Goal: Information Seeking & Learning: Learn about a topic

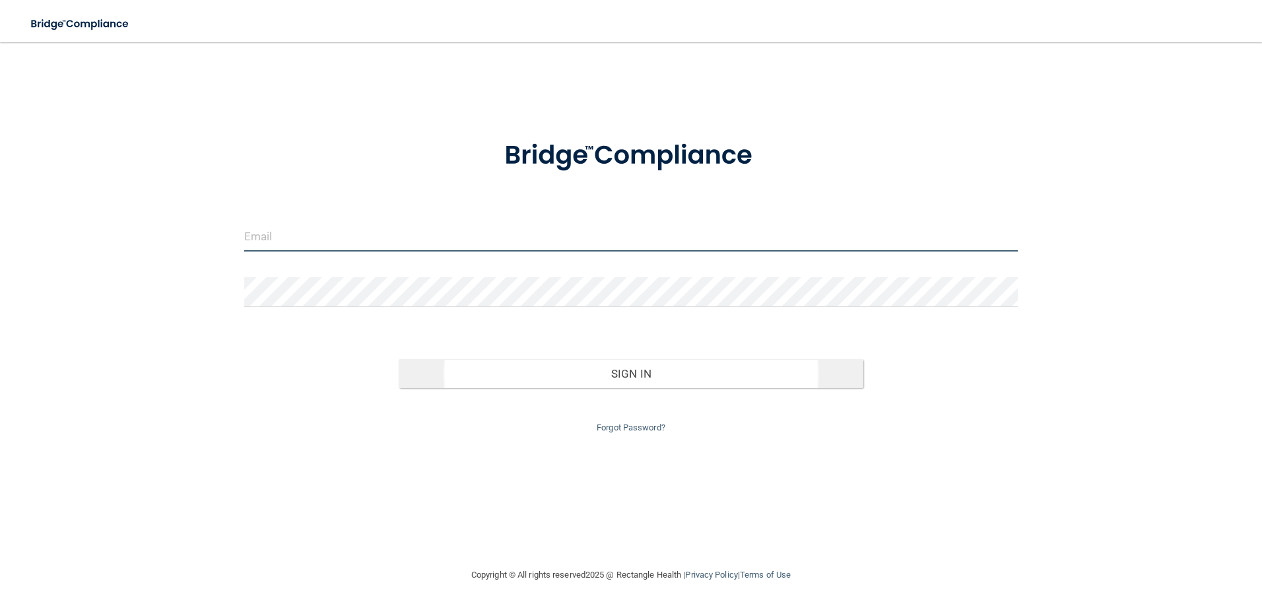
type input "[EMAIL_ADDRESS][DOMAIN_NAME]"
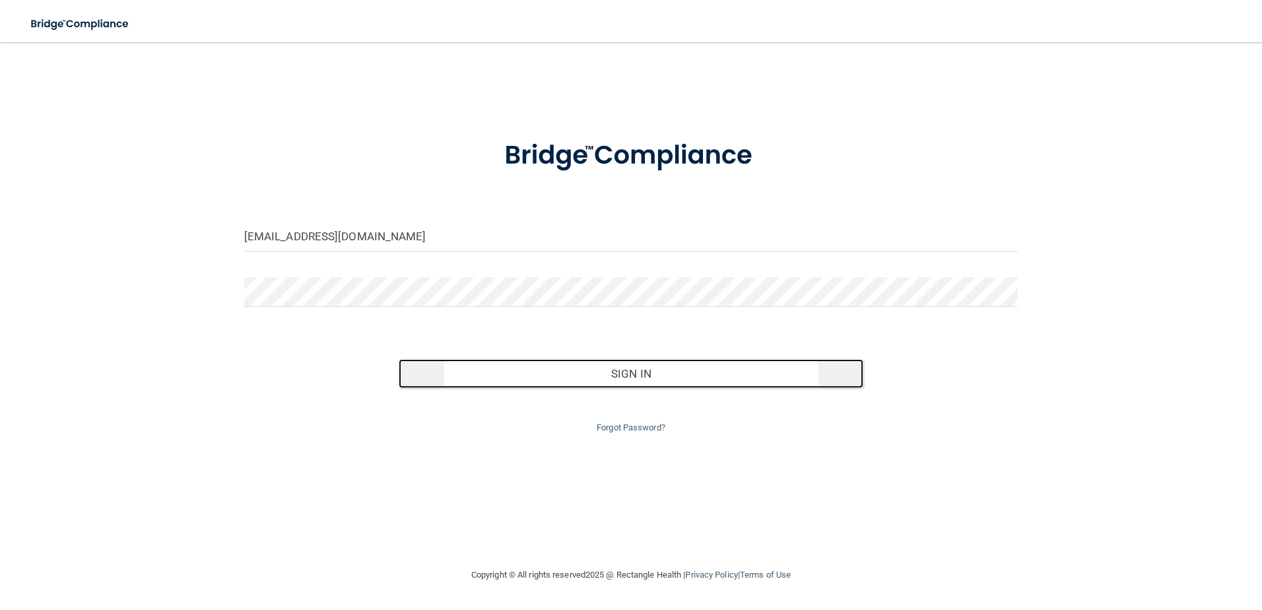
click at [636, 366] on button "Sign In" at bounding box center [631, 373] width 465 height 29
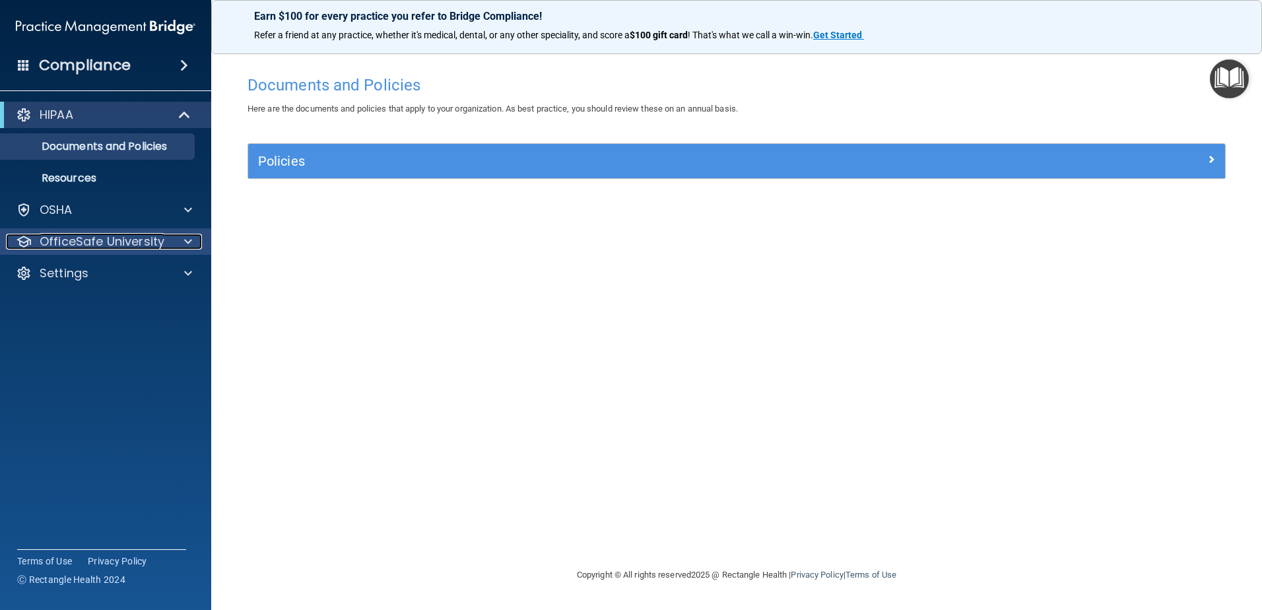
click at [133, 235] on p "OfficeSafe University" at bounding box center [102, 242] width 125 height 16
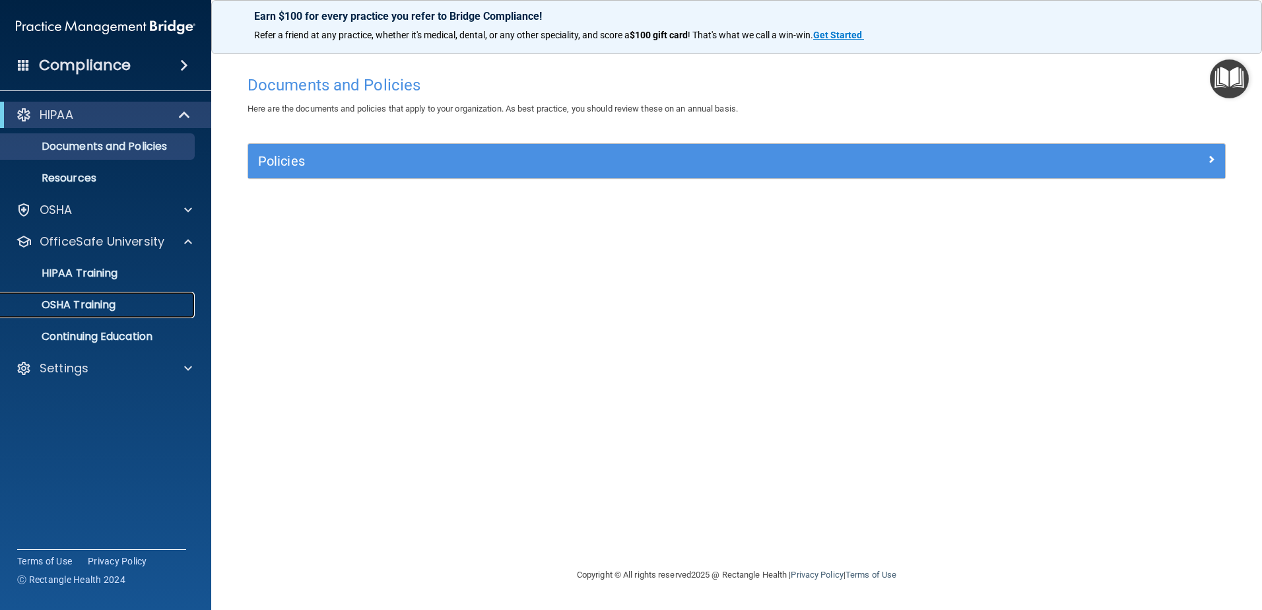
click at [116, 312] on link "OSHA Training" at bounding box center [91, 305] width 208 height 26
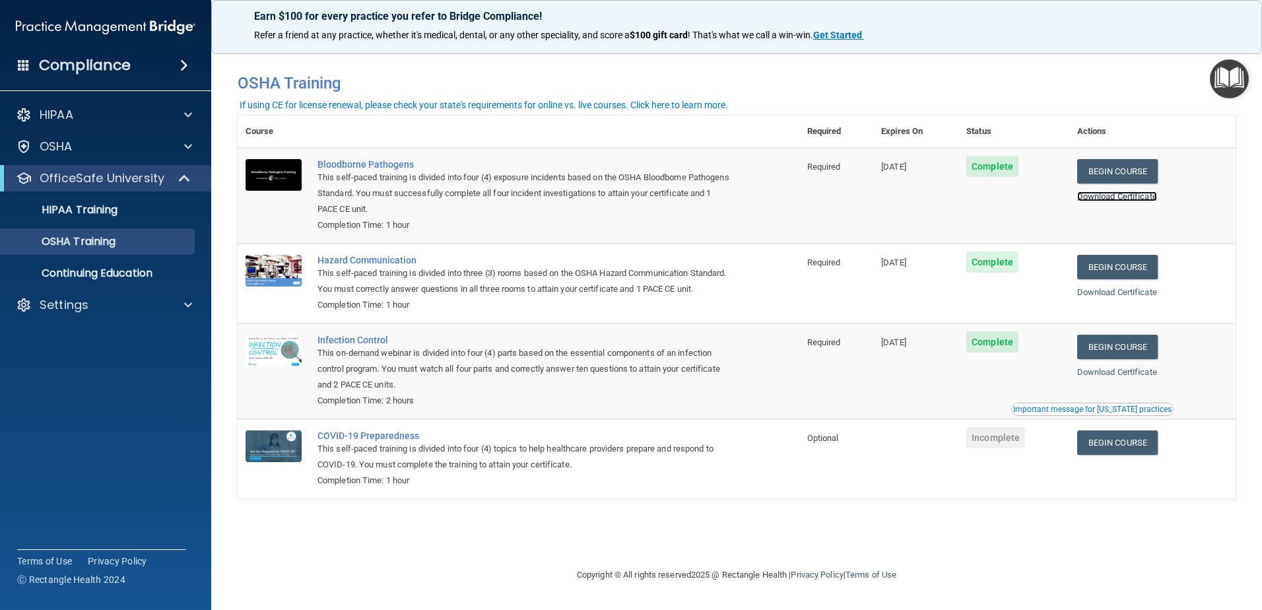
click at [1103, 200] on link "Download Certificate" at bounding box center [1117, 196] width 80 height 10
click at [1133, 178] on link "Begin Course" at bounding box center [1117, 171] width 81 height 24
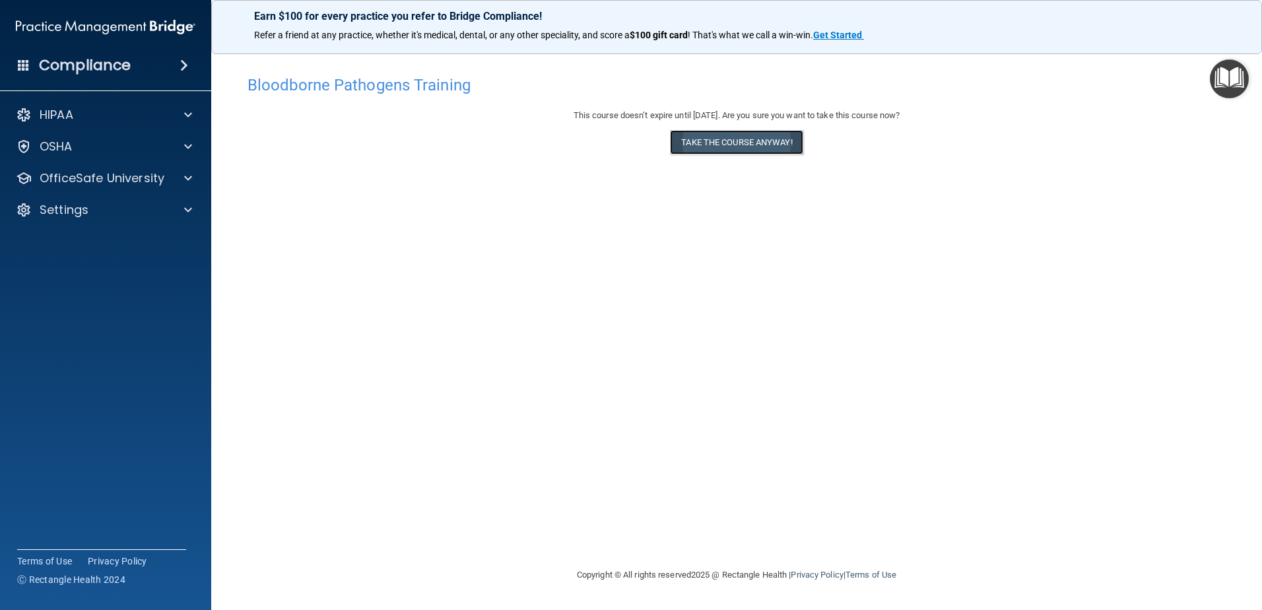
click at [691, 139] on button "Take the course anyway!" at bounding box center [736, 142] width 133 height 24
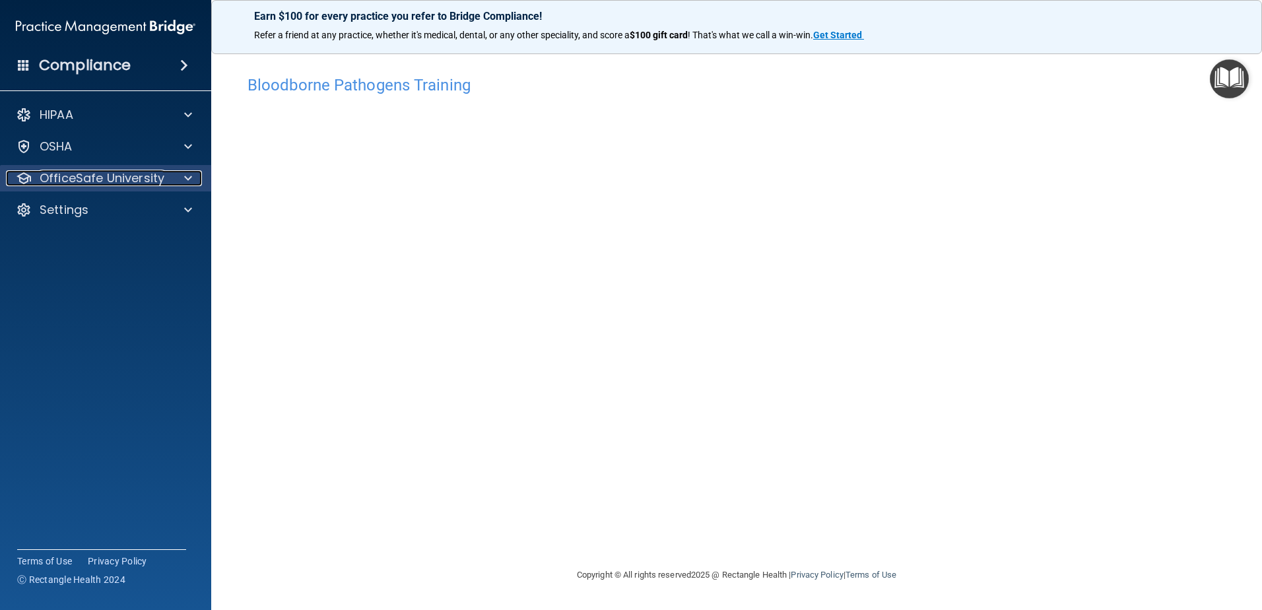
click at [170, 182] on div at bounding box center [186, 178] width 33 height 16
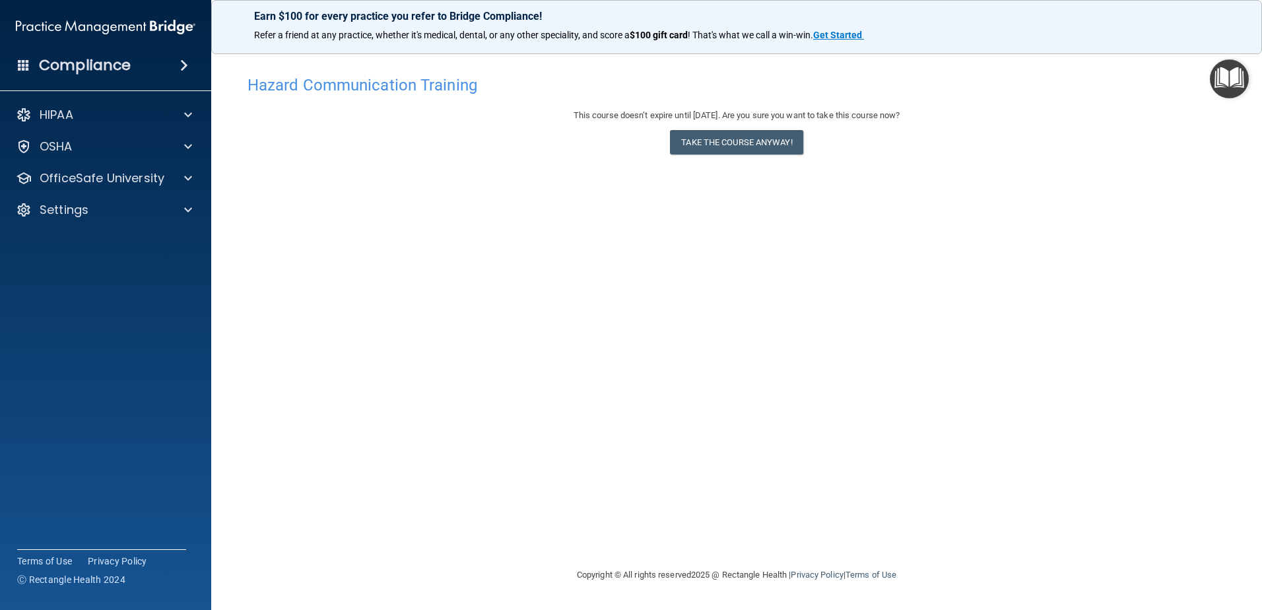
click at [701, 122] on div "This course doesn’t expire until 11/05/2025. Are you sure you want to take this…" at bounding box center [737, 116] width 978 height 16
click at [712, 151] on button "Take the course anyway!" at bounding box center [736, 142] width 133 height 24
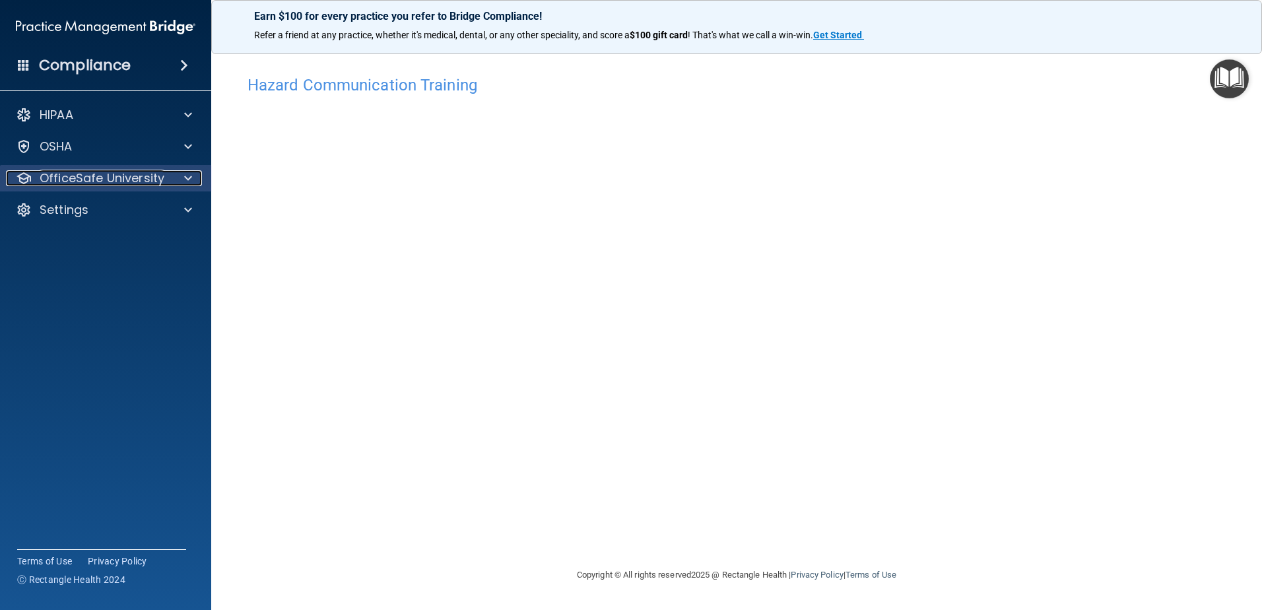
click at [130, 179] on p "OfficeSafe University" at bounding box center [102, 178] width 125 height 16
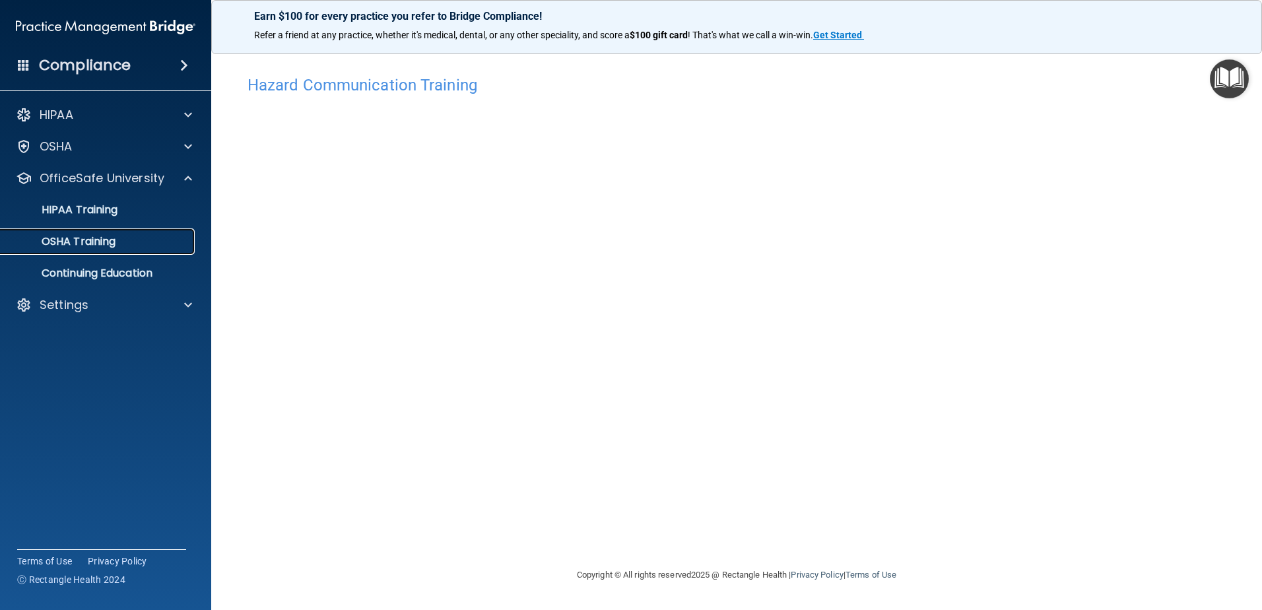
click at [145, 242] on div "OSHA Training" at bounding box center [99, 241] width 180 height 13
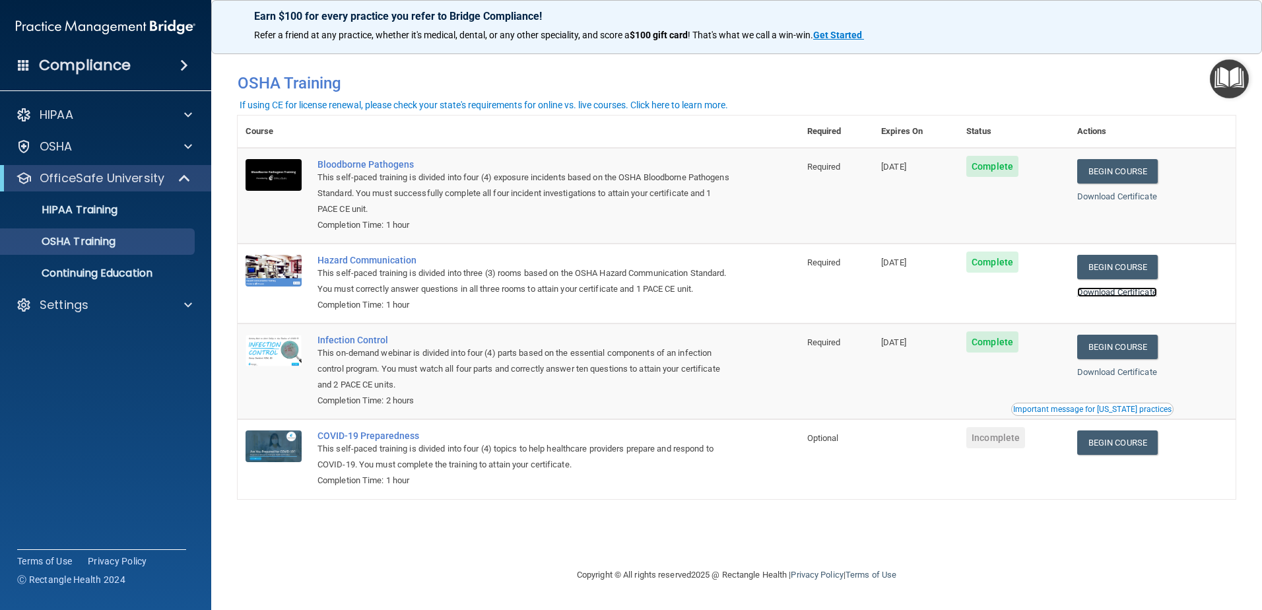
click at [1136, 296] on link "Download Certificate" at bounding box center [1117, 292] width 80 height 10
click at [1149, 359] on link "Begin Course" at bounding box center [1117, 347] width 81 height 24
click at [1113, 377] on link "Download Certificate" at bounding box center [1117, 372] width 80 height 10
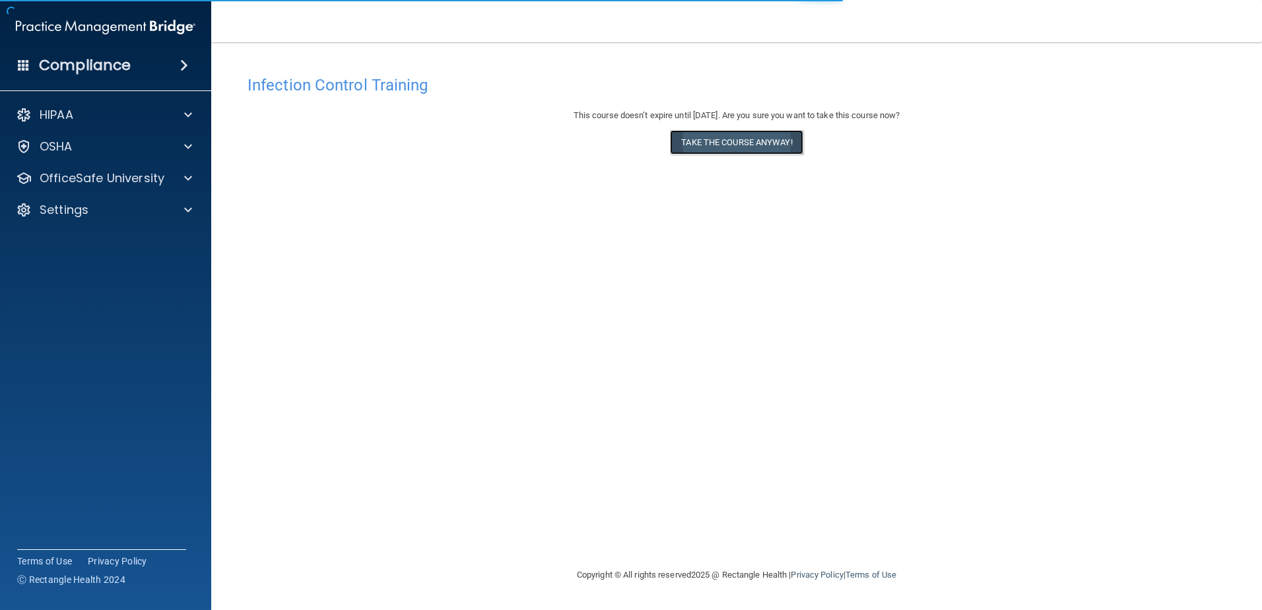
click at [683, 141] on button "Take the course anyway!" at bounding box center [736, 142] width 133 height 24
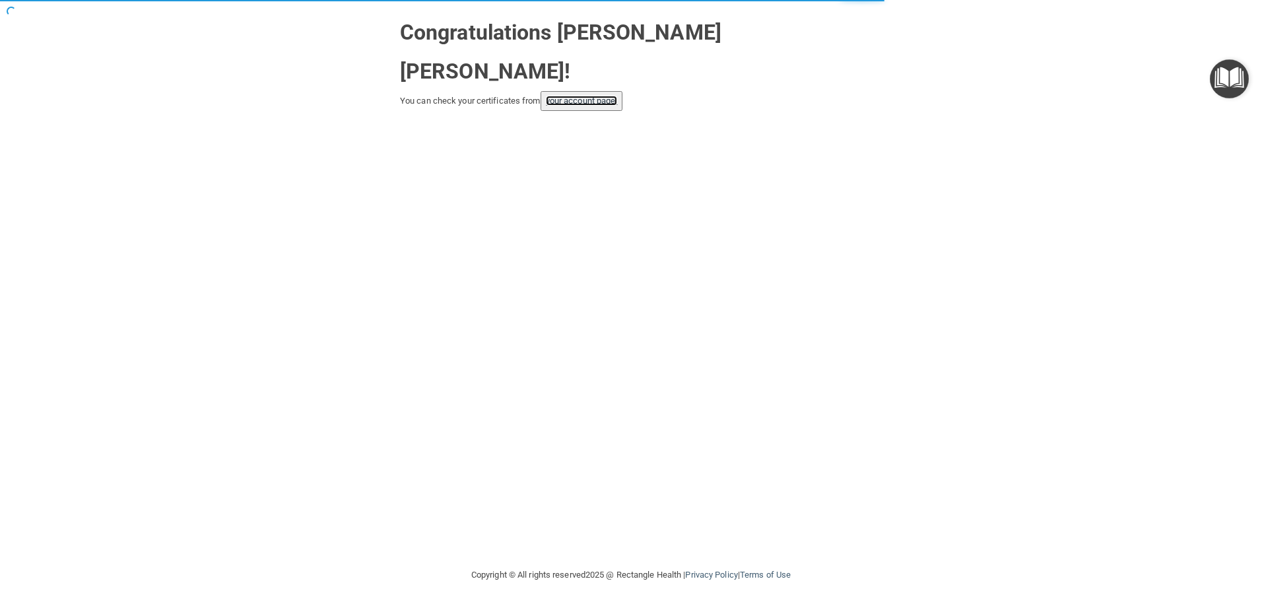
click at [581, 96] on link "your account page!" at bounding box center [582, 101] width 72 height 10
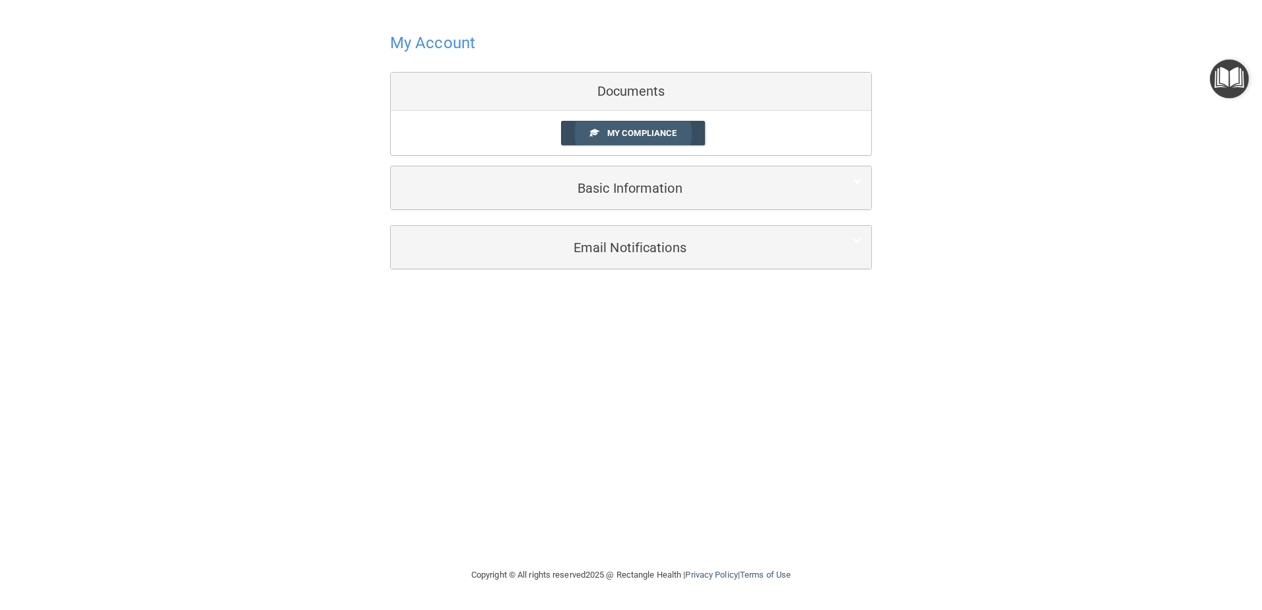
click at [608, 136] on span "My Compliance" at bounding box center [641, 133] width 69 height 10
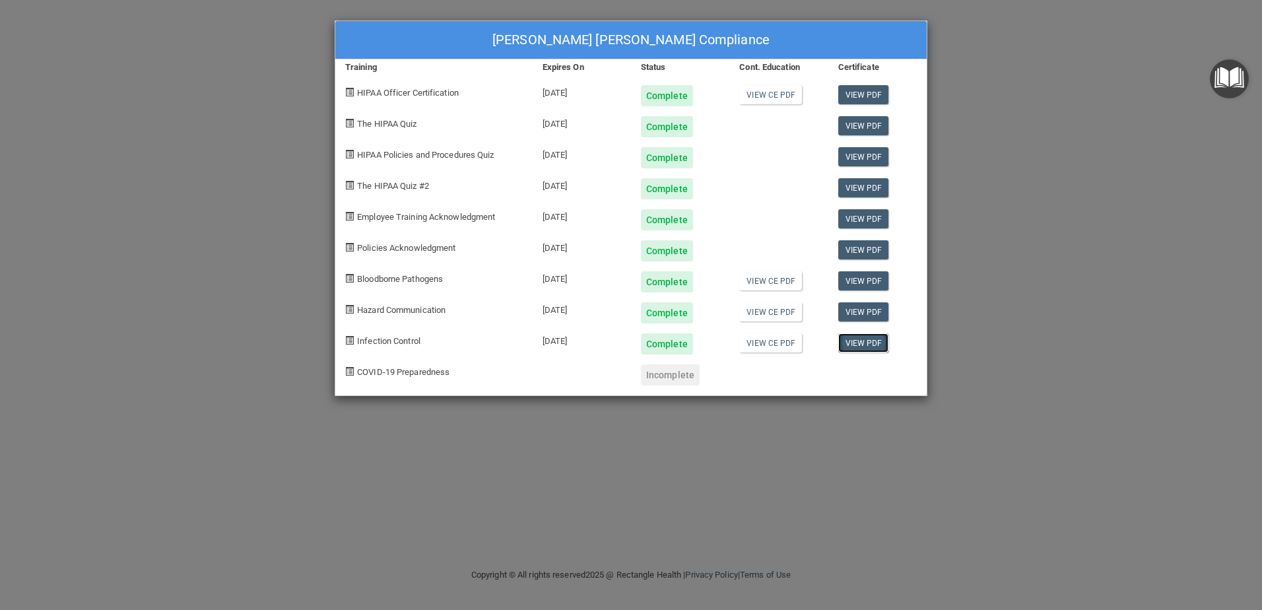
click at [862, 337] on link "View PDF" at bounding box center [863, 342] width 51 height 19
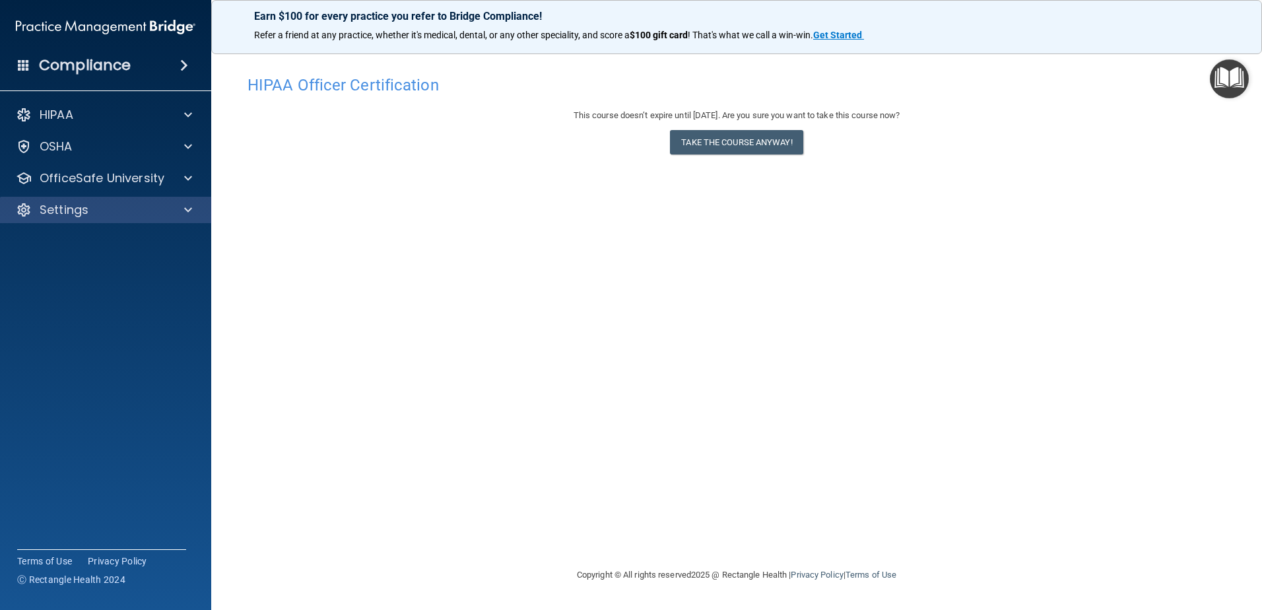
drag, startPoint x: 90, startPoint y: 188, endPoint x: 90, endPoint y: 201, distance: 13.2
click at [90, 188] on div "OfficeSafe University" at bounding box center [106, 178] width 212 height 26
click at [187, 186] on div "OfficeSafe University" at bounding box center [106, 178] width 212 height 26
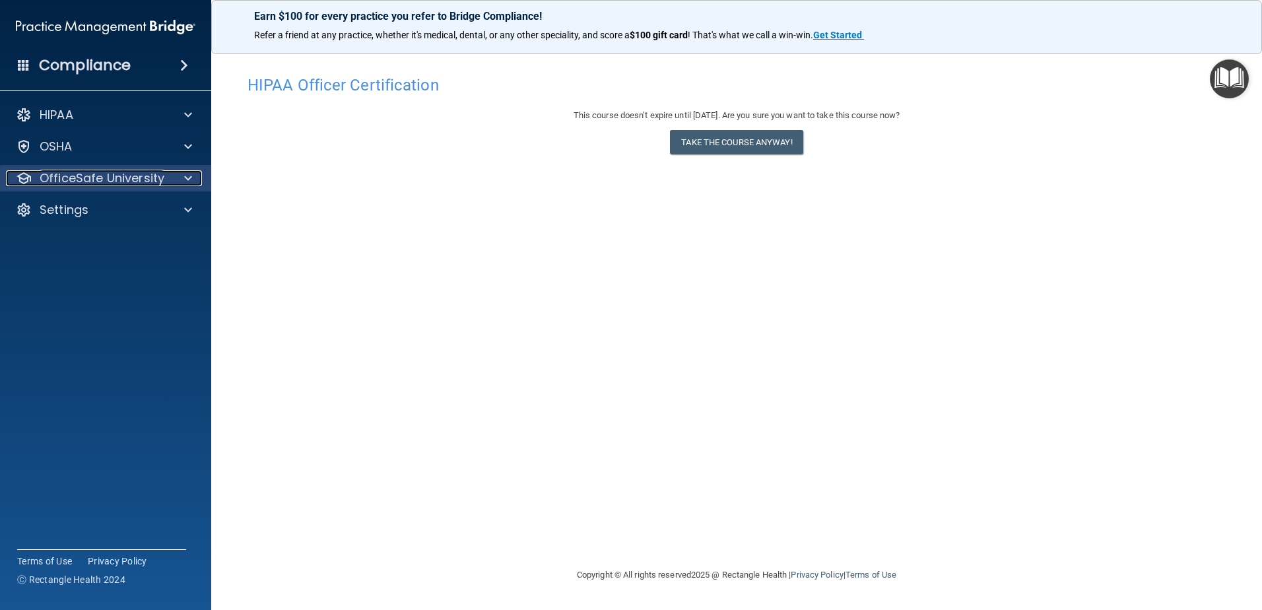
click at [189, 177] on span at bounding box center [188, 178] width 8 height 16
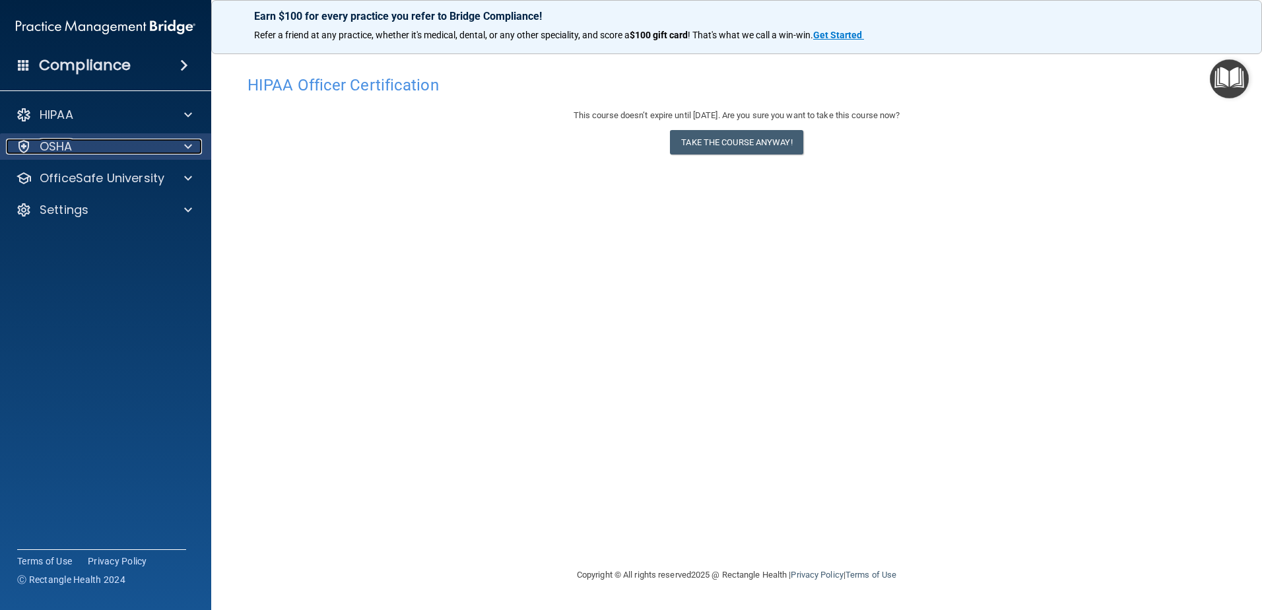
click at [187, 151] on span at bounding box center [188, 147] width 8 height 16
click at [185, 158] on div "OSHA" at bounding box center [106, 146] width 212 height 26
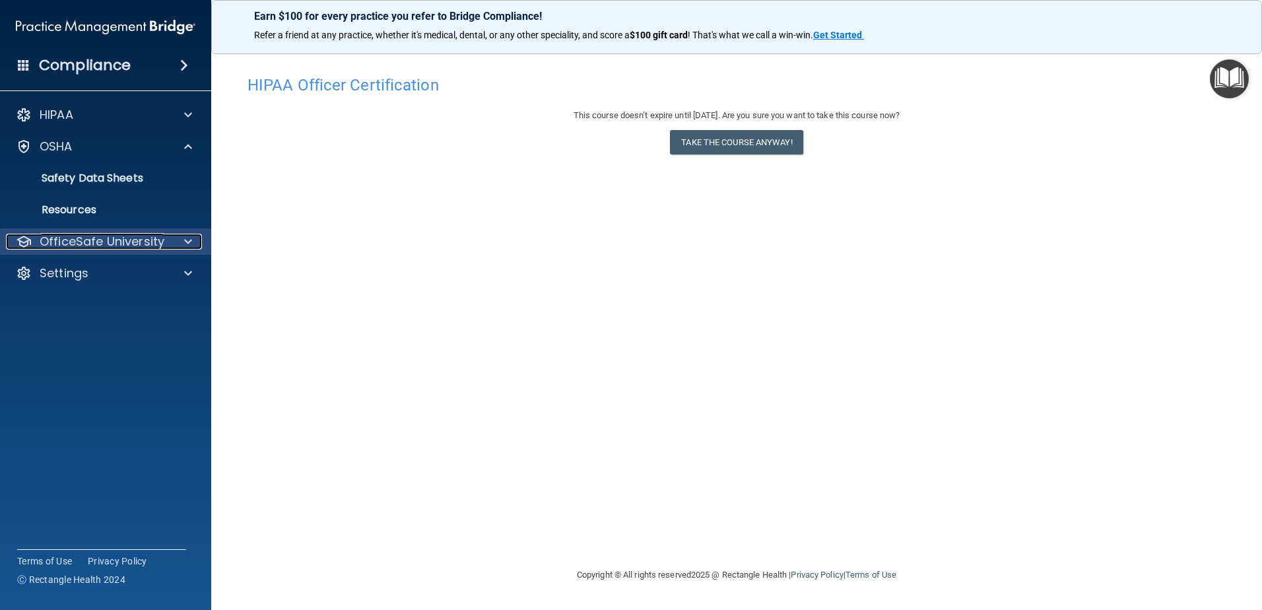
click at [182, 234] on div at bounding box center [186, 242] width 33 height 16
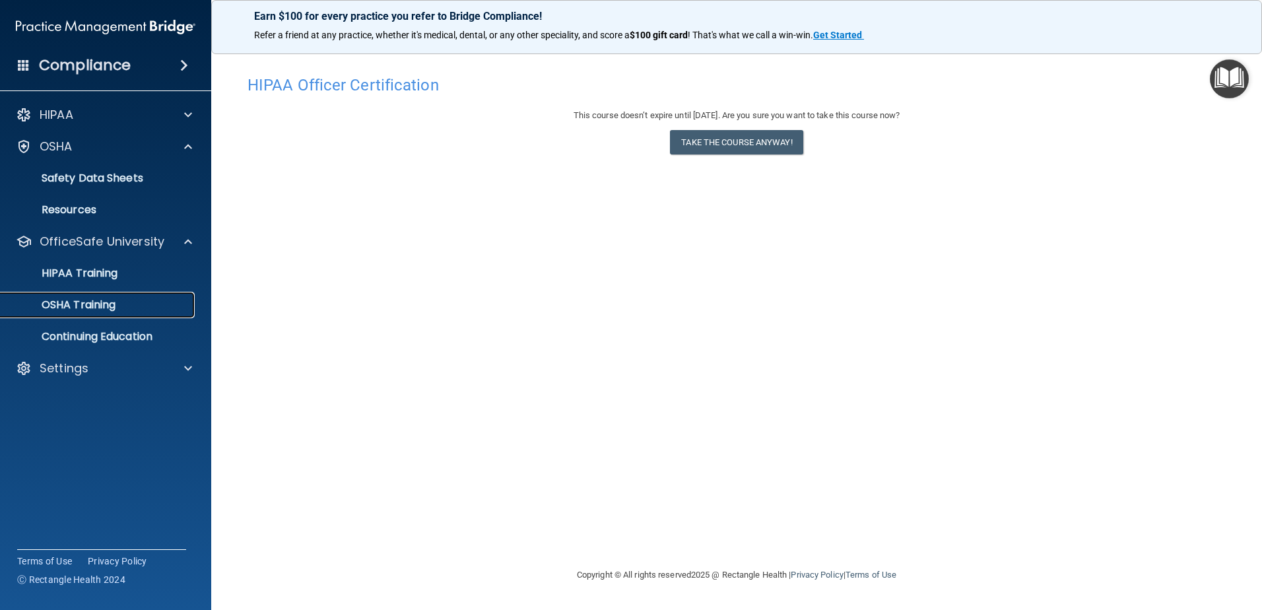
click at [161, 296] on link "OSHA Training" at bounding box center [91, 305] width 208 height 26
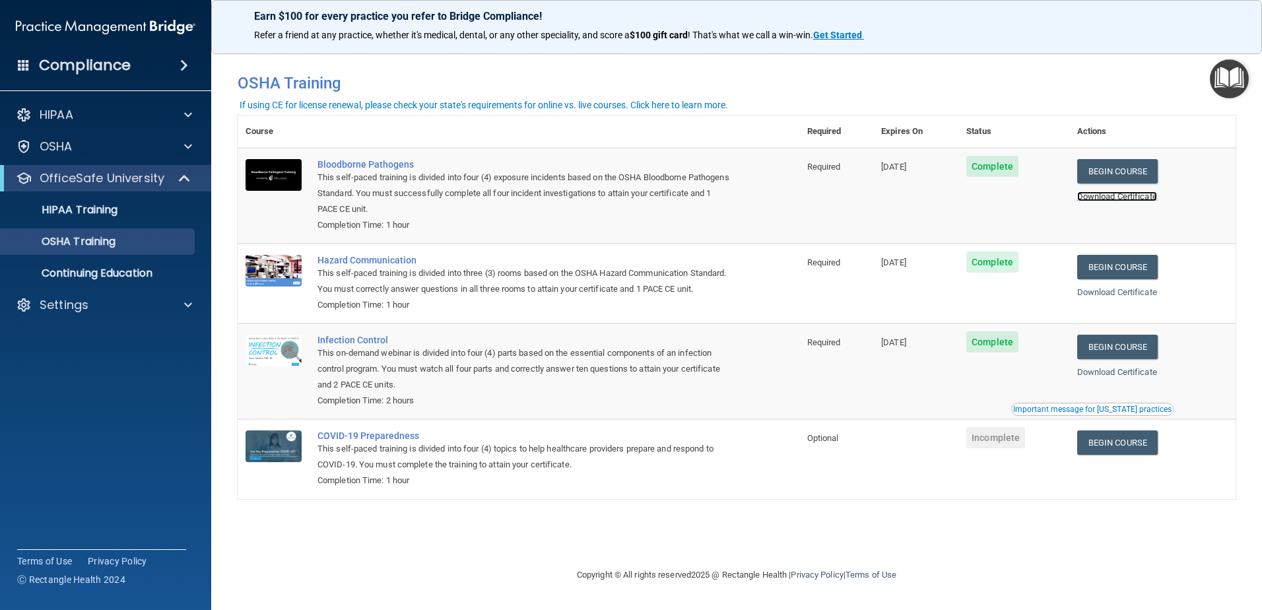
click at [1094, 194] on link "Download Certificate" at bounding box center [1117, 196] width 80 height 10
click at [1108, 286] on div "Download Certificate" at bounding box center [1152, 292] width 150 height 16
click at [96, 209] on p "HIPAA Training" at bounding box center [63, 209] width 109 height 13
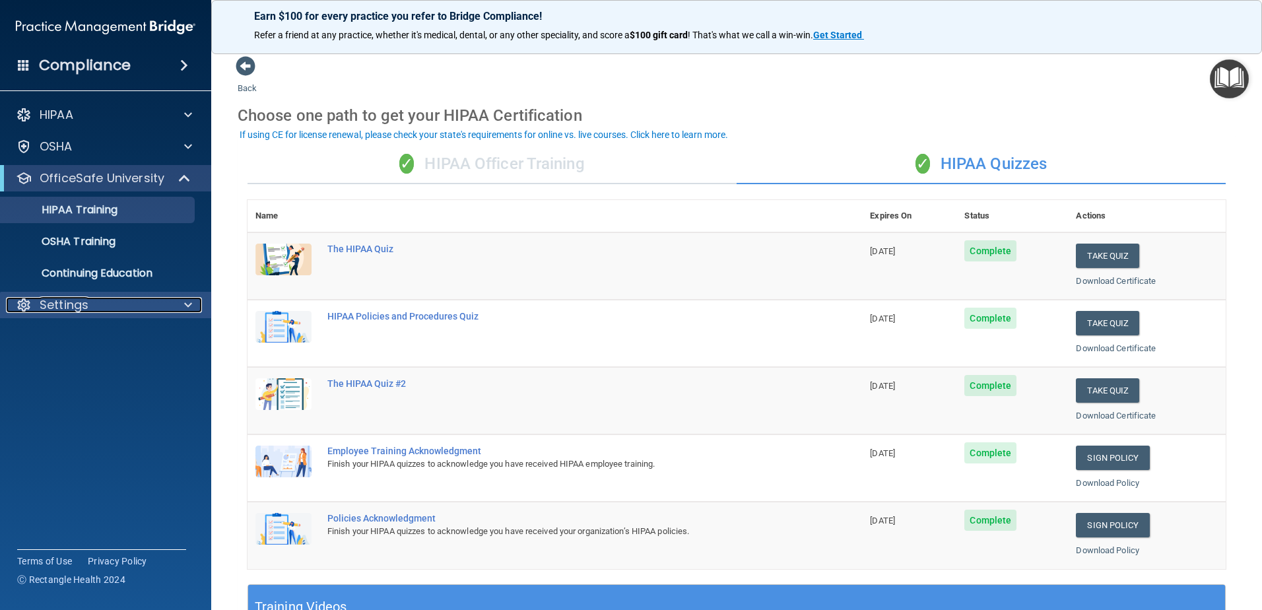
click at [123, 307] on div "Settings" at bounding box center [88, 305] width 164 height 16
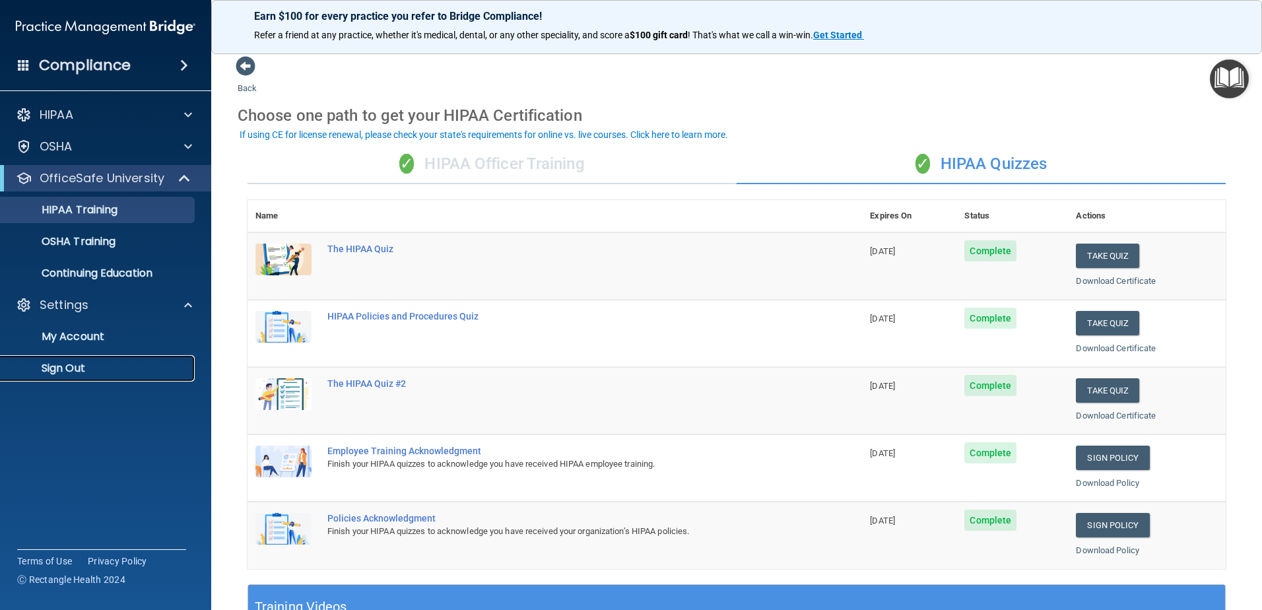
click at [98, 372] on p "Sign Out" at bounding box center [99, 368] width 180 height 13
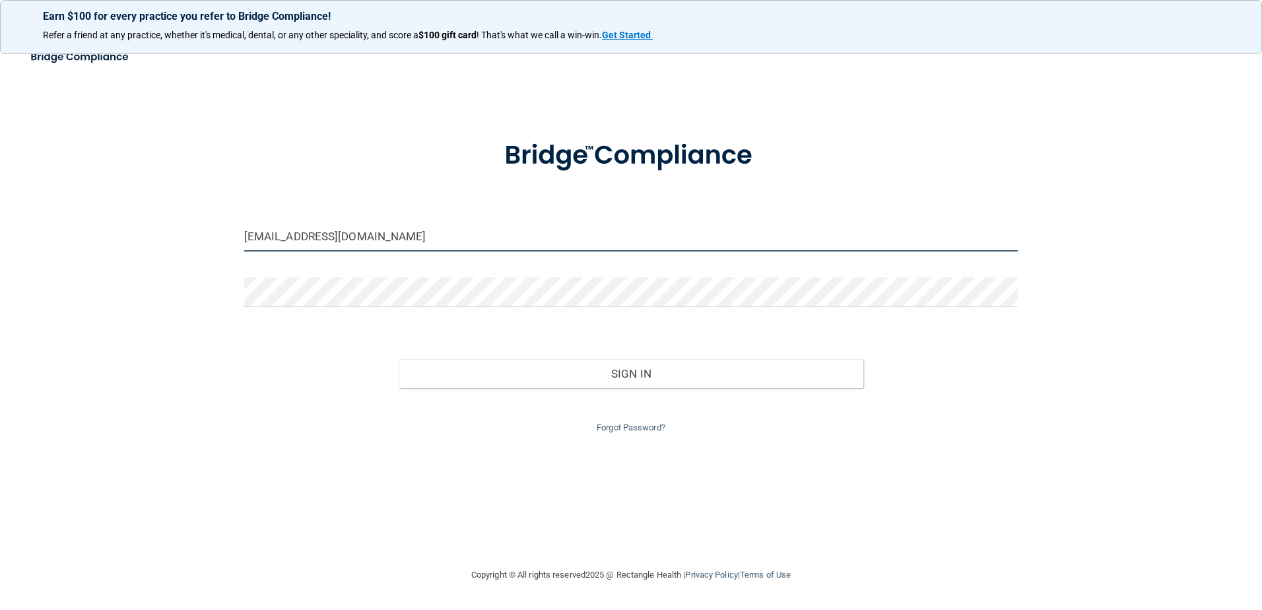
drag, startPoint x: 452, startPoint y: 235, endPoint x: 242, endPoint y: 247, distance: 210.2
click at [243, 247] on div "gabrielle06132003@gmail.com" at bounding box center [631, 242] width 794 height 40
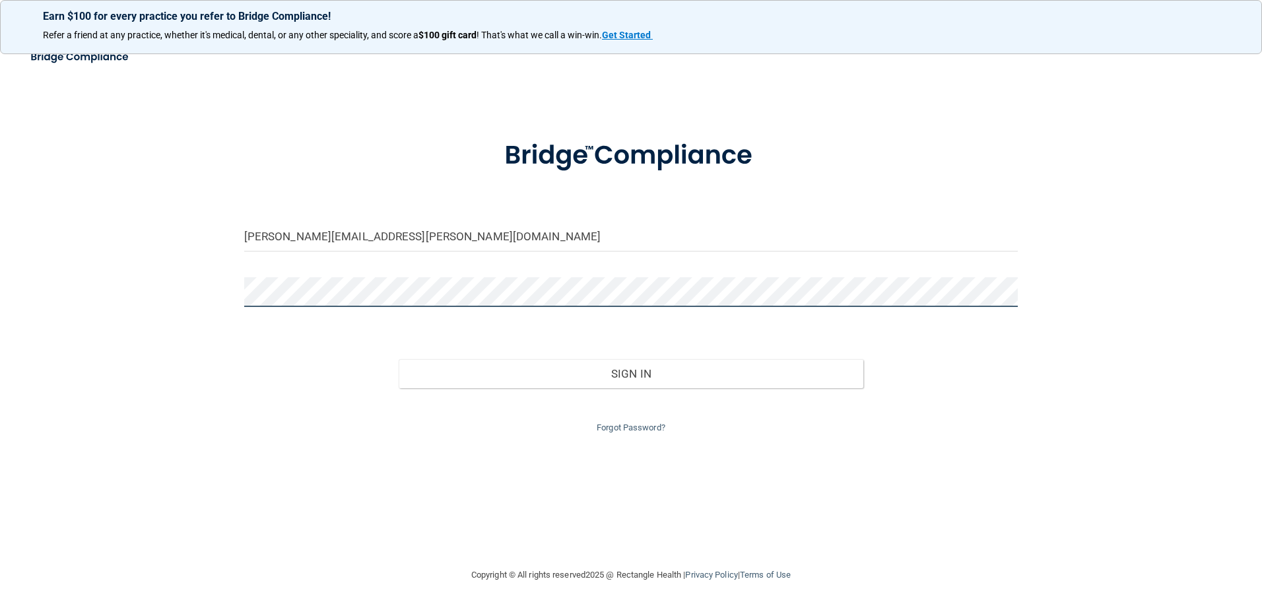
click at [174, 299] on div "sheri.santagata@supersmiles4kids.com Invalid email/password. You don't have per…" at bounding box center [630, 304] width 1209 height 498
click at [399, 359] on button "Sign In" at bounding box center [631, 373] width 465 height 29
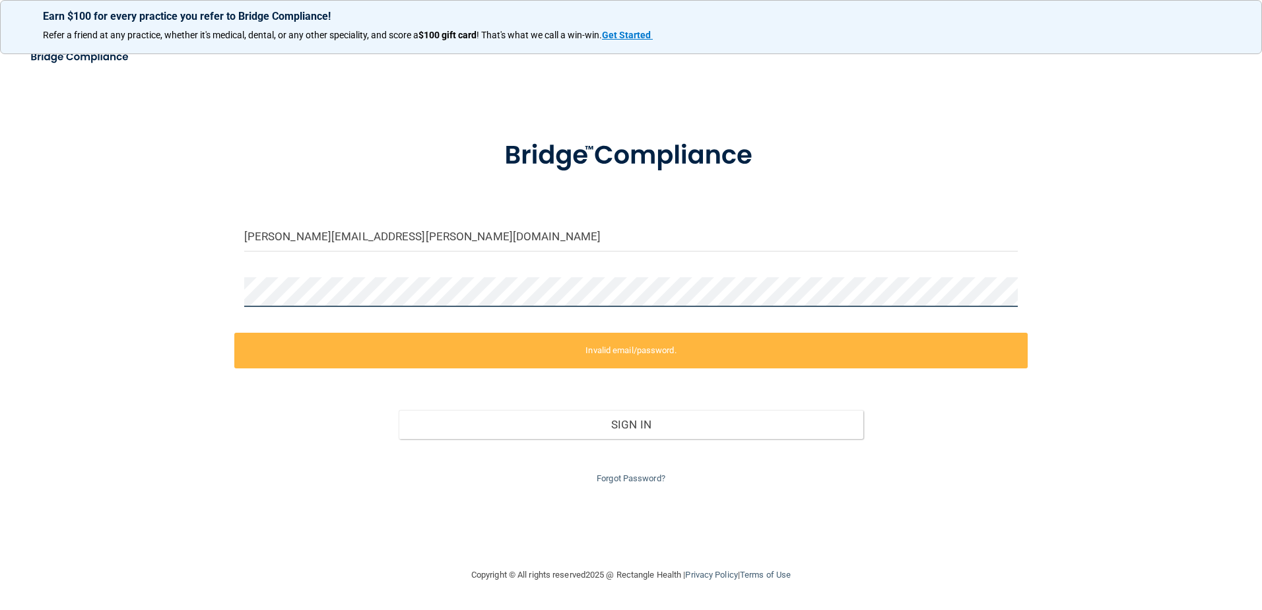
click at [227, 326] on div "sheri.santagata@supersmiles4kids.com Invalid email/password. You don't have per…" at bounding box center [630, 304] width 1209 height 498
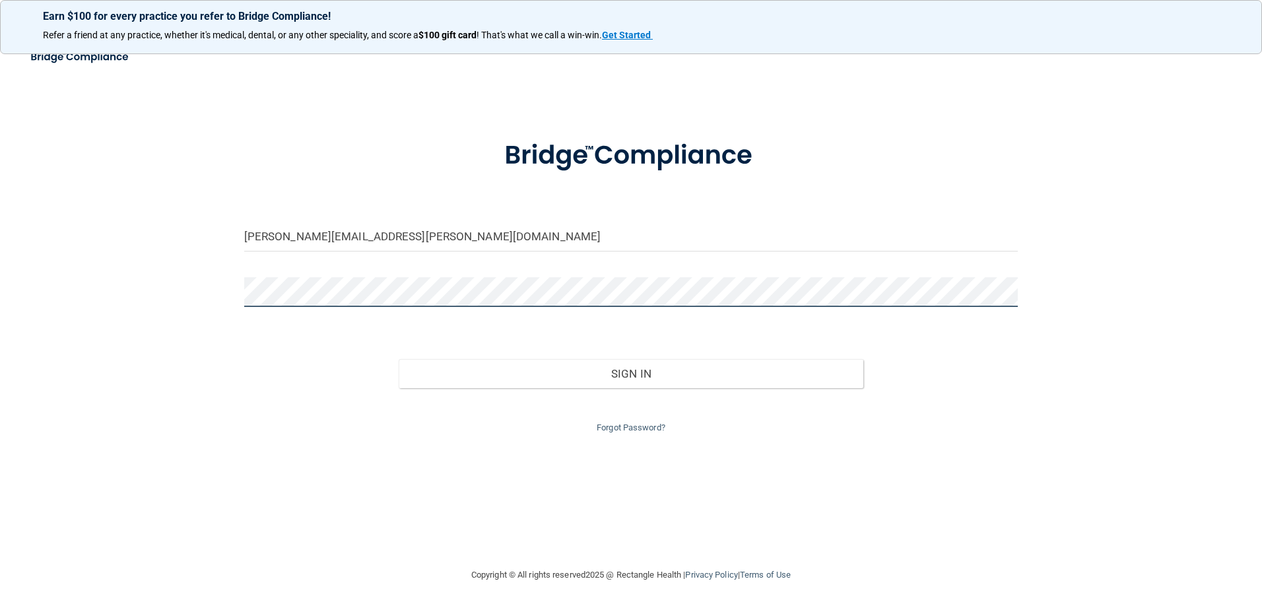
click at [399, 359] on button "Sign In" at bounding box center [631, 373] width 465 height 29
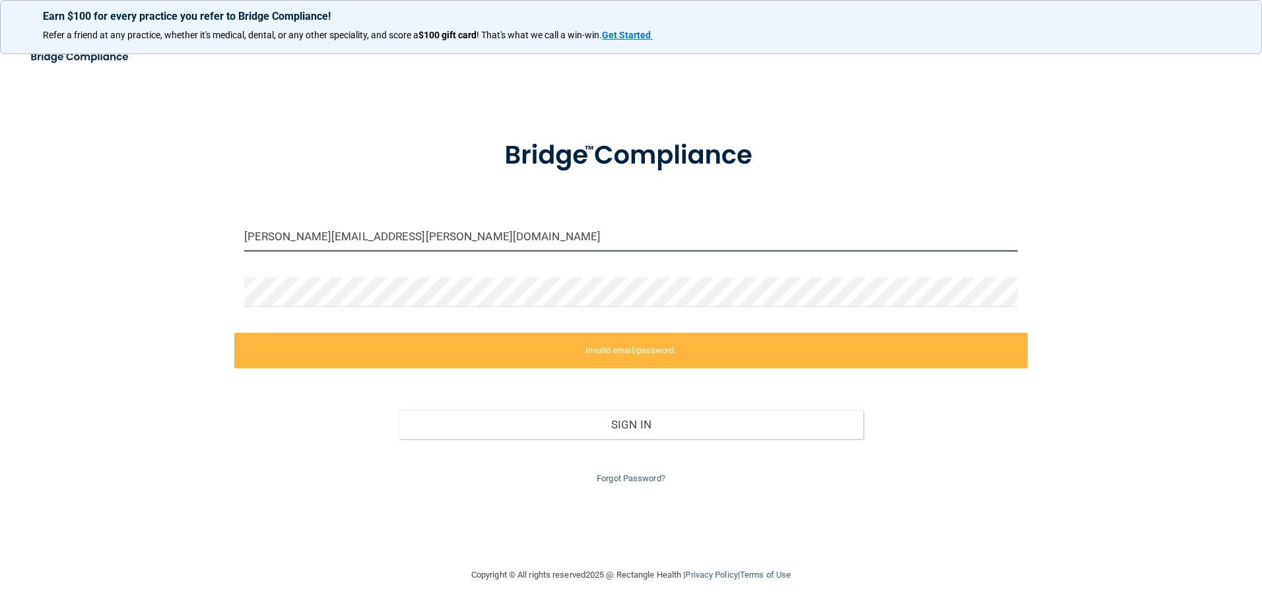
drag, startPoint x: 496, startPoint y: 233, endPoint x: 174, endPoint y: 262, distance: 324.1
click at [174, 262] on div "sheri.santagata@supersmiles4kids.com Invalid email/password. You don't have per…" at bounding box center [630, 304] width 1209 height 498
click at [390, 234] on input "sheri.santagata@supersmiles4kids.com" at bounding box center [631, 237] width 774 height 30
click at [474, 238] on input "sheri.santagata@supersmiles4kids.com" at bounding box center [631, 237] width 774 height 30
drag, startPoint x: 879, startPoint y: 243, endPoint x: 930, endPoint y: 266, distance: 56.4
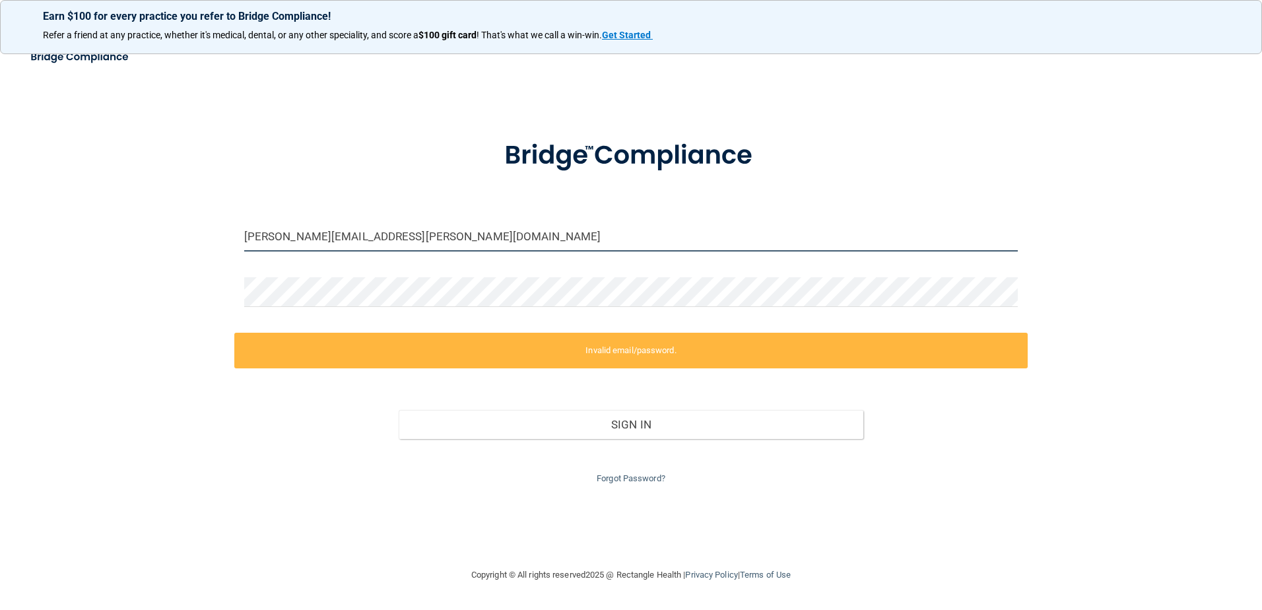
click at [902, 256] on div "sheri.santagata@supersmiles4kids.com" at bounding box center [631, 242] width 794 height 40
click at [947, 275] on form "sheri.santagata@supersmiles4kids.com Invalid email/password. You don't have per…" at bounding box center [631, 303] width 774 height 365
click at [516, 240] on input "sheri.santagata@supersmiles4kids.com" at bounding box center [631, 237] width 774 height 30
drag, startPoint x: 304, startPoint y: 106, endPoint x: 330, endPoint y: 143, distance: 44.9
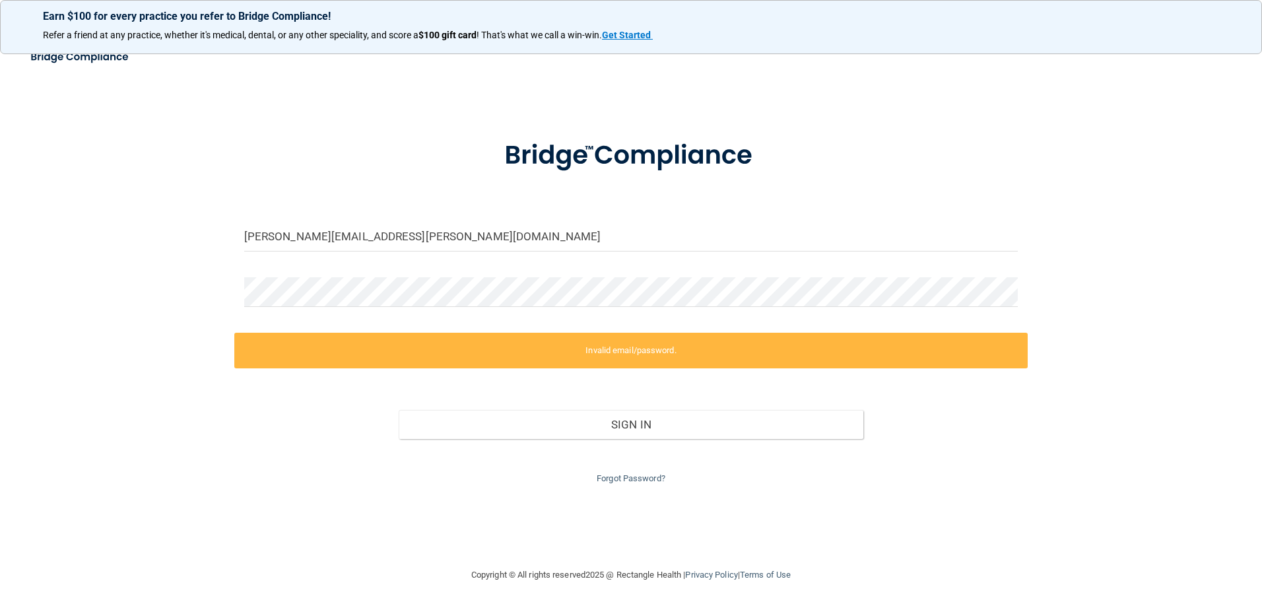
click at [310, 118] on div "sheri.santagata@supersmiles4kids.com Invalid email/password. You don't have per…" at bounding box center [630, 304] width 1209 height 498
click at [393, 205] on form "sheri.santagata@supersmiles4kids.com Invalid email/password. You don't have per…" at bounding box center [631, 303] width 774 height 365
click at [400, 242] on input "sheri.santagata@supersmiles4kids.com" at bounding box center [631, 237] width 774 height 30
click at [464, 244] on input "sheri.santagata@supersmiles4kids.com" at bounding box center [631, 237] width 774 height 30
drag, startPoint x: 464, startPoint y: 244, endPoint x: 516, endPoint y: 203, distance: 65.8
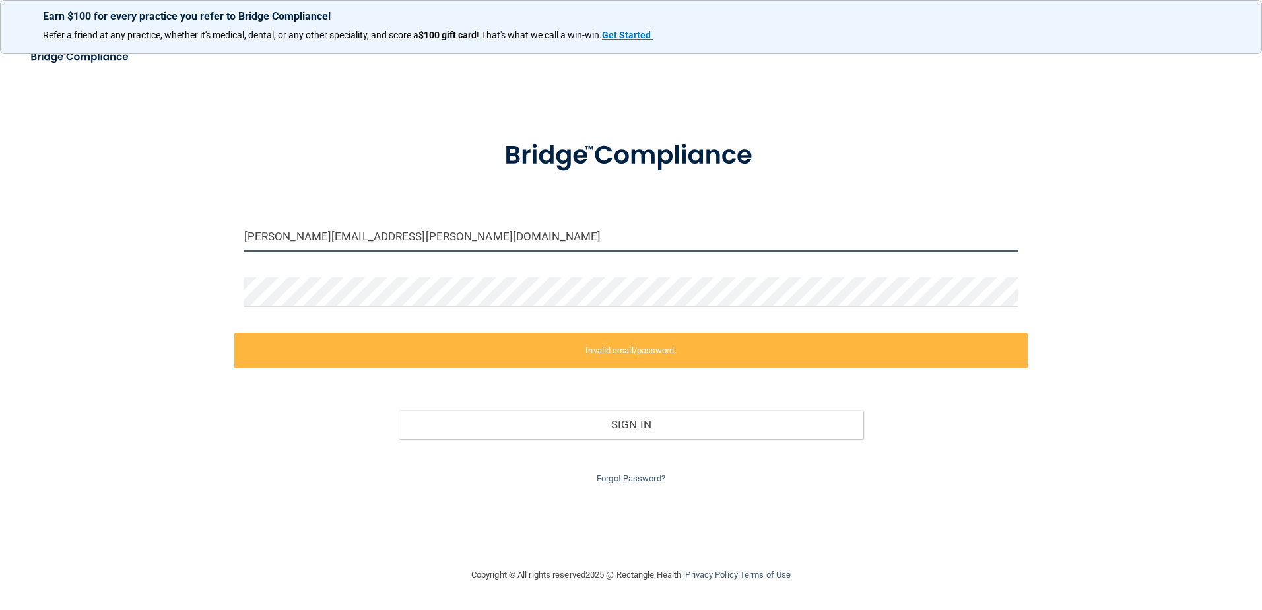
click at [516, 203] on form "sheri.santagata@supersmiles4kids.com Invalid email/password. You don't have per…" at bounding box center [631, 303] width 774 height 365
click at [498, 233] on input "sheri.santagata@supersmiles4kids.com" at bounding box center [631, 237] width 774 height 30
click at [413, 311] on div at bounding box center [631, 297] width 794 height 40
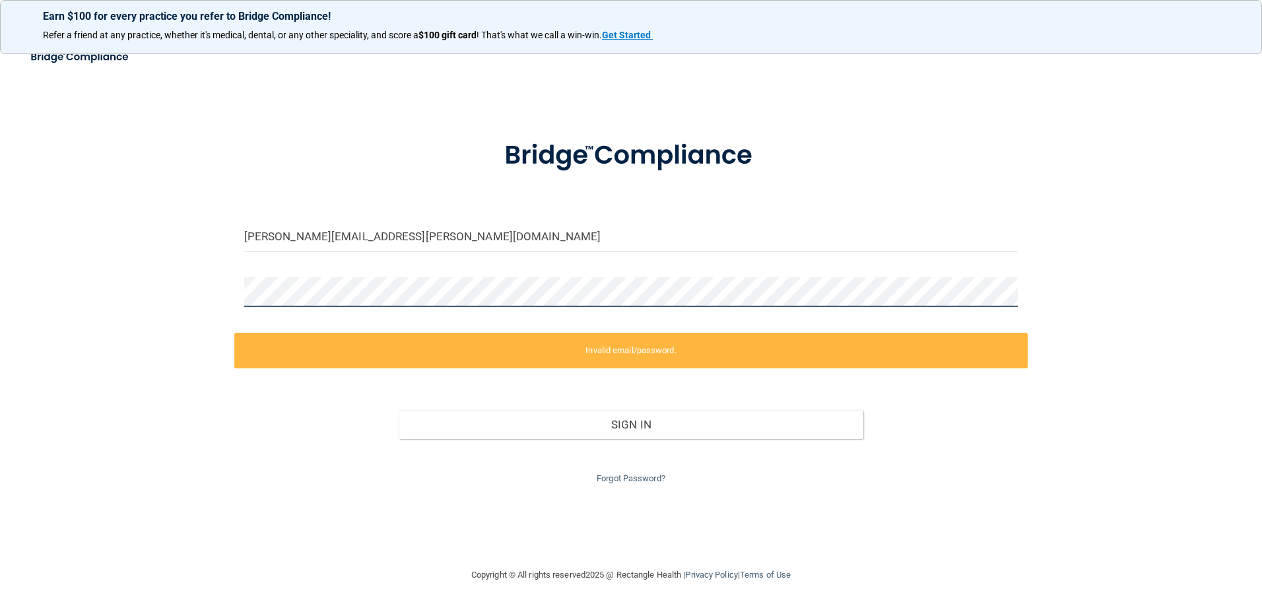
click at [143, 319] on div "sheri.santagata@supersmiles4kids.com Invalid email/password. You don't have per…" at bounding box center [630, 304] width 1209 height 498
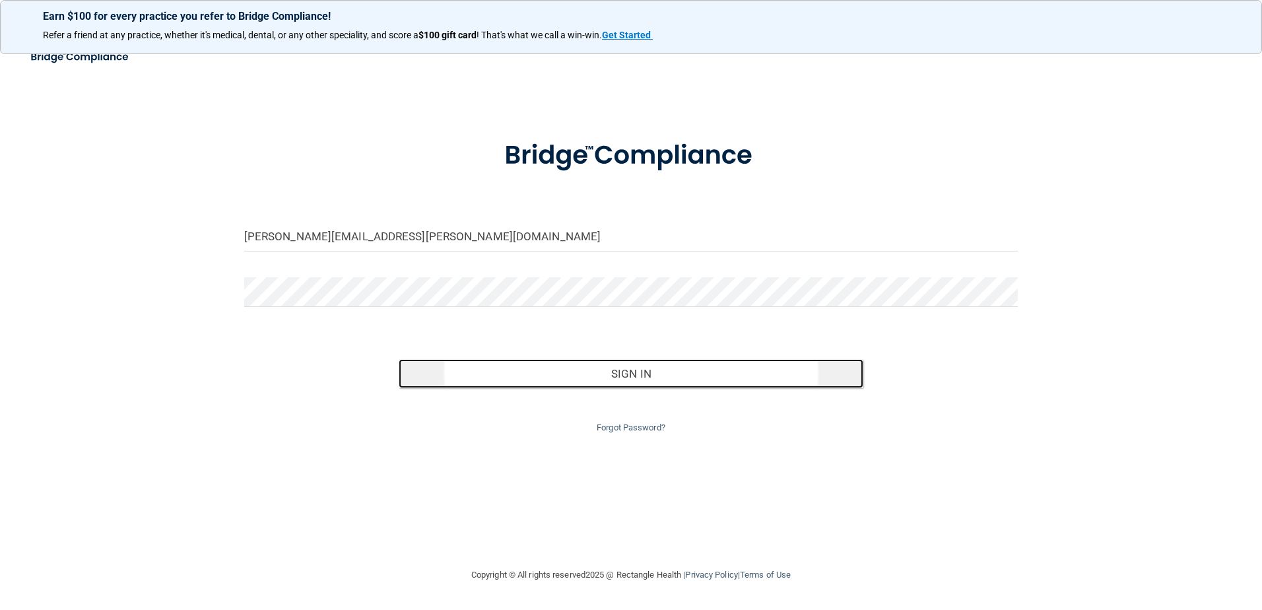
click at [678, 362] on button "Sign In" at bounding box center [631, 373] width 465 height 29
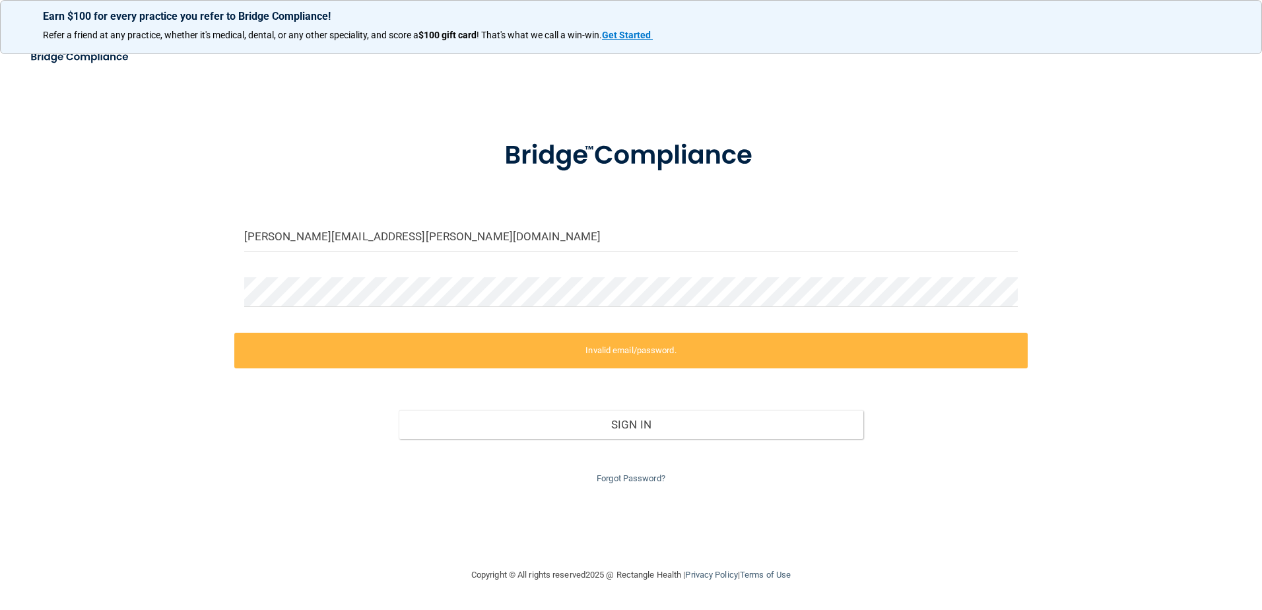
click at [559, 272] on form "sheri.santagata@supersmiles4kids.com Invalid email/password. You don't have per…" at bounding box center [631, 303] width 774 height 365
click at [180, 279] on div "sheri.santagata@supersmiles4kids.com Invalid email/password. You don't have per…" at bounding box center [630, 304] width 1209 height 498
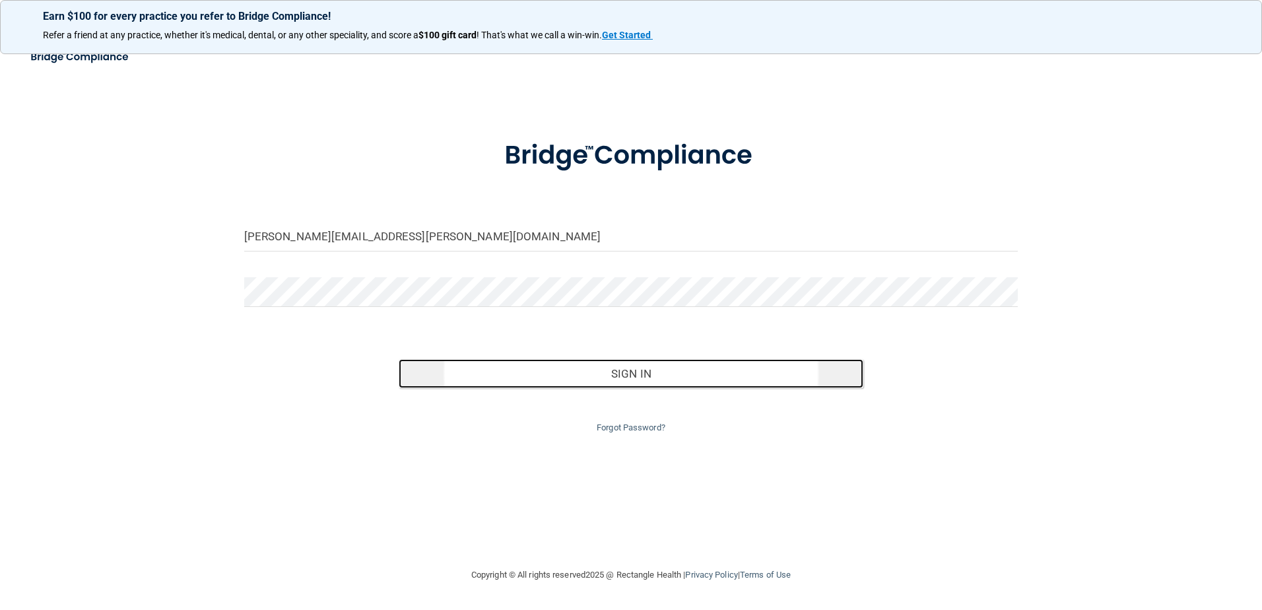
click at [429, 375] on button "Sign In" at bounding box center [631, 373] width 465 height 29
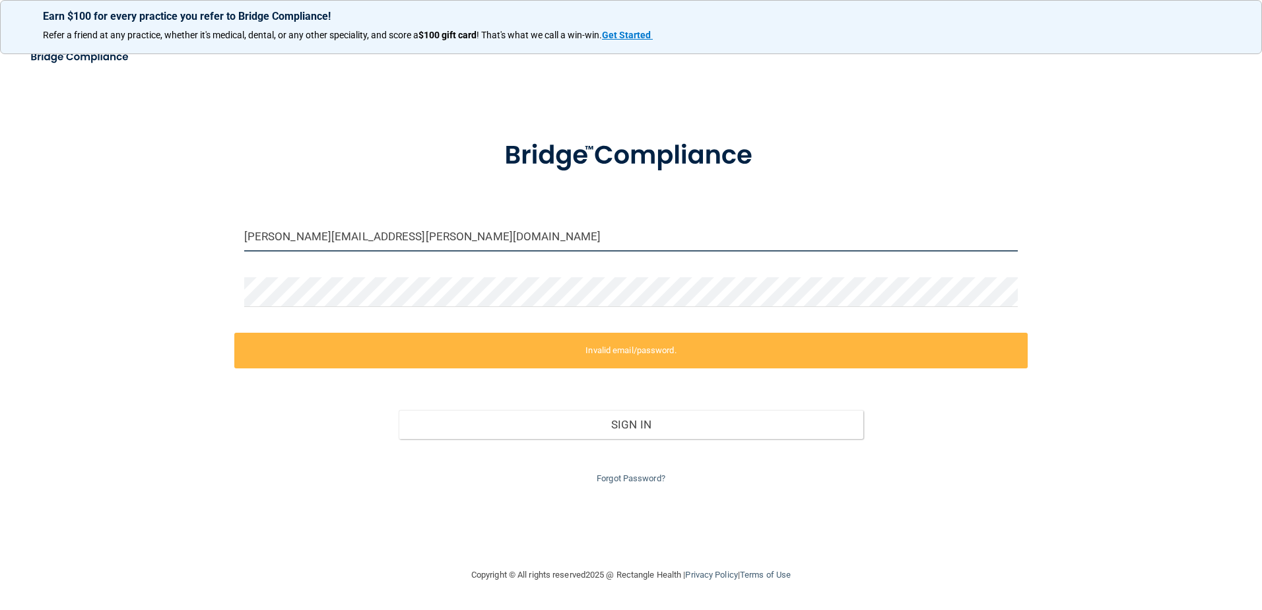
drag, startPoint x: 477, startPoint y: 233, endPoint x: 226, endPoint y: 257, distance: 252.0
click at [226, 257] on div "sheri.santagata@supersmiles4kids.com Invalid email/password. You don't have per…" at bounding box center [630, 304] width 1209 height 498
click at [292, 275] on form "sheri.santagata@supersmiles4kids.com Invalid email/password. You don't have per…" at bounding box center [631, 303] width 774 height 365
drag, startPoint x: 484, startPoint y: 246, endPoint x: 139, endPoint y: 228, distance: 345.7
click at [139, 229] on div "sheri.santagata@supersmiles4kids.com Invalid email/password. You don't have per…" at bounding box center [630, 304] width 1209 height 498
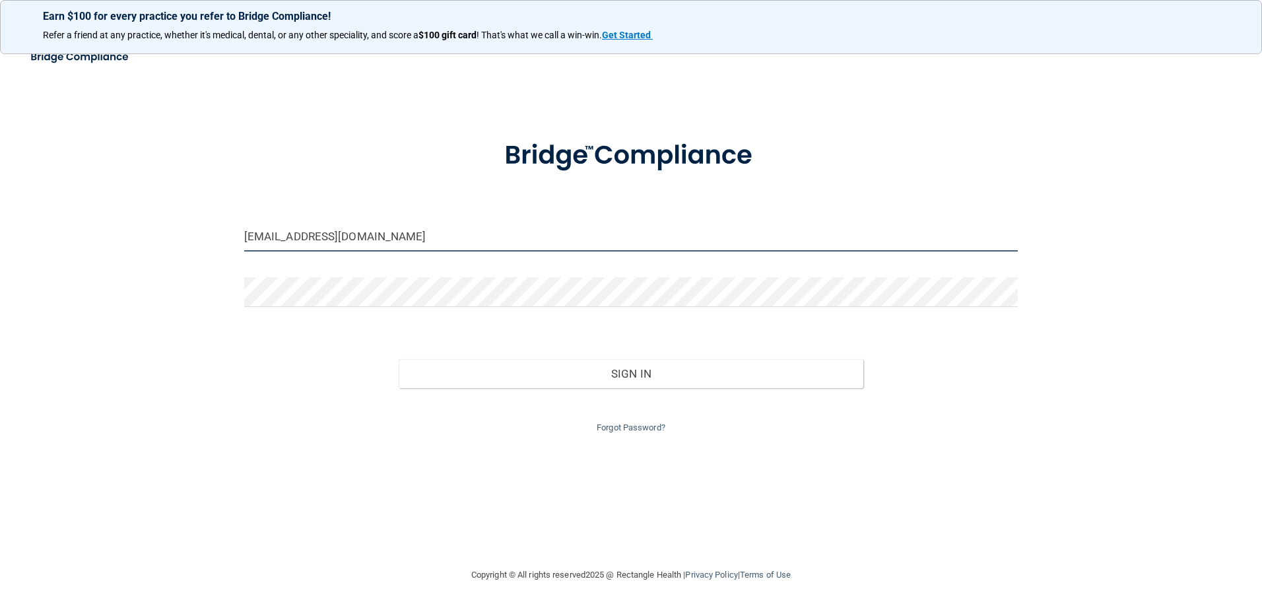
type input "Sheriks37@gmail.com"
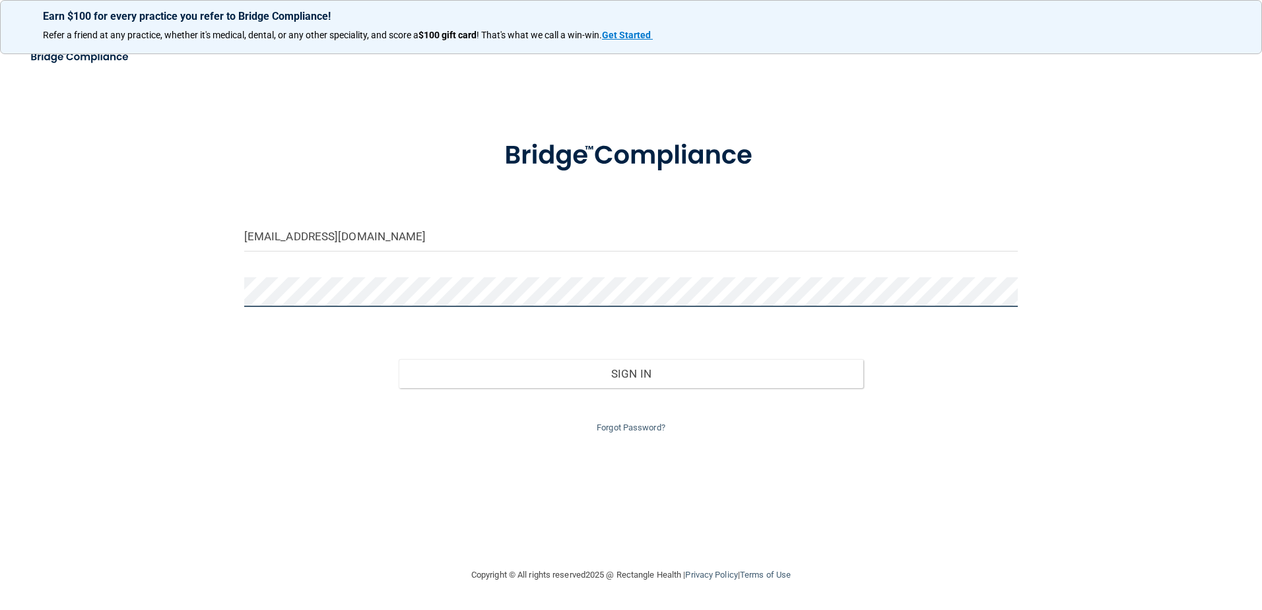
click at [158, 283] on div "Sheriks37@gmail.com Invalid email/password. You don't have permission to access…" at bounding box center [630, 304] width 1209 height 498
click at [399, 359] on button "Sign In" at bounding box center [631, 373] width 465 height 29
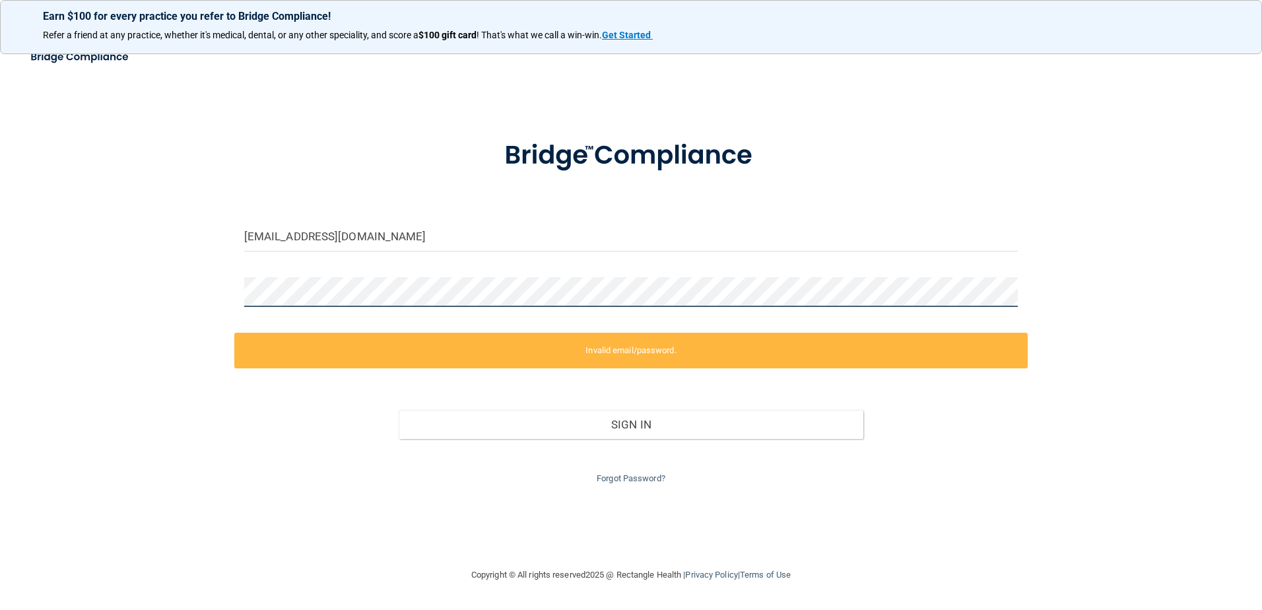
click at [32, 308] on div "Sheriks37@gmail.com Invalid email/password. You don't have permission to access…" at bounding box center [630, 304] width 1209 height 498
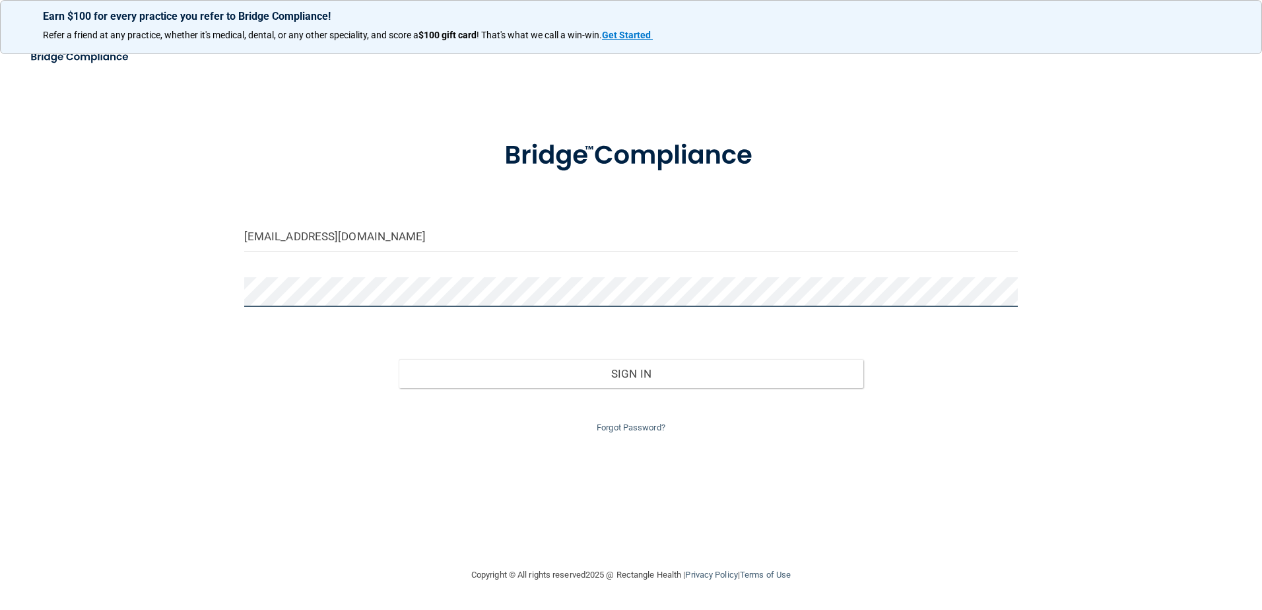
click at [399, 359] on button "Sign In" at bounding box center [631, 373] width 465 height 29
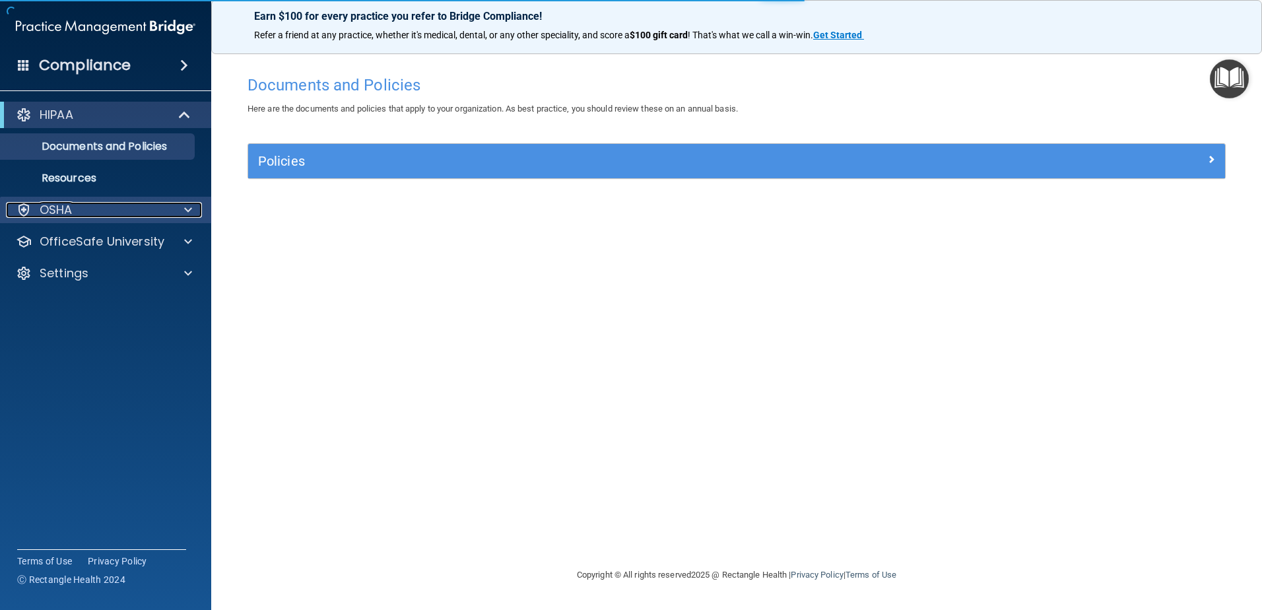
click at [138, 212] on div "OSHA" at bounding box center [88, 210] width 164 height 16
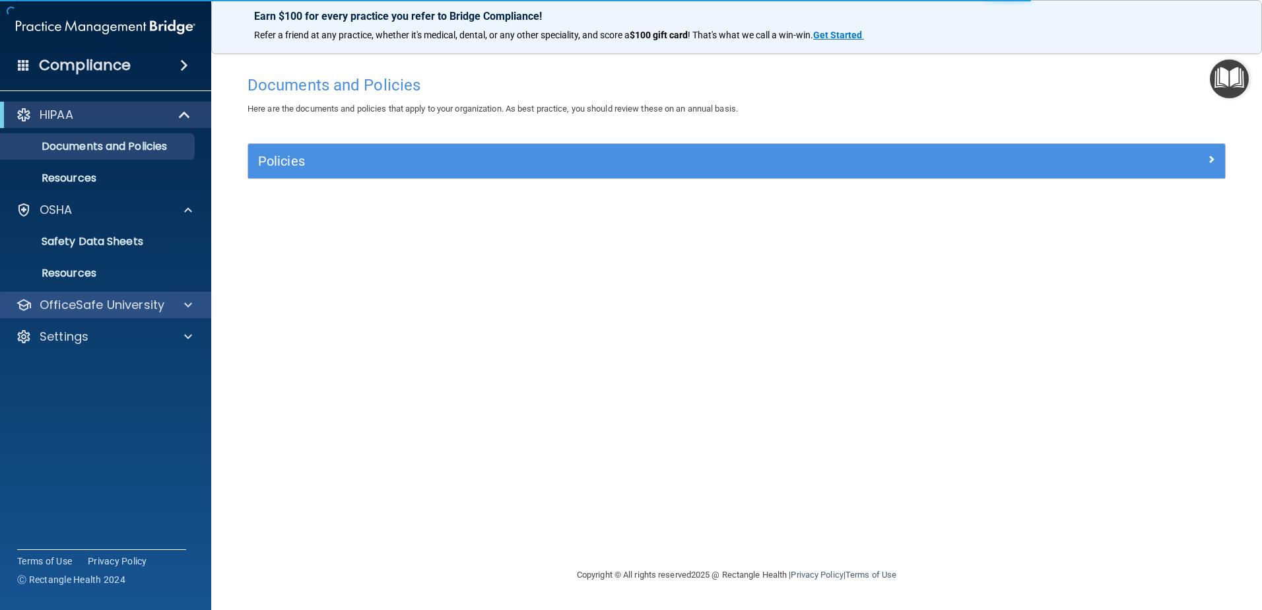
click at [80, 294] on div "OfficeSafe University" at bounding box center [106, 305] width 212 height 26
click at [96, 311] on p "OfficeSafe University" at bounding box center [102, 305] width 125 height 16
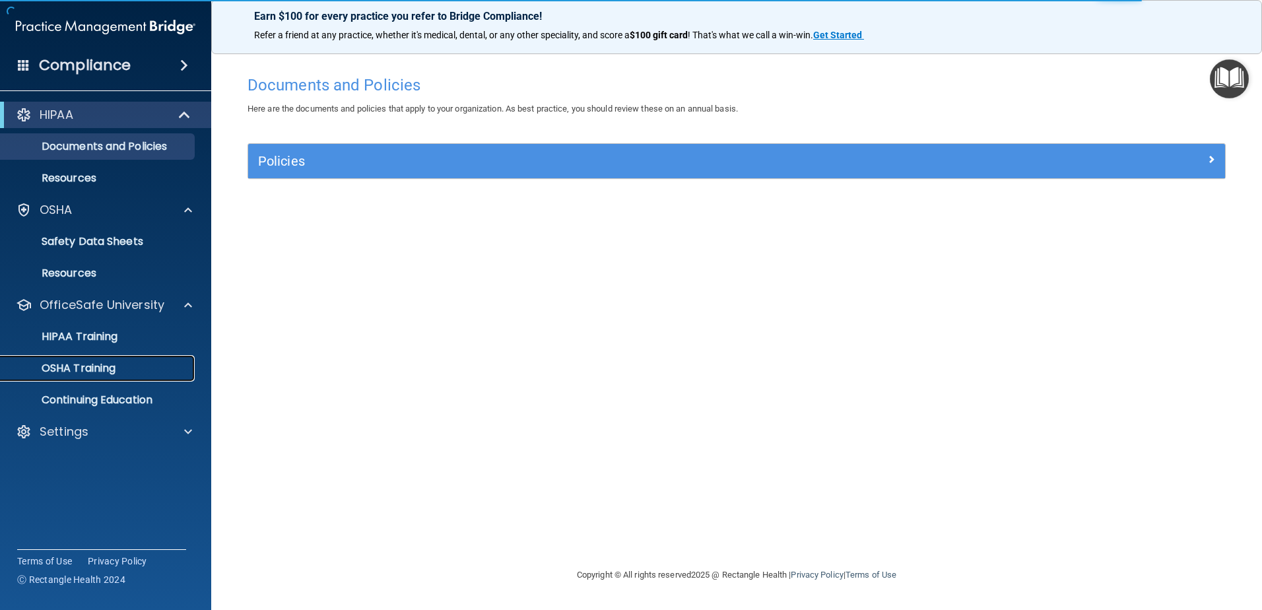
click at [93, 380] on link "OSHA Training" at bounding box center [91, 368] width 208 height 26
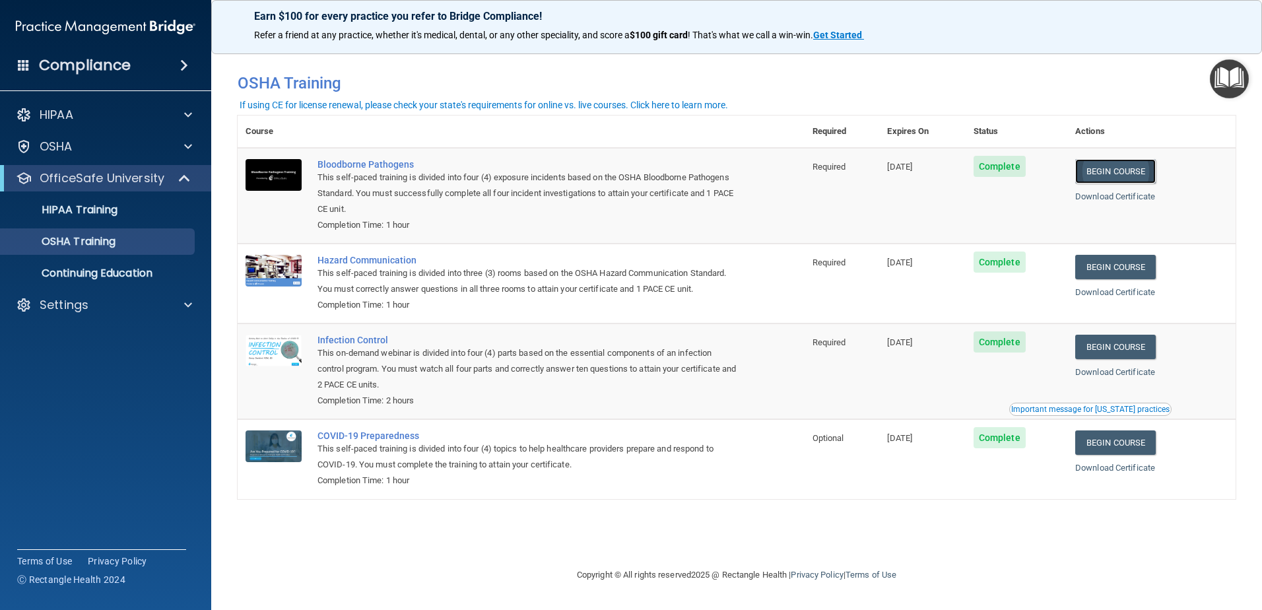
click at [1108, 169] on link "Begin Course" at bounding box center [1115, 171] width 81 height 24
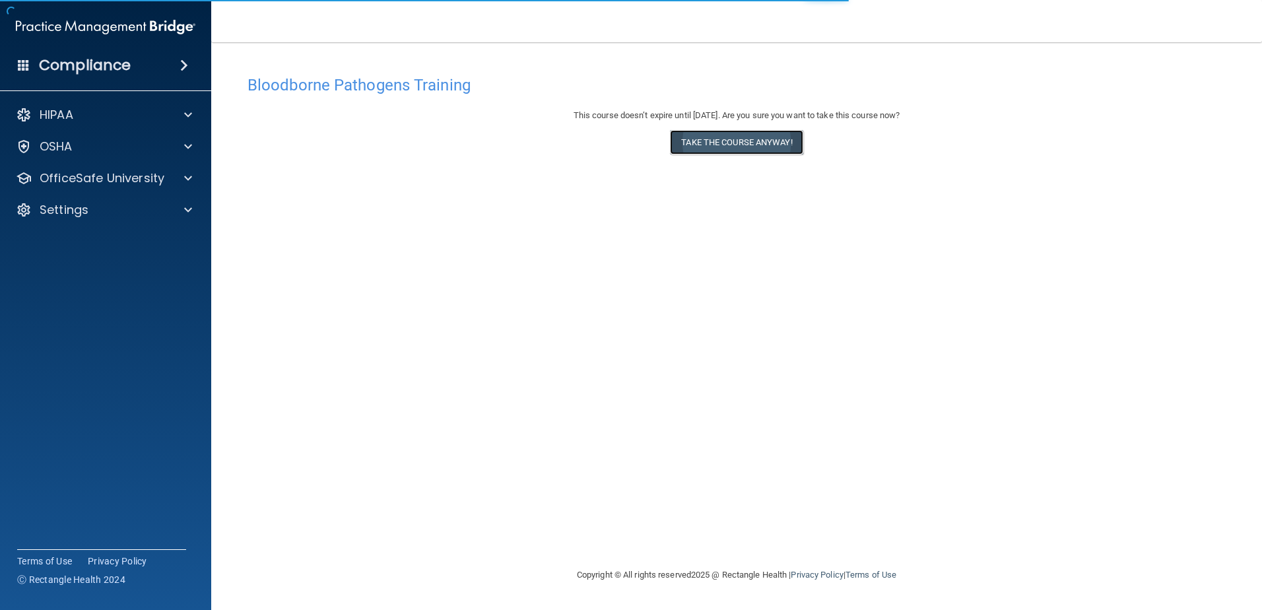
click at [717, 135] on button "Take the course anyway!" at bounding box center [736, 142] width 133 height 24
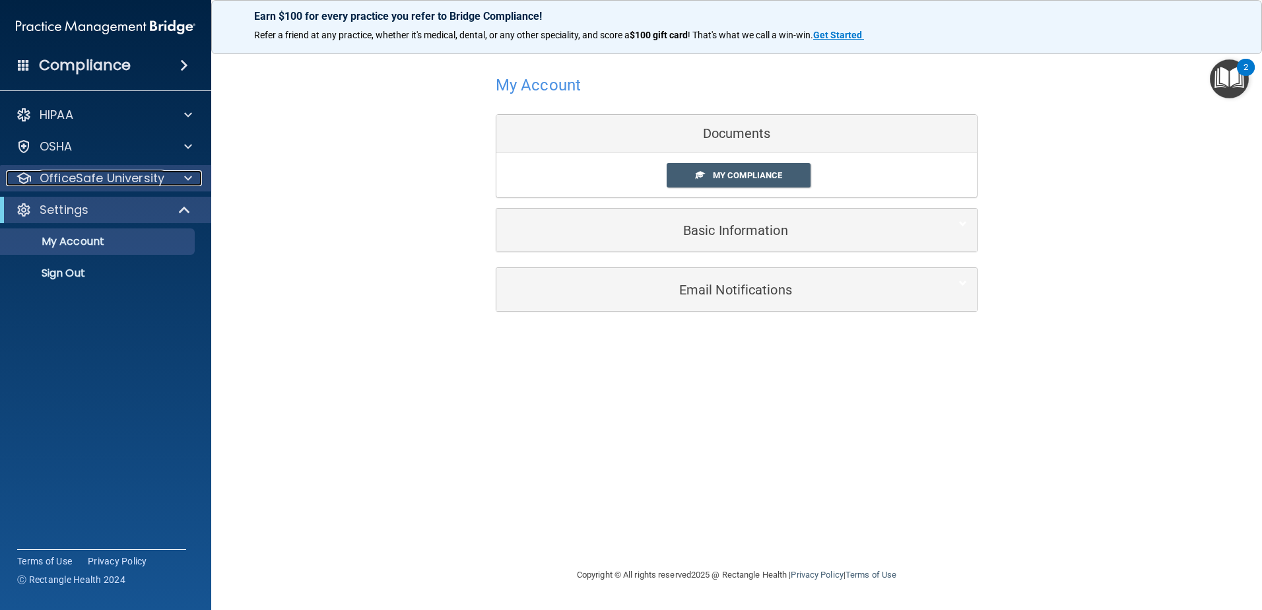
click at [110, 180] on p "OfficeSafe University" at bounding box center [102, 178] width 125 height 16
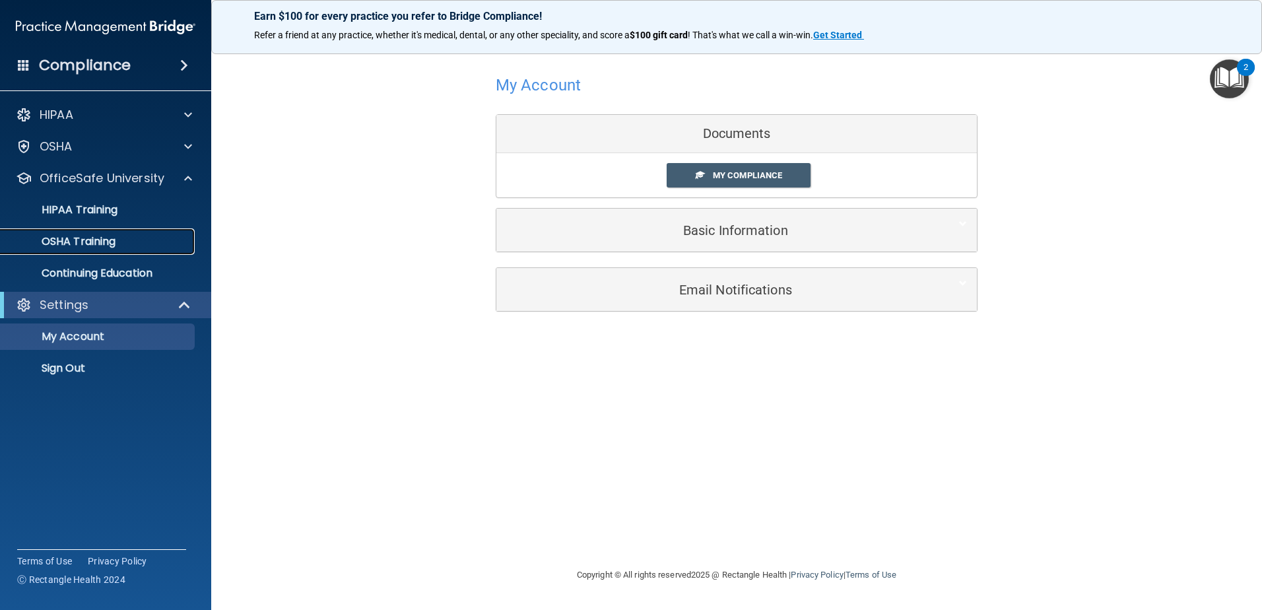
click at [94, 233] on link "OSHA Training" at bounding box center [91, 241] width 208 height 26
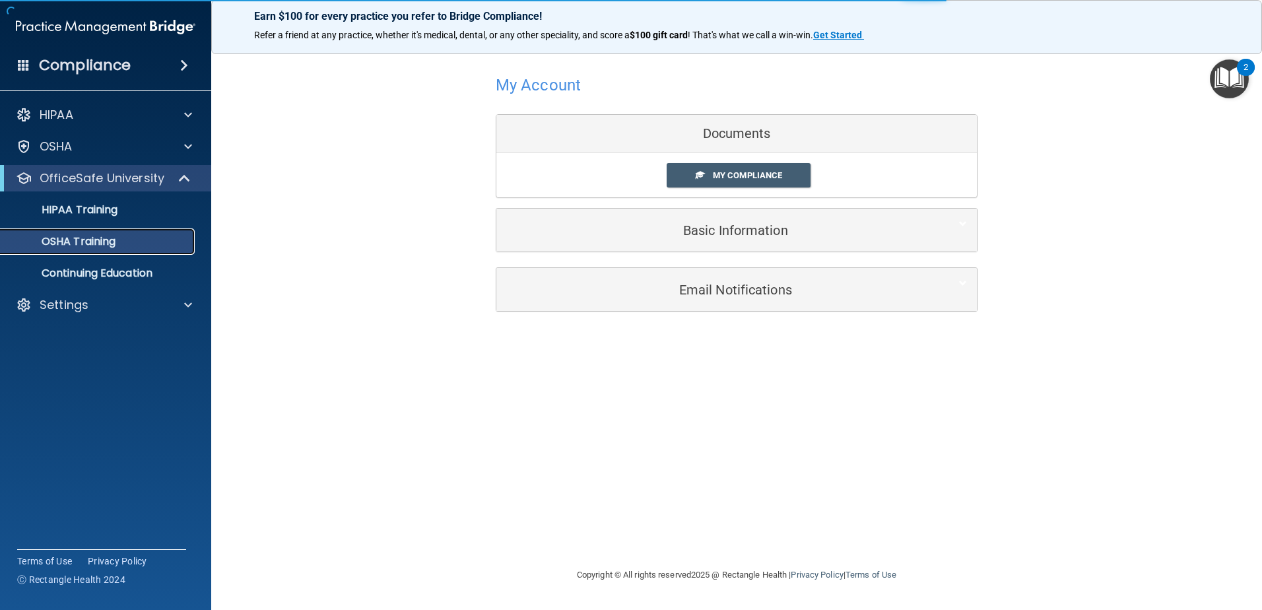
click at [79, 232] on link "OSHA Training" at bounding box center [91, 241] width 208 height 26
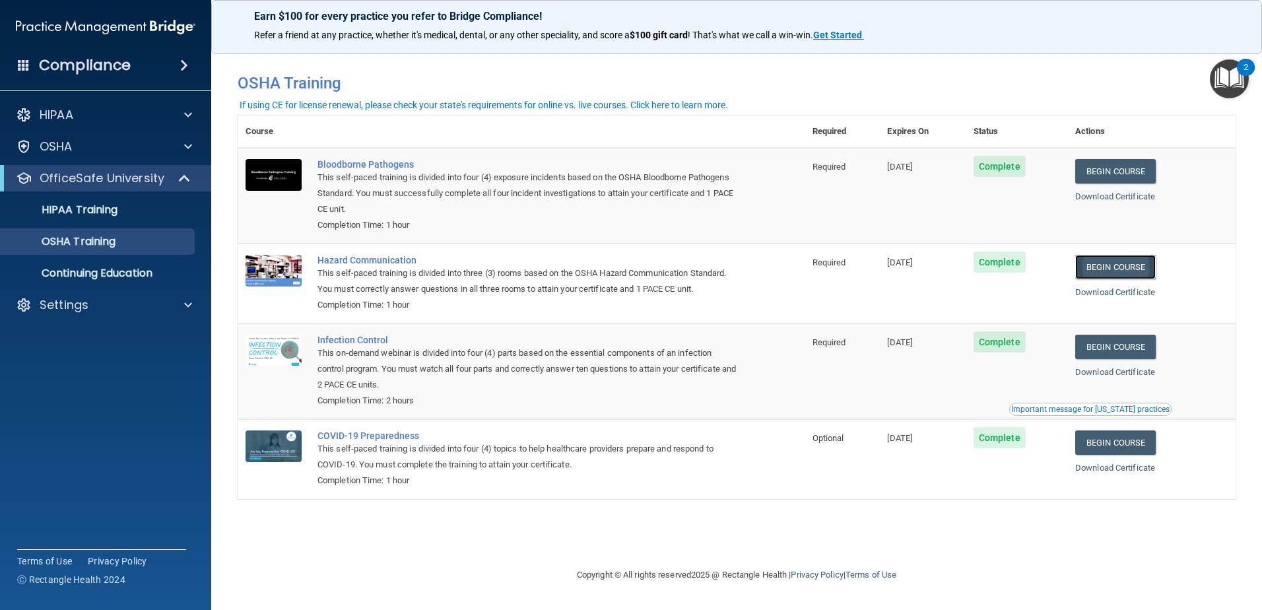
click at [1117, 265] on link "Begin Course" at bounding box center [1115, 267] width 81 height 24
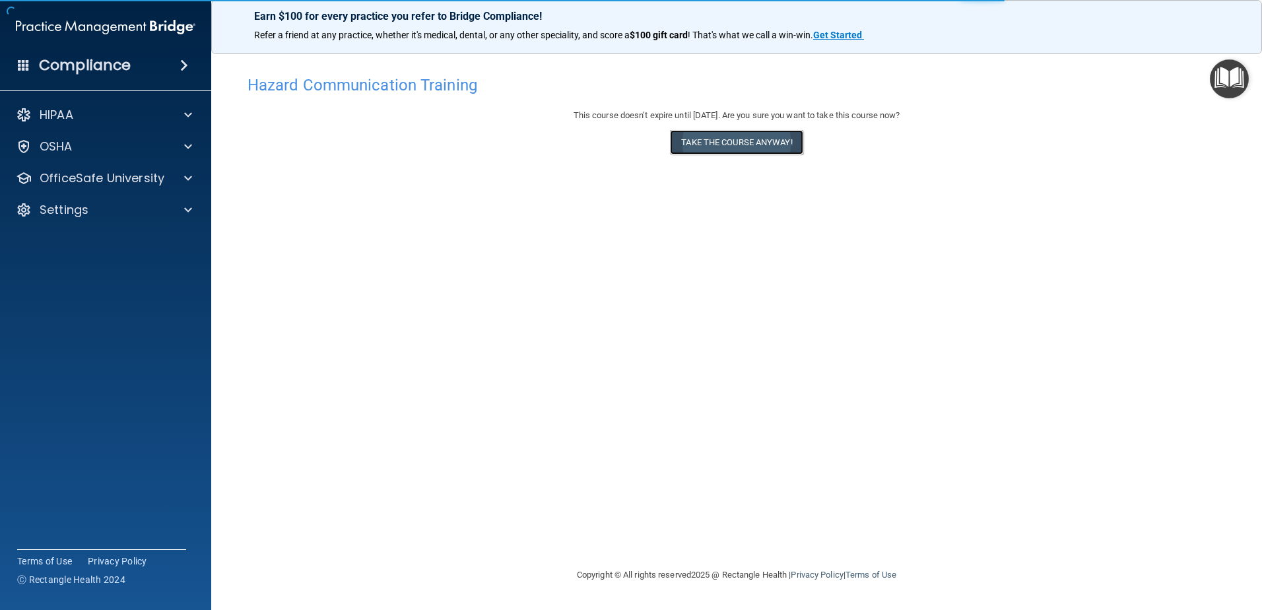
click at [704, 145] on button "Take the course anyway!" at bounding box center [736, 142] width 133 height 24
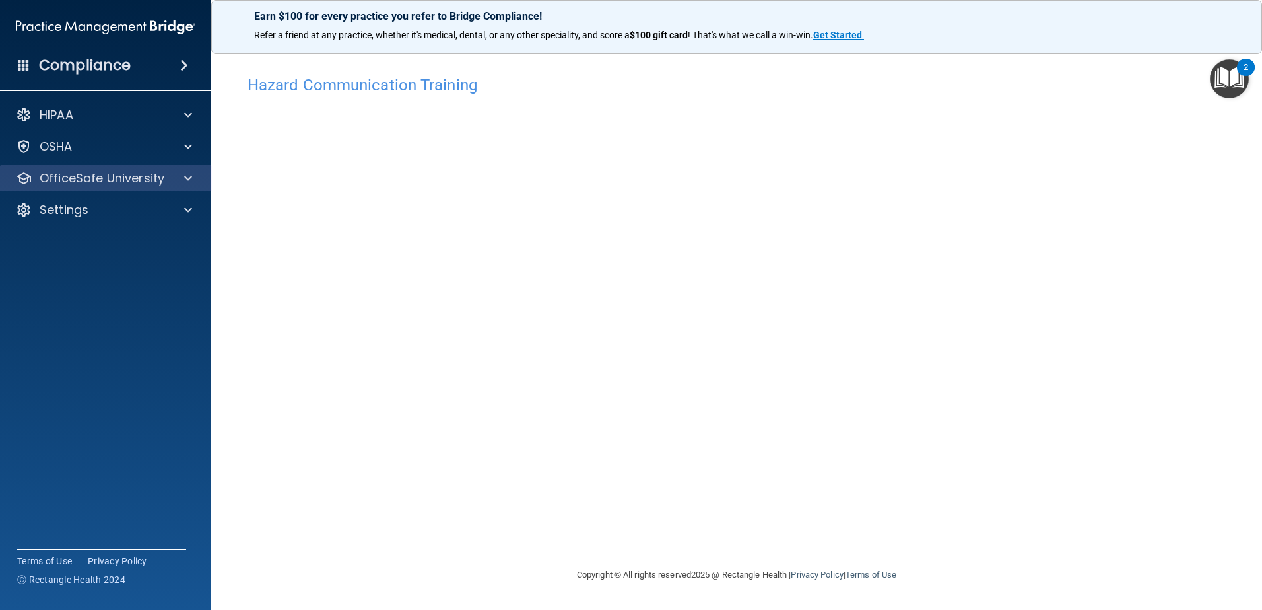
click at [69, 168] on div "OfficeSafe University" at bounding box center [106, 178] width 212 height 26
click at [69, 185] on p "OfficeSafe University" at bounding box center [102, 178] width 125 height 16
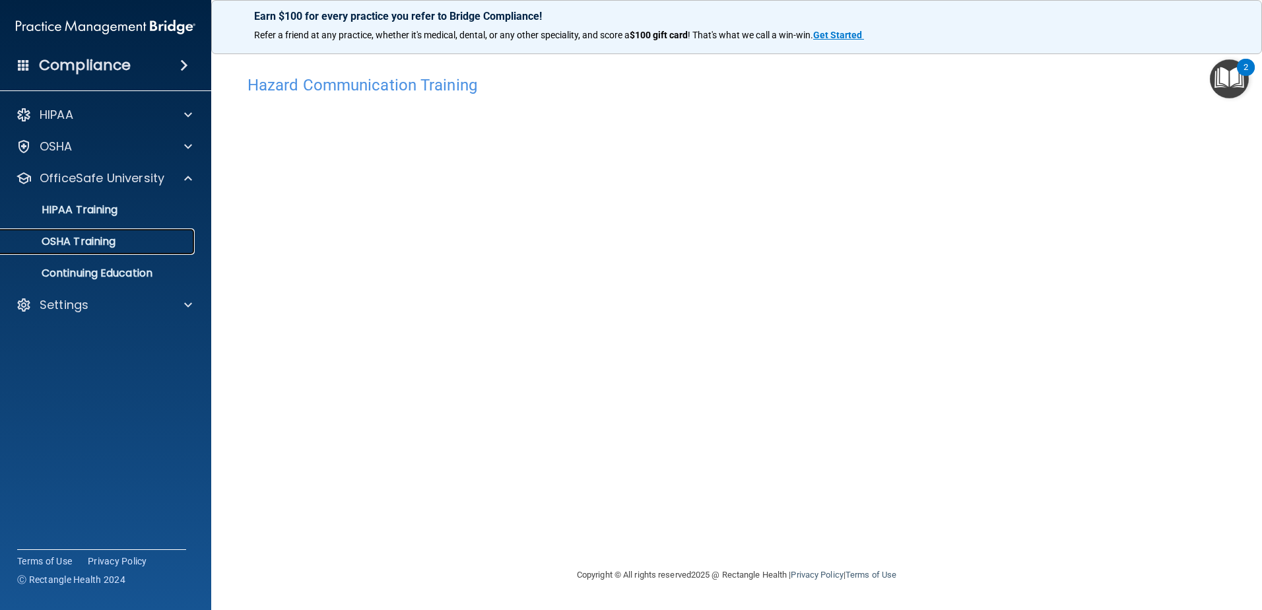
click at [82, 240] on p "OSHA Training" at bounding box center [62, 241] width 107 height 13
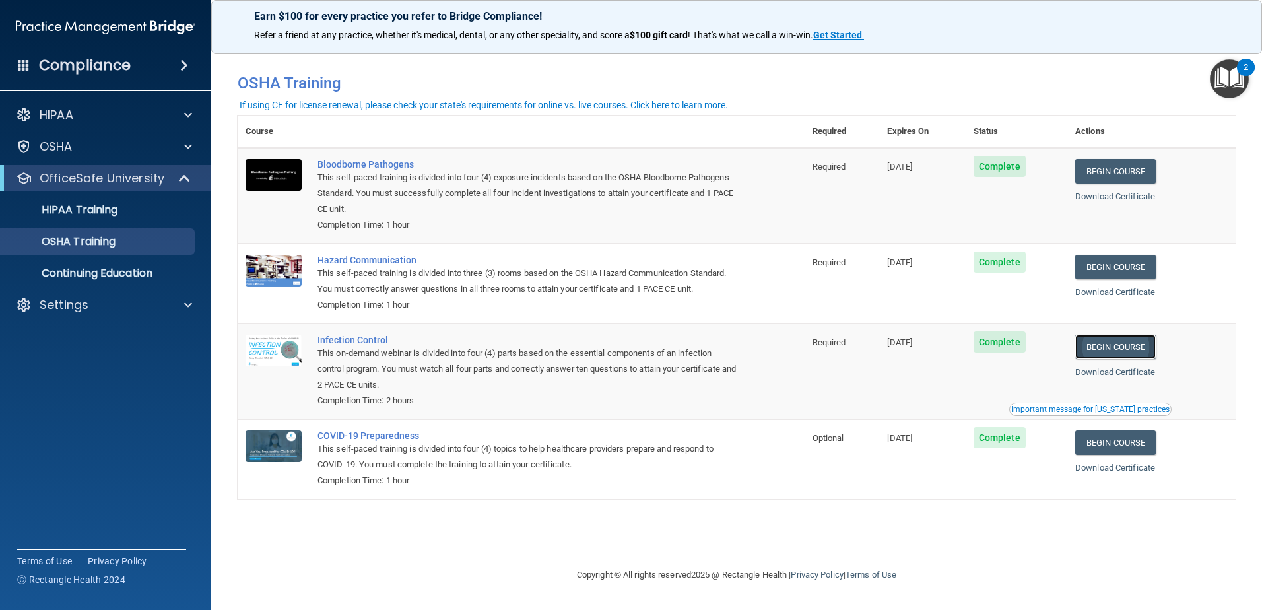
click at [1119, 354] on link "Begin Course" at bounding box center [1115, 347] width 81 height 24
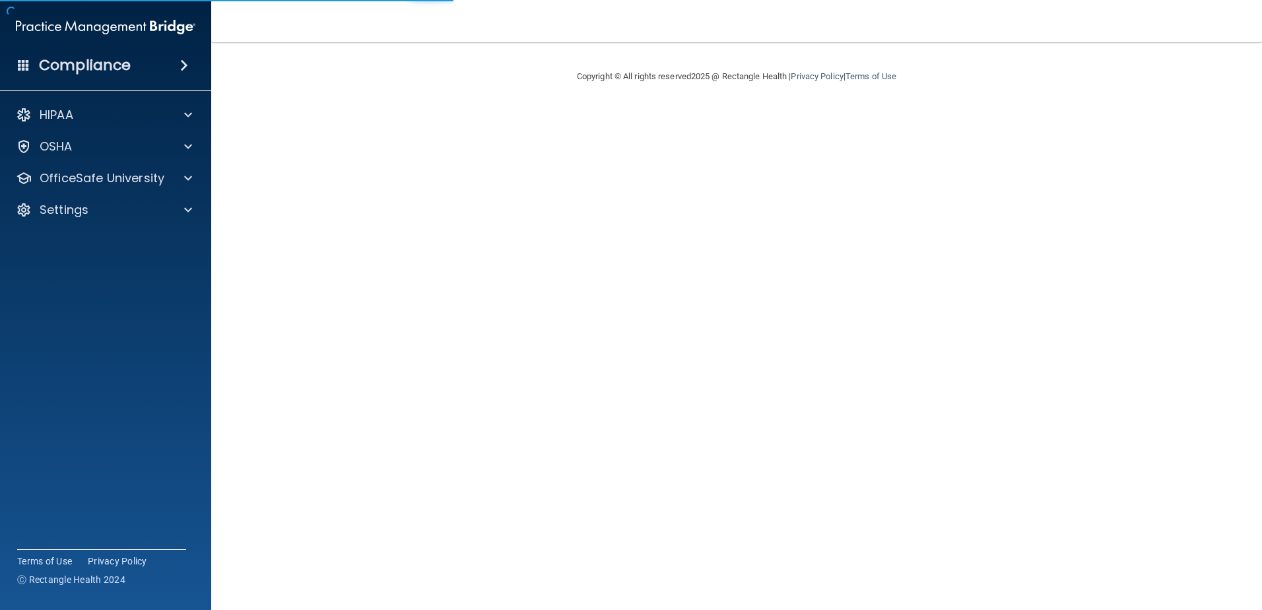
click at [120, 192] on div "HIPAA Documents and Policies Report an Incident Business Associates Emergency P…" at bounding box center [106, 164] width 212 height 137
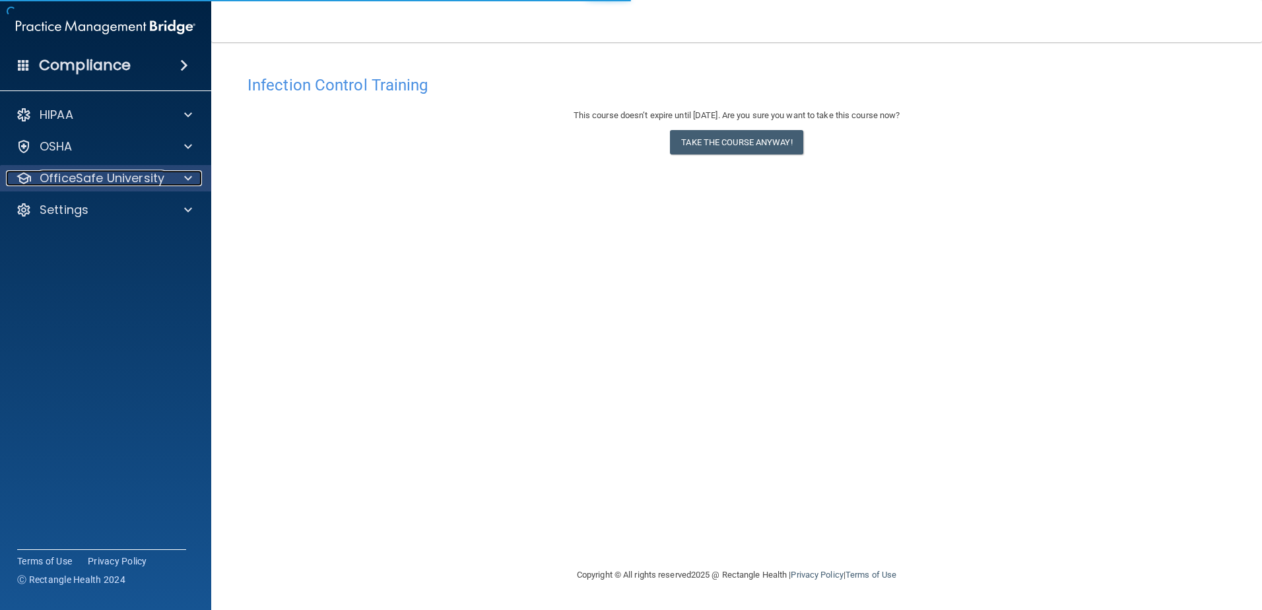
click at [121, 182] on p "OfficeSafe University" at bounding box center [102, 178] width 125 height 16
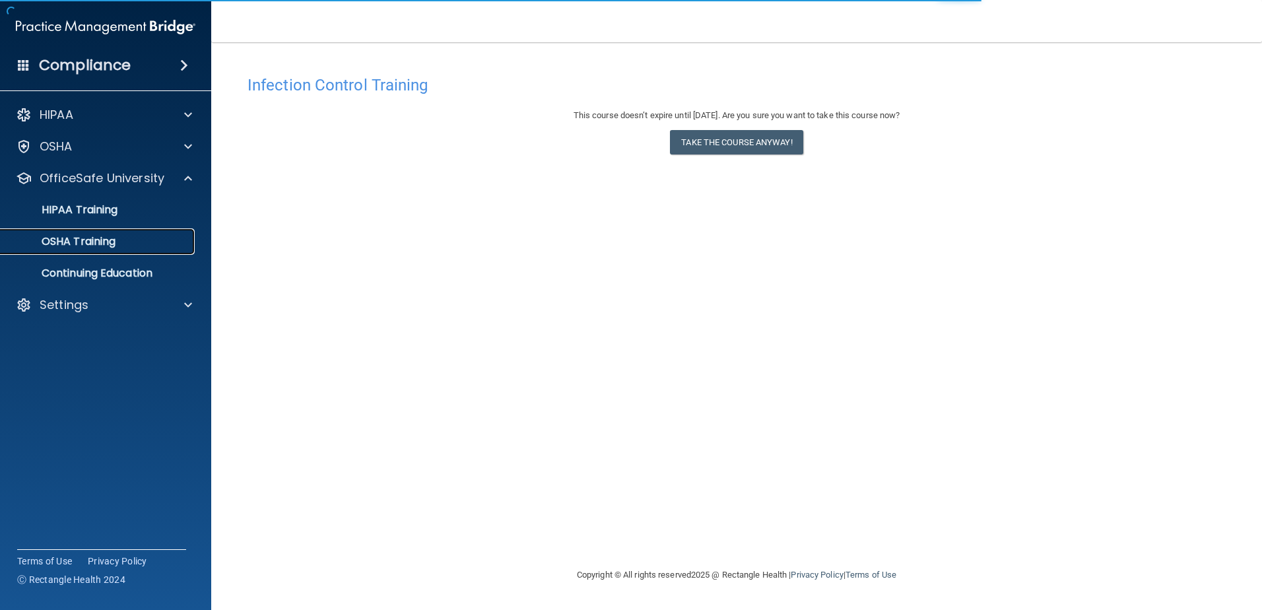
click at [106, 250] on link "OSHA Training" at bounding box center [91, 241] width 208 height 26
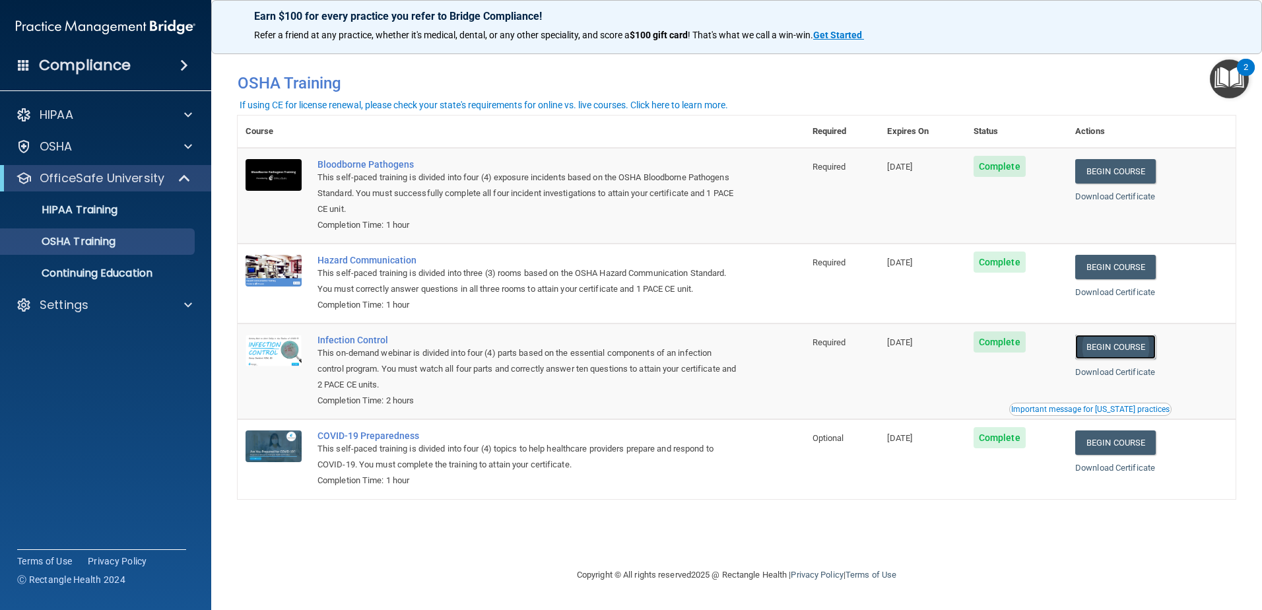
click at [1122, 345] on link "Begin Course" at bounding box center [1115, 347] width 81 height 24
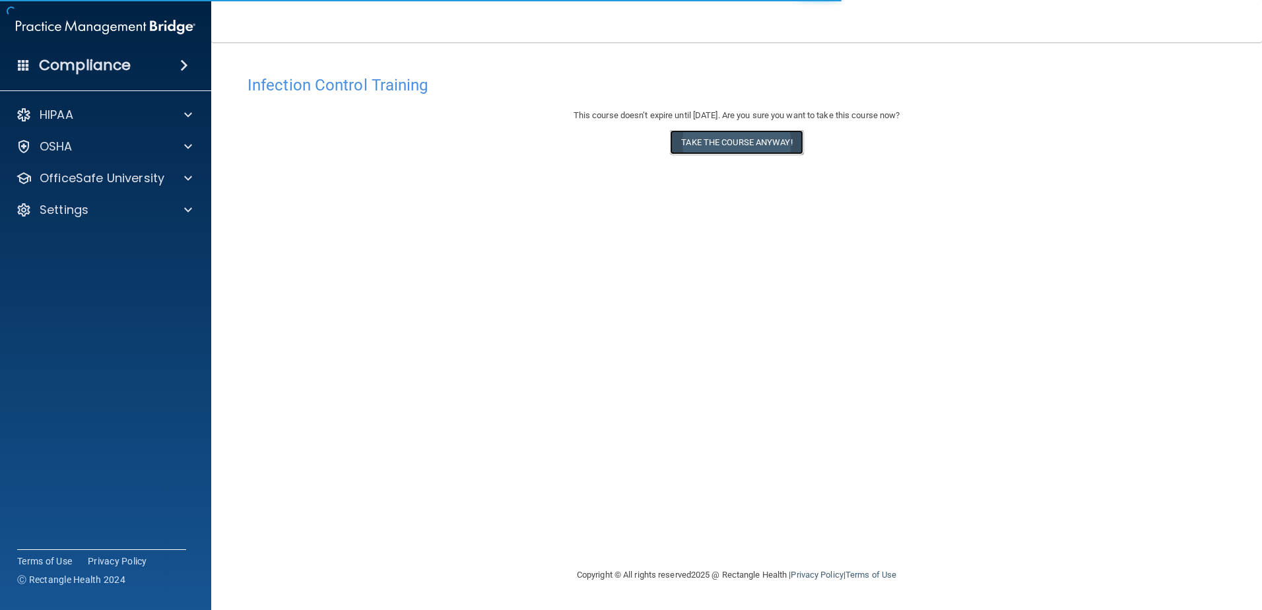
click at [702, 137] on button "Take the course anyway!" at bounding box center [736, 142] width 133 height 24
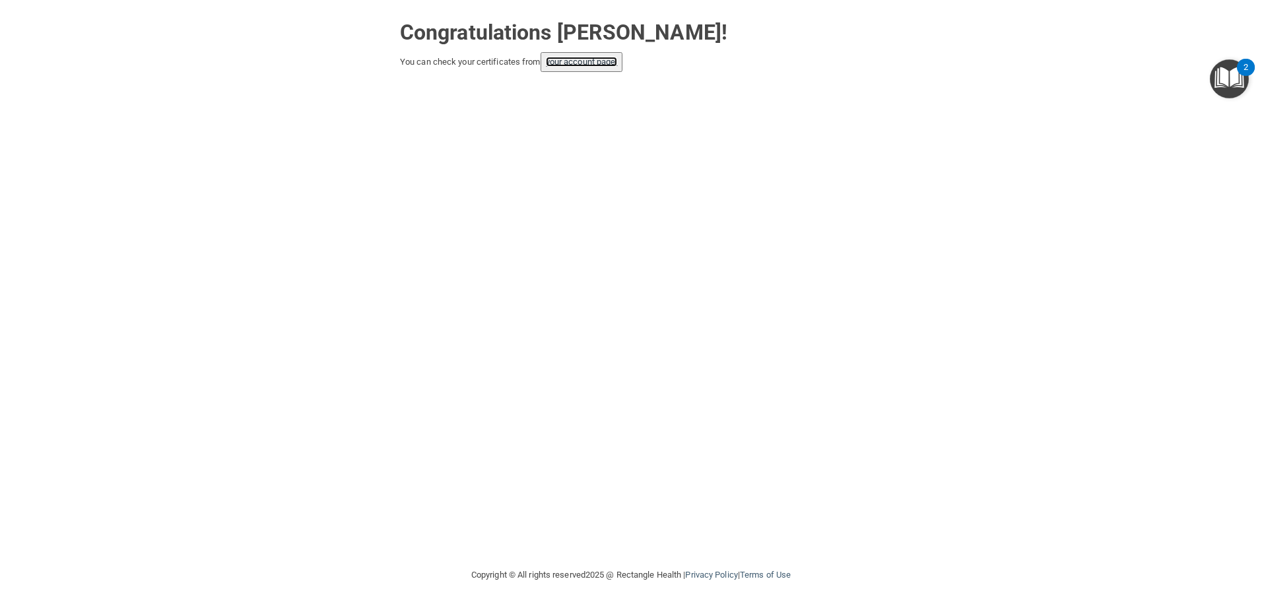
click at [589, 63] on link "your account page!" at bounding box center [582, 62] width 72 height 10
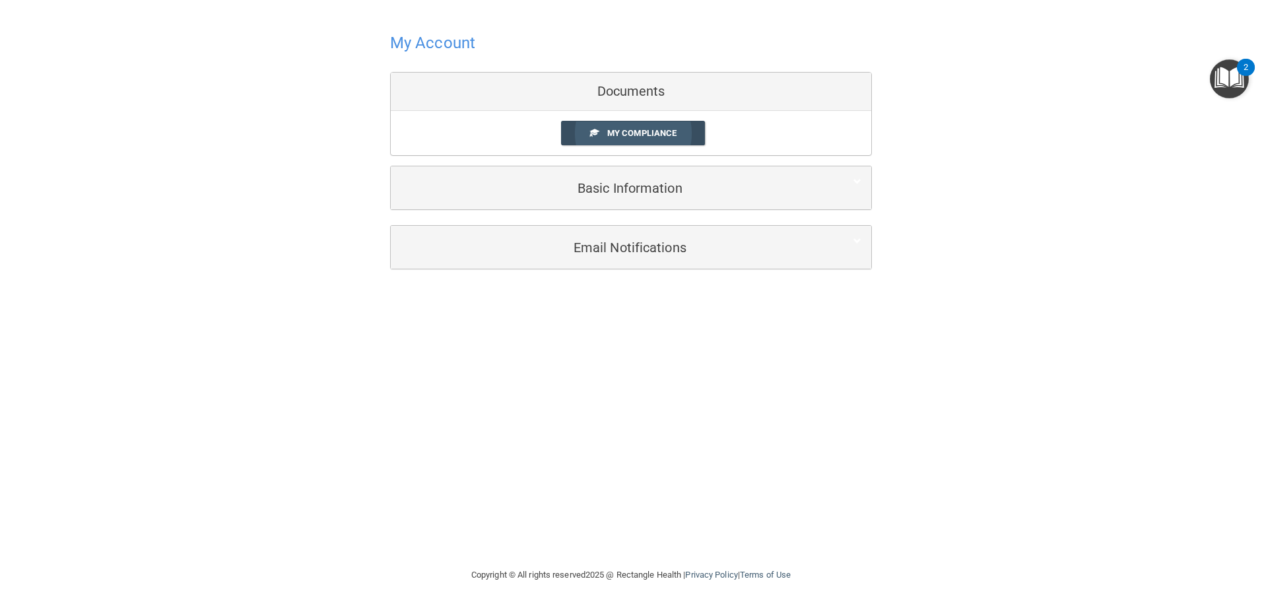
click at [626, 125] on link "My Compliance" at bounding box center [633, 133] width 145 height 24
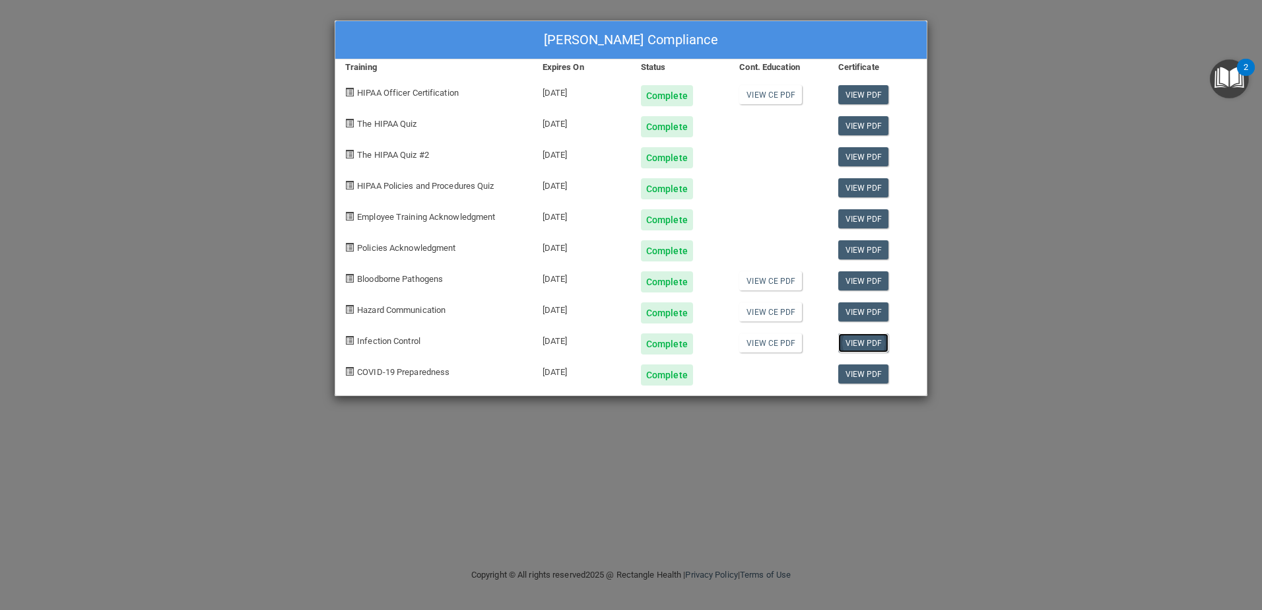
click at [857, 345] on link "View PDF" at bounding box center [863, 342] width 51 height 19
click at [784, 308] on link "View CE PDF" at bounding box center [770, 311] width 63 height 19
click at [848, 308] on link "View PDF" at bounding box center [863, 311] width 51 height 19
click at [859, 281] on link "View PDF" at bounding box center [863, 280] width 51 height 19
click at [984, 62] on div "Sheri Santagata's Compliance Training Expires On Status Cont. Education Certifi…" at bounding box center [631, 305] width 1262 height 610
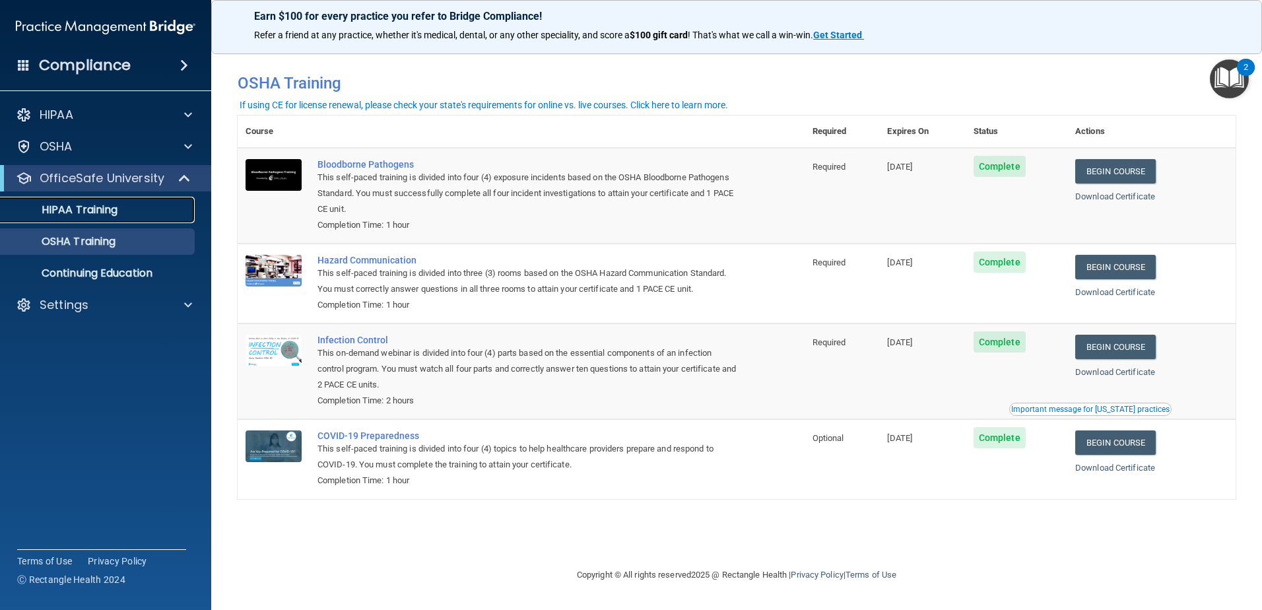
click at [152, 211] on div "HIPAA Training" at bounding box center [99, 209] width 180 height 13
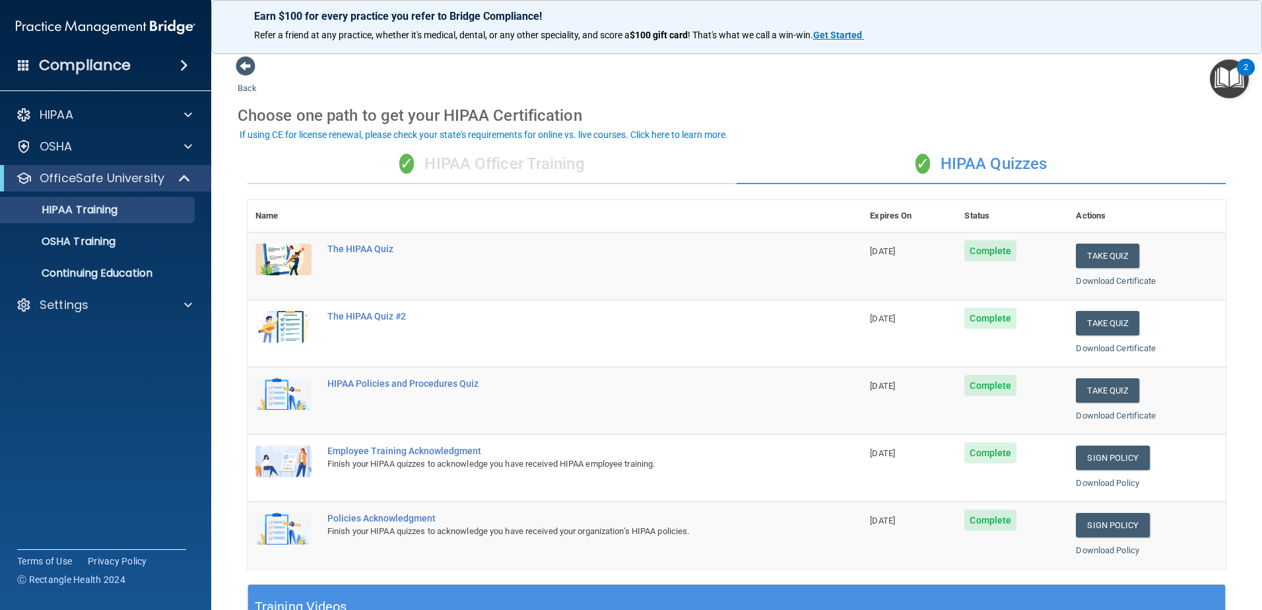
click at [1120, 436] on td "Sign Policy Sign Policy Download Policy" at bounding box center [1147, 467] width 158 height 67
click at [1118, 452] on link "Sign Policy" at bounding box center [1112, 458] width 73 height 24
click at [1119, 530] on link "Sign Policy" at bounding box center [1112, 525] width 73 height 24
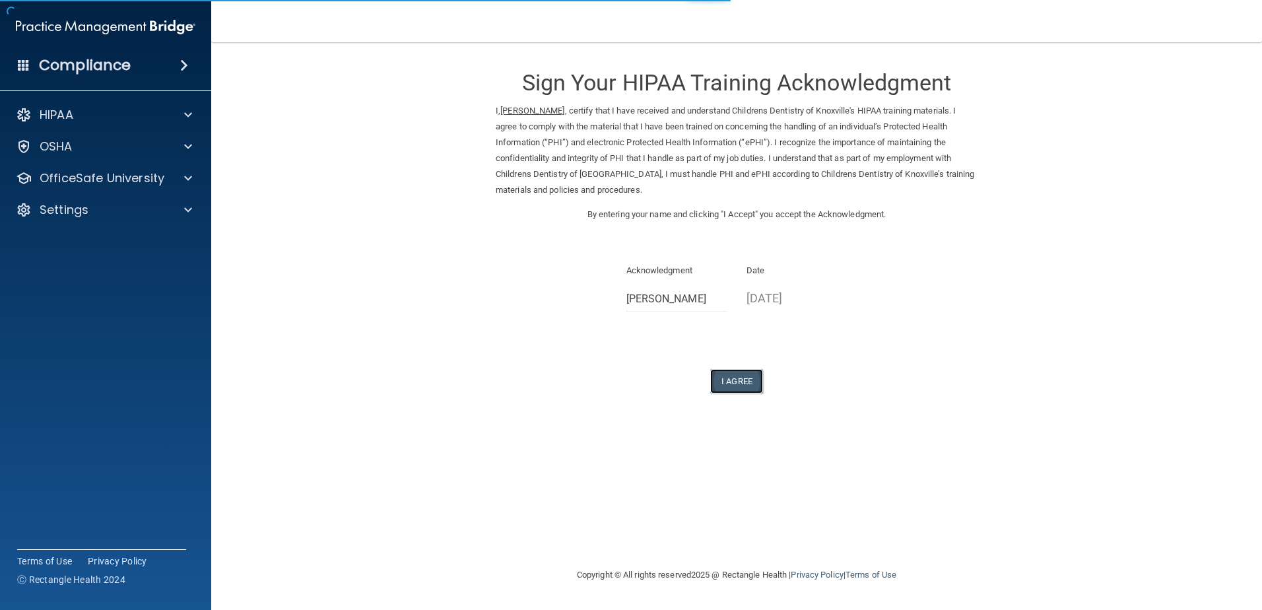
click at [734, 372] on button "I Agree" at bounding box center [736, 381] width 53 height 24
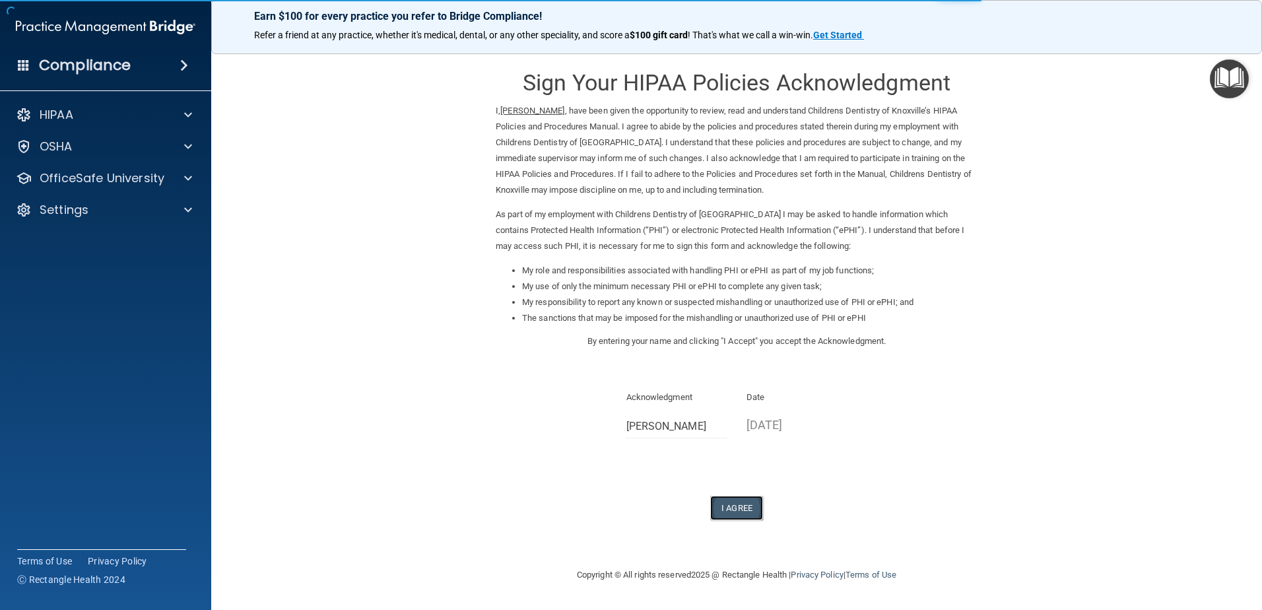
click at [740, 506] on button "I Agree" at bounding box center [736, 508] width 53 height 24
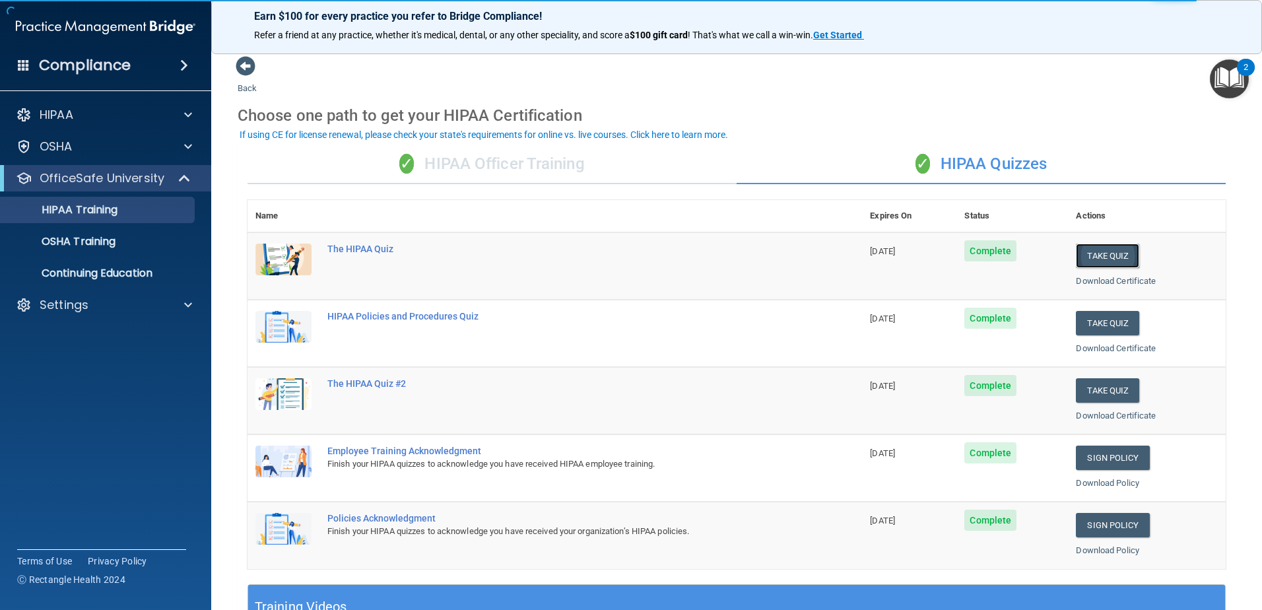
click at [1086, 245] on button "Take Quiz" at bounding box center [1107, 256] width 63 height 24
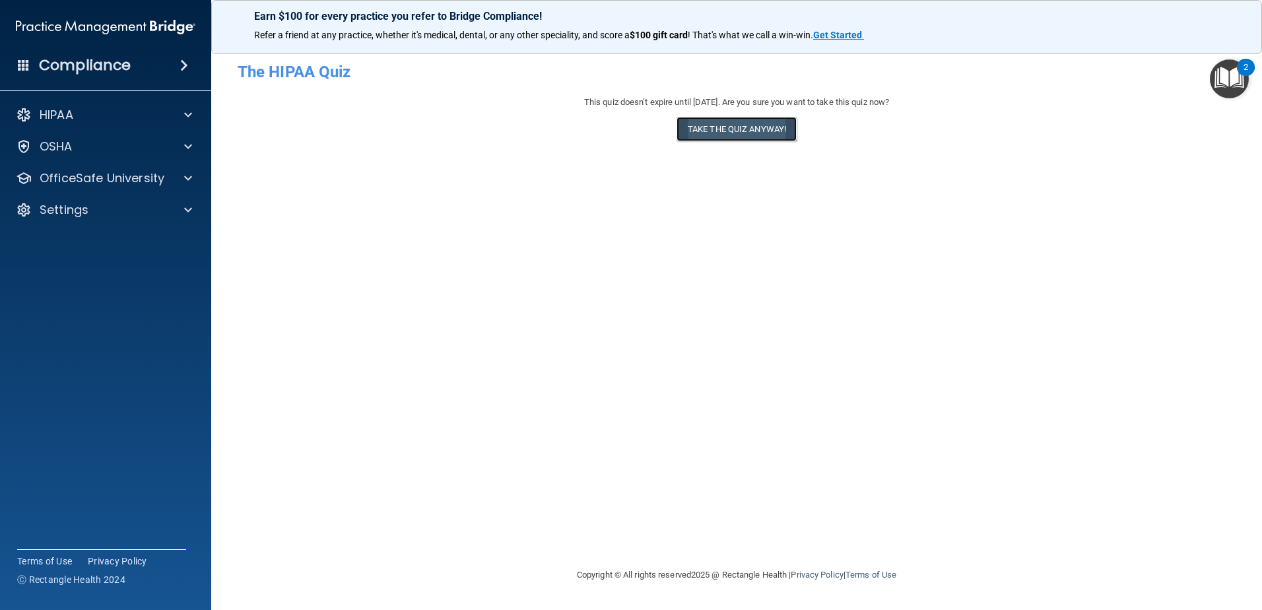
click at [693, 137] on button "Take the quiz anyway!" at bounding box center [737, 129] width 120 height 24
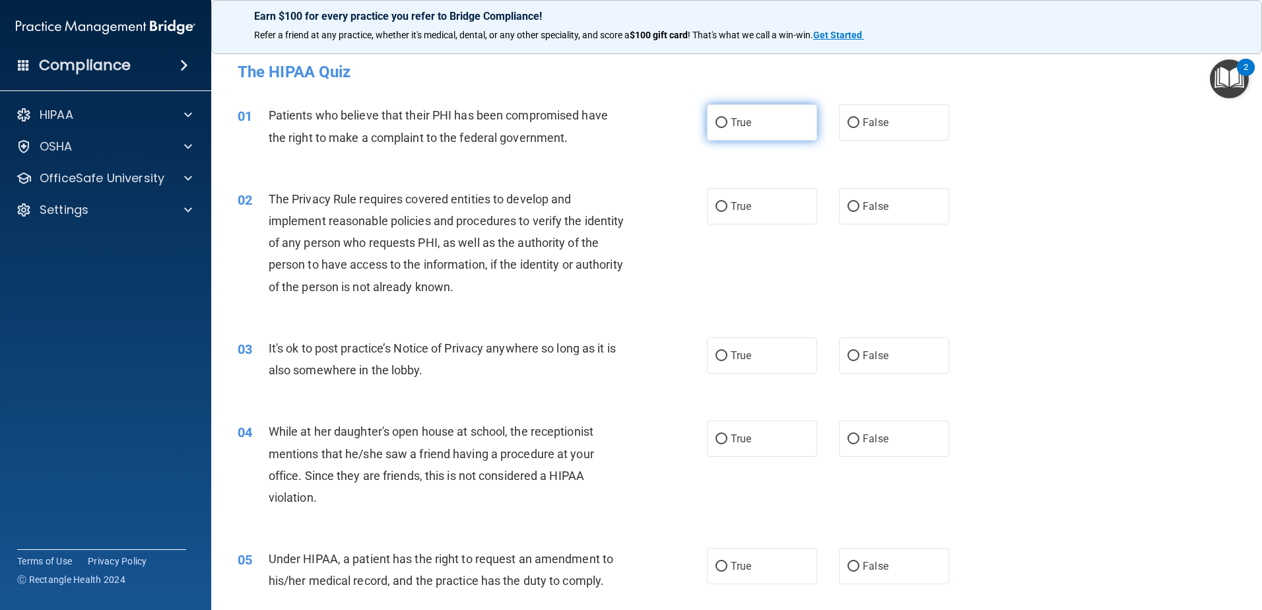
click at [747, 125] on label "True" at bounding box center [762, 122] width 110 height 36
click at [727, 125] on input "True" at bounding box center [722, 123] width 12 height 10
radio input "true"
click at [744, 213] on label "True" at bounding box center [762, 206] width 110 height 36
click at [698, 203] on div "02 The Privacy Rule requires covered entities to develop and implement reasonab…" at bounding box center [472, 246] width 509 height 116
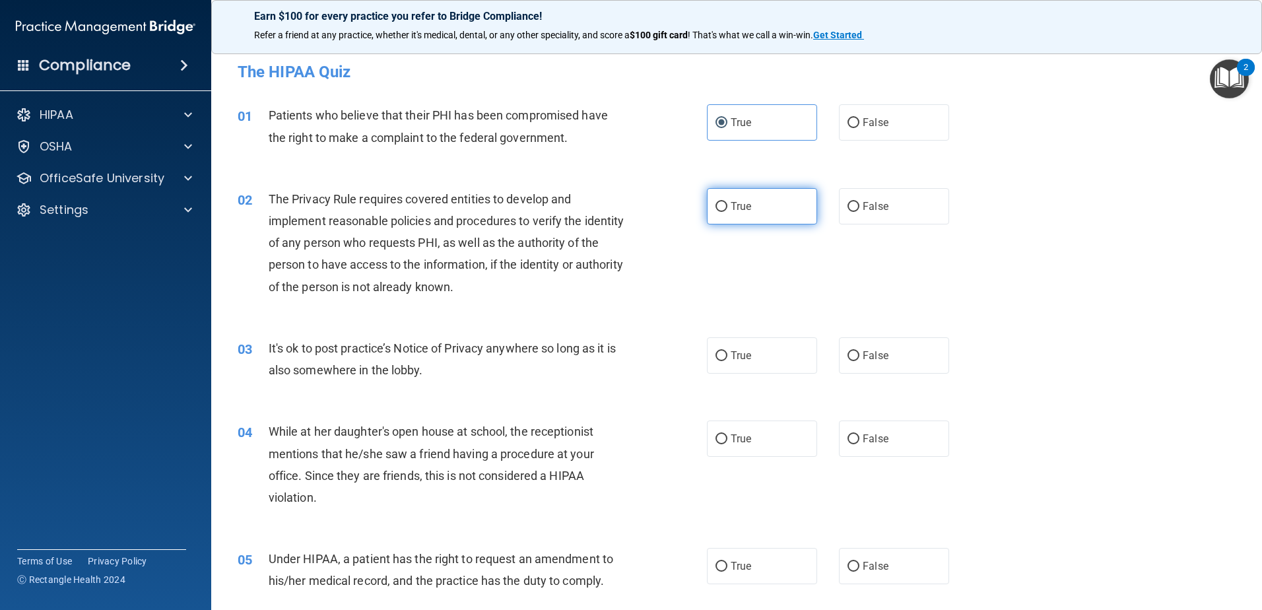
click at [723, 212] on label "True" at bounding box center [762, 206] width 110 height 36
click at [723, 212] on input "True" at bounding box center [722, 207] width 12 height 10
radio input "true"
click at [740, 368] on label "True" at bounding box center [762, 355] width 110 height 36
click at [727, 361] on input "True" at bounding box center [722, 356] width 12 height 10
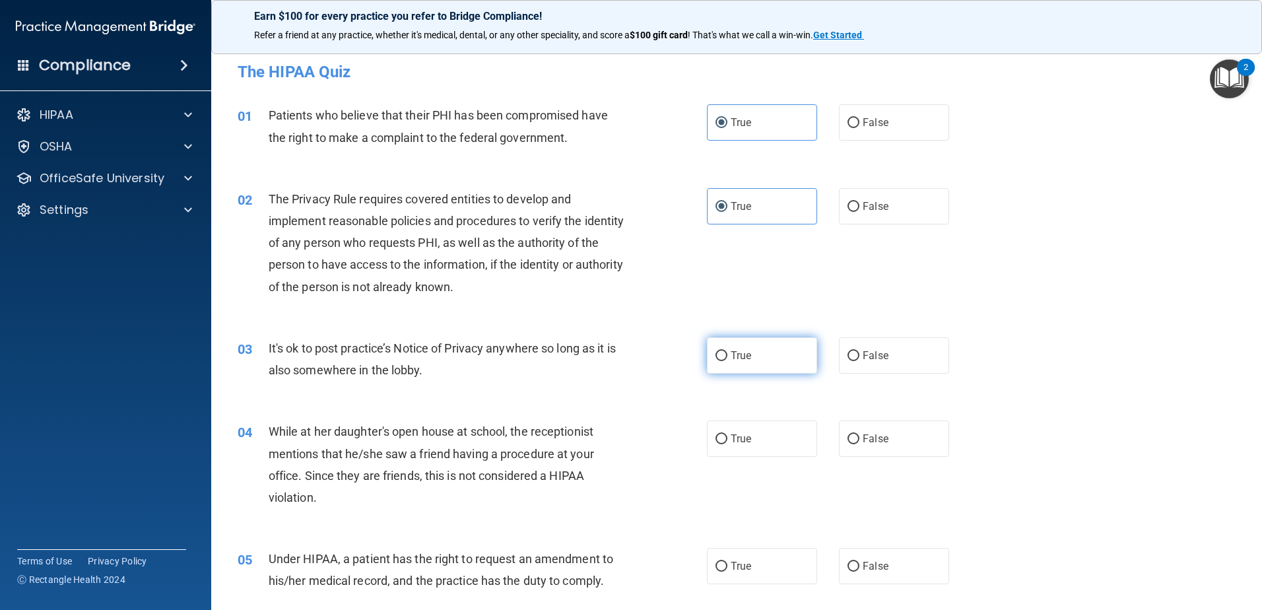
radio input "true"
click at [871, 438] on span "False" at bounding box center [876, 438] width 26 height 13
click at [859, 438] on input "False" at bounding box center [854, 439] width 12 height 10
radio input "true"
click at [741, 586] on div "05 Under HIPAA, a patient has the right to request an amendment to his/her medi…" at bounding box center [737, 572] width 1018 height 83
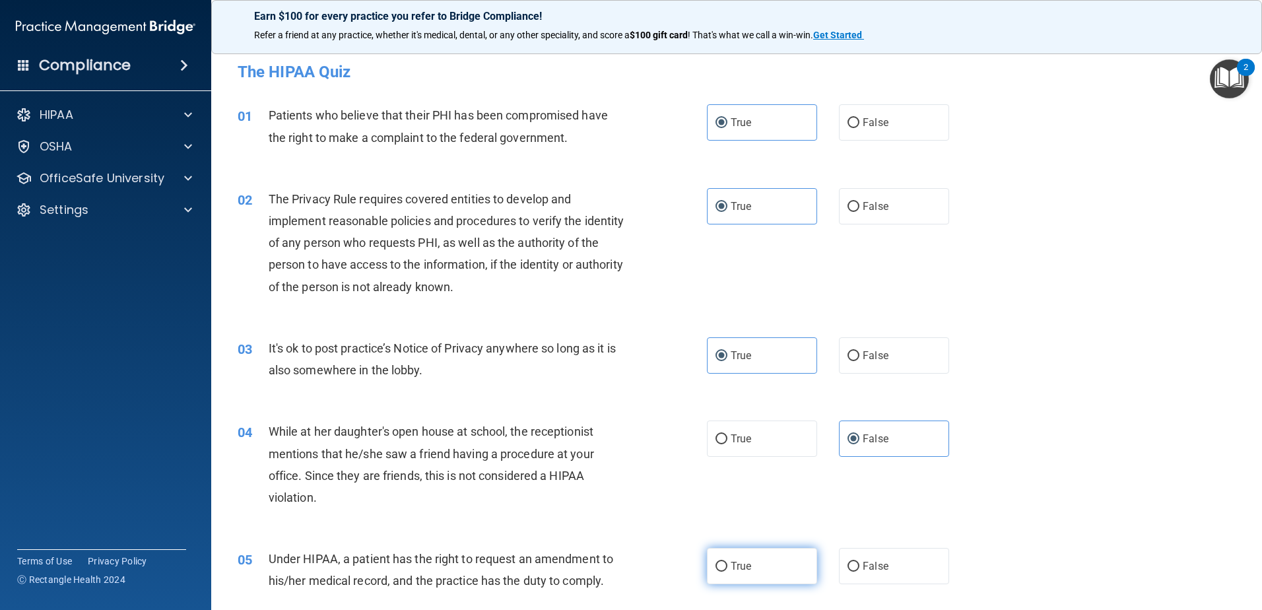
click at [738, 578] on label "True" at bounding box center [762, 566] width 110 height 36
click at [727, 572] on input "True" at bounding box center [722, 567] width 12 height 10
radio input "true"
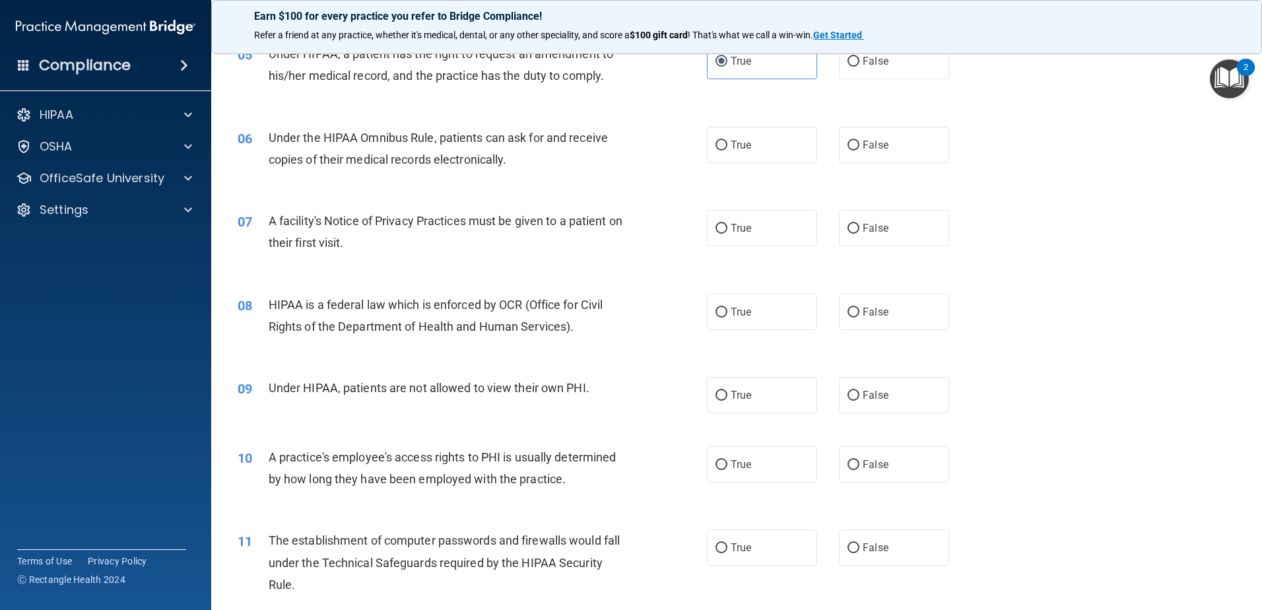
scroll to position [528, 0]
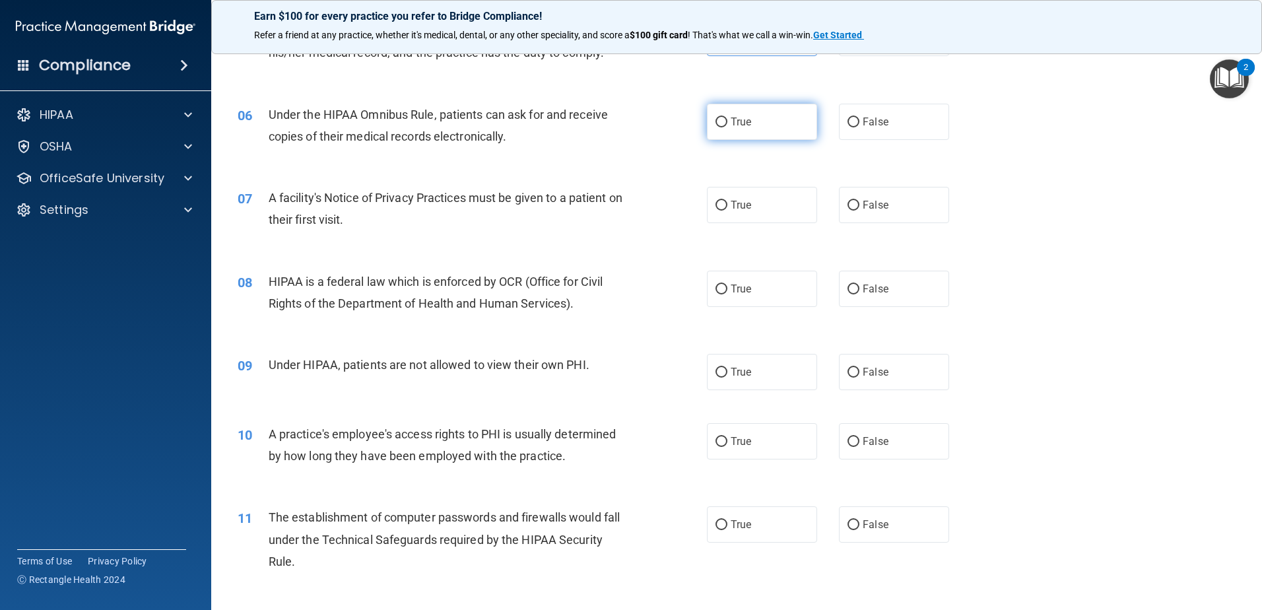
click at [748, 139] on label "True" at bounding box center [762, 122] width 110 height 36
click at [727, 127] on input "True" at bounding box center [722, 122] width 12 height 10
radio input "true"
click at [733, 205] on span "True" at bounding box center [741, 205] width 20 height 13
click at [727, 205] on input "True" at bounding box center [722, 206] width 12 height 10
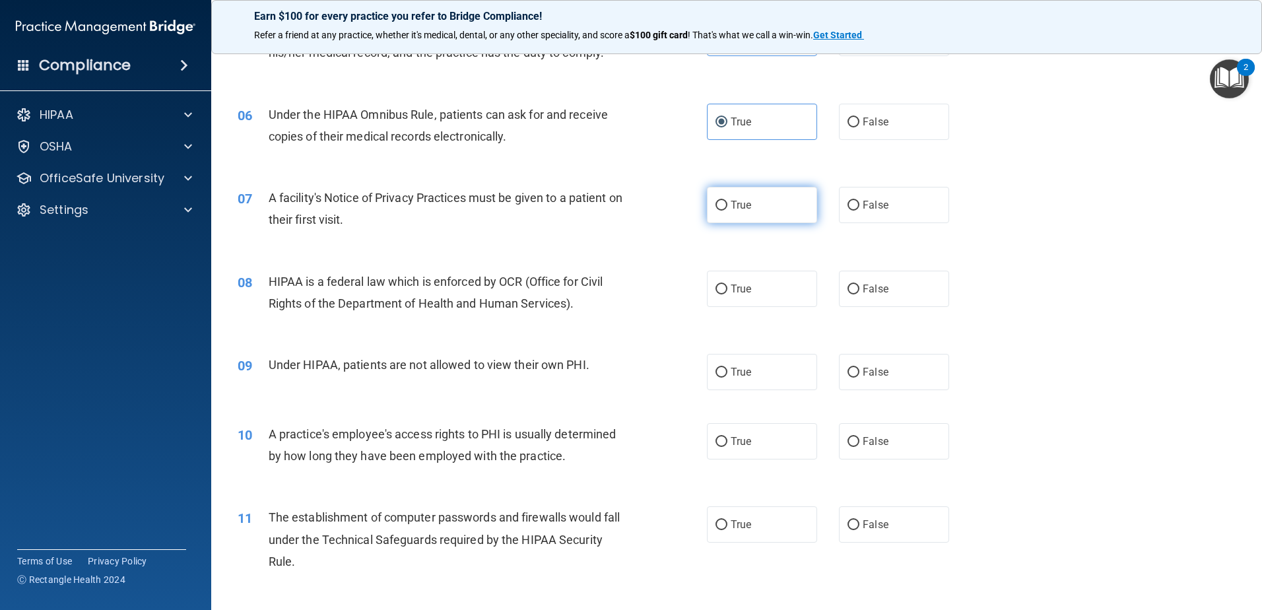
radio input "true"
click at [727, 265] on div "08 HIPAA is a federal law which is enforced by OCR (Office for Civil Rights of …" at bounding box center [737, 295] width 1018 height 83
click at [727, 276] on label "True" at bounding box center [762, 289] width 110 height 36
click at [727, 284] on input "True" at bounding box center [722, 289] width 12 height 10
radio input "true"
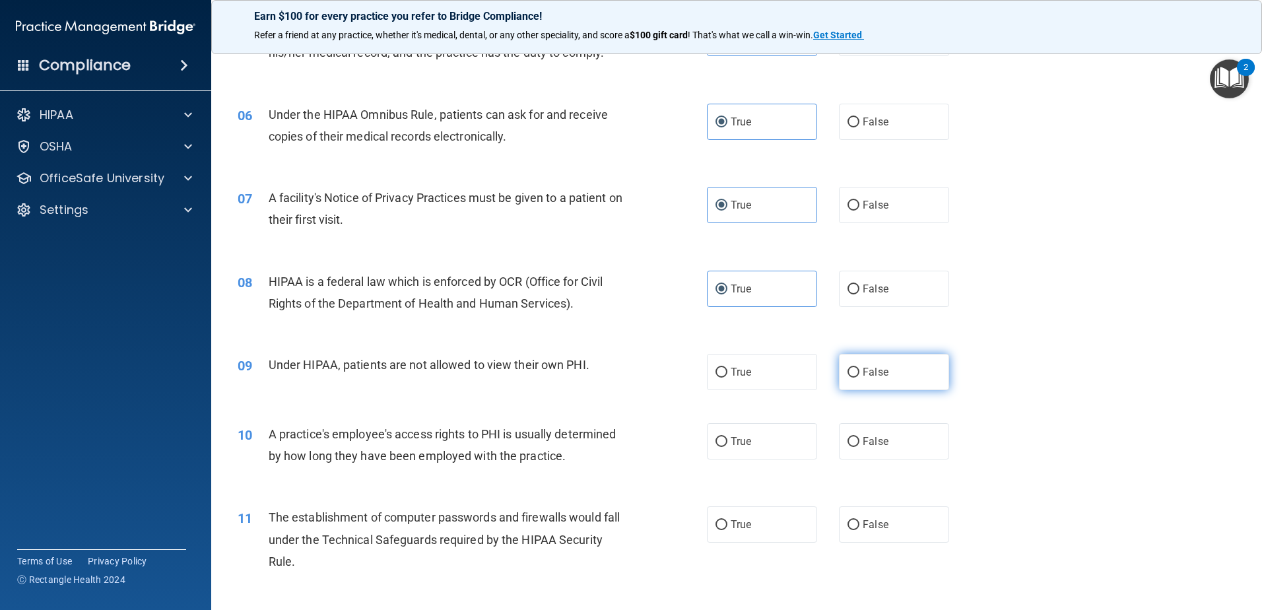
click at [844, 357] on label "False" at bounding box center [894, 372] width 110 height 36
click at [848, 368] on input "False" at bounding box center [854, 373] width 12 height 10
radio input "true"
click at [843, 378] on label "False" at bounding box center [894, 372] width 110 height 36
click at [848, 378] on input "False" at bounding box center [854, 373] width 12 height 10
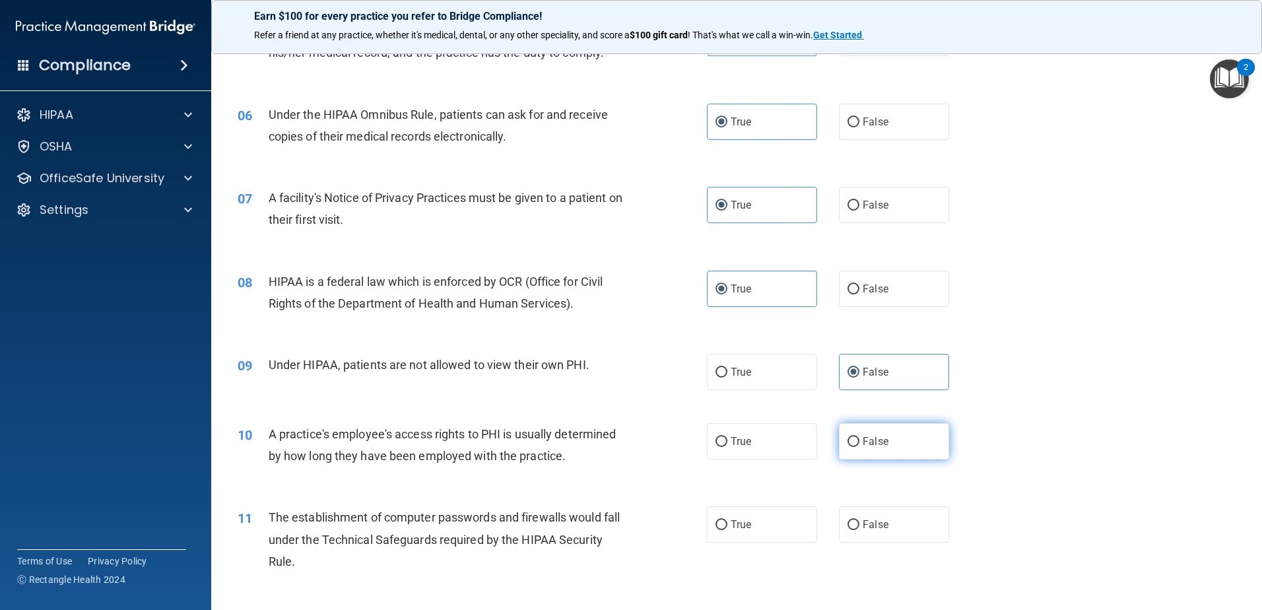
click at [849, 440] on input "False" at bounding box center [854, 442] width 12 height 10
radio input "true"
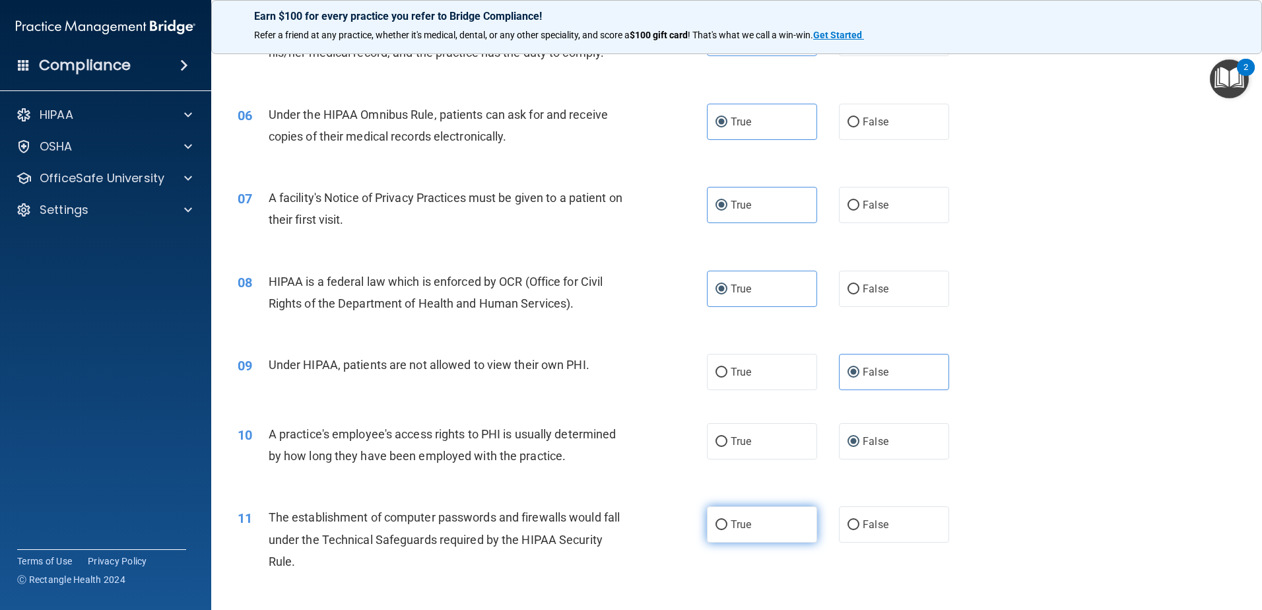
click at [731, 527] on span "True" at bounding box center [741, 524] width 20 height 13
click at [727, 527] on input "True" at bounding box center [722, 525] width 12 height 10
radio input "true"
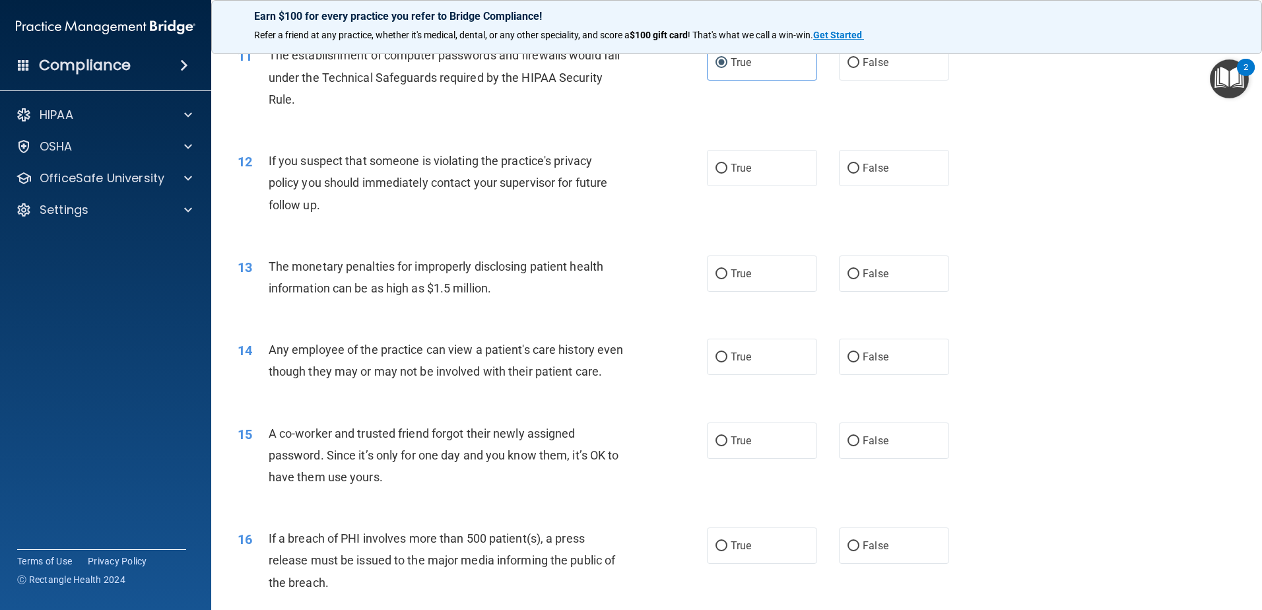
scroll to position [1056, 0]
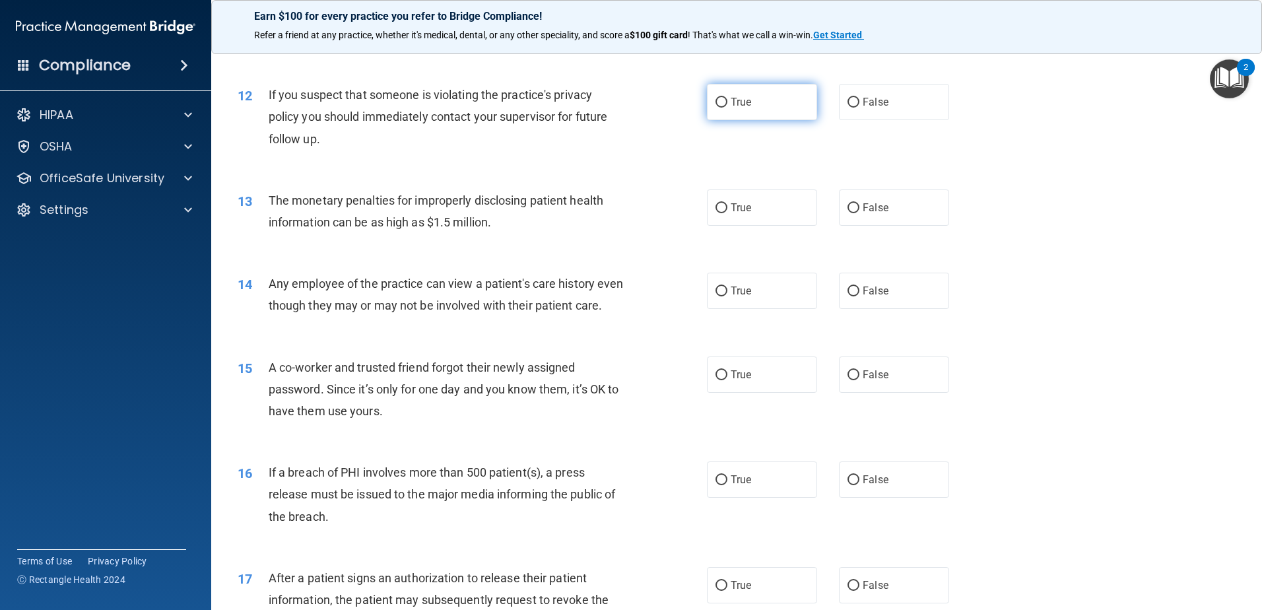
click at [720, 98] on input "True" at bounding box center [722, 103] width 12 height 10
radio input "true"
click at [757, 207] on label "True" at bounding box center [762, 207] width 110 height 36
click at [727, 207] on input "True" at bounding box center [722, 208] width 12 height 10
radio input "true"
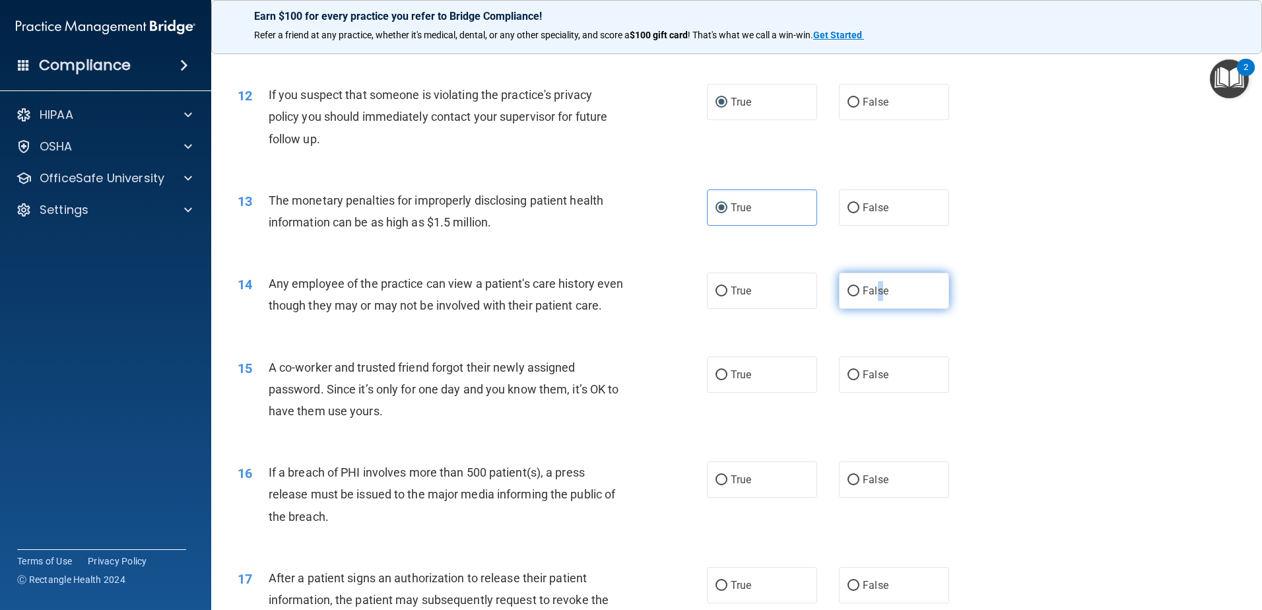
click at [872, 288] on span "False" at bounding box center [876, 290] width 26 height 13
drag, startPoint x: 872, startPoint y: 288, endPoint x: 856, endPoint y: 288, distance: 15.8
click at [856, 288] on label "False" at bounding box center [894, 291] width 110 height 36
click at [856, 288] on input "False" at bounding box center [854, 291] width 12 height 10
radio input "true"
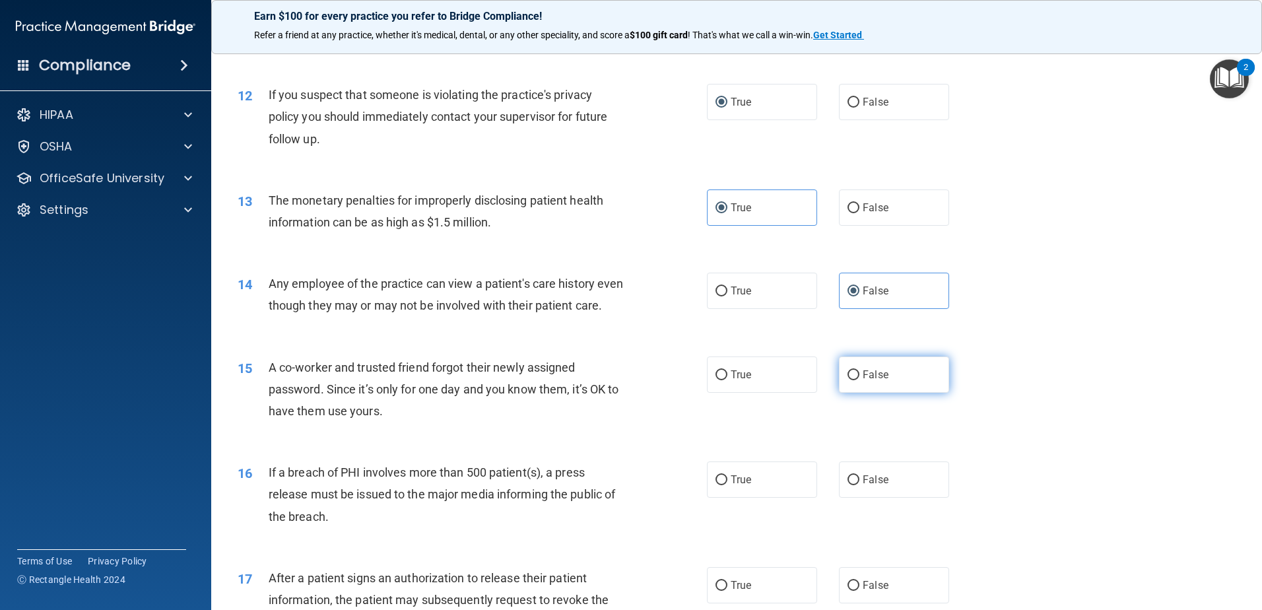
click at [869, 384] on label "False" at bounding box center [894, 374] width 110 height 36
click at [859, 380] on input "False" at bounding box center [854, 375] width 12 height 10
radio input "true"
click at [752, 498] on label "True" at bounding box center [762, 479] width 110 height 36
click at [727, 485] on input "True" at bounding box center [722, 480] width 12 height 10
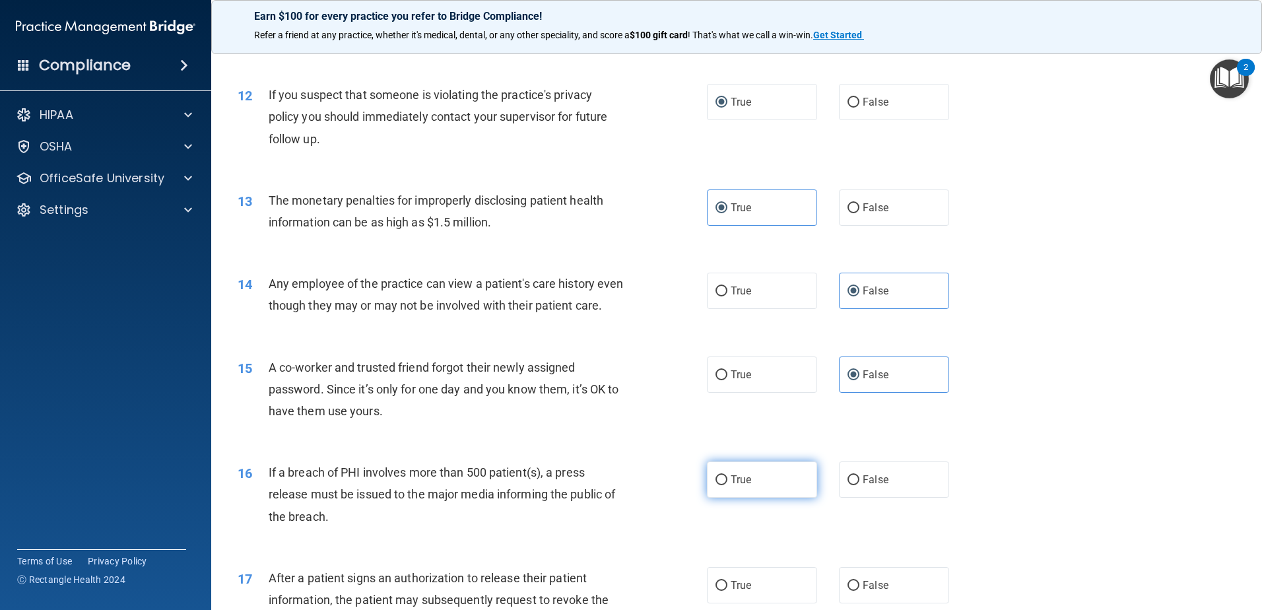
radio input "true"
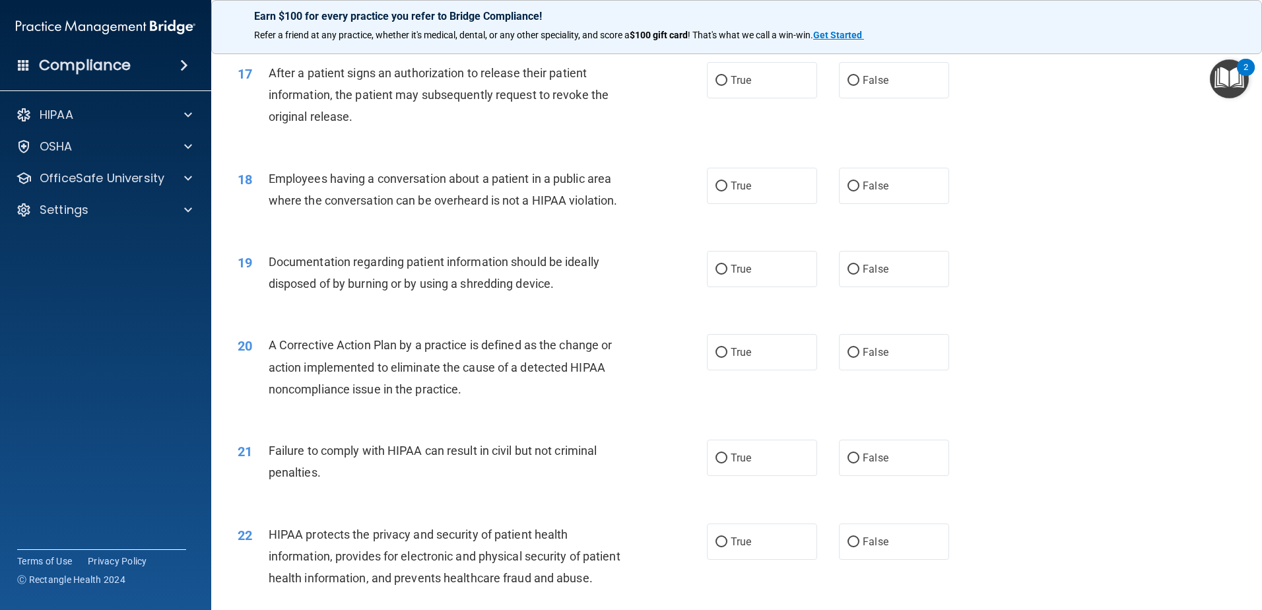
scroll to position [1584, 0]
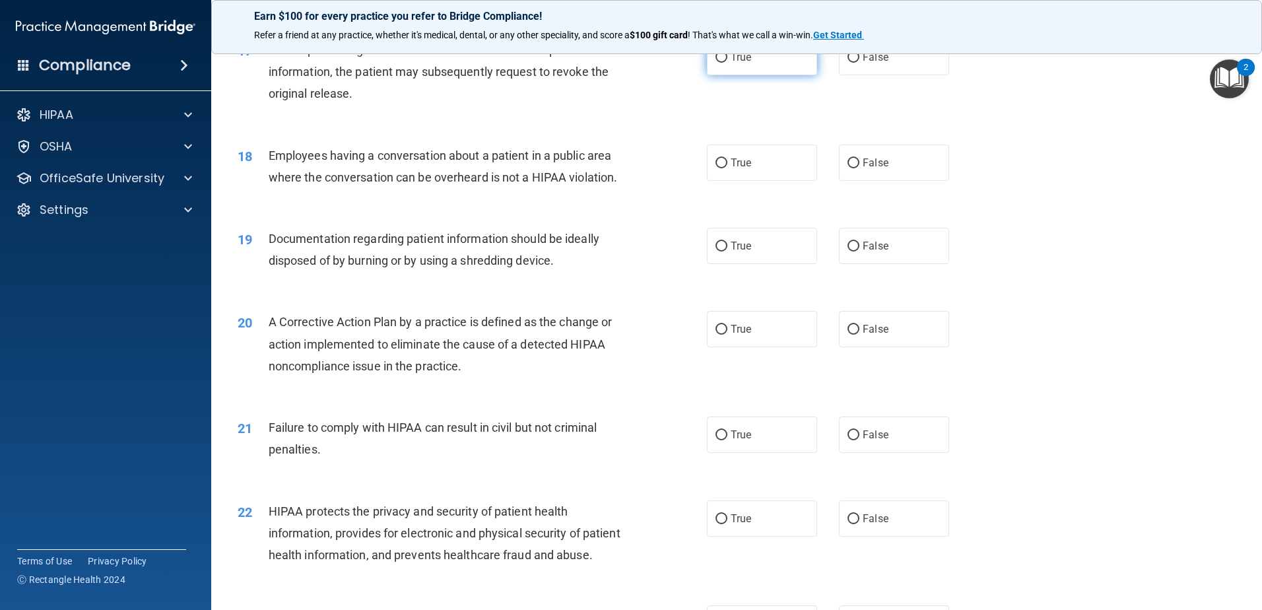
click at [734, 63] on span "True" at bounding box center [741, 57] width 20 height 13
click at [727, 63] on input "True" at bounding box center [722, 58] width 12 height 10
radio input "true"
click at [863, 169] on span "False" at bounding box center [876, 162] width 26 height 13
click at [857, 168] on input "False" at bounding box center [854, 163] width 12 height 10
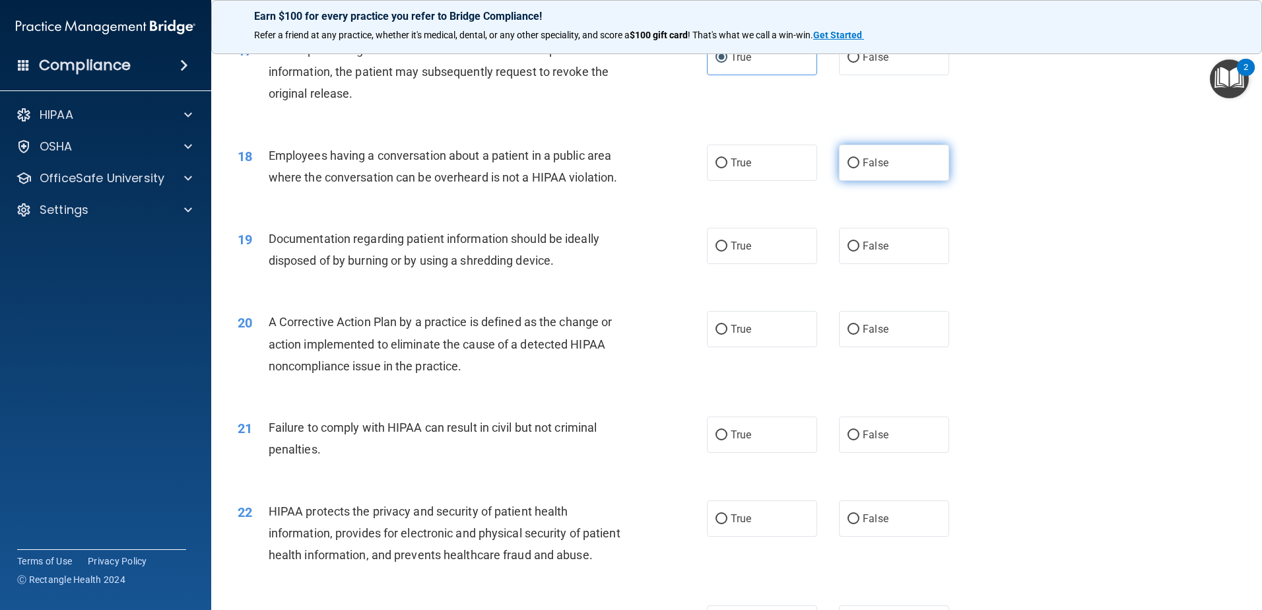
radio input "true"
click at [741, 252] on span "True" at bounding box center [741, 246] width 20 height 13
click at [727, 251] on input "True" at bounding box center [722, 247] width 12 height 10
radio input "true"
click at [739, 373] on div "20 A Corrective Action Plan by a practice is defined as the change or action im…" at bounding box center [737, 347] width 1018 height 106
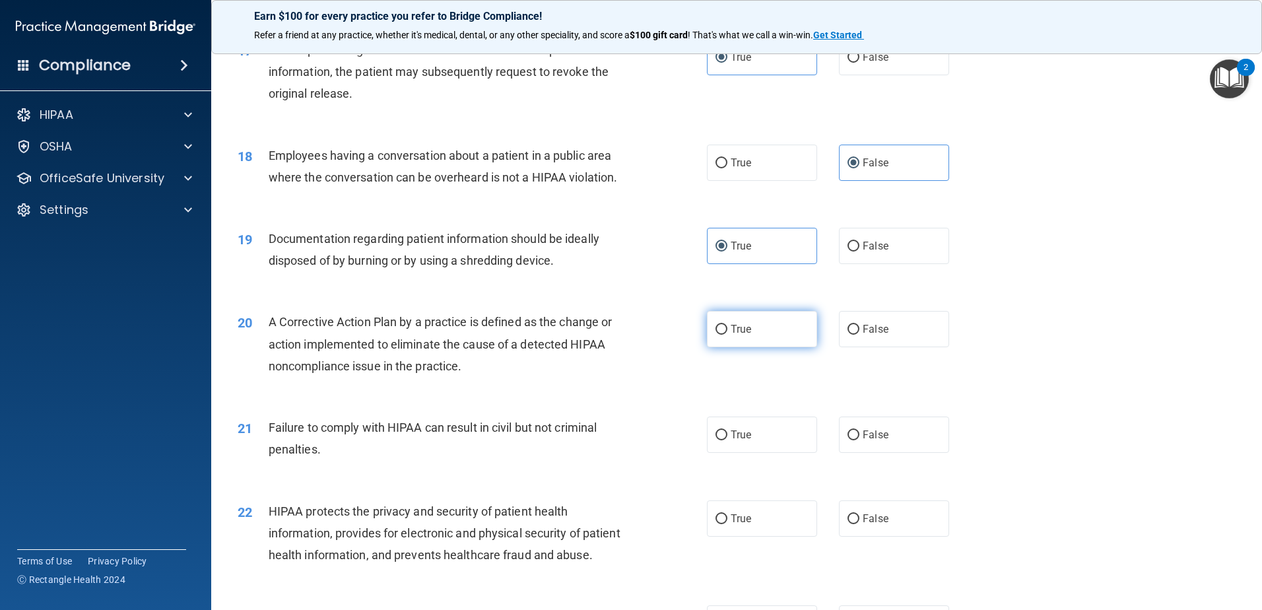
click at [752, 339] on label "True" at bounding box center [762, 329] width 110 height 36
click at [727, 335] on input "True" at bounding box center [722, 330] width 12 height 10
radio input "true"
click at [898, 453] on label "False" at bounding box center [894, 435] width 110 height 36
click at [859, 440] on input "False" at bounding box center [854, 435] width 12 height 10
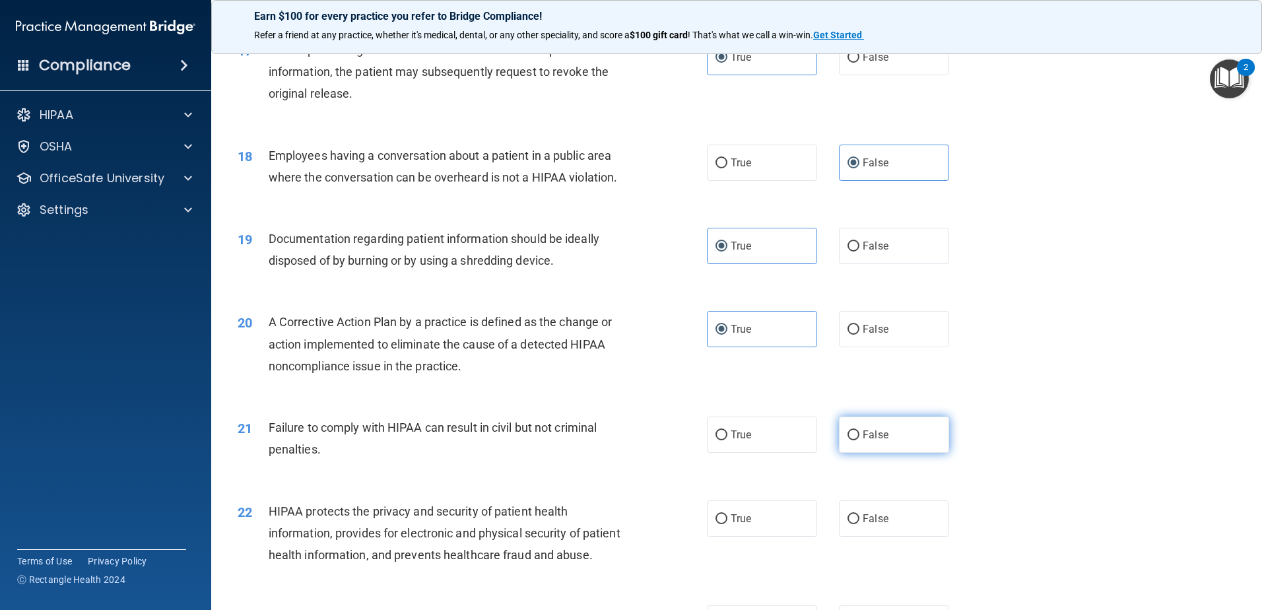
radio input "true"
click at [760, 537] on label "True" at bounding box center [762, 518] width 110 height 36
click at [727, 524] on input "True" at bounding box center [722, 519] width 12 height 10
radio input "true"
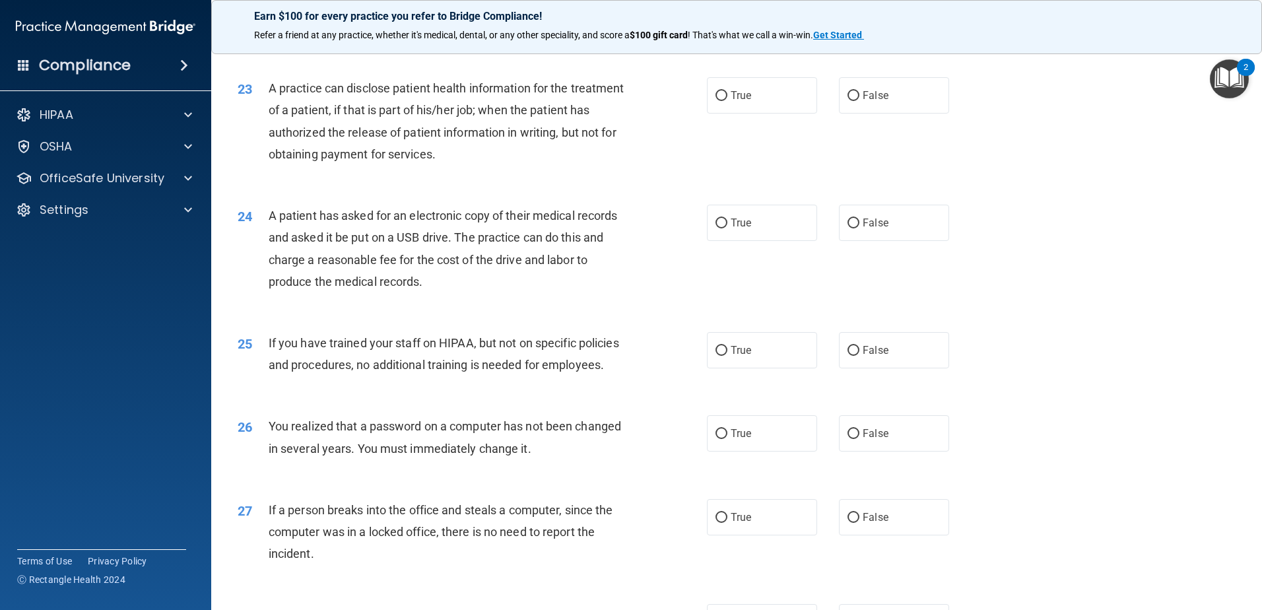
scroll to position [2178, 0]
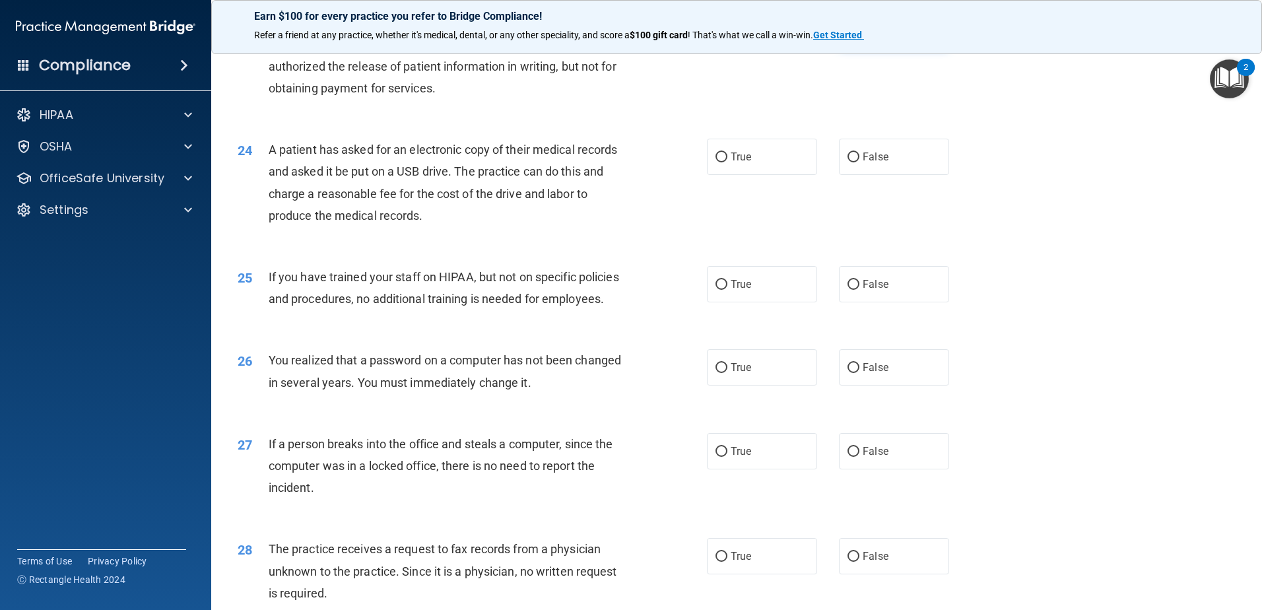
click at [887, 48] on label "False" at bounding box center [894, 29] width 110 height 36
click at [859, 35] on input "False" at bounding box center [854, 30] width 12 height 10
radio input "true"
click at [731, 175] on label "True" at bounding box center [762, 157] width 110 height 36
click at [727, 162] on input "True" at bounding box center [722, 157] width 12 height 10
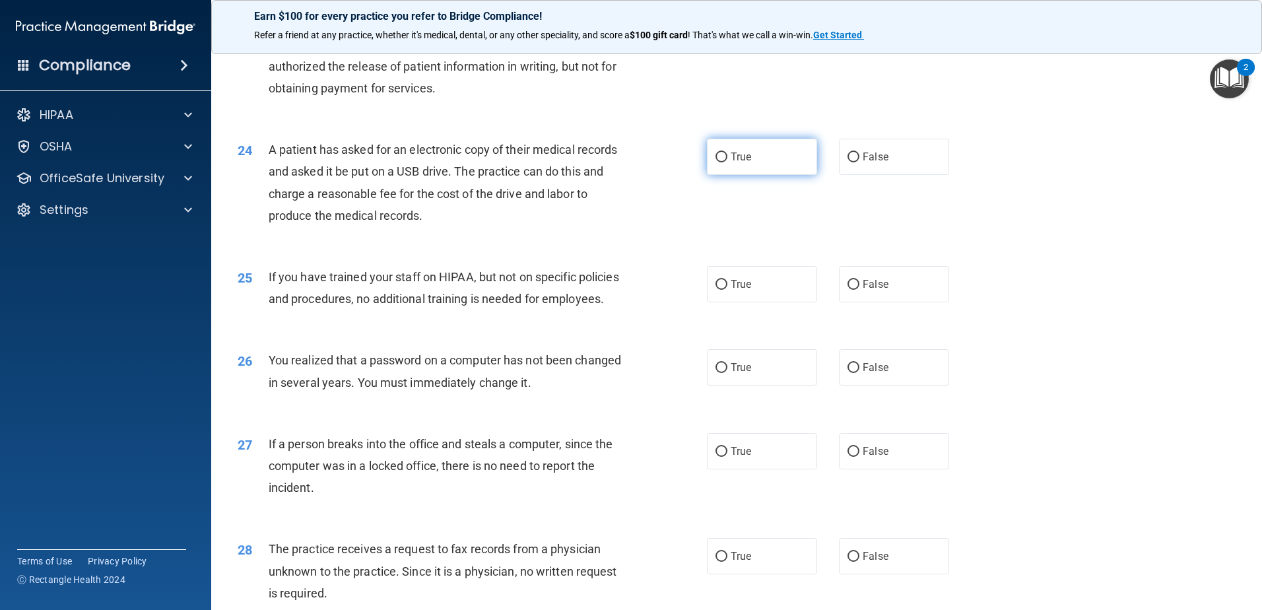
radio input "true"
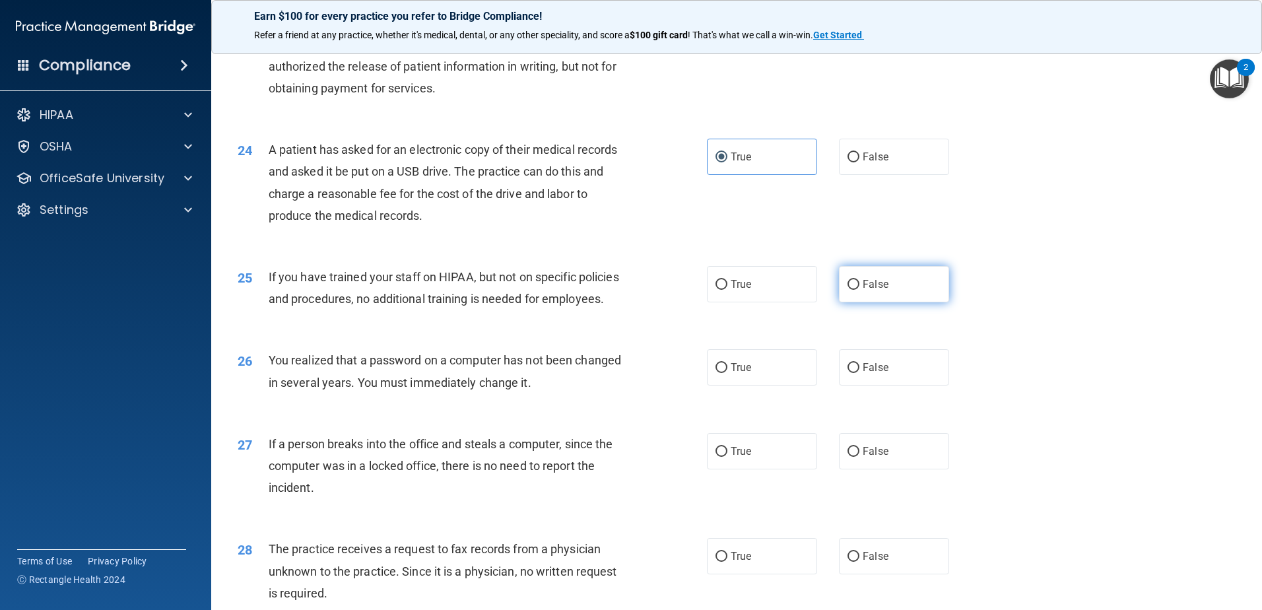
click at [848, 290] on input "False" at bounding box center [854, 285] width 12 height 10
radio input "true"
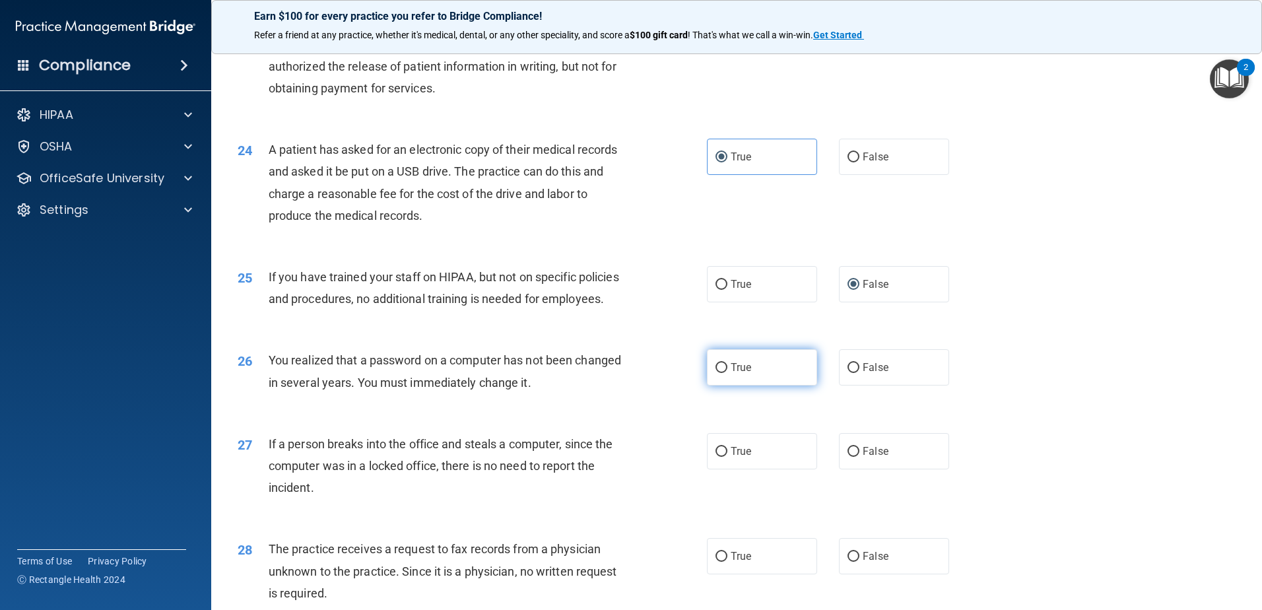
click at [743, 385] on label "True" at bounding box center [762, 367] width 110 height 36
click at [727, 373] on input "True" at bounding box center [722, 368] width 12 height 10
radio input "true"
click at [848, 469] on label "False" at bounding box center [894, 451] width 110 height 36
click at [848, 457] on input "False" at bounding box center [854, 452] width 12 height 10
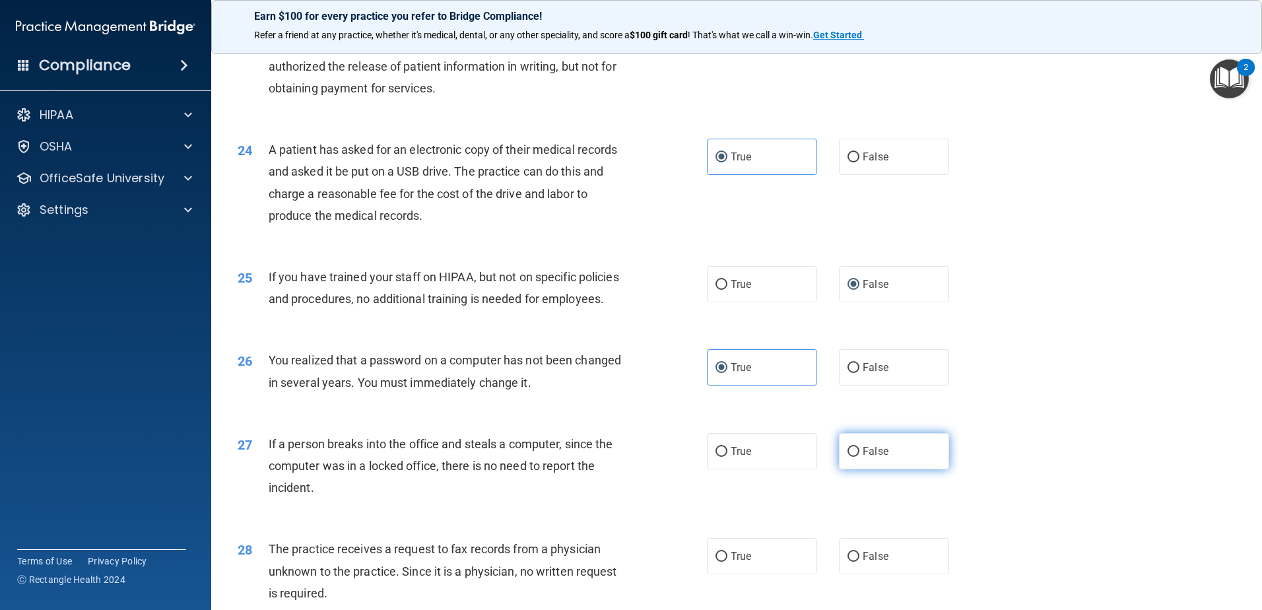
radio input "true"
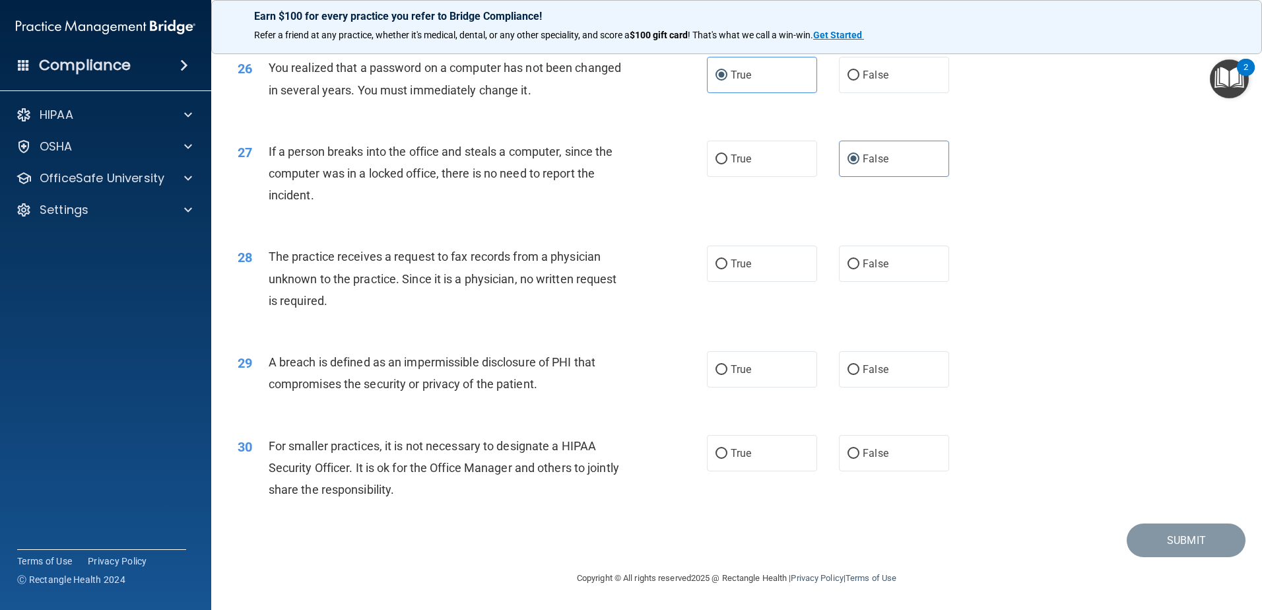
scroll to position [2536, 0]
click at [864, 269] on span "False" at bounding box center [876, 263] width 26 height 13
click at [859, 269] on input "False" at bounding box center [854, 264] width 12 height 10
radio input "true"
click at [759, 366] on label "True" at bounding box center [762, 369] width 110 height 36
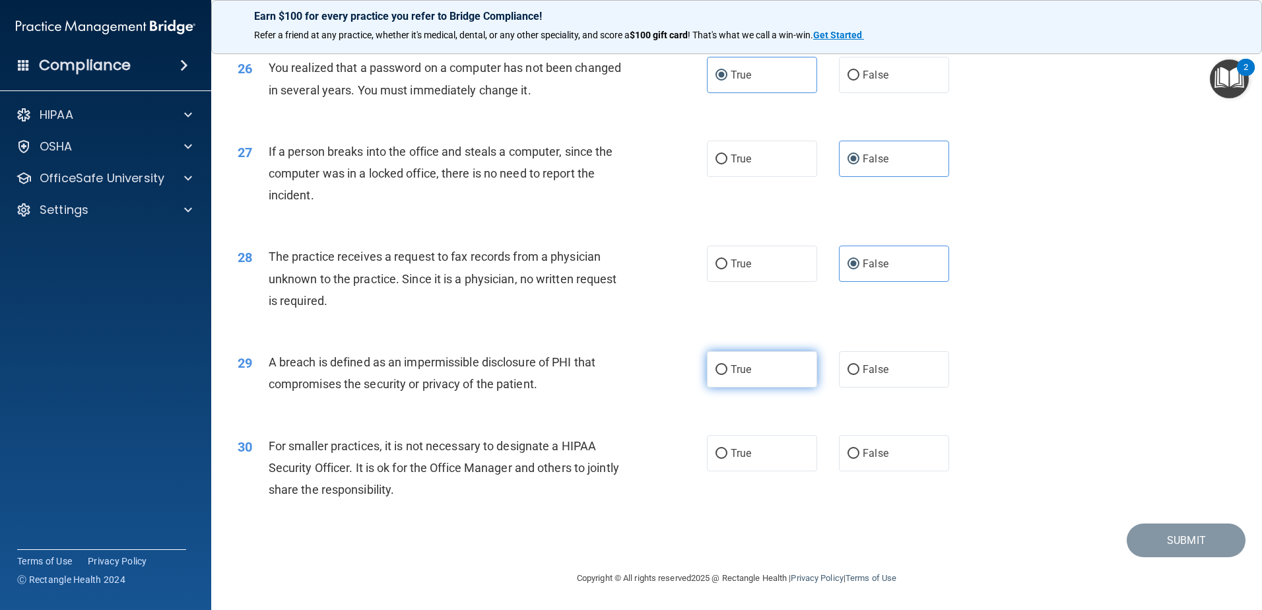
click at [727, 366] on input "True" at bounding box center [722, 370] width 12 height 10
radio input "true"
click at [863, 451] on span "False" at bounding box center [876, 453] width 26 height 13
click at [859, 451] on input "False" at bounding box center [854, 454] width 12 height 10
radio input "true"
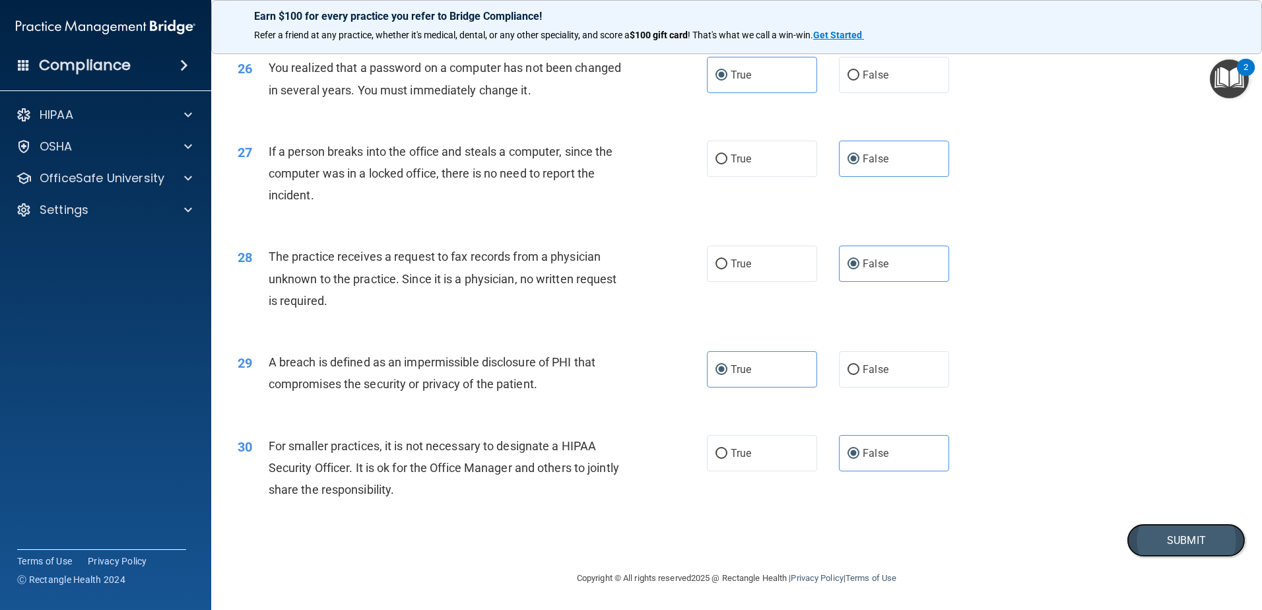
click at [1161, 541] on button "Submit" at bounding box center [1186, 540] width 119 height 34
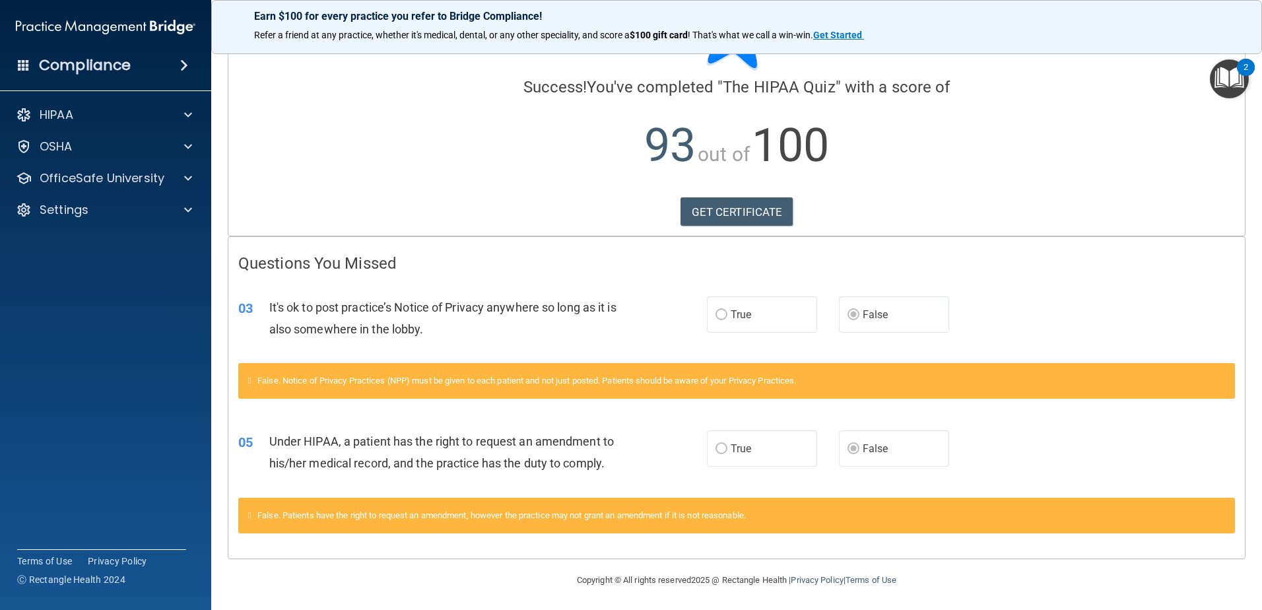
scroll to position [77, 0]
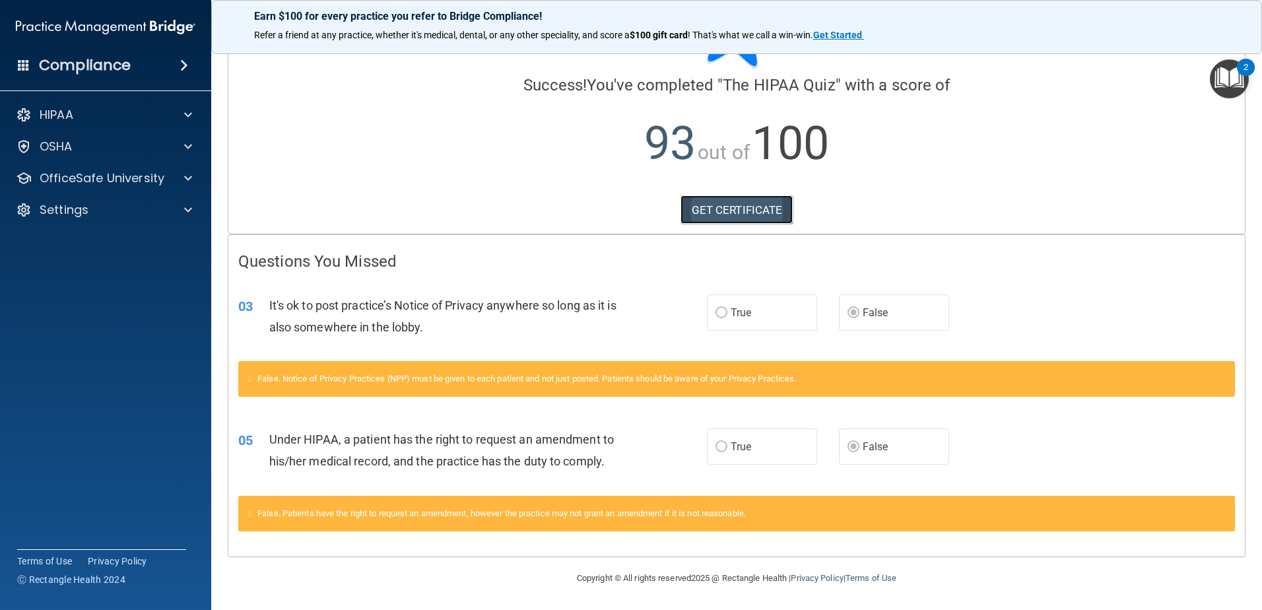
click at [778, 220] on link "GET CERTIFICATE" at bounding box center [737, 209] width 113 height 29
click at [185, 191] on div "HIPAA Documents and Policies Report an Incident Business Associates Emergency P…" at bounding box center [106, 164] width 212 height 137
click at [178, 176] on div at bounding box center [186, 178] width 33 height 16
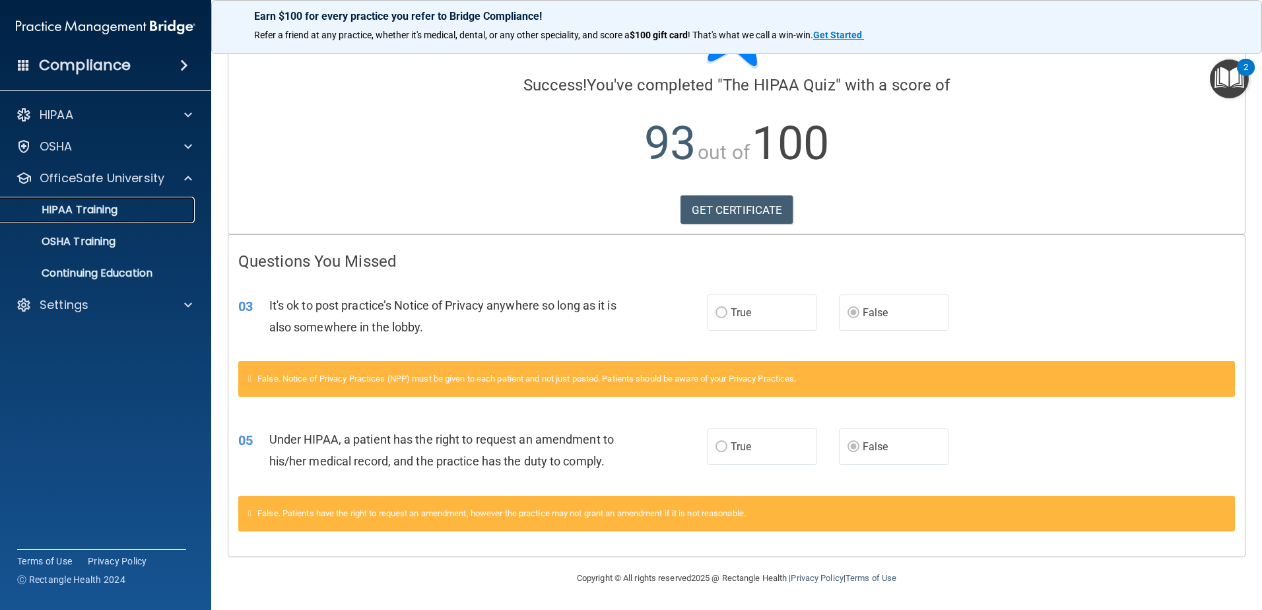
click at [158, 222] on link "HIPAA Training" at bounding box center [91, 210] width 208 height 26
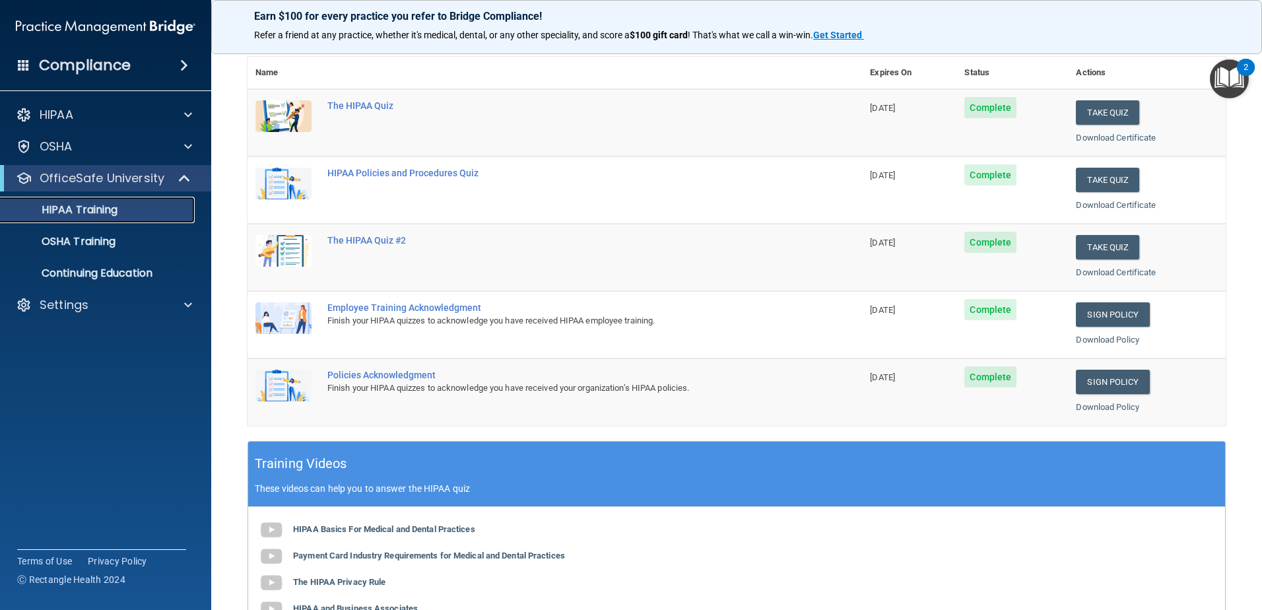
scroll to position [120, 0]
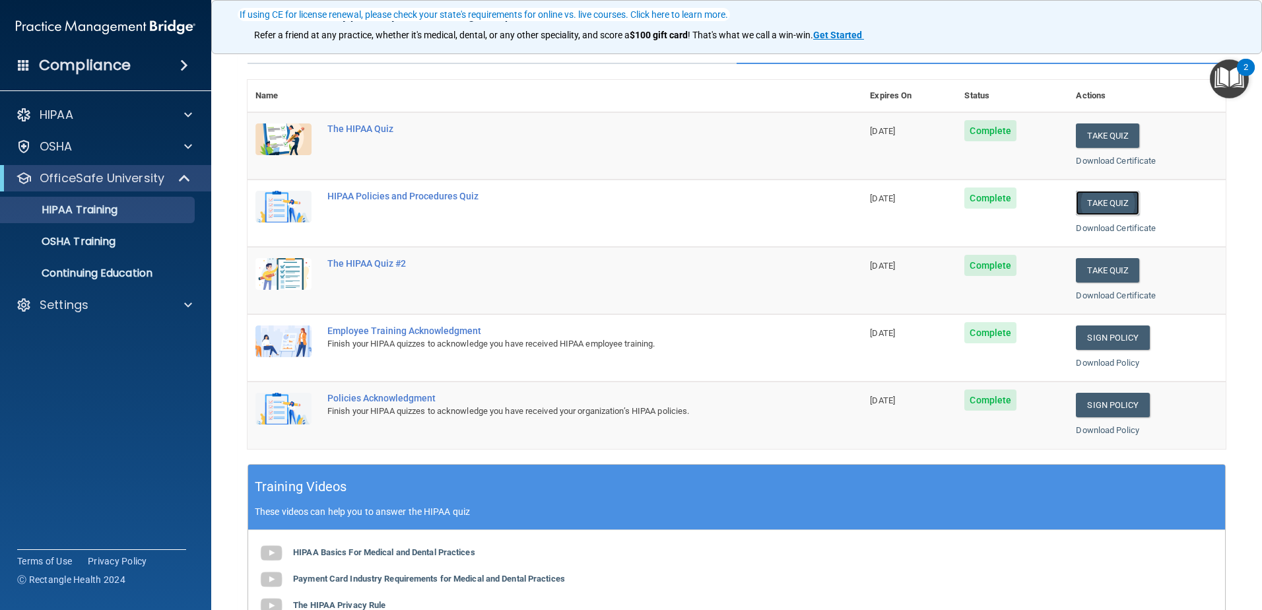
click at [1097, 207] on button "Take Quiz" at bounding box center [1107, 203] width 63 height 24
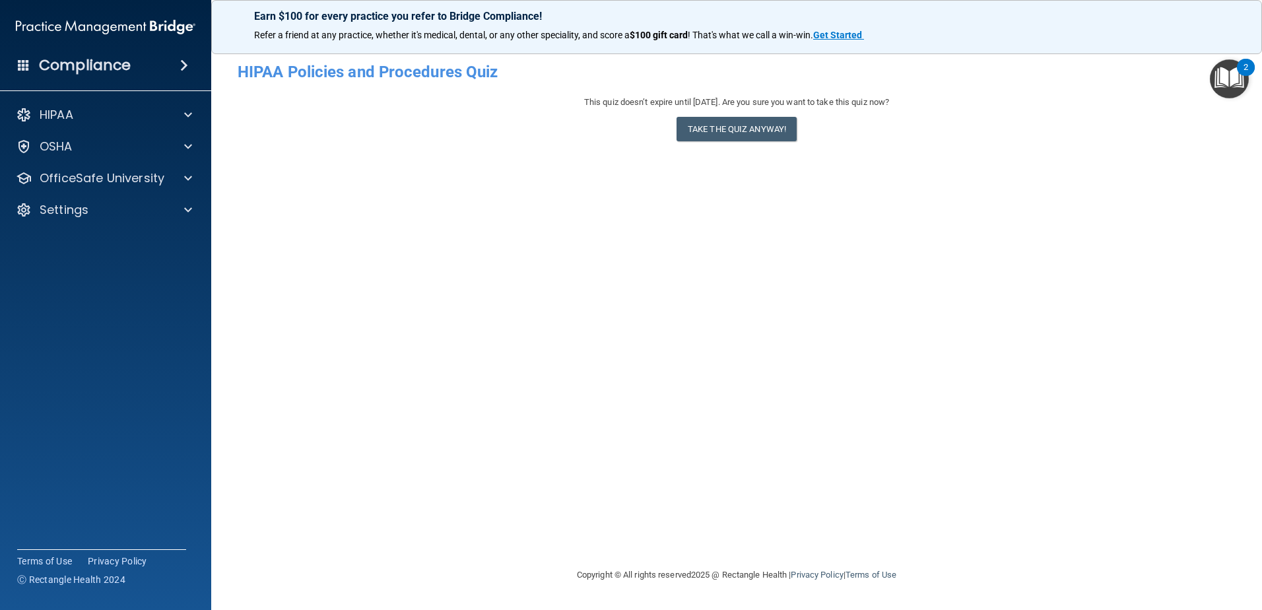
click at [24, 288] on accordion "HIPAA Documents and Policies Report an Incident Business Associates Emergency P…" at bounding box center [106, 267] width 212 height 343
click at [51, 321] on accordion "HIPAA Documents and Policies Report an Incident Business Associates Emergency P…" at bounding box center [106, 267] width 212 height 343
click at [693, 131] on button "Take the quiz anyway!" at bounding box center [737, 129] width 120 height 24
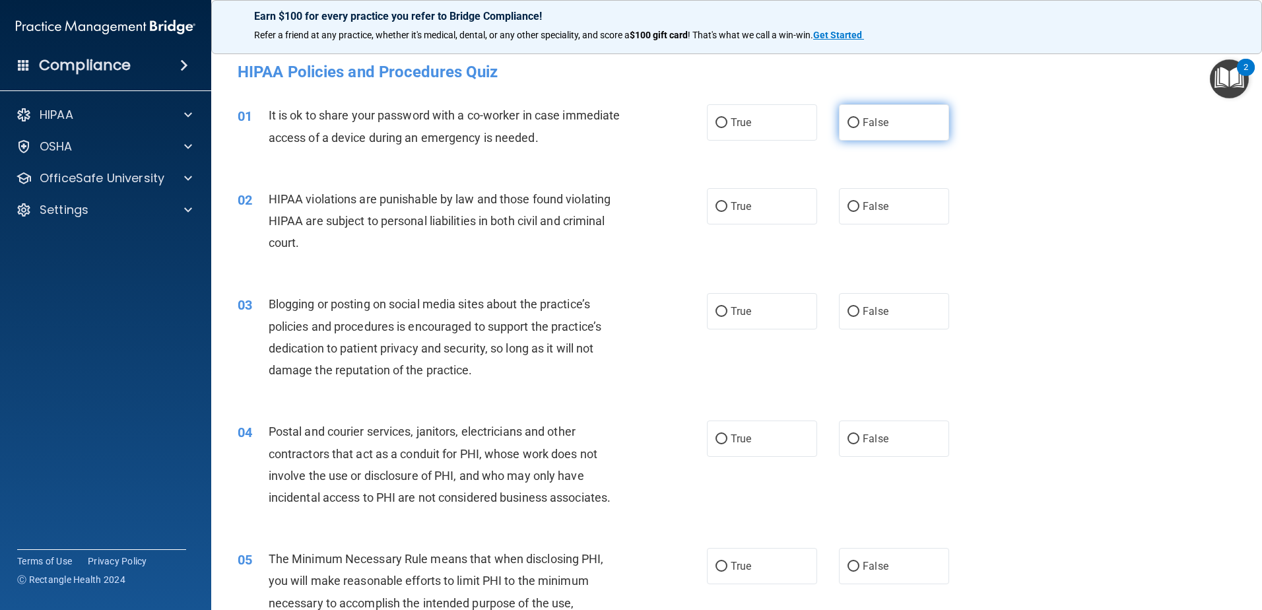
click at [855, 131] on label "False" at bounding box center [894, 122] width 110 height 36
click at [855, 128] on input "False" at bounding box center [854, 123] width 12 height 10
radio input "true"
click at [853, 134] on label "False" at bounding box center [894, 122] width 110 height 36
click at [853, 128] on input "False" at bounding box center [854, 123] width 12 height 10
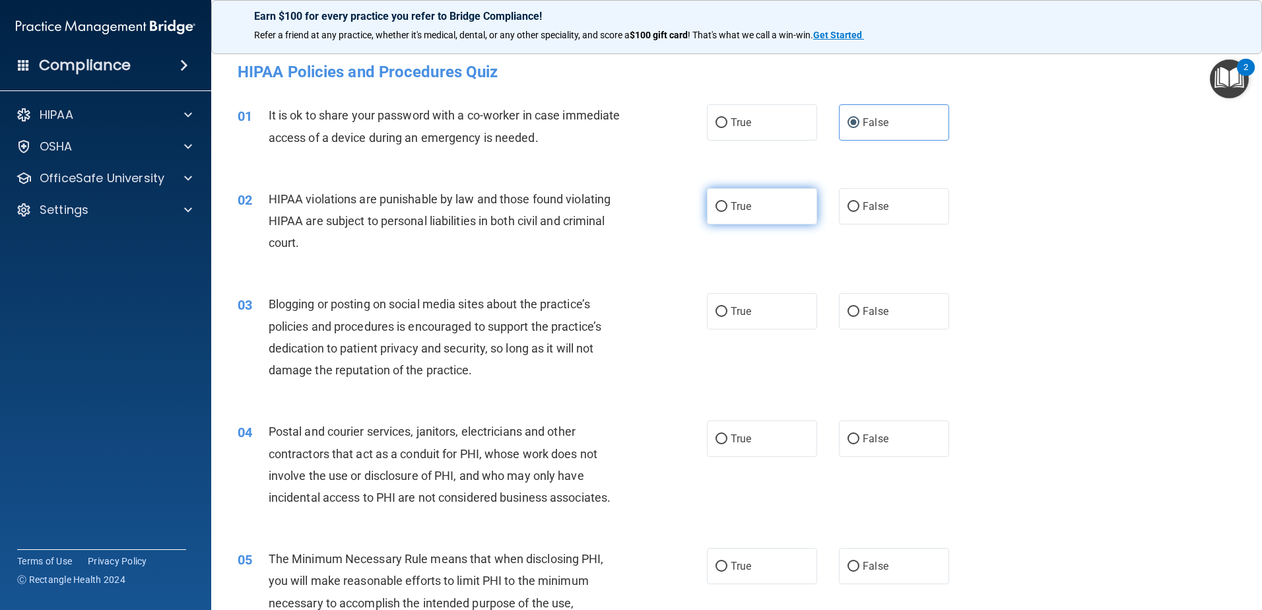
click at [734, 200] on span "True" at bounding box center [741, 206] width 20 height 13
click at [727, 202] on input "True" at bounding box center [722, 207] width 12 height 10
radio input "true"
click at [853, 297] on label "False" at bounding box center [894, 311] width 110 height 36
click at [853, 307] on input "False" at bounding box center [854, 312] width 12 height 10
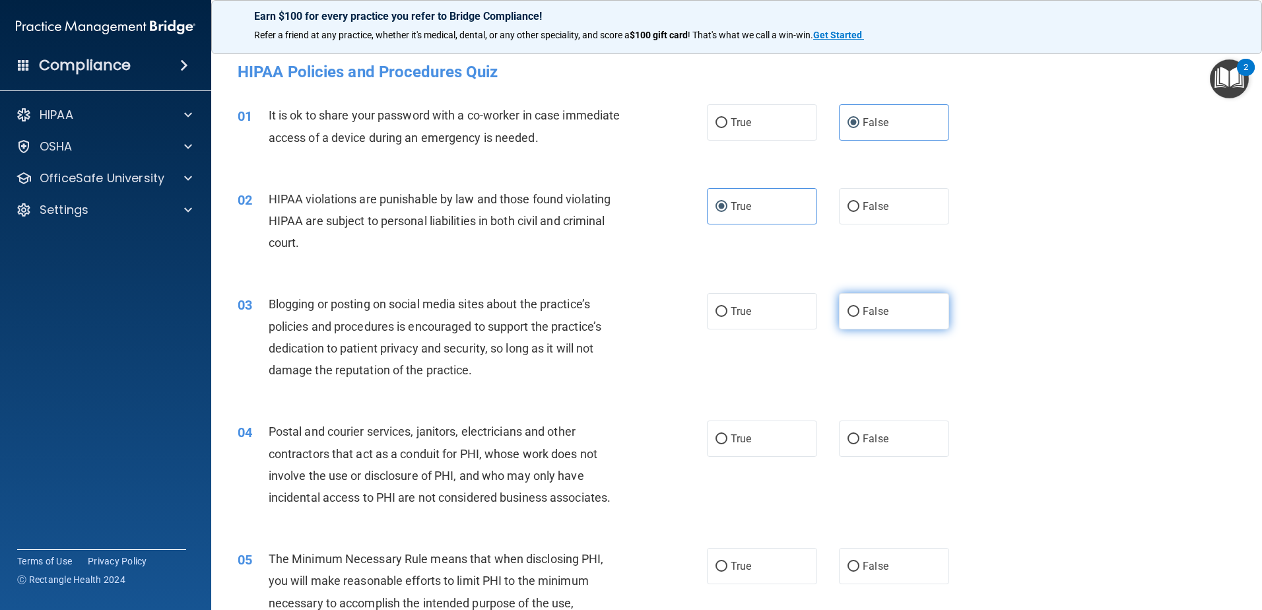
radio input "true"
click at [888, 432] on label "False" at bounding box center [894, 438] width 110 height 36
click at [859, 434] on input "False" at bounding box center [854, 439] width 12 height 10
radio input "true"
click at [778, 564] on label "True" at bounding box center [762, 566] width 110 height 36
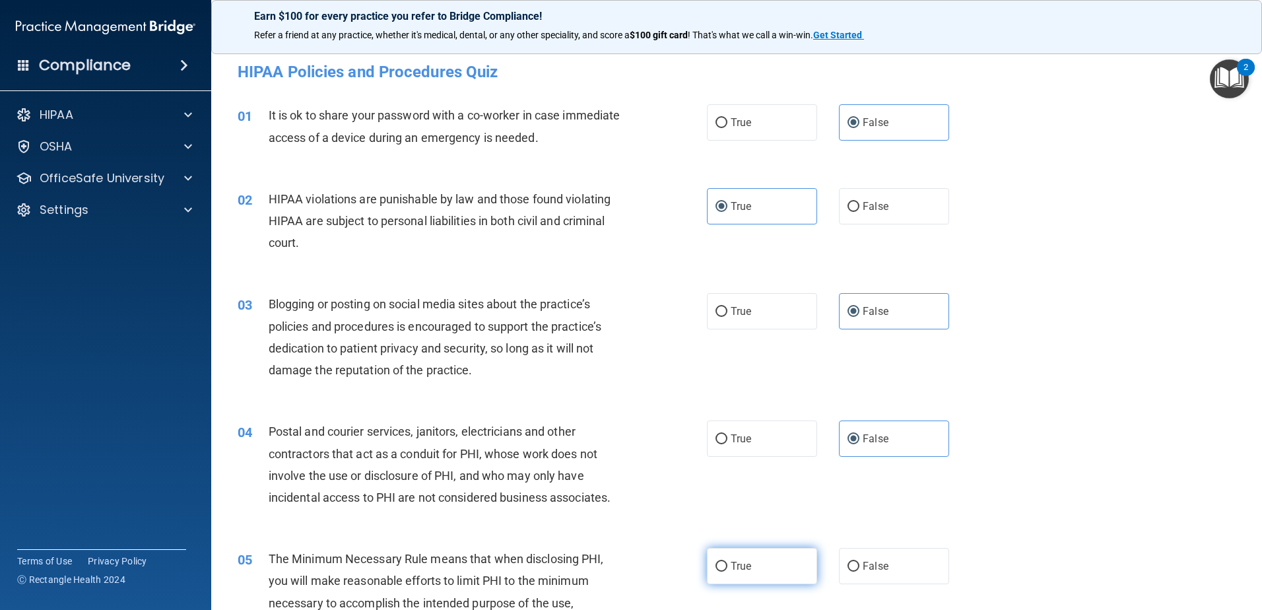
click at [727, 564] on input "True" at bounding box center [722, 567] width 12 height 10
radio input "true"
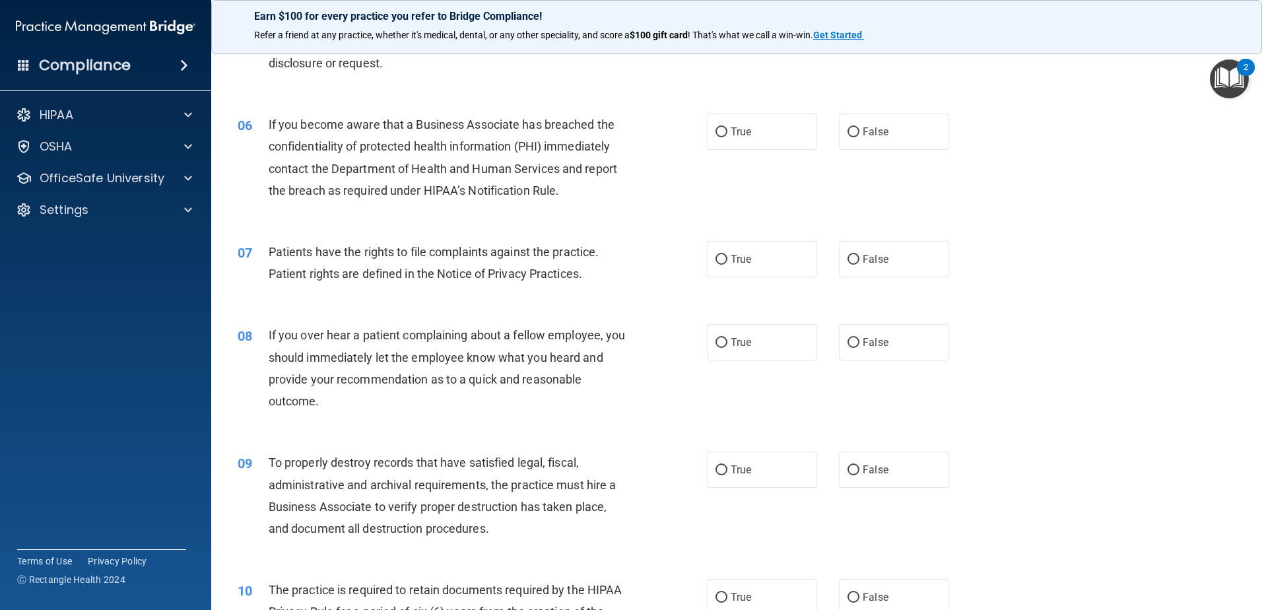
scroll to position [594, 0]
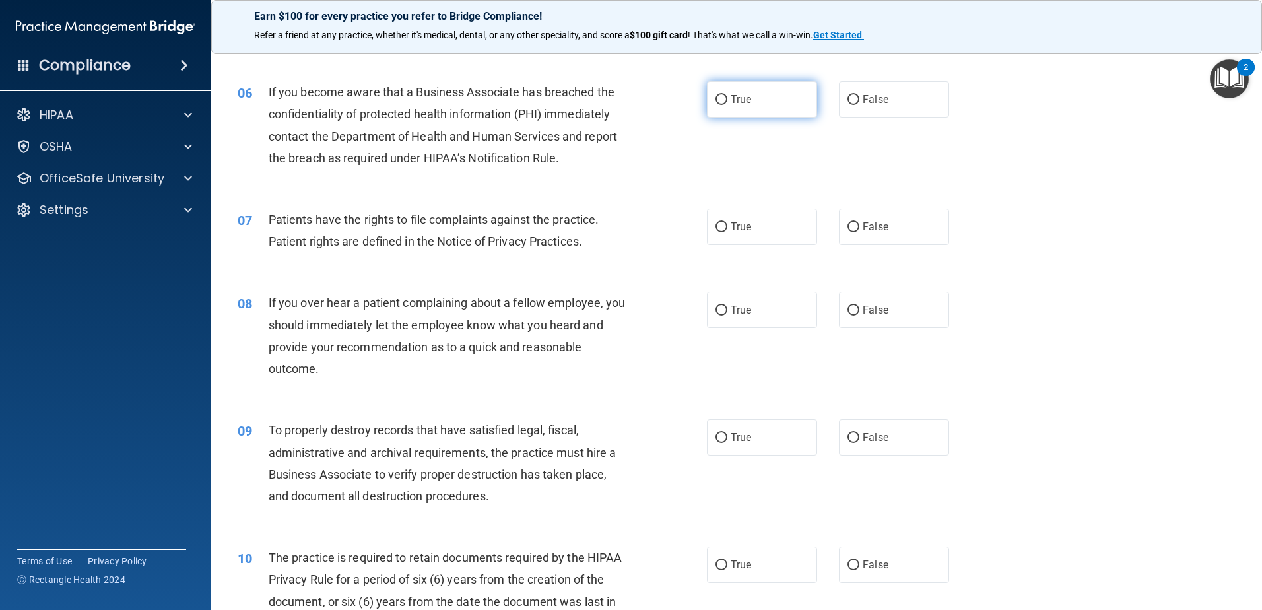
click at [749, 97] on label "True" at bounding box center [762, 99] width 110 height 36
click at [727, 97] on input "True" at bounding box center [722, 100] width 12 height 10
radio input "true"
click at [736, 224] on span "True" at bounding box center [741, 226] width 20 height 13
click at [727, 224] on input "True" at bounding box center [722, 227] width 12 height 10
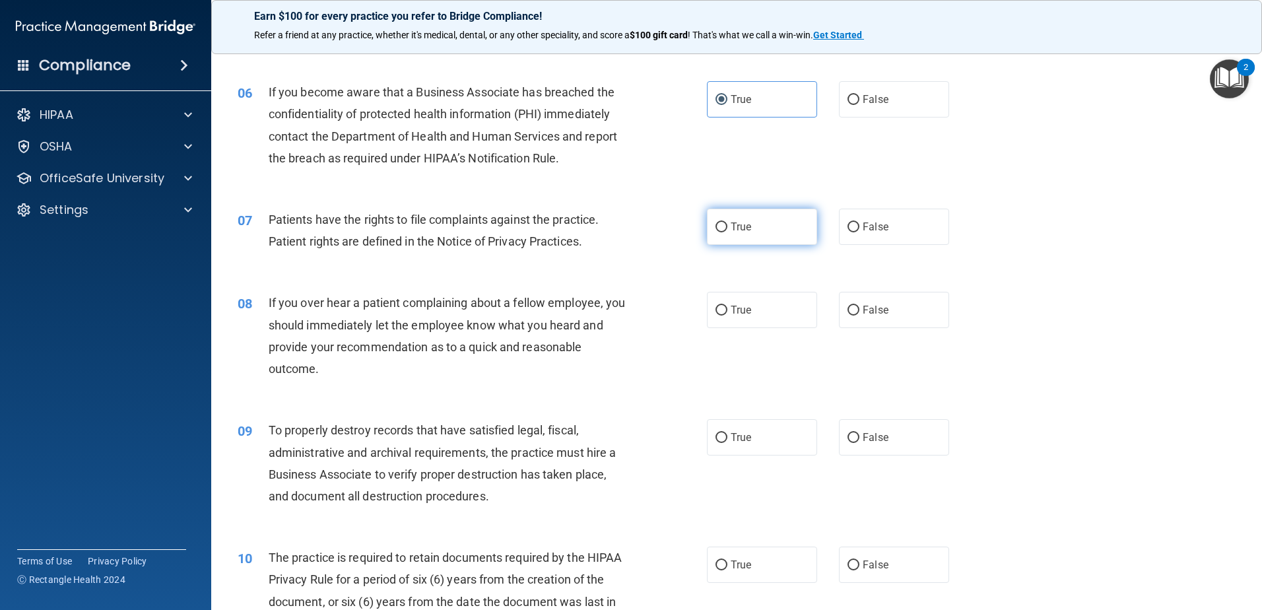
radio input "true"
click at [881, 305] on span "False" at bounding box center [876, 310] width 26 height 13
click at [859, 306] on input "False" at bounding box center [854, 311] width 12 height 10
radio input "true"
click at [873, 437] on span "False" at bounding box center [876, 437] width 26 height 13
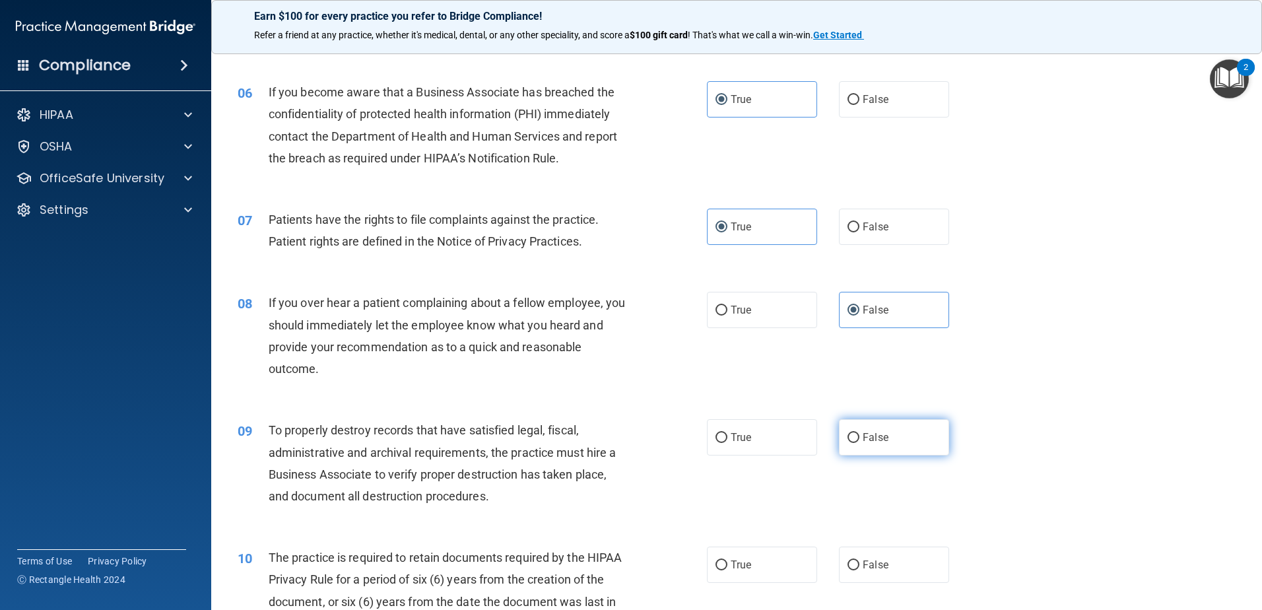
click at [859, 437] on input "False" at bounding box center [854, 438] width 12 height 10
radio input "true"
click at [756, 556] on label "True" at bounding box center [762, 565] width 110 height 36
click at [727, 560] on input "True" at bounding box center [722, 565] width 12 height 10
radio input "true"
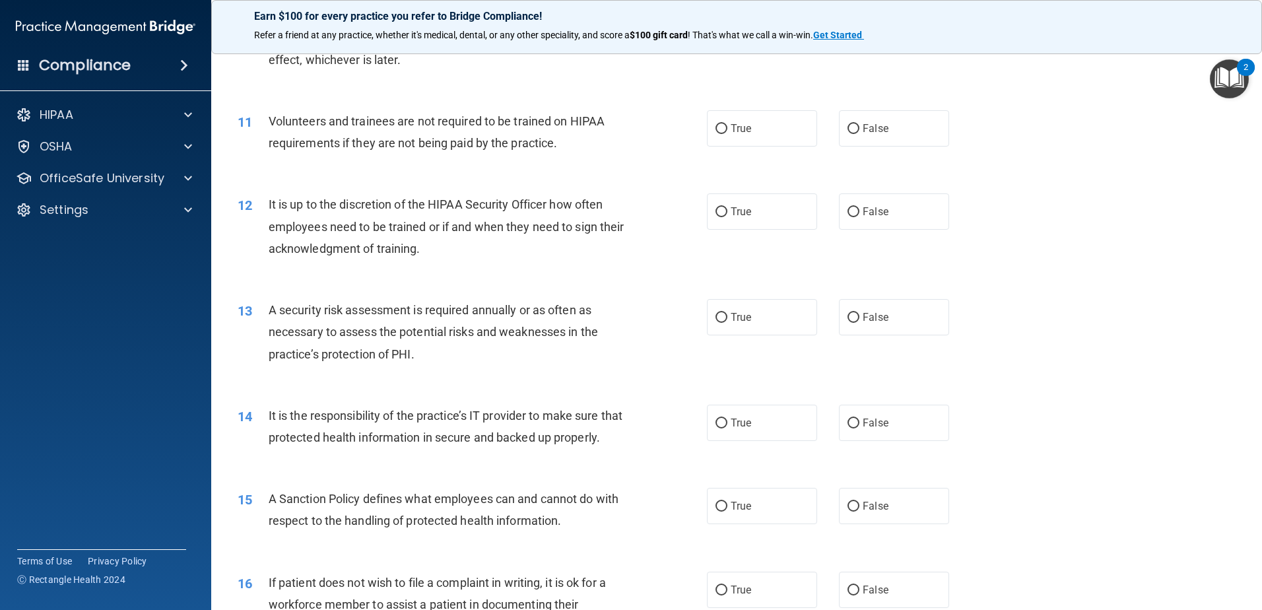
scroll to position [1188, 0]
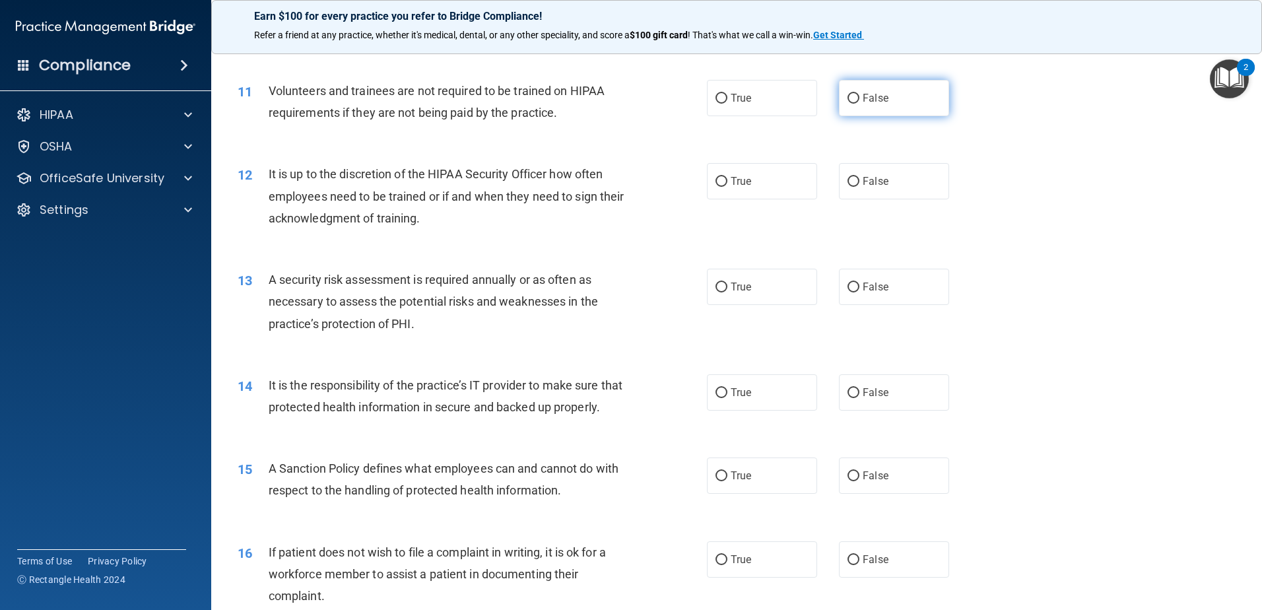
click at [896, 102] on label "False" at bounding box center [894, 98] width 110 height 36
click at [859, 102] on input "False" at bounding box center [854, 99] width 12 height 10
radio input "true"
click at [890, 180] on label "False" at bounding box center [894, 181] width 110 height 36
click at [859, 180] on input "False" at bounding box center [854, 182] width 12 height 10
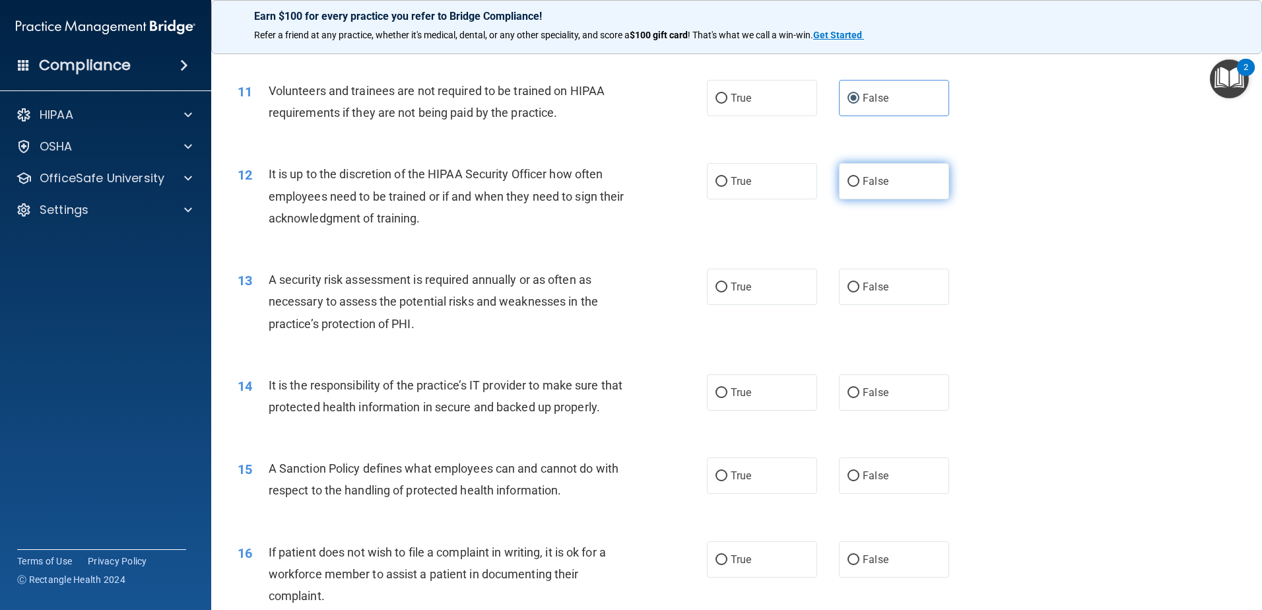
radio input "true"
click at [752, 287] on label "True" at bounding box center [762, 287] width 110 height 36
click at [727, 287] on input "True" at bounding box center [722, 288] width 12 height 10
radio input "true"
click at [879, 382] on label "False" at bounding box center [894, 392] width 110 height 36
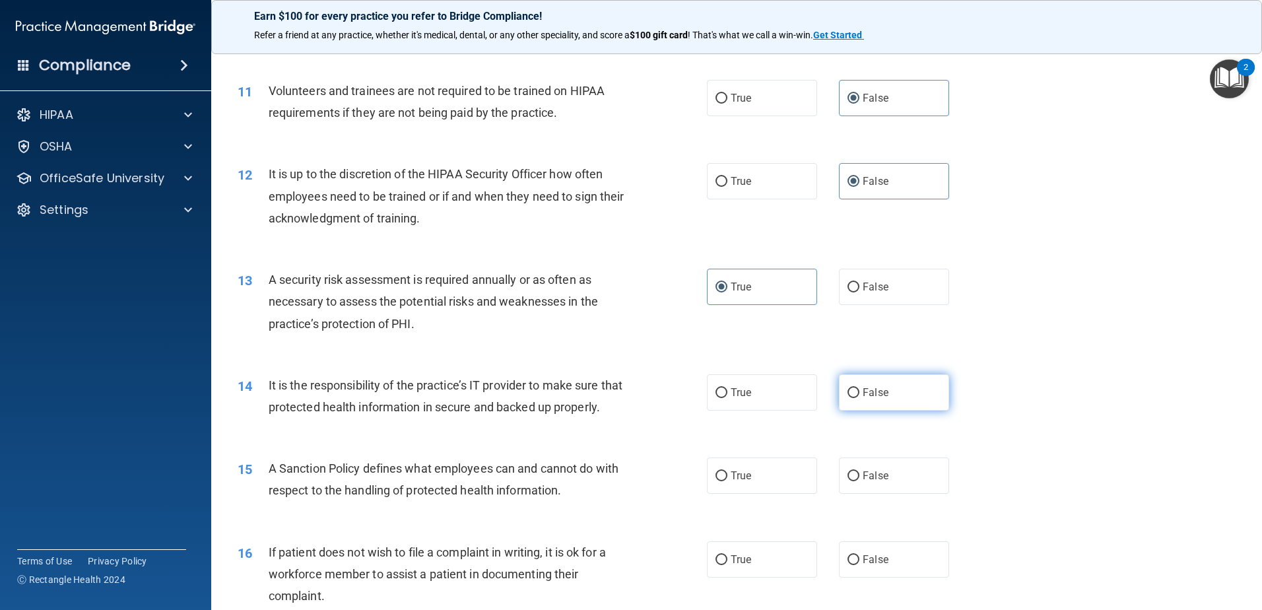
click at [859, 388] on input "False" at bounding box center [854, 393] width 12 height 10
radio input "true"
click at [757, 494] on label "True" at bounding box center [762, 475] width 110 height 36
click at [727, 481] on input "True" at bounding box center [722, 476] width 12 height 10
radio input "true"
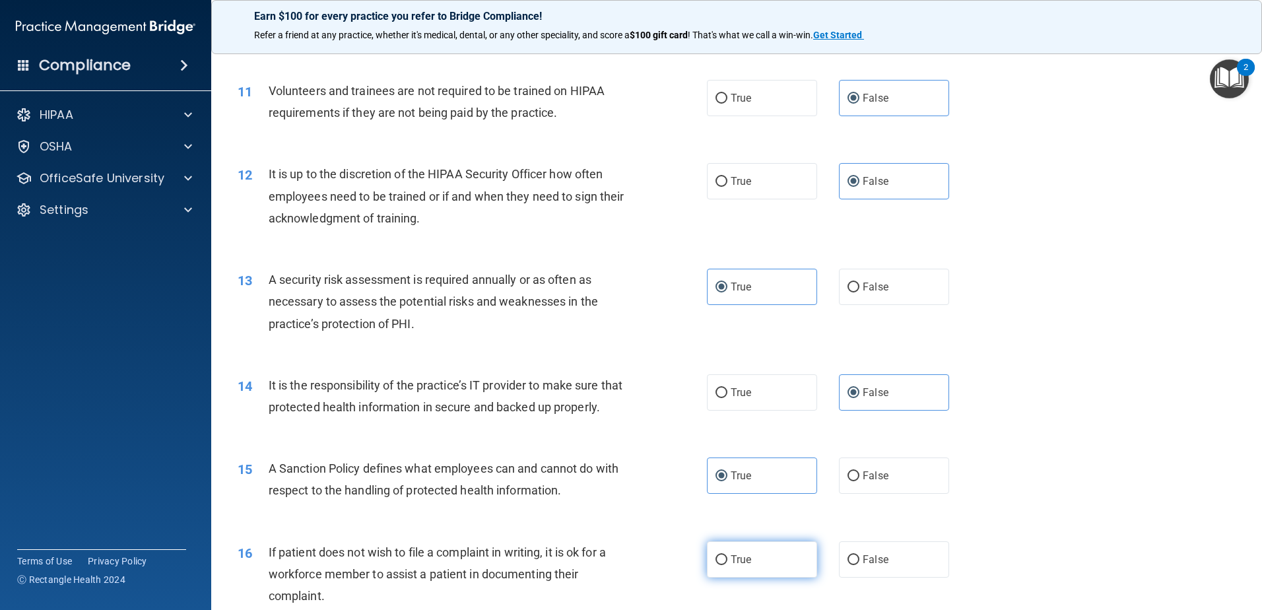
click at [731, 566] on span "True" at bounding box center [741, 559] width 20 height 13
click at [727, 565] on input "True" at bounding box center [722, 560] width 12 height 10
radio input "true"
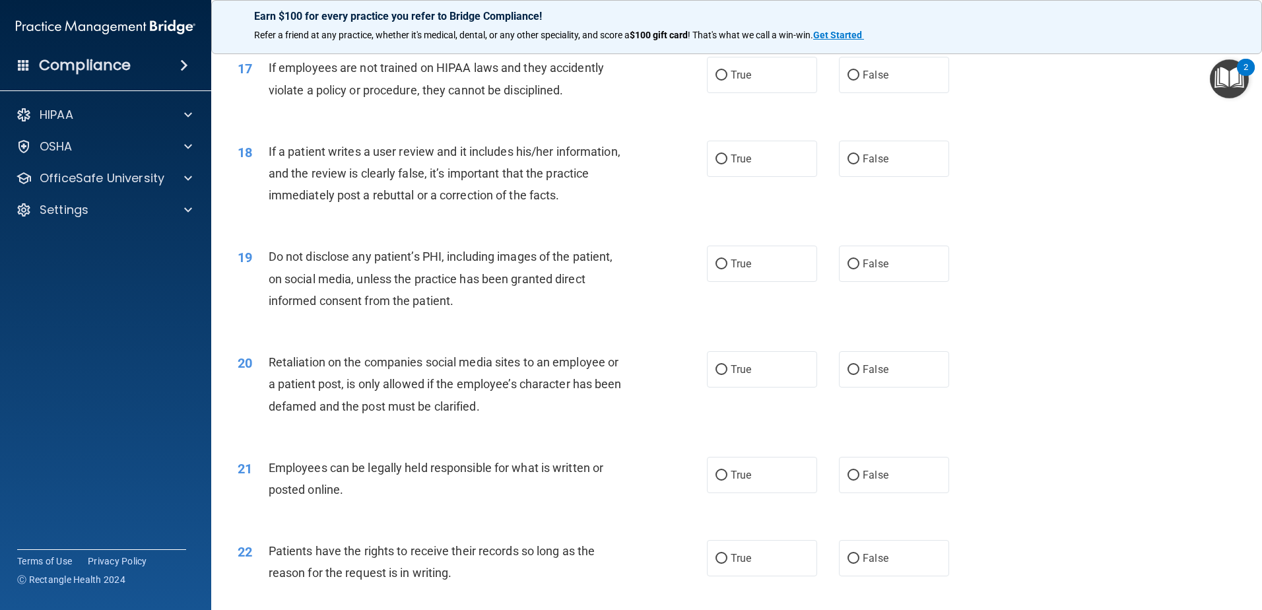
scroll to position [1782, 0]
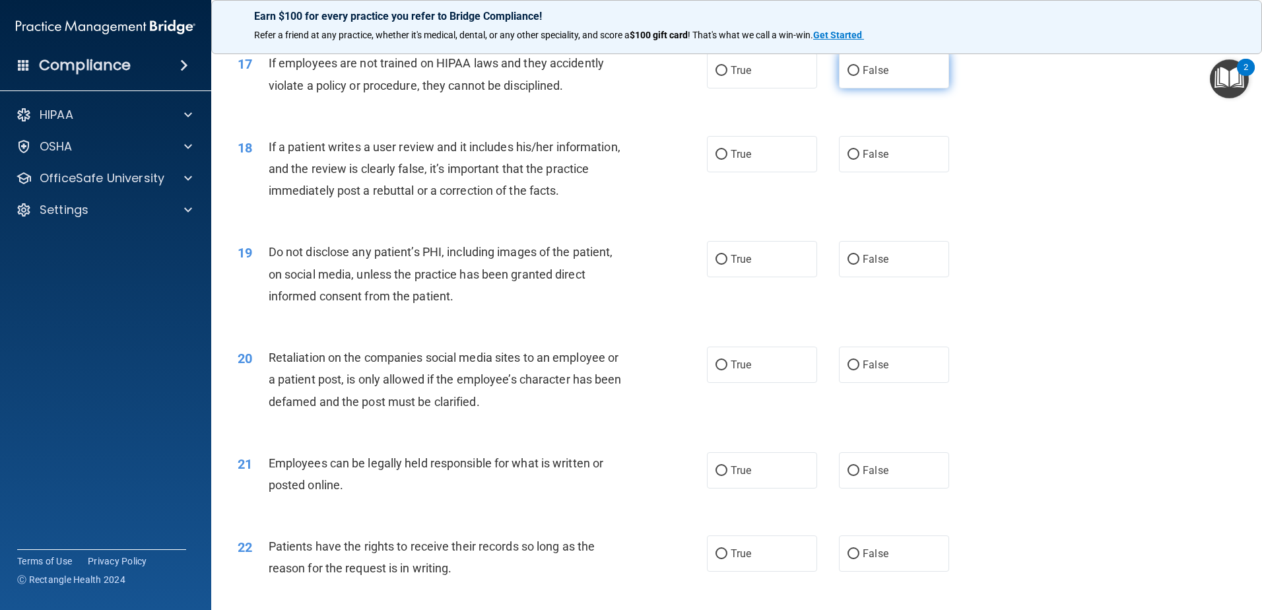
click at [867, 88] on label "False" at bounding box center [894, 70] width 110 height 36
click at [859, 76] on input "False" at bounding box center [854, 71] width 12 height 10
radio input "true"
click at [874, 160] on span "False" at bounding box center [876, 154] width 26 height 13
click at [859, 160] on input "False" at bounding box center [854, 155] width 12 height 10
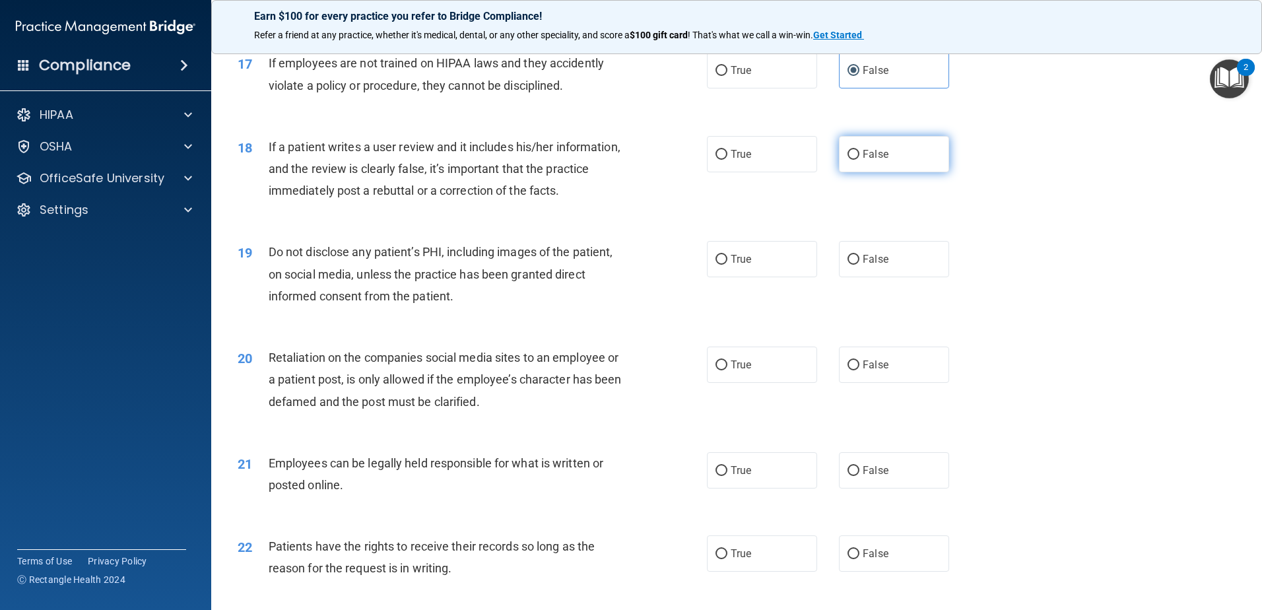
radio input "true"
click at [735, 265] on span "True" at bounding box center [741, 259] width 20 height 13
click at [727, 265] on input "True" at bounding box center [722, 260] width 12 height 10
radio input "true"
click at [883, 367] on div "20 Retaliation on the companies social media sites to an employee or a patient …" at bounding box center [737, 383] width 1018 height 106
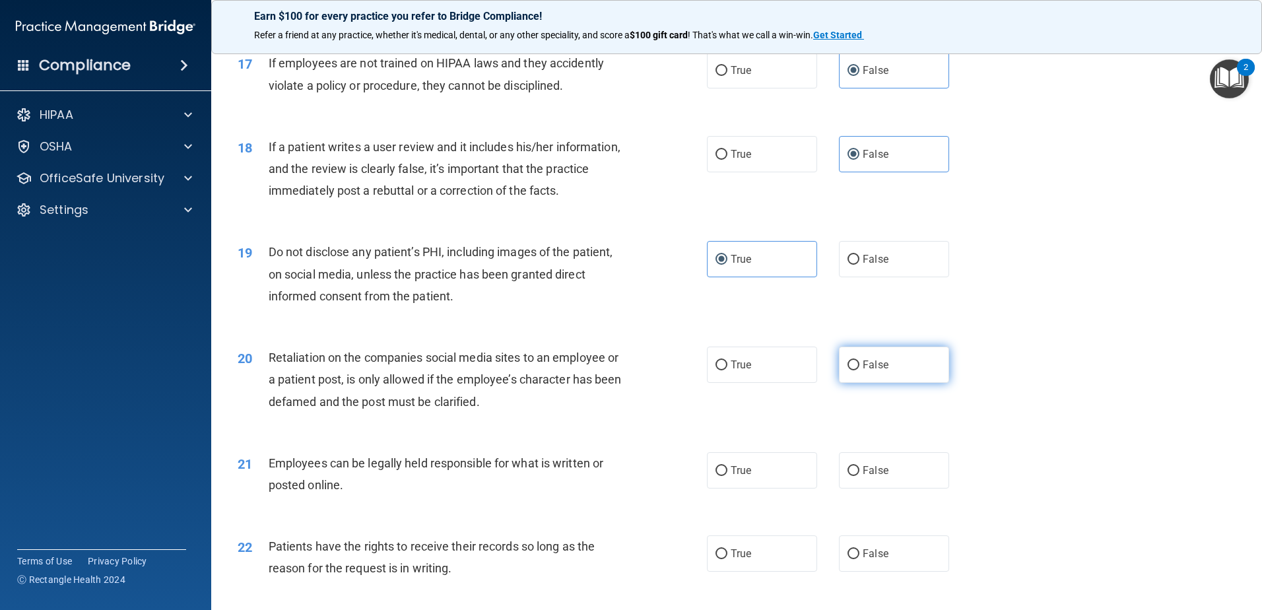
click at [873, 371] on span "False" at bounding box center [876, 364] width 26 height 13
click at [859, 370] on input "False" at bounding box center [854, 365] width 12 height 10
radio input "true"
click at [762, 488] on label "True" at bounding box center [762, 470] width 110 height 36
click at [727, 476] on input "True" at bounding box center [722, 471] width 12 height 10
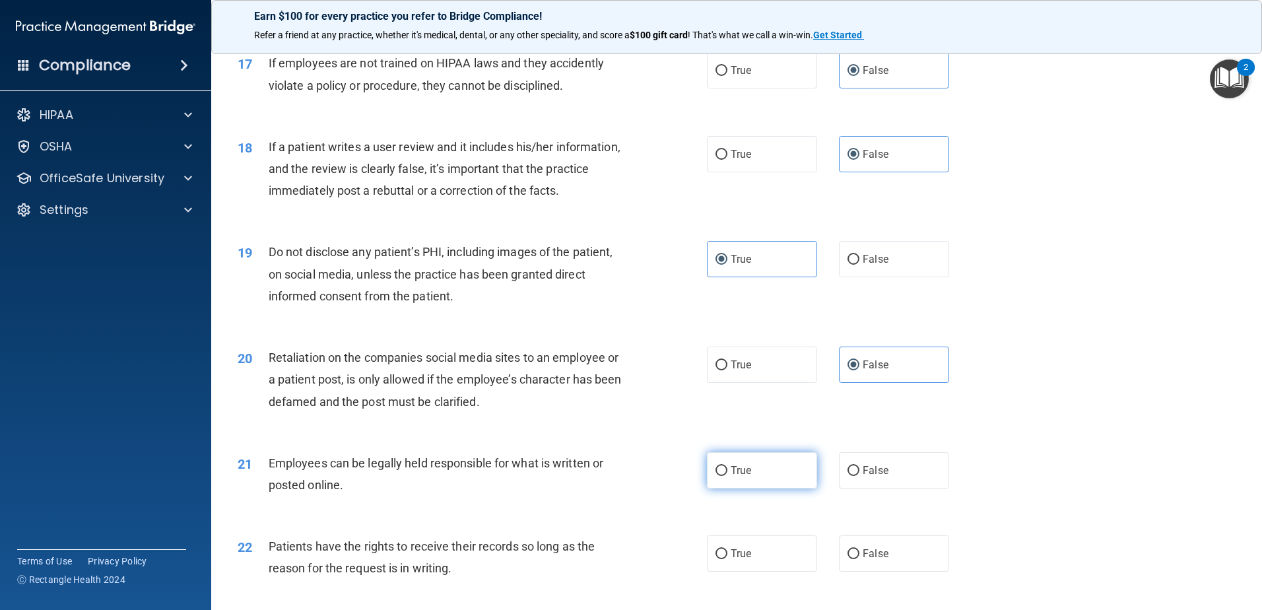
radio input "true"
click at [876, 560] on span "False" at bounding box center [876, 553] width 26 height 13
click at [859, 559] on input "False" at bounding box center [854, 554] width 12 height 10
radio input "true"
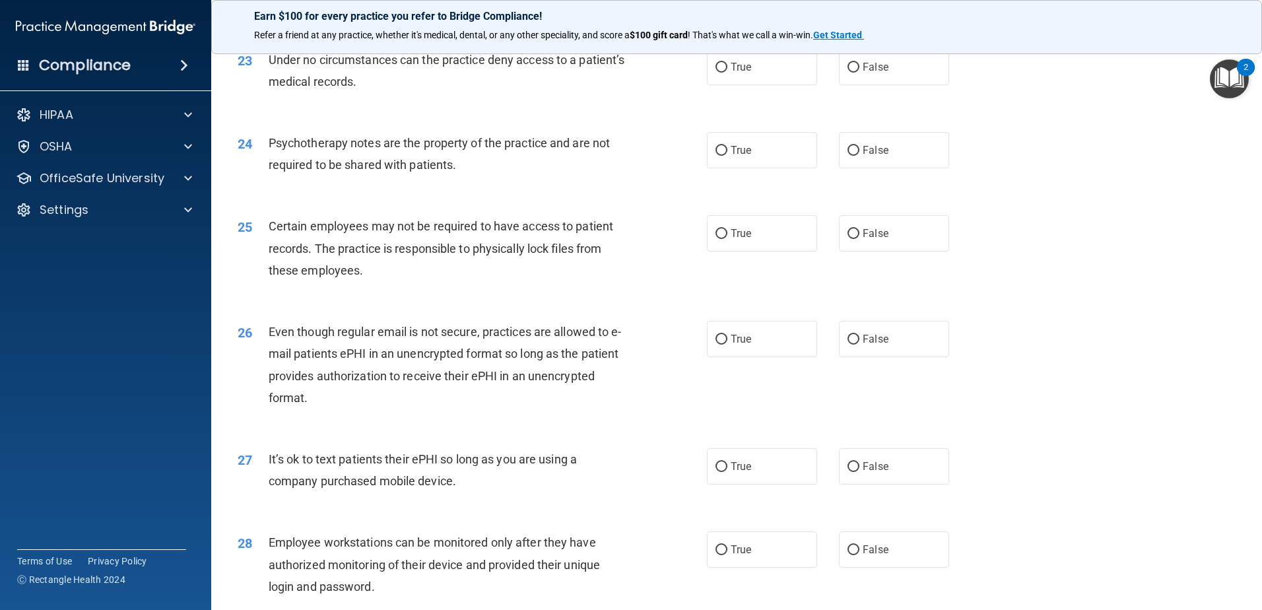
scroll to position [2376, 0]
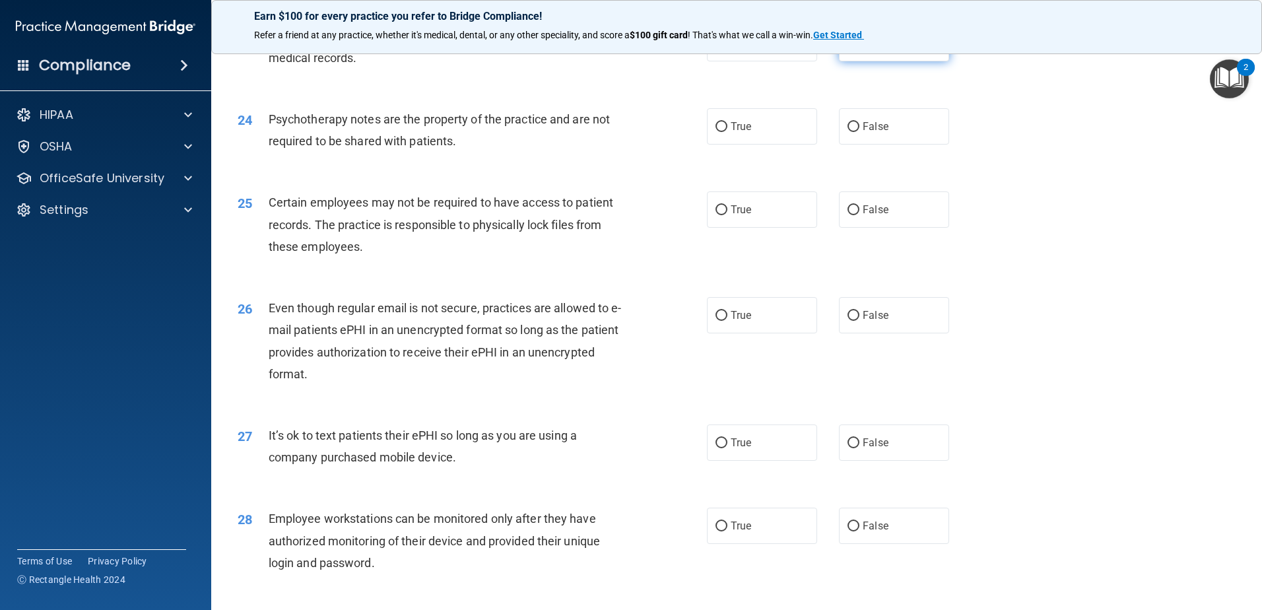
click at [875, 57] on label "False" at bounding box center [894, 43] width 110 height 36
click at [859, 49] on input "False" at bounding box center [854, 44] width 12 height 10
radio input "true"
click at [719, 145] on label "True" at bounding box center [762, 126] width 110 height 36
click at [719, 132] on input "True" at bounding box center [722, 127] width 12 height 10
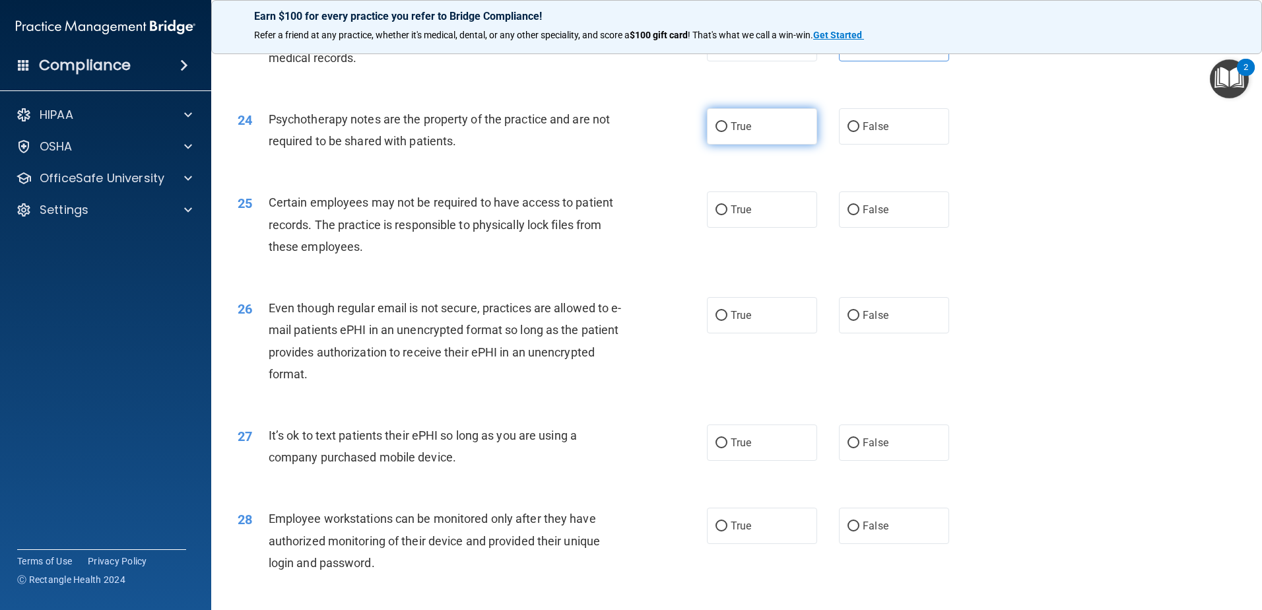
radio input "true"
click at [731, 216] on span "True" at bounding box center [741, 209] width 20 height 13
click at [727, 215] on input "True" at bounding box center [722, 210] width 12 height 10
radio input "true"
click at [740, 323] on label "True" at bounding box center [762, 315] width 110 height 36
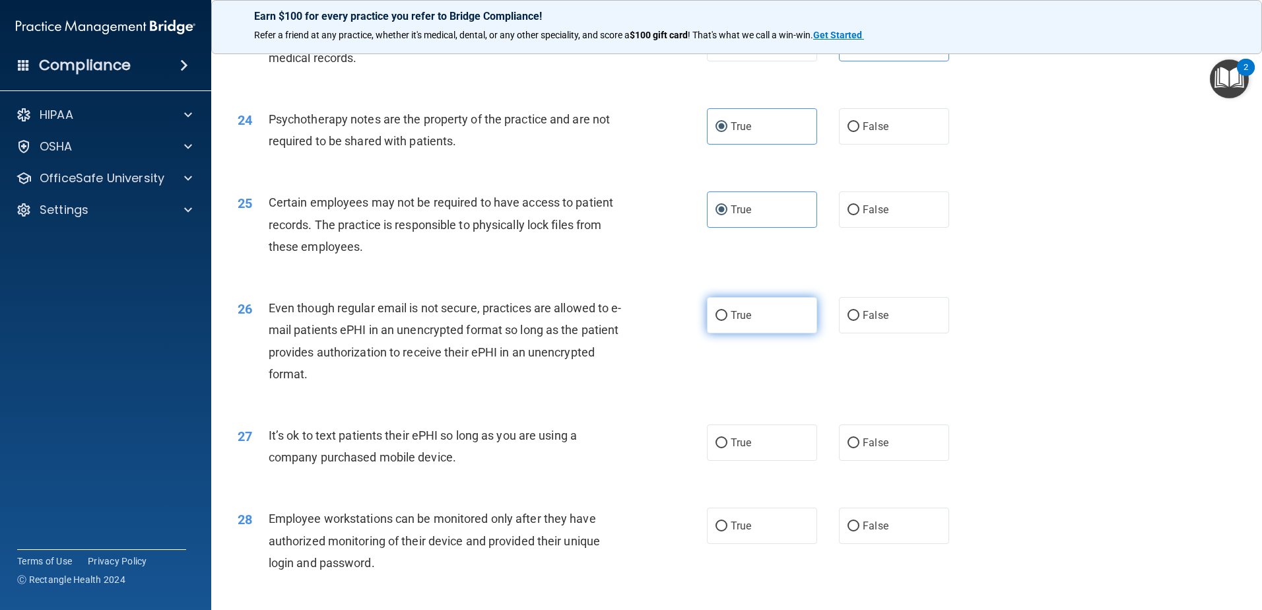
click at [727, 321] on input "True" at bounding box center [722, 316] width 12 height 10
radio input "true"
click at [877, 449] on span "False" at bounding box center [876, 442] width 26 height 13
click at [859, 448] on input "False" at bounding box center [854, 443] width 12 height 10
radio input "true"
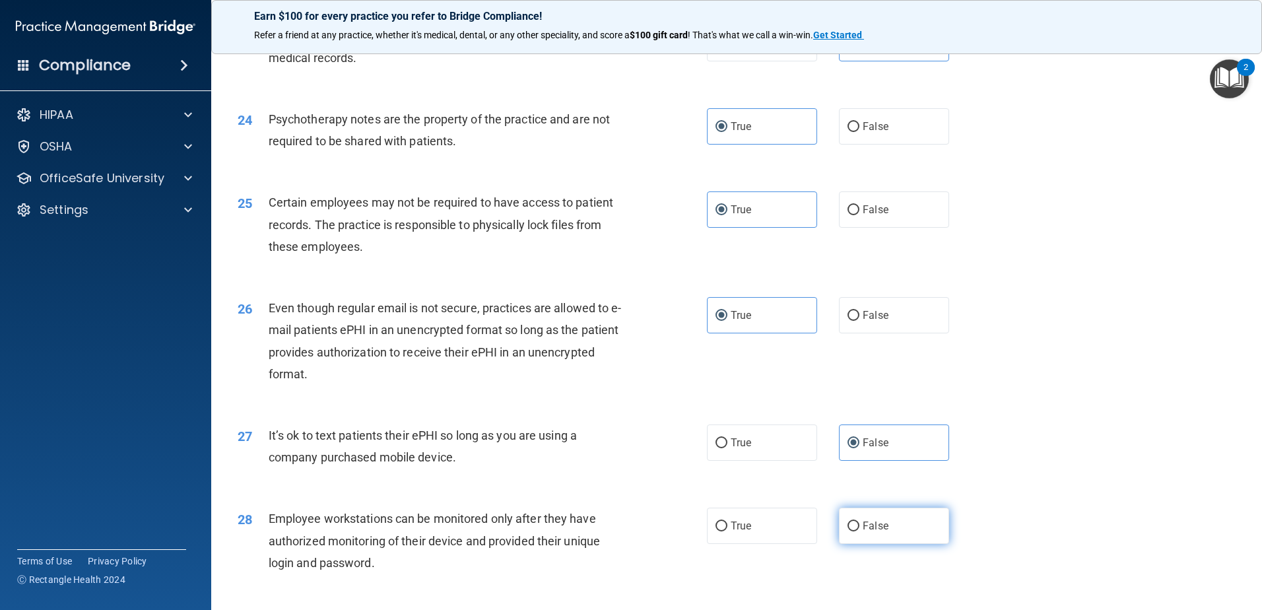
click at [863, 540] on label "False" at bounding box center [894, 526] width 110 height 36
click at [859, 531] on input "False" at bounding box center [854, 526] width 12 height 10
radio input "true"
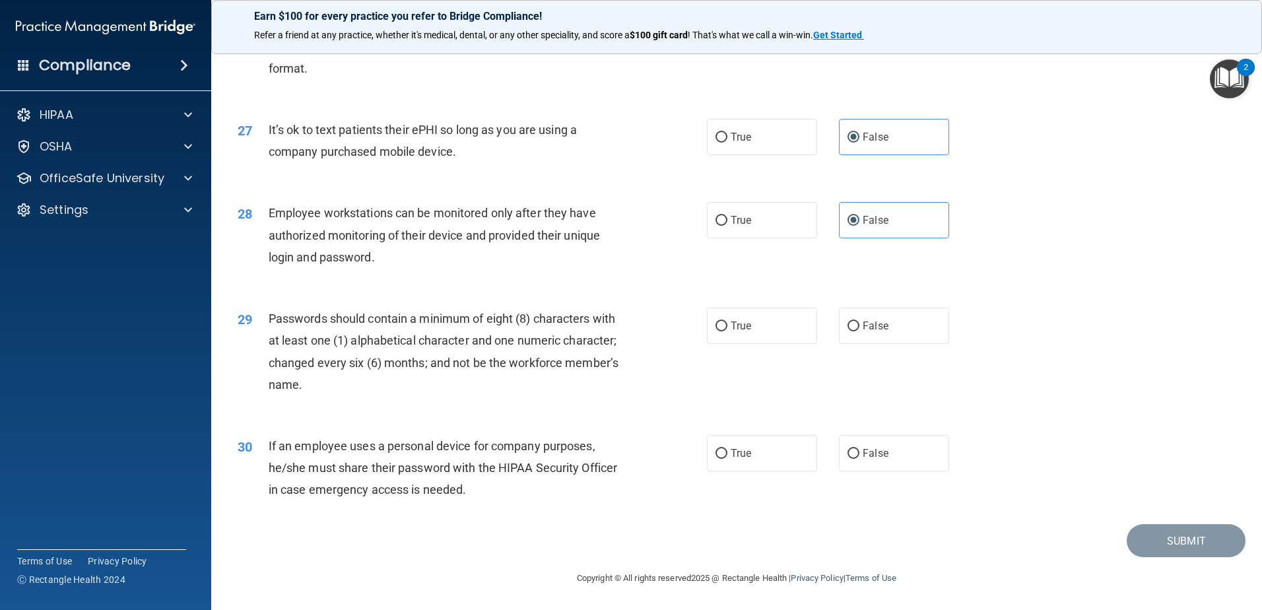
scroll to position [2704, 0]
click at [785, 334] on label "True" at bounding box center [762, 326] width 110 height 36
click at [727, 331] on input "True" at bounding box center [722, 326] width 12 height 10
radio input "true"
click at [799, 448] on label "True" at bounding box center [762, 453] width 110 height 36
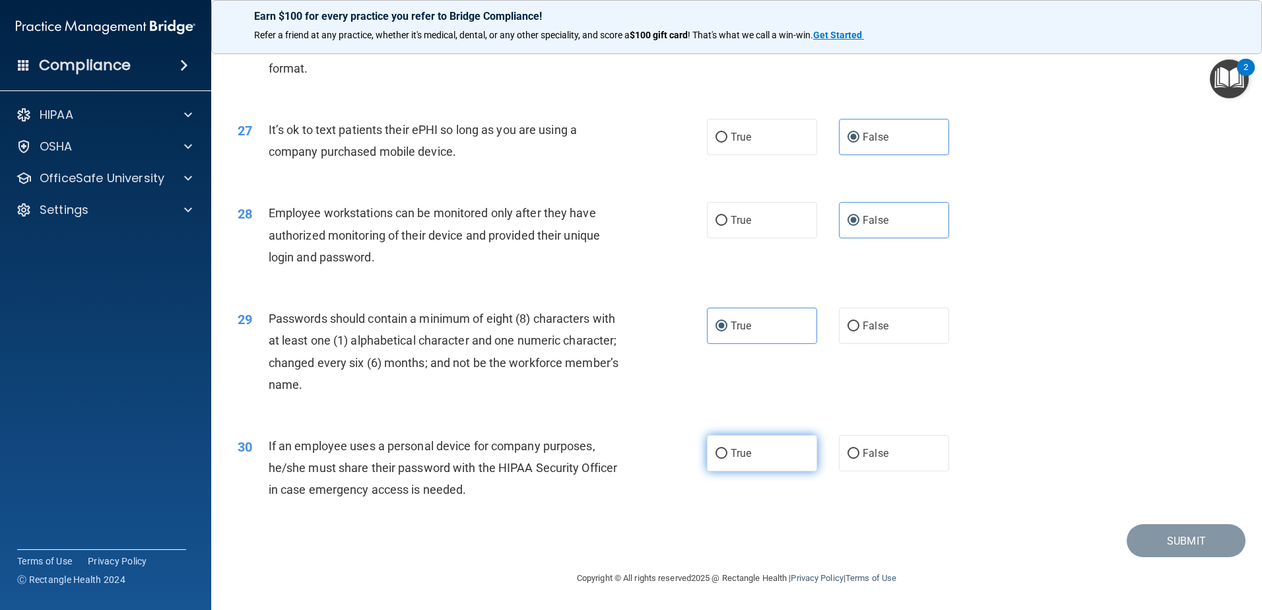
click at [727, 449] on input "True" at bounding box center [722, 454] width 12 height 10
radio input "true"
click at [1148, 549] on button "Submit" at bounding box center [1186, 541] width 119 height 34
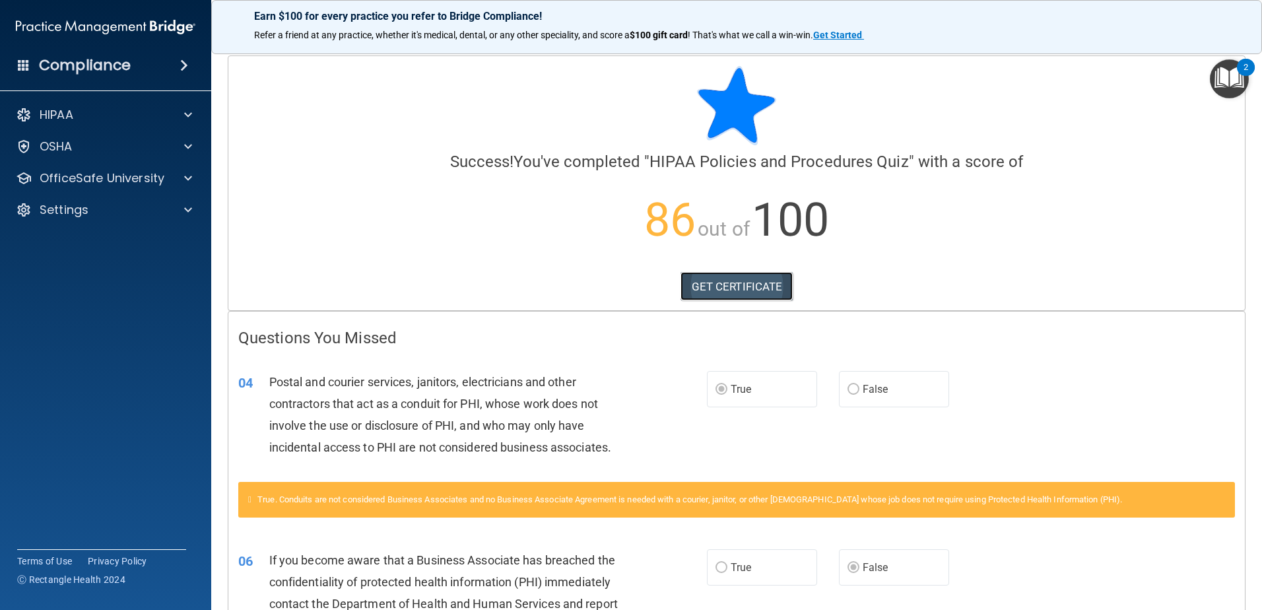
click at [710, 283] on link "GET CERTIFICATE" at bounding box center [737, 286] width 113 height 29
click at [146, 187] on div "OfficeSafe University" at bounding box center [106, 178] width 212 height 26
click at [150, 182] on p "OfficeSafe University" at bounding box center [102, 178] width 125 height 16
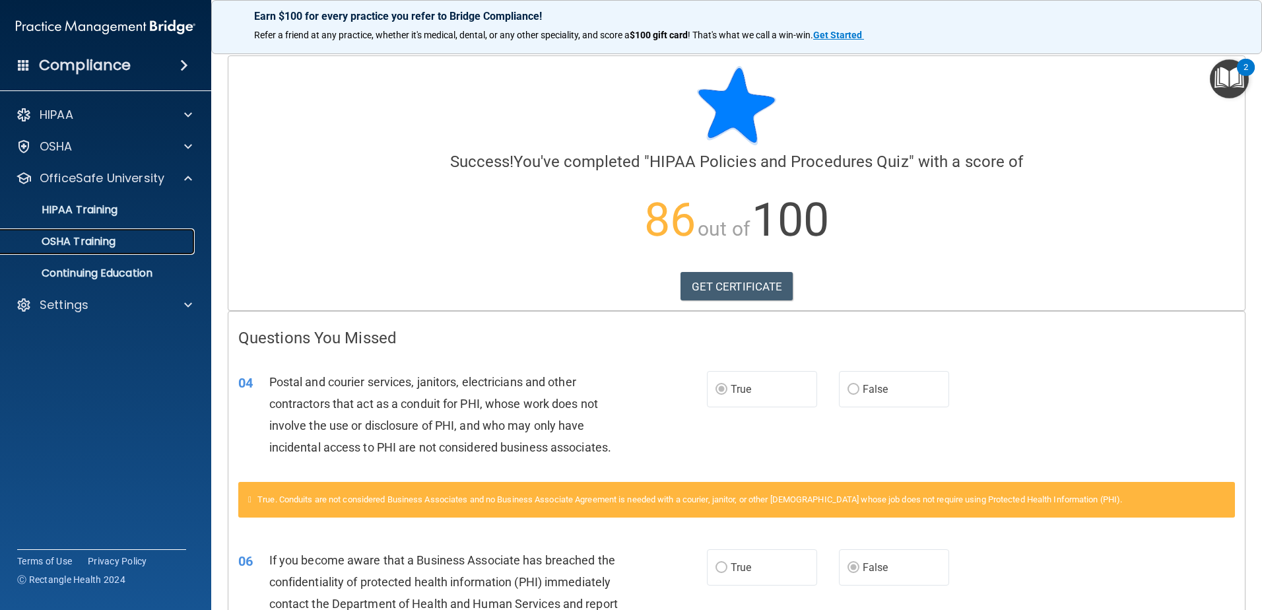
click at [128, 242] on div "OSHA Training" at bounding box center [99, 241] width 180 height 13
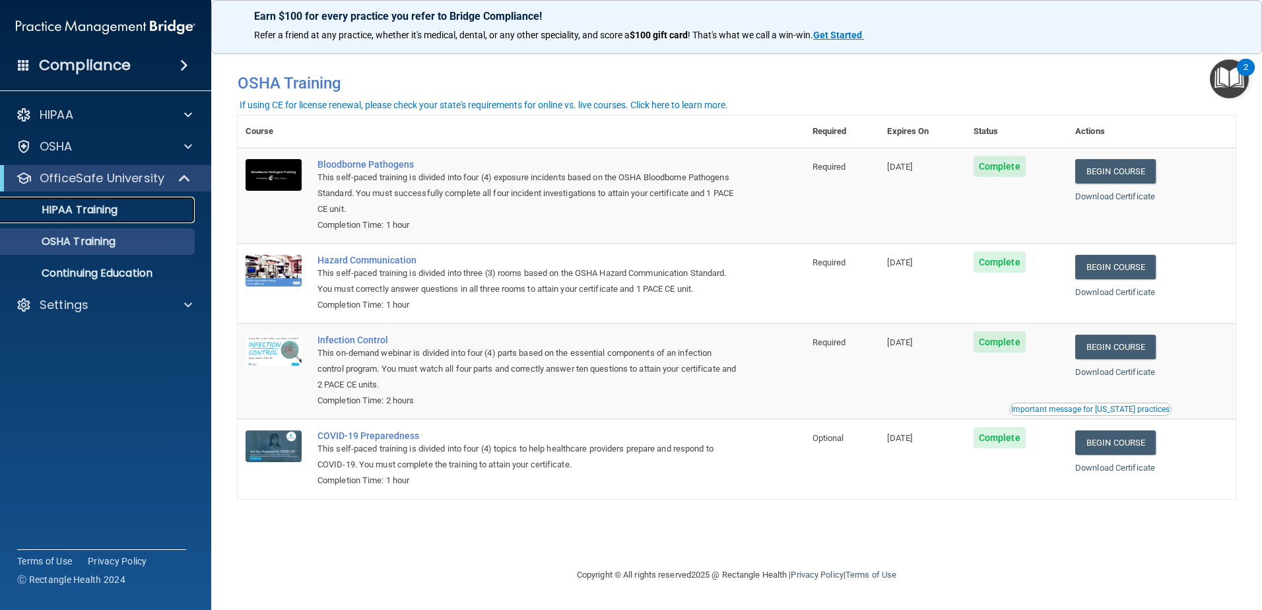
click at [150, 210] on div "HIPAA Training" at bounding box center [99, 209] width 180 height 13
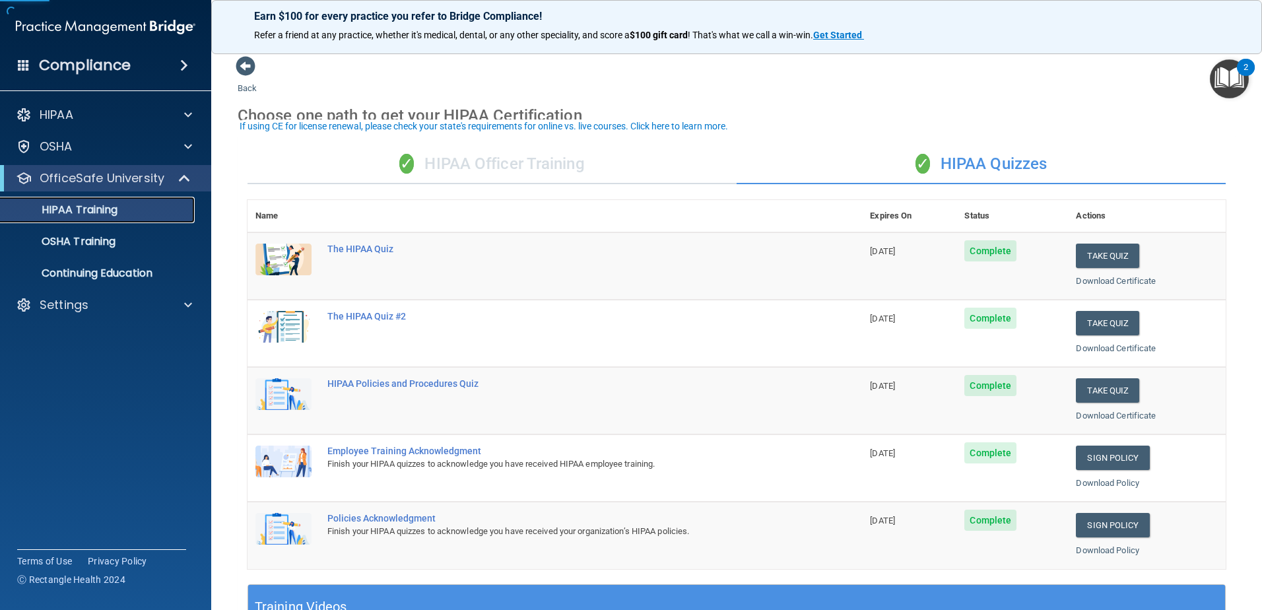
scroll to position [66, 0]
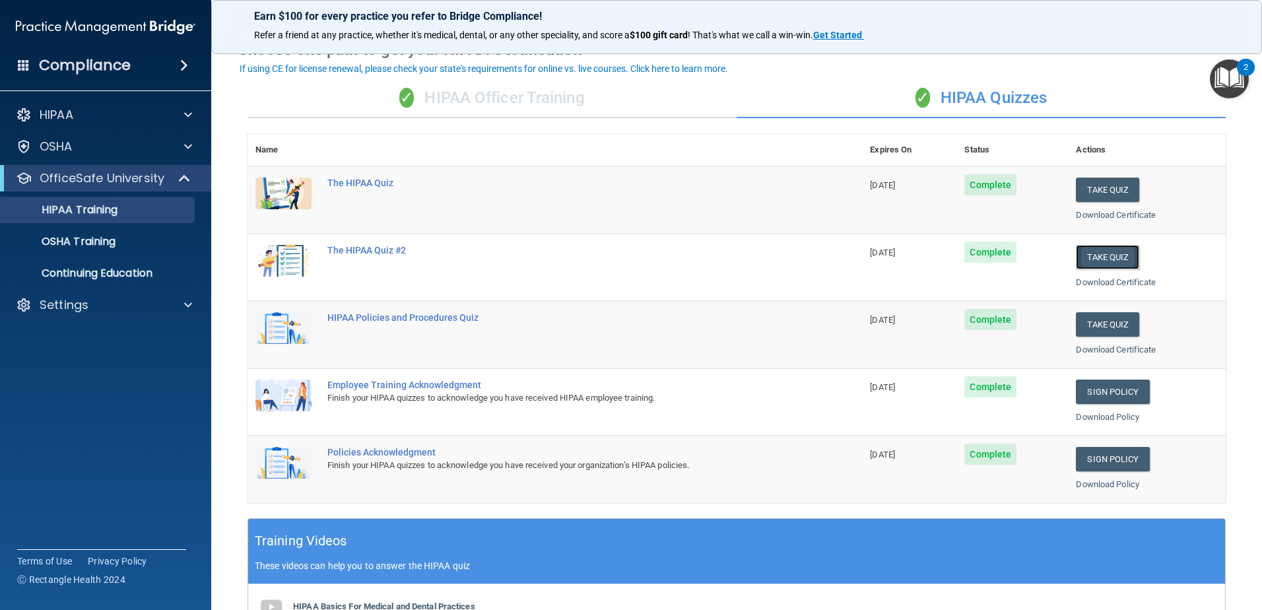
click at [1094, 255] on button "Take Quiz" at bounding box center [1107, 257] width 63 height 24
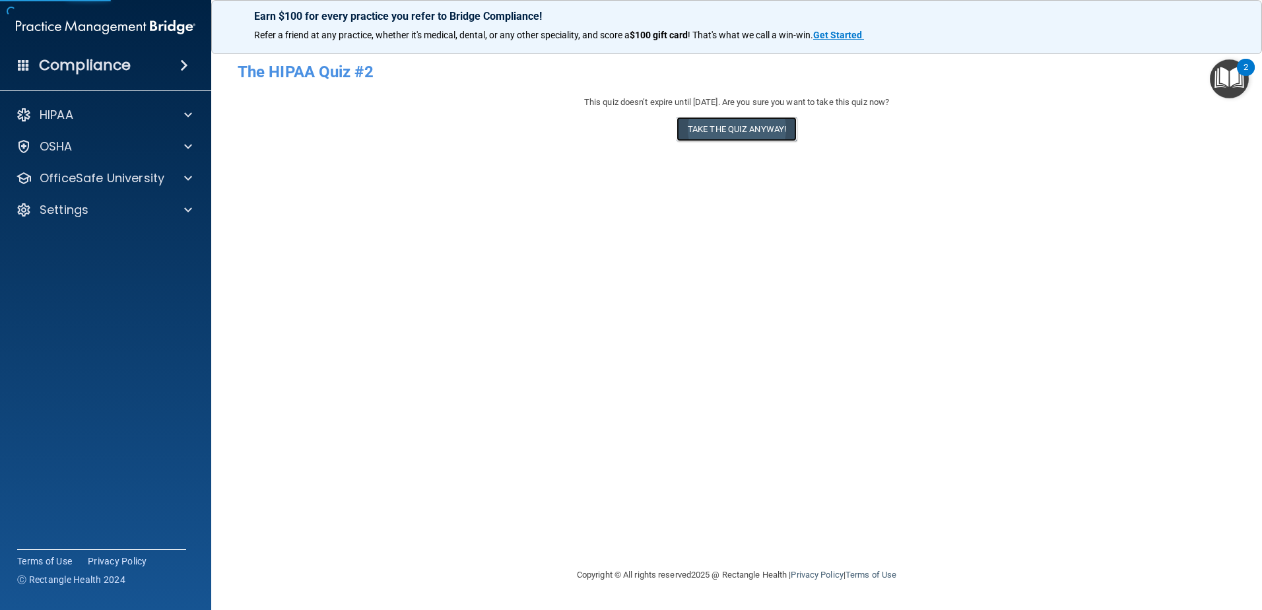
click at [683, 119] on button "Take the quiz anyway!" at bounding box center [737, 129] width 120 height 24
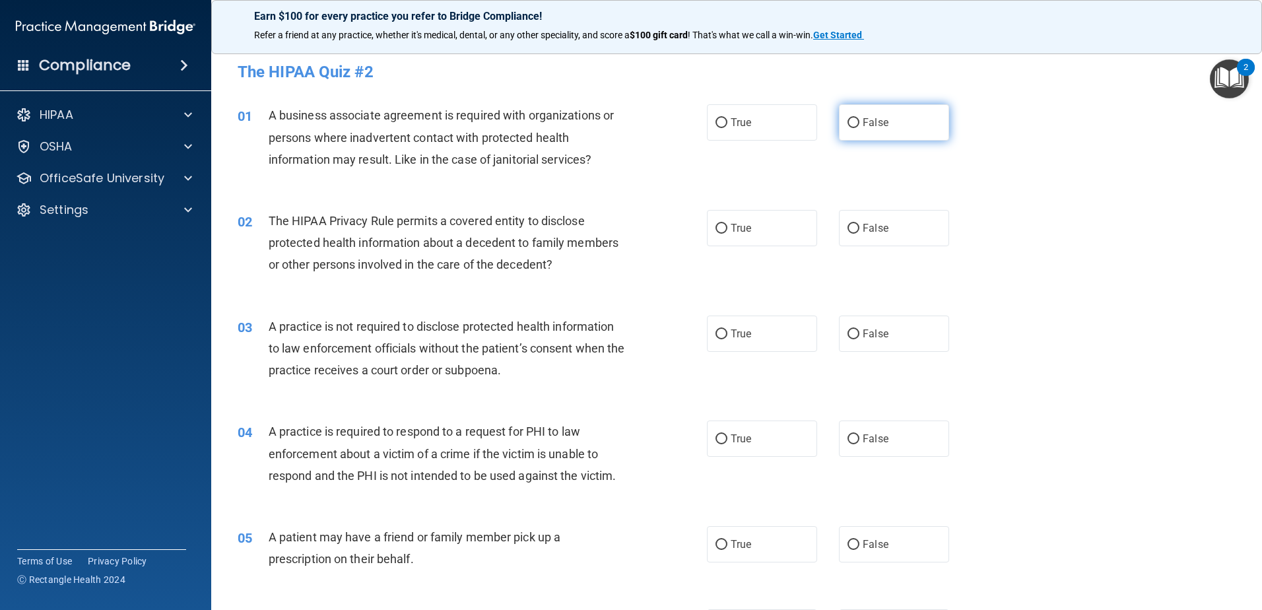
click at [850, 123] on input "False" at bounding box center [854, 123] width 12 height 10
radio input "true"
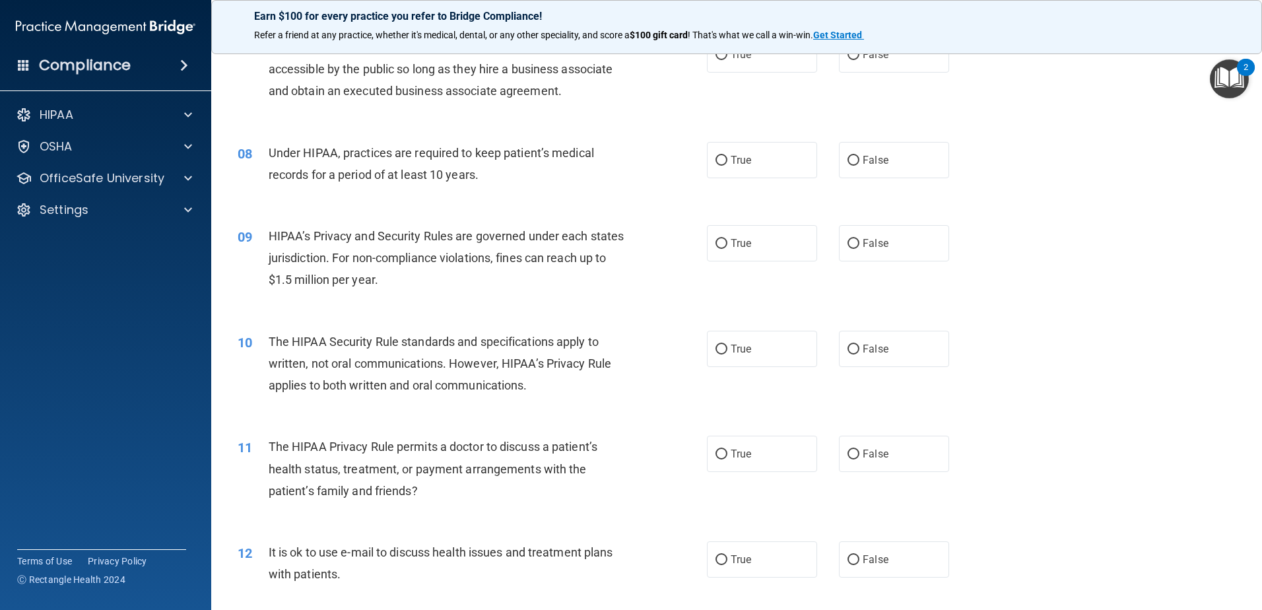
scroll to position [660, 0]
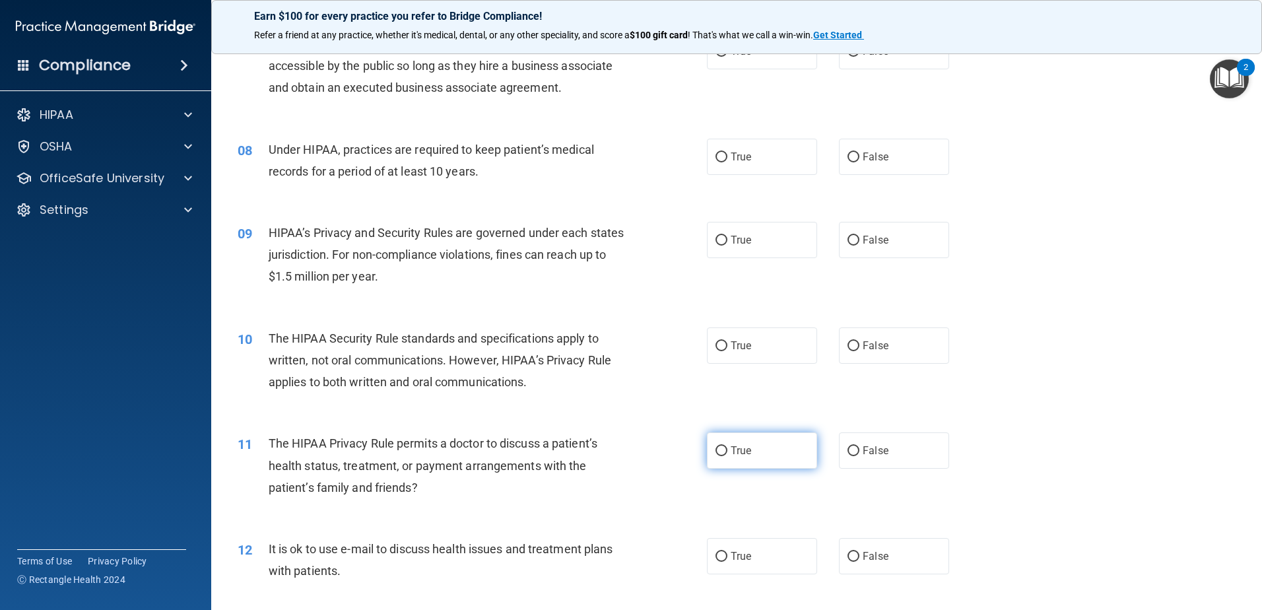
click at [749, 448] on label "True" at bounding box center [762, 450] width 110 height 36
click at [727, 448] on input "True" at bounding box center [722, 451] width 12 height 10
radio input "true"
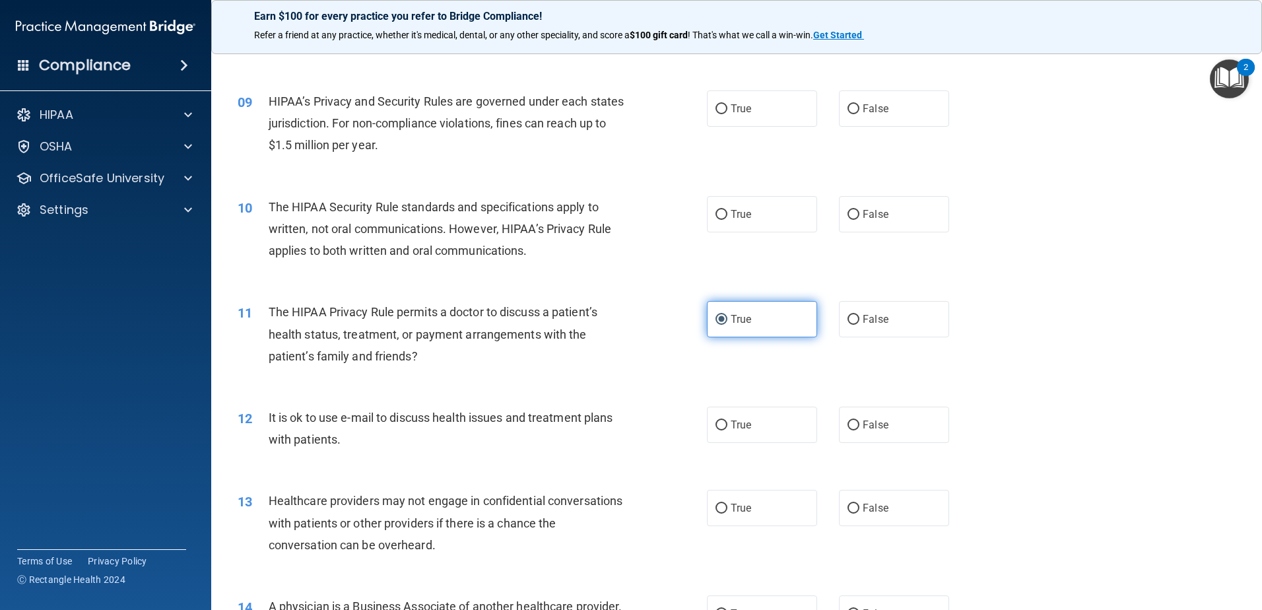
scroll to position [792, 0]
click at [743, 435] on label "True" at bounding box center [762, 424] width 110 height 36
click at [727, 430] on input "True" at bounding box center [722, 425] width 12 height 10
radio input "true"
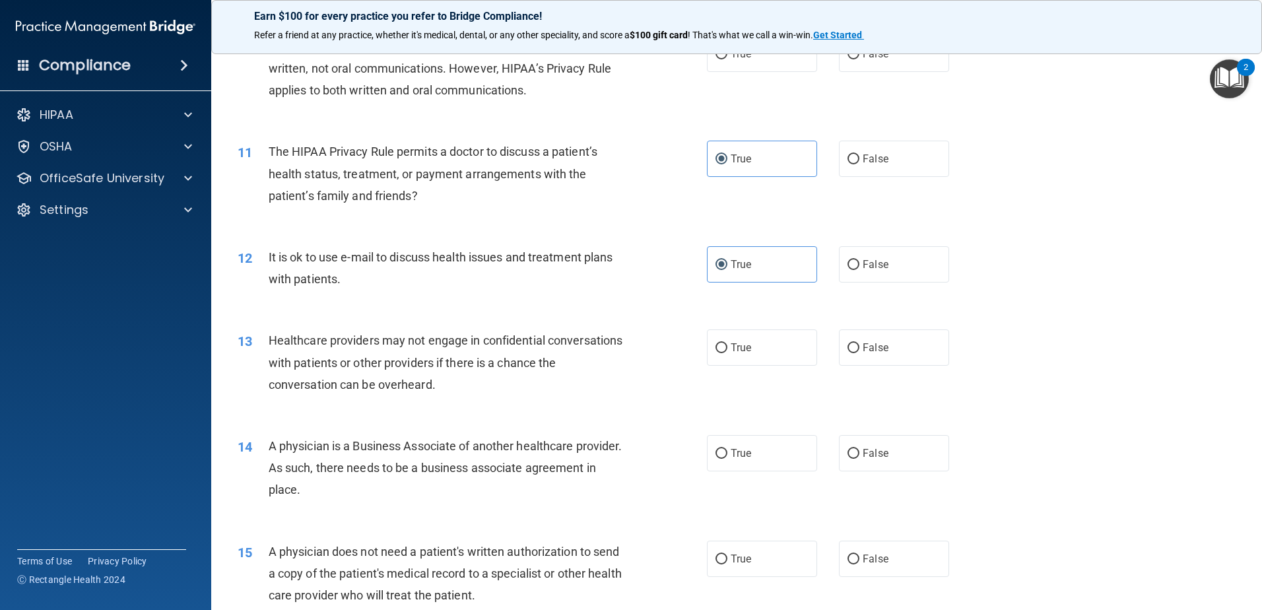
scroll to position [1056, 0]
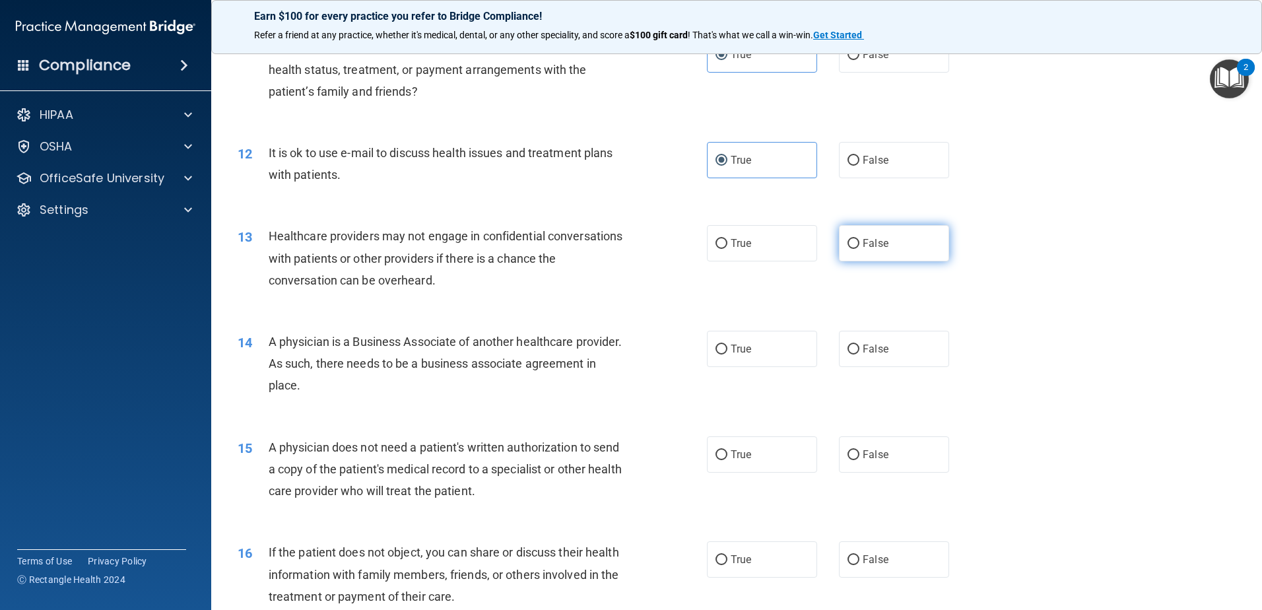
click at [873, 229] on label "False" at bounding box center [894, 243] width 110 height 36
click at [859, 239] on input "False" at bounding box center [854, 244] width 12 height 10
radio input "true"
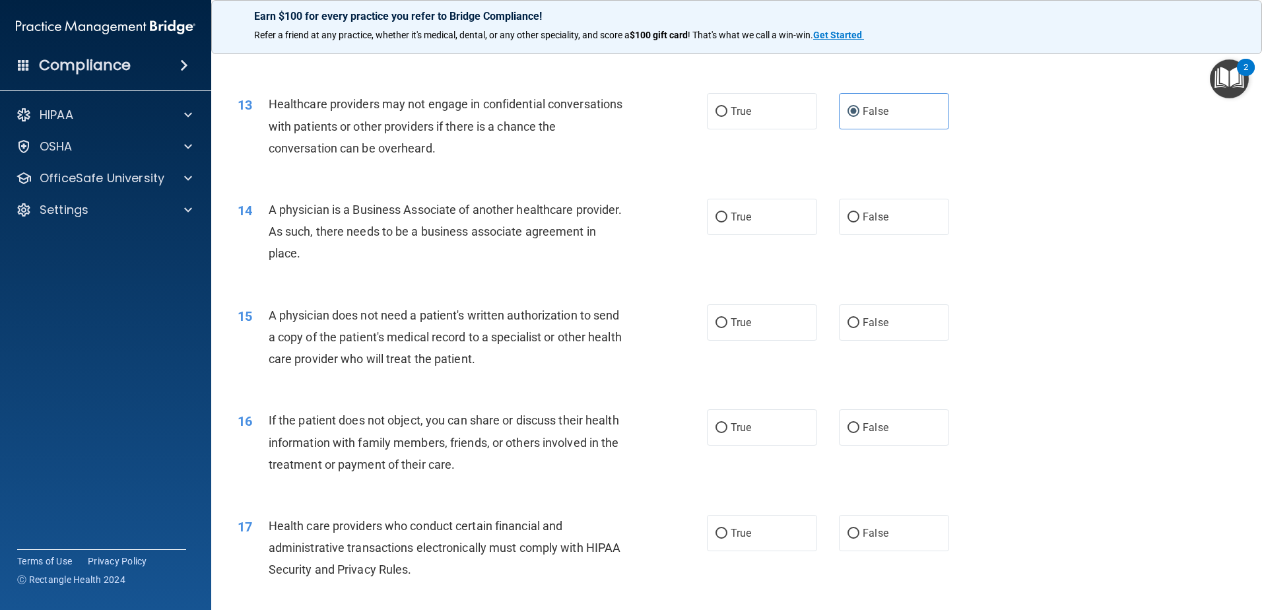
scroll to position [1254, 0]
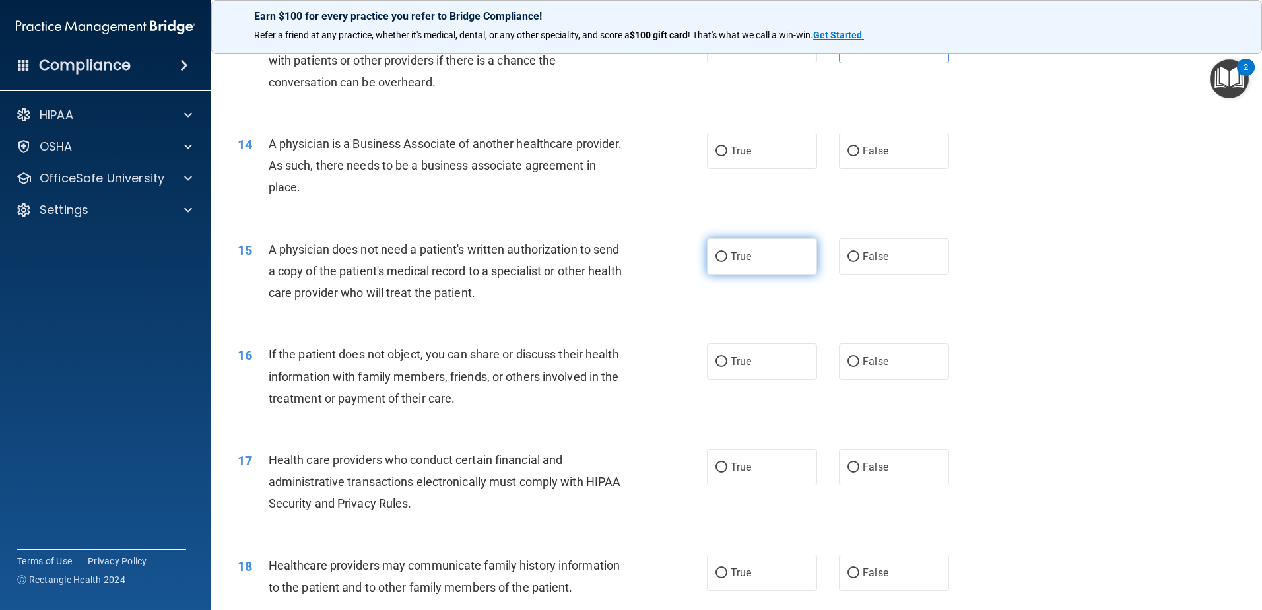
click at [731, 251] on span "True" at bounding box center [741, 256] width 20 height 13
click at [727, 252] on input "True" at bounding box center [722, 257] width 12 height 10
radio input "true"
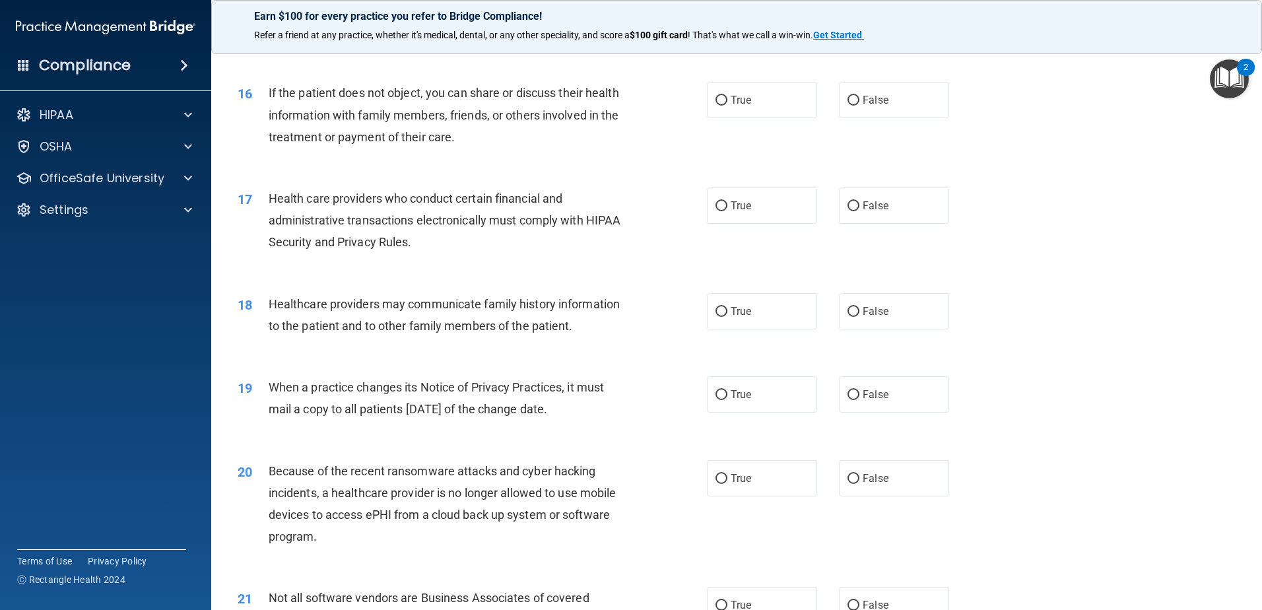
scroll to position [1650, 0]
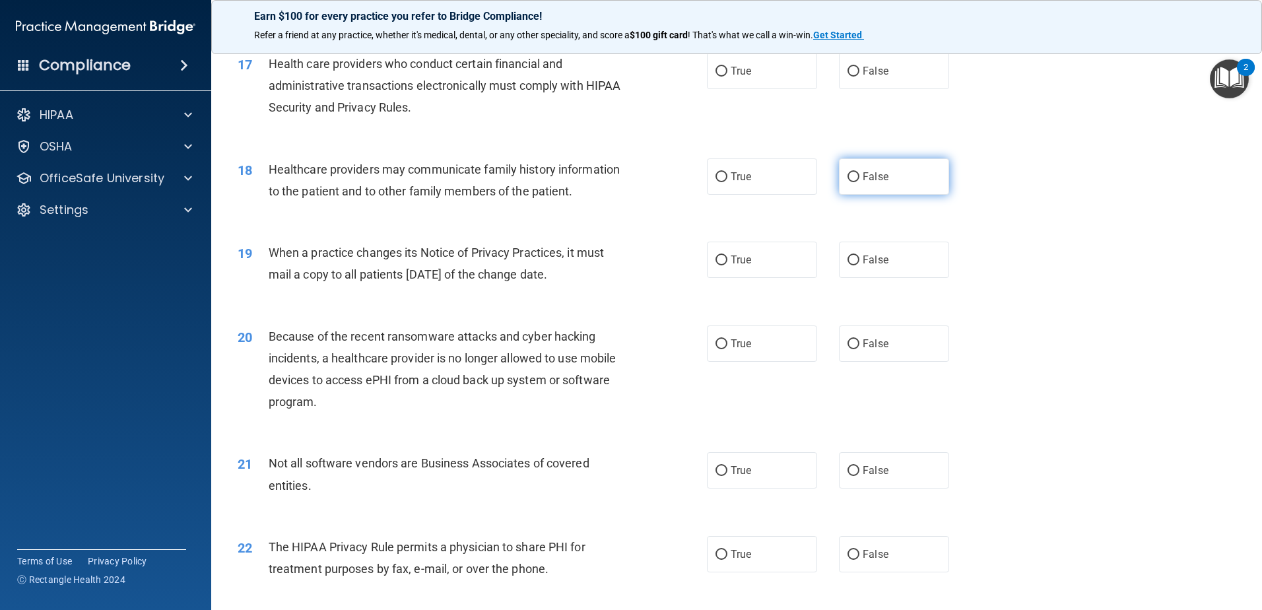
click at [868, 178] on span "False" at bounding box center [876, 176] width 26 height 13
click at [859, 178] on input "False" at bounding box center [854, 177] width 12 height 10
radio input "true"
click at [868, 240] on div "19 When a practice changes its Notice of Privacy Practices, it must mail a copy…" at bounding box center [737, 266] width 1018 height 83
click at [862, 275] on label "False" at bounding box center [894, 260] width 110 height 36
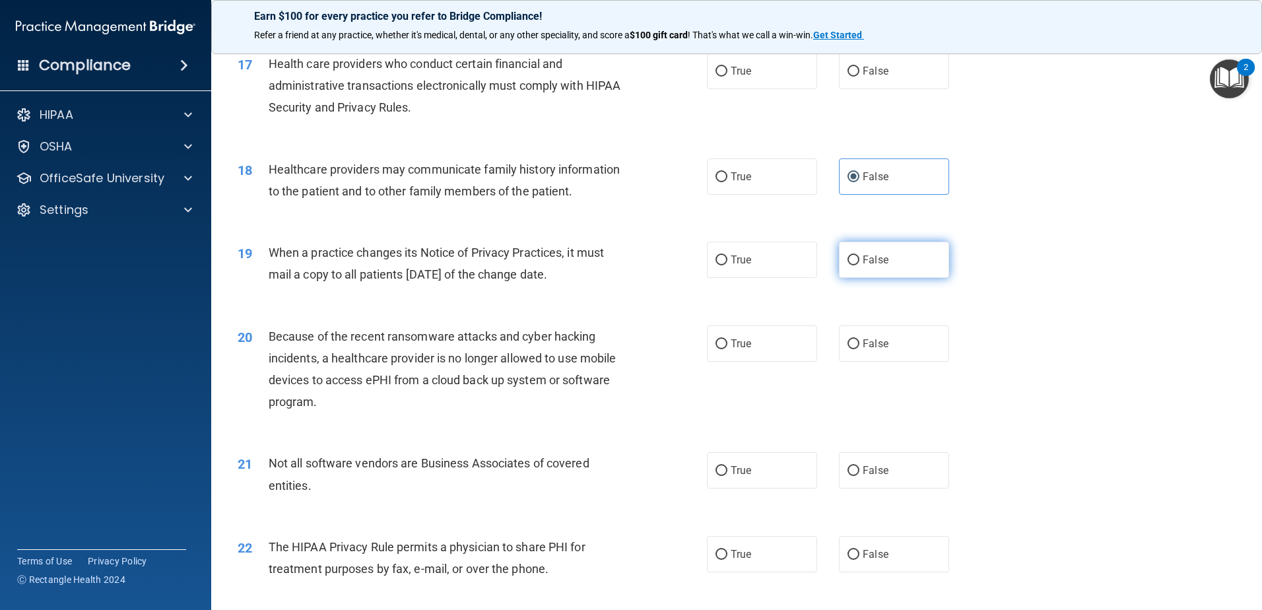
click at [859, 265] on input "False" at bounding box center [854, 260] width 12 height 10
radio input "true"
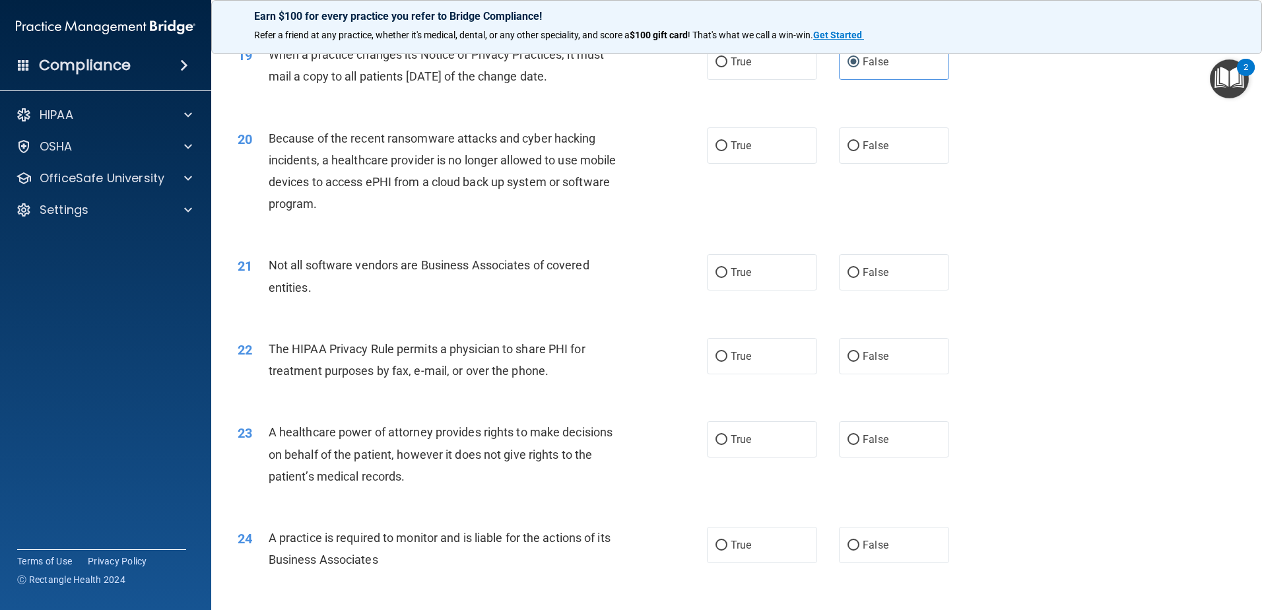
scroll to position [1914, 0]
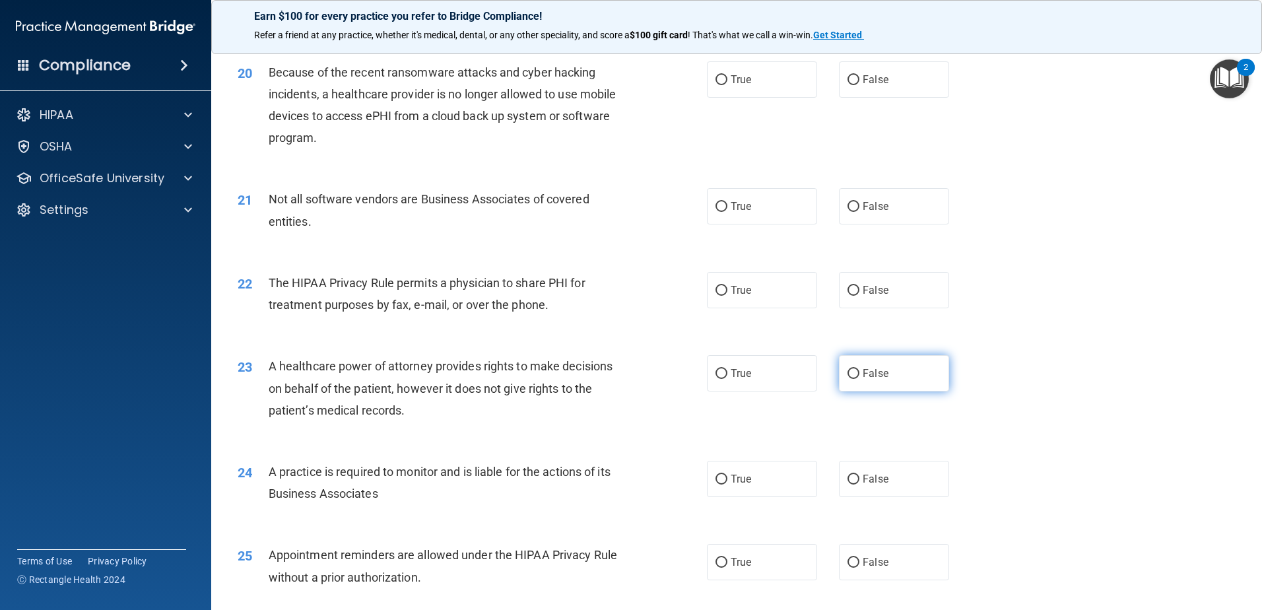
click at [867, 365] on label "False" at bounding box center [894, 373] width 110 height 36
click at [859, 369] on input "False" at bounding box center [854, 374] width 12 height 10
radio input "true"
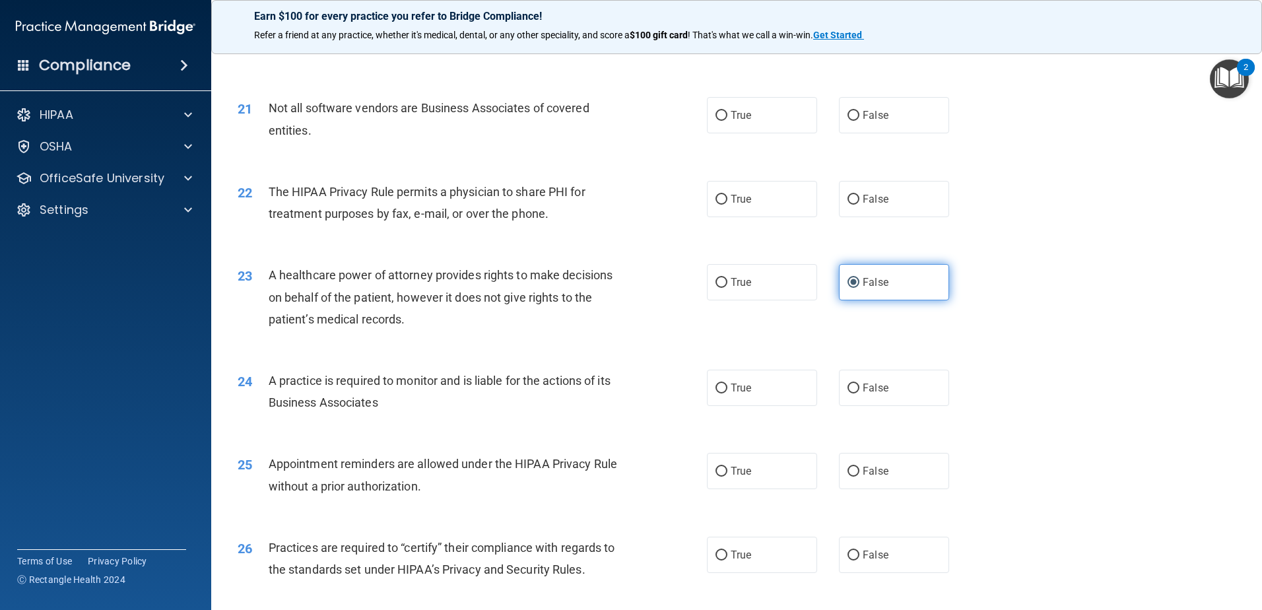
scroll to position [2046, 0]
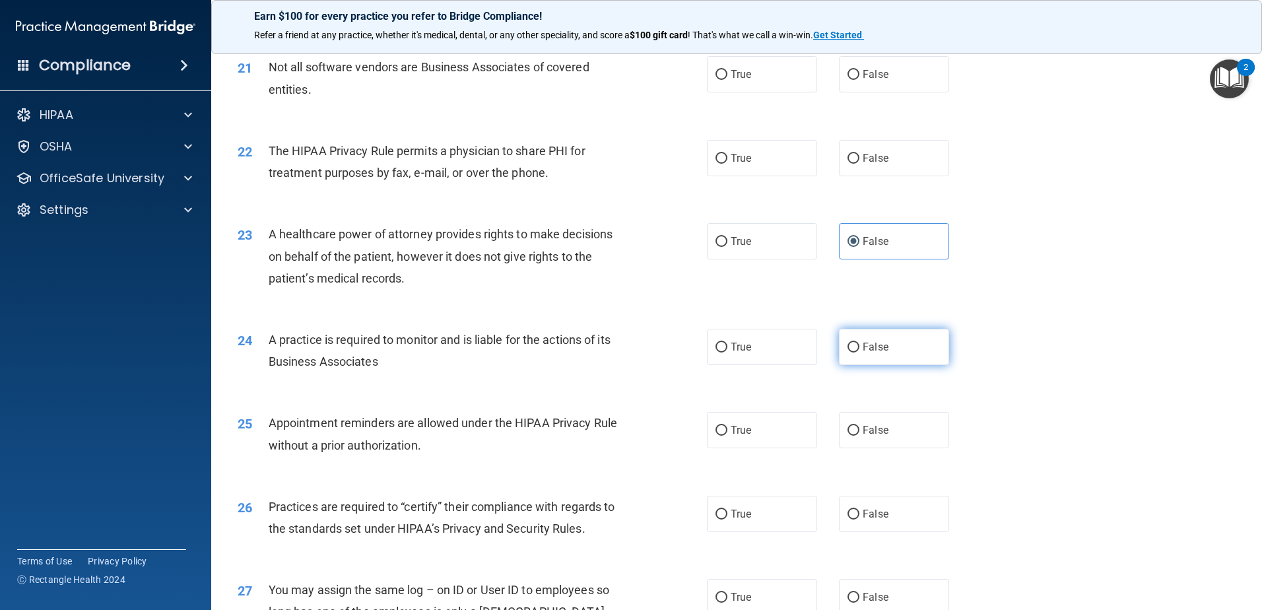
click at [867, 360] on label "False" at bounding box center [894, 347] width 110 height 36
click at [859, 352] on input "False" at bounding box center [854, 348] width 12 height 10
radio input "true"
click at [883, 521] on label "False" at bounding box center [894, 514] width 110 height 36
click at [859, 519] on input "False" at bounding box center [854, 515] width 12 height 10
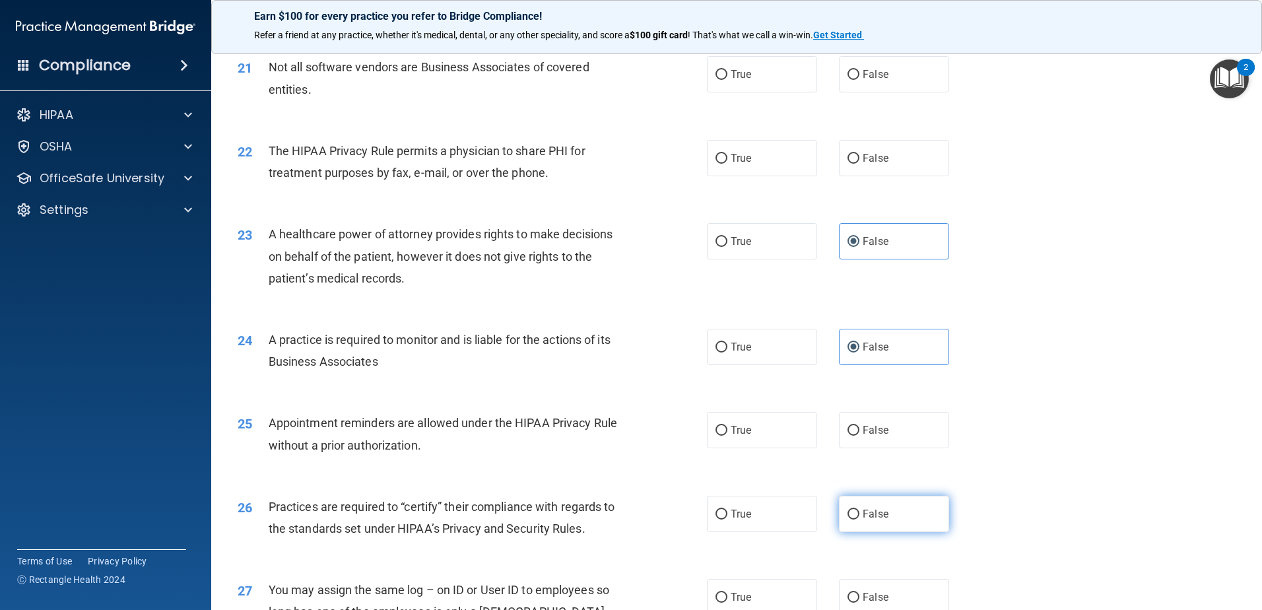
radio input "true"
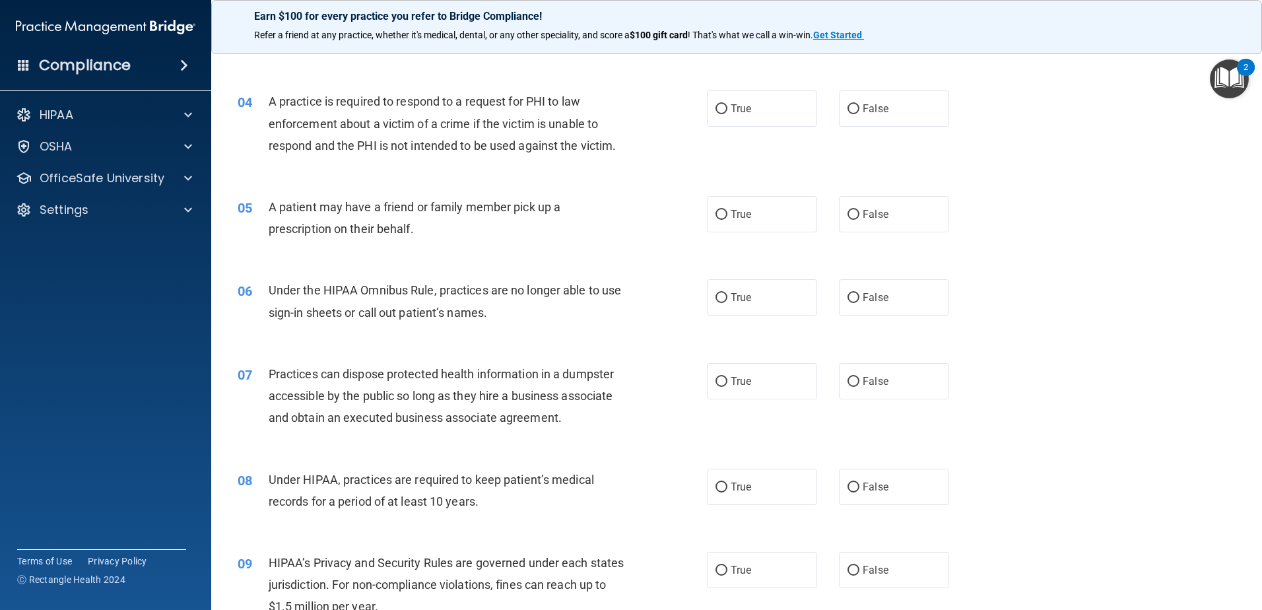
scroll to position [0, 0]
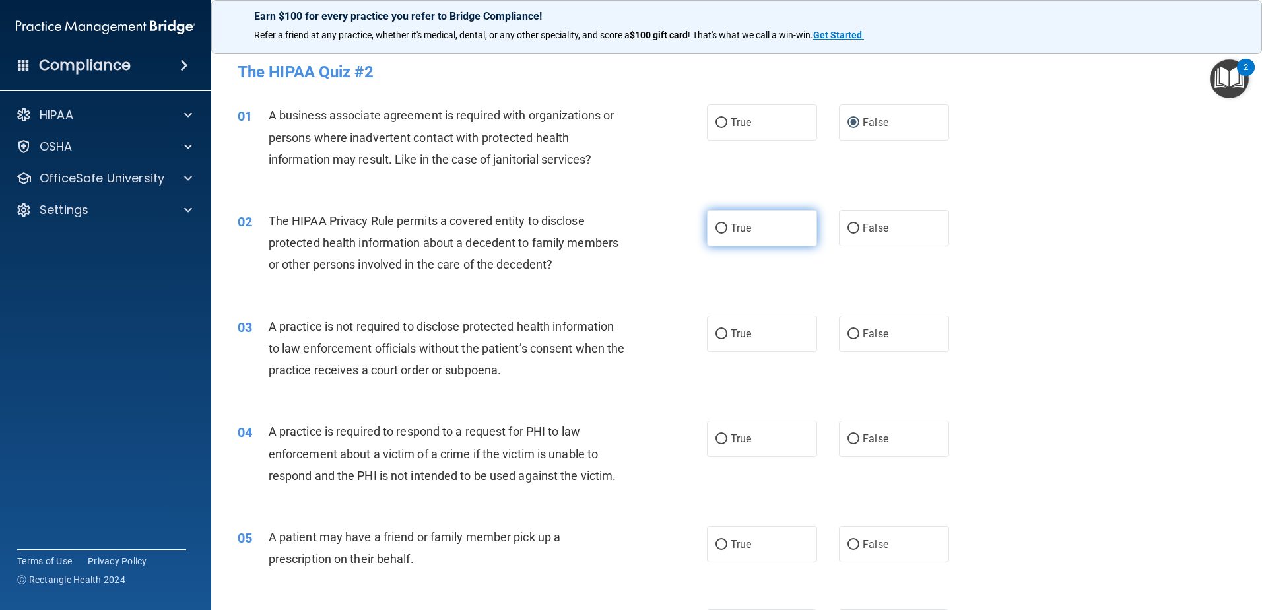
click at [732, 243] on label "True" at bounding box center [762, 228] width 110 height 36
click at [727, 234] on input "True" at bounding box center [722, 229] width 12 height 10
radio input "true"
click at [865, 335] on span "False" at bounding box center [876, 333] width 26 height 13
click at [859, 335] on input "False" at bounding box center [854, 334] width 12 height 10
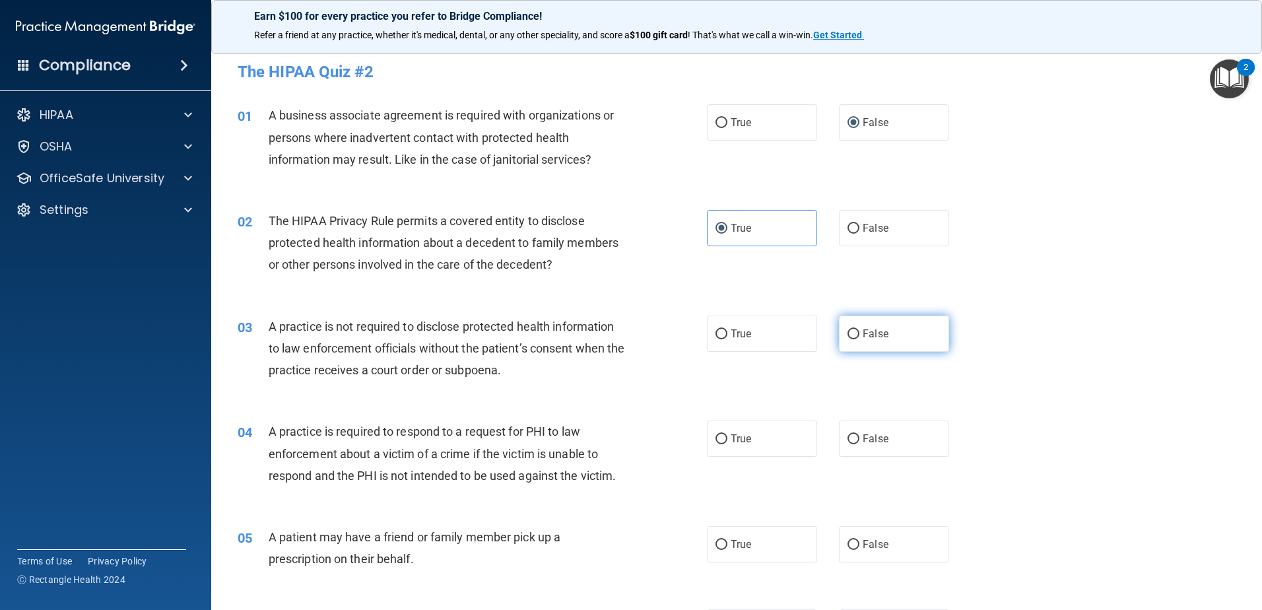
radio input "true"
click at [740, 441] on span "True" at bounding box center [741, 438] width 20 height 13
click at [727, 441] on input "True" at bounding box center [722, 439] width 12 height 10
radio input "true"
click at [745, 529] on label "True" at bounding box center [762, 544] width 110 height 36
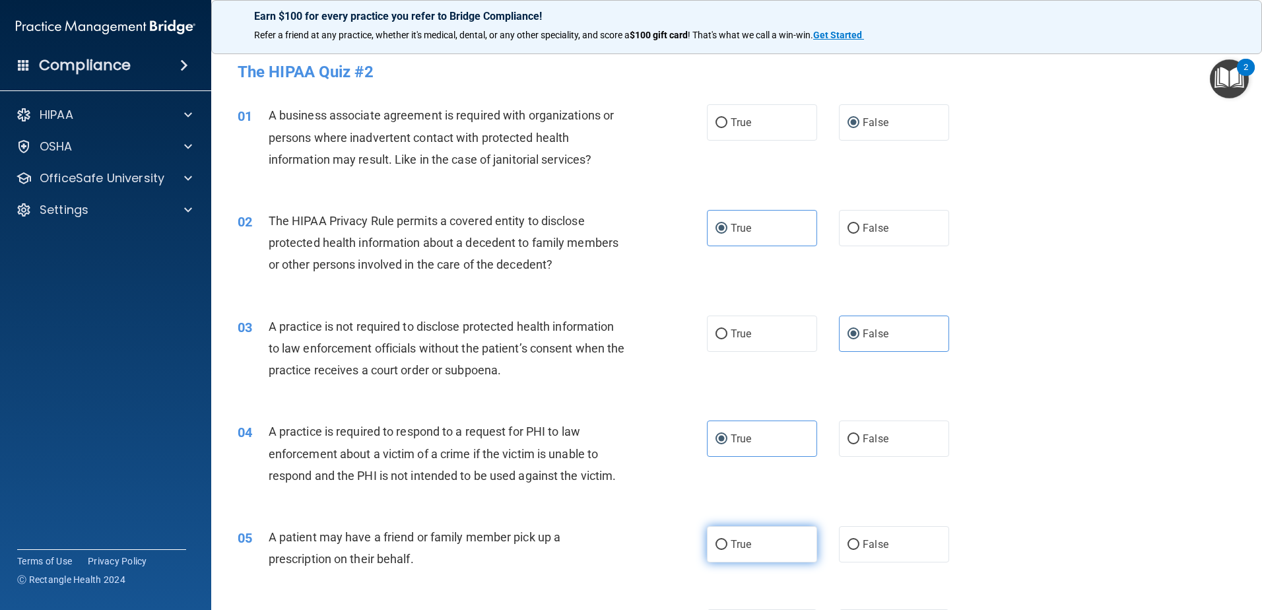
click at [727, 540] on input "True" at bounding box center [722, 545] width 12 height 10
radio input "true"
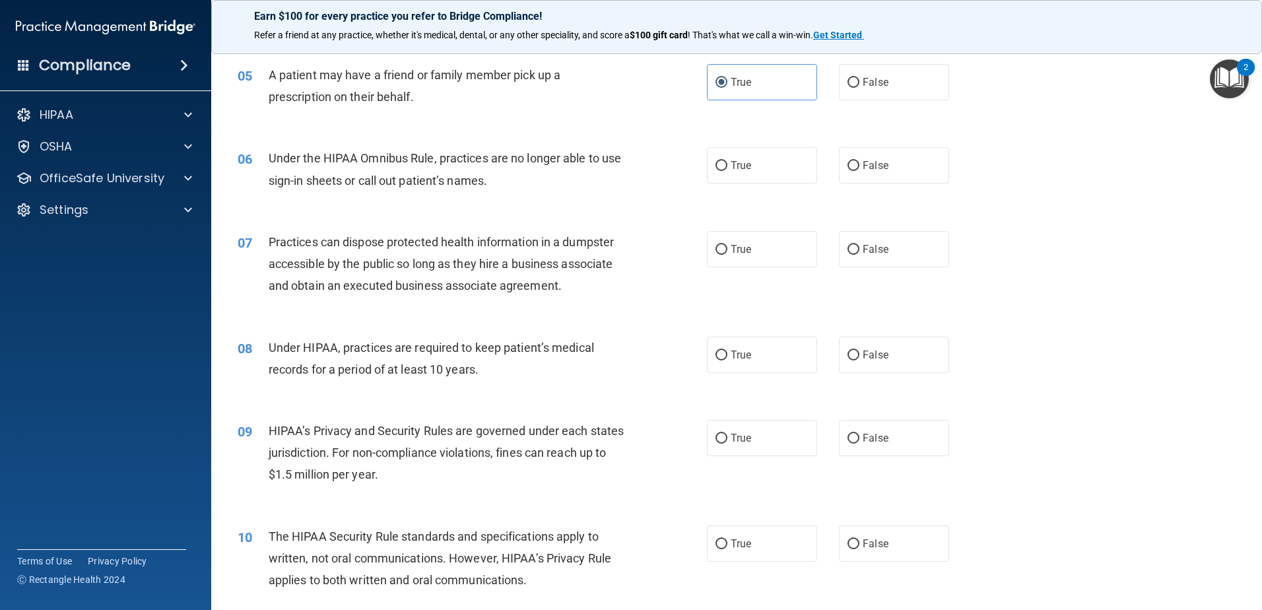
scroll to position [528, 0]
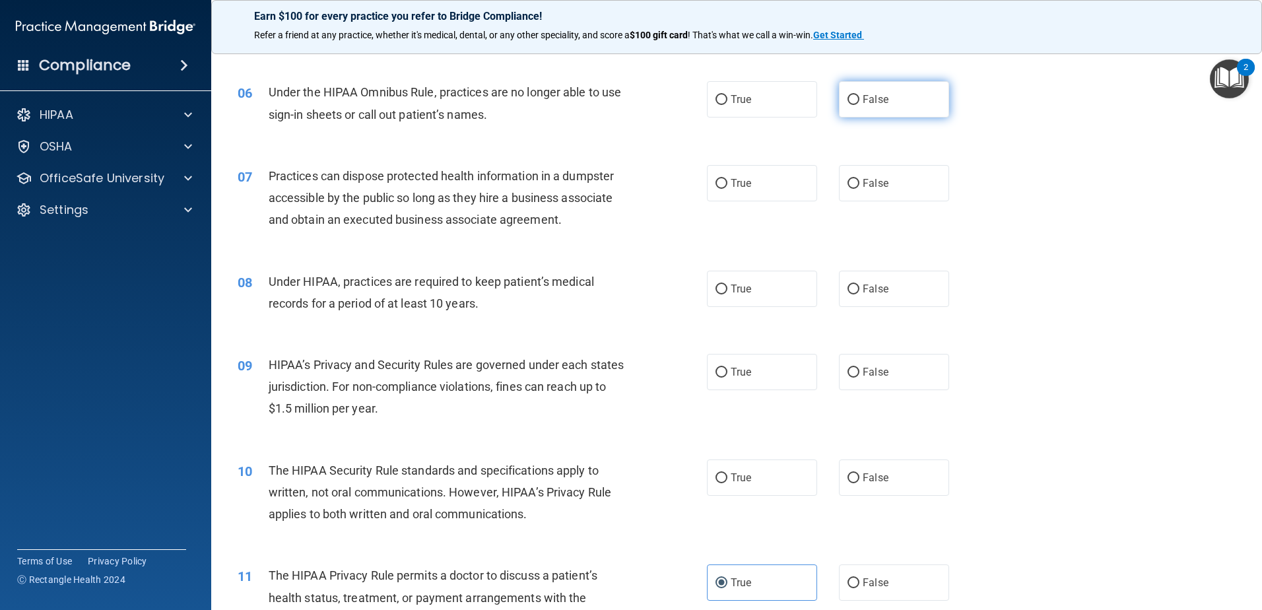
click at [888, 98] on label "False" at bounding box center [894, 99] width 110 height 36
click at [859, 98] on input "False" at bounding box center [854, 100] width 12 height 10
radio input "true"
click at [877, 184] on span "False" at bounding box center [876, 183] width 26 height 13
click at [859, 184] on input "False" at bounding box center [854, 184] width 12 height 10
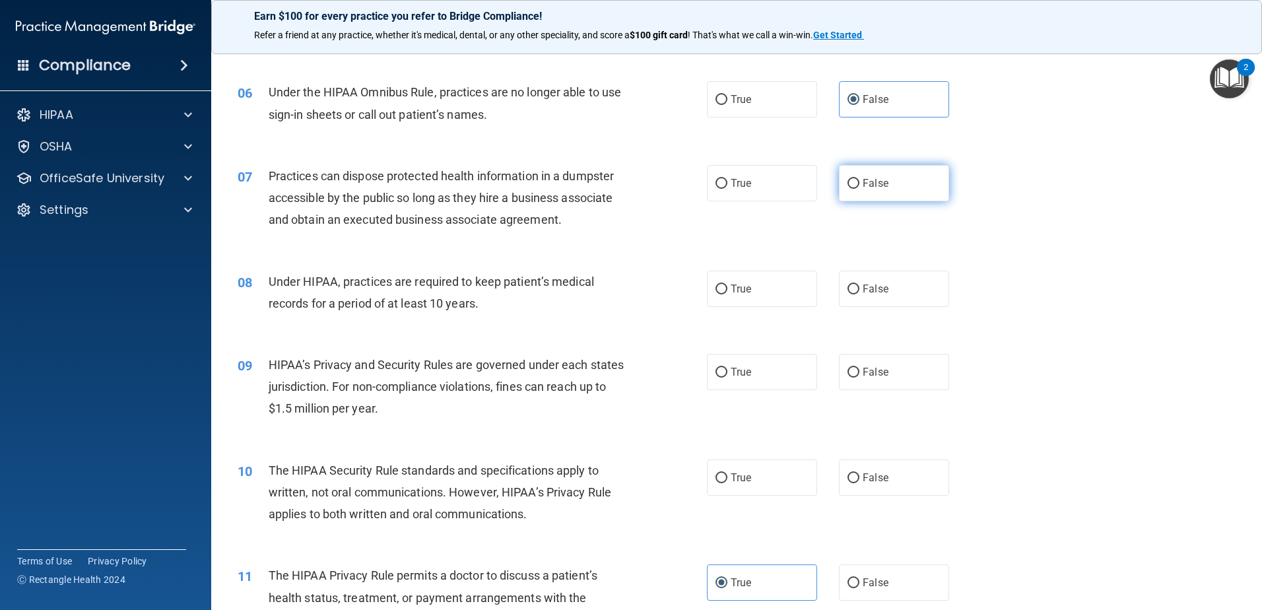
radio input "true"
click at [873, 284] on span "False" at bounding box center [876, 289] width 26 height 13
click at [859, 284] on input "False" at bounding box center [854, 289] width 12 height 10
radio input "true"
click at [872, 380] on label "False" at bounding box center [894, 372] width 110 height 36
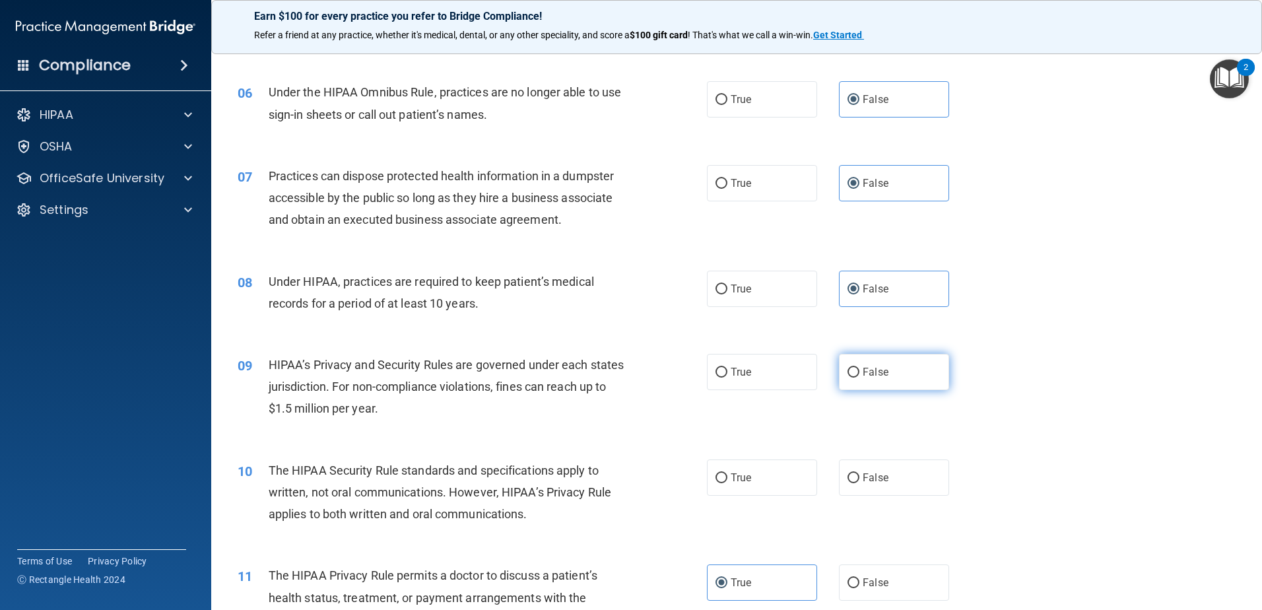
click at [859, 378] on input "False" at bounding box center [854, 373] width 12 height 10
radio input "true"
click at [756, 483] on label "True" at bounding box center [762, 477] width 110 height 36
click at [727, 483] on input "True" at bounding box center [722, 478] width 12 height 10
radio input "true"
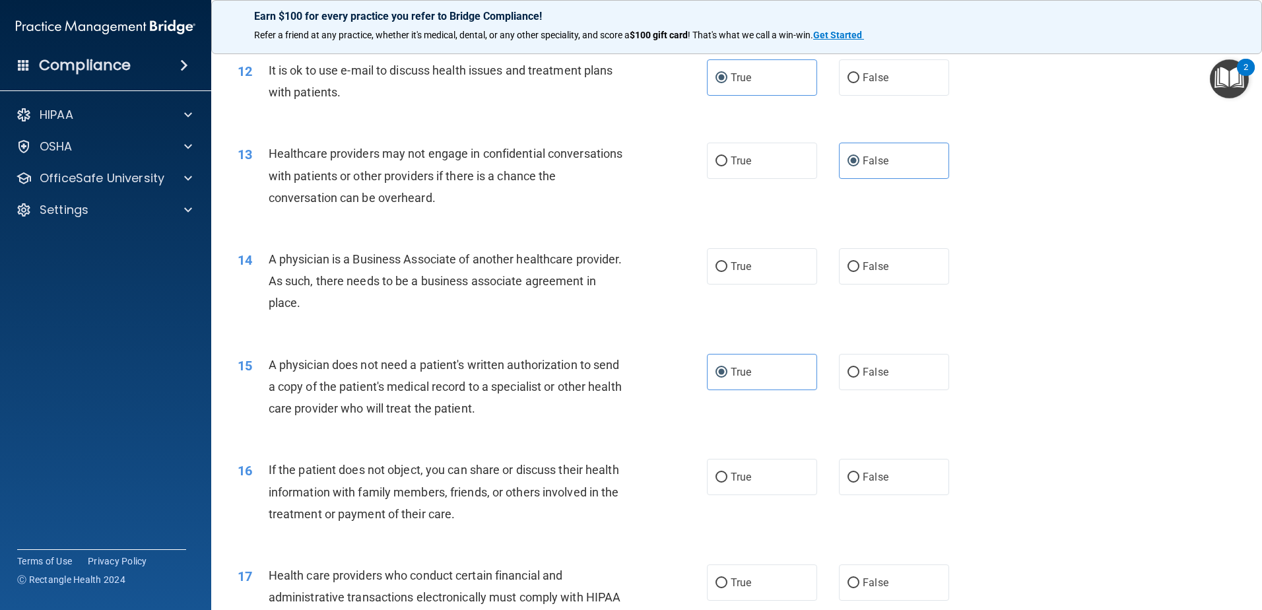
scroll to position [1122, 0]
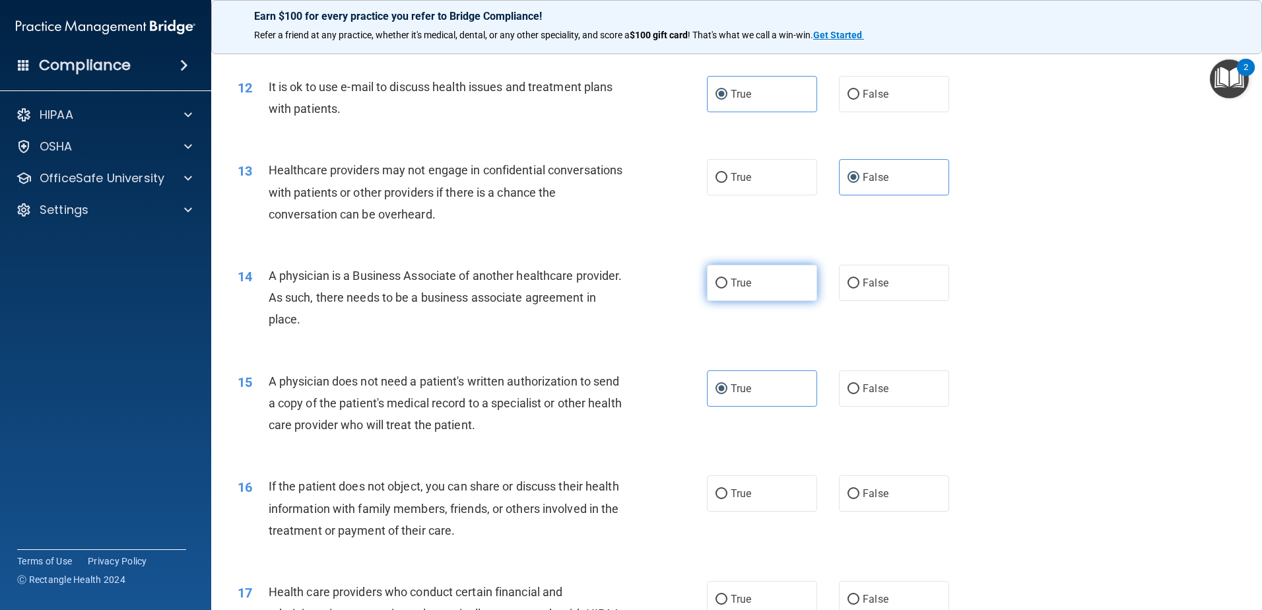
click at [725, 271] on label "True" at bounding box center [762, 283] width 110 height 36
click at [725, 279] on input "True" at bounding box center [722, 284] width 12 height 10
radio input "true"
click at [768, 488] on label "True" at bounding box center [762, 493] width 110 height 36
click at [727, 489] on input "True" at bounding box center [722, 494] width 12 height 10
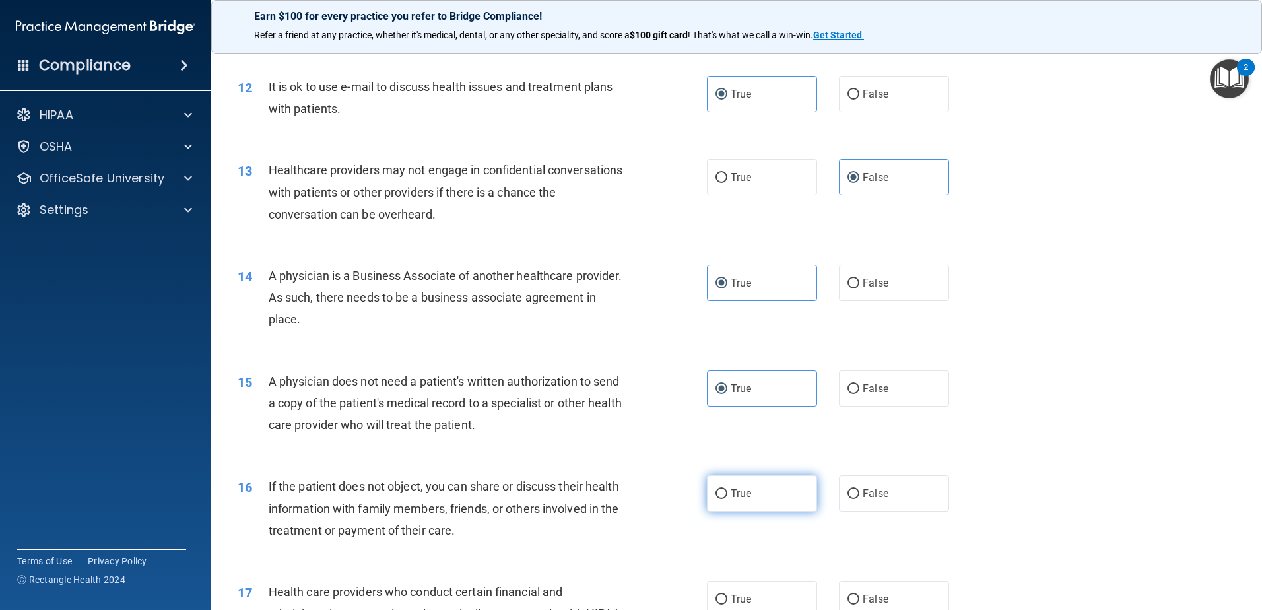
radio input "true"
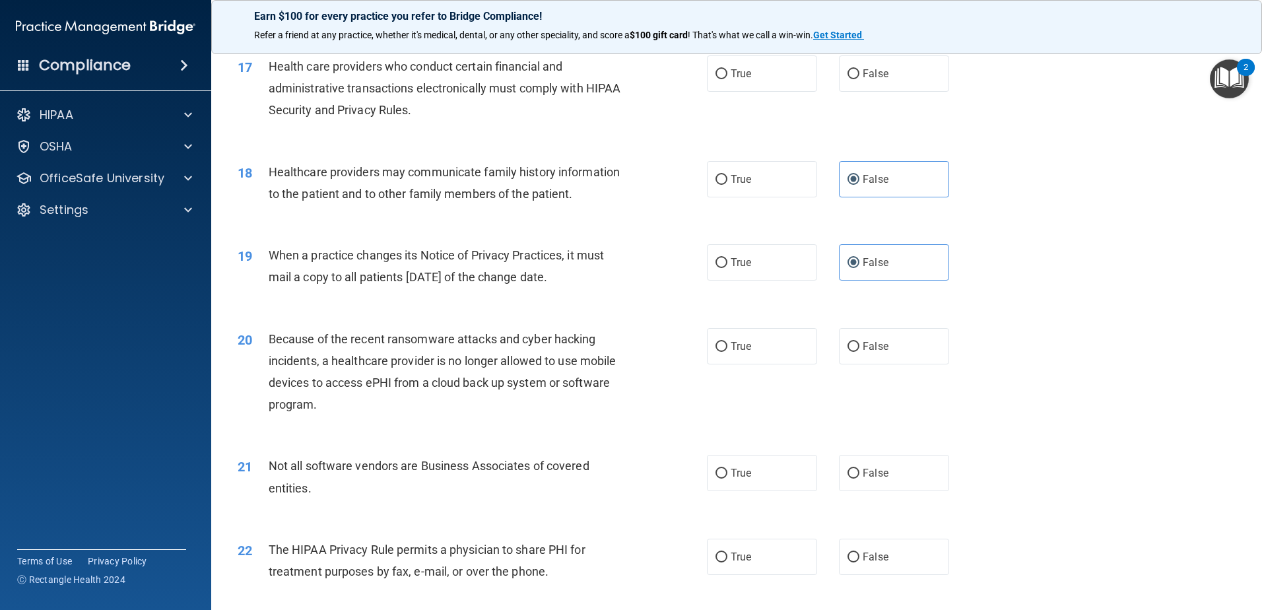
scroll to position [1650, 0]
click at [749, 88] on label "True" at bounding box center [762, 71] width 110 height 36
click at [727, 77] on input "True" at bounding box center [722, 72] width 12 height 10
radio input "true"
click at [852, 333] on label "False" at bounding box center [894, 343] width 110 height 36
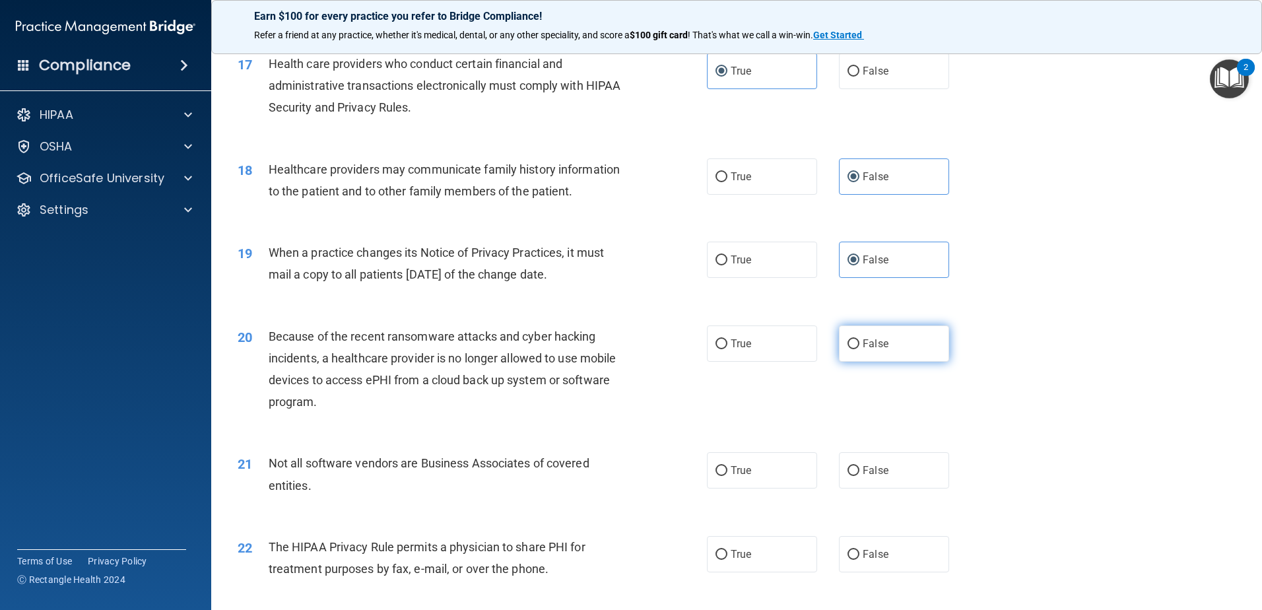
click at [852, 339] on input "False" at bounding box center [854, 344] width 12 height 10
radio input "true"
click at [744, 475] on span "True" at bounding box center [741, 470] width 20 height 13
click at [727, 475] on input "True" at bounding box center [722, 471] width 12 height 10
radio input "true"
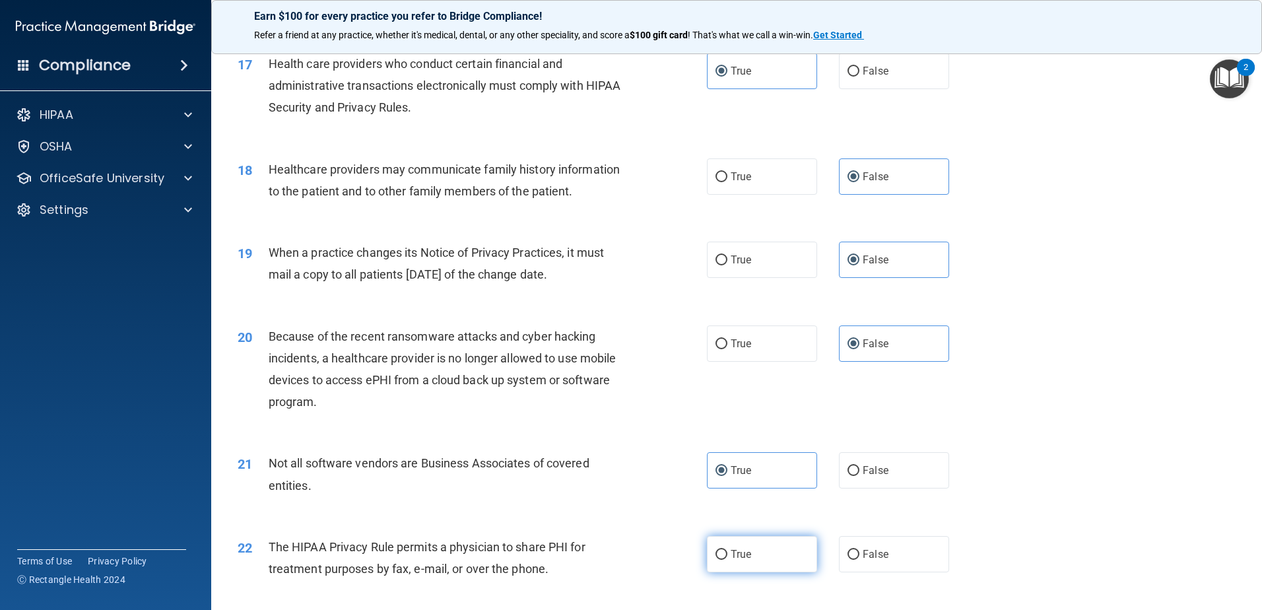
click at [801, 560] on label "True" at bounding box center [762, 554] width 110 height 36
click at [727, 560] on input "True" at bounding box center [722, 555] width 12 height 10
radio input "true"
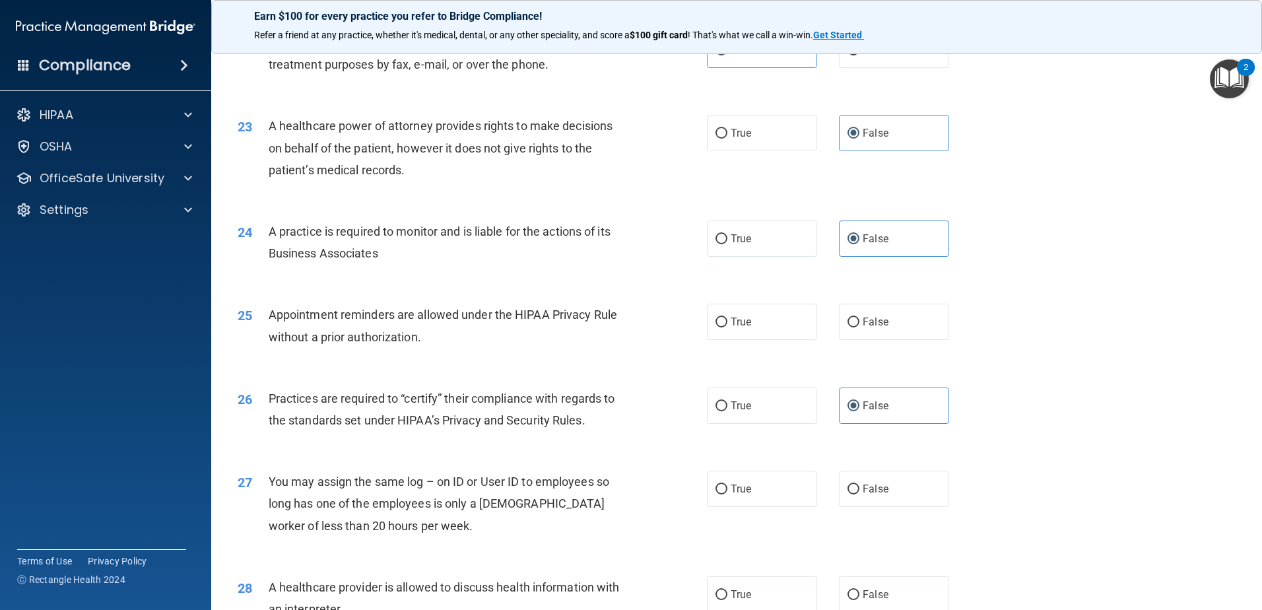
scroll to position [2178, 0]
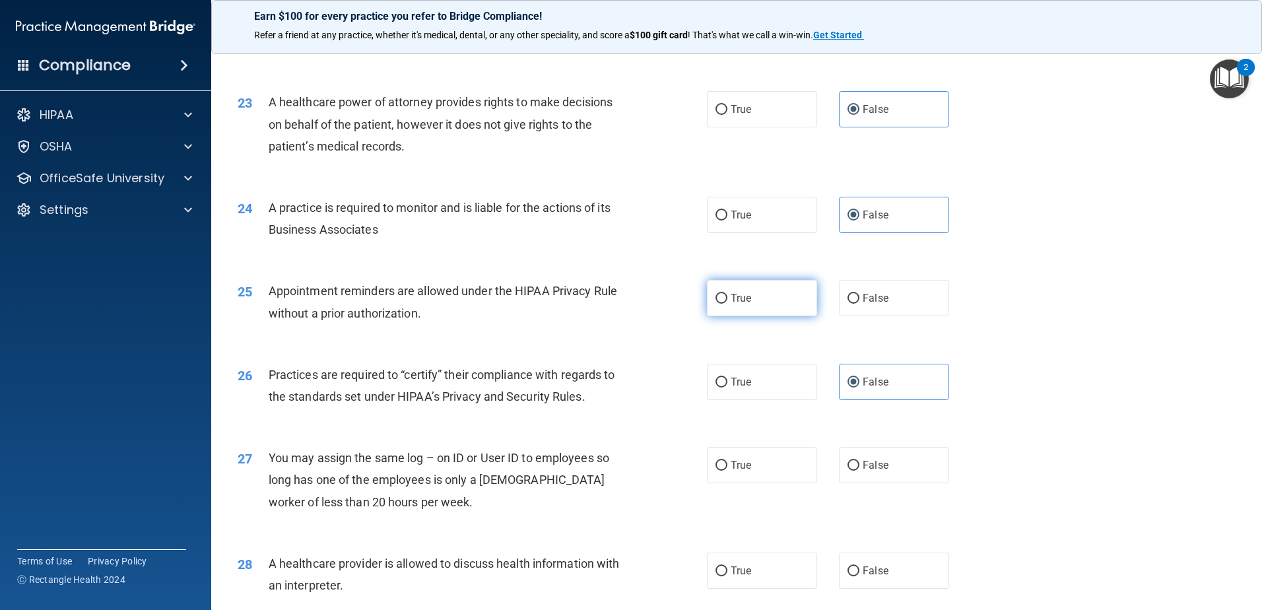
click at [739, 309] on label "True" at bounding box center [762, 298] width 110 height 36
click at [727, 304] on input "True" at bounding box center [722, 299] width 12 height 10
radio input "true"
click at [873, 459] on span "False" at bounding box center [876, 465] width 26 height 13
click at [859, 461] on input "False" at bounding box center [854, 466] width 12 height 10
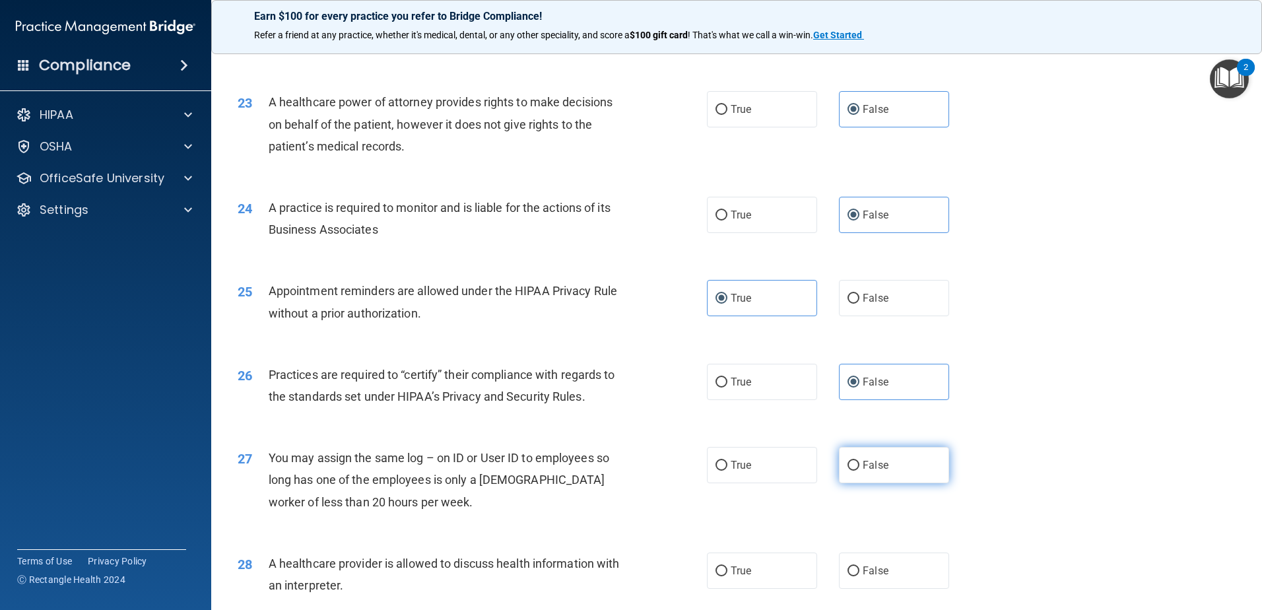
radio input "true"
click at [723, 571] on label "True" at bounding box center [762, 570] width 110 height 36
click at [723, 571] on input "True" at bounding box center [722, 571] width 12 height 10
radio input "true"
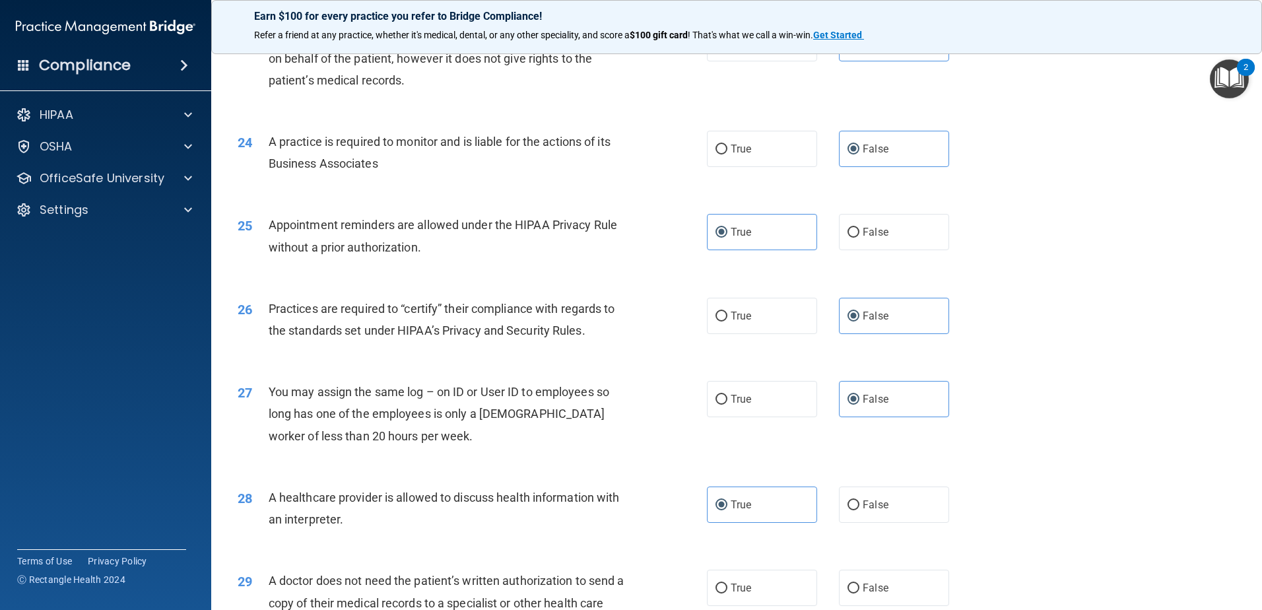
scroll to position [2463, 0]
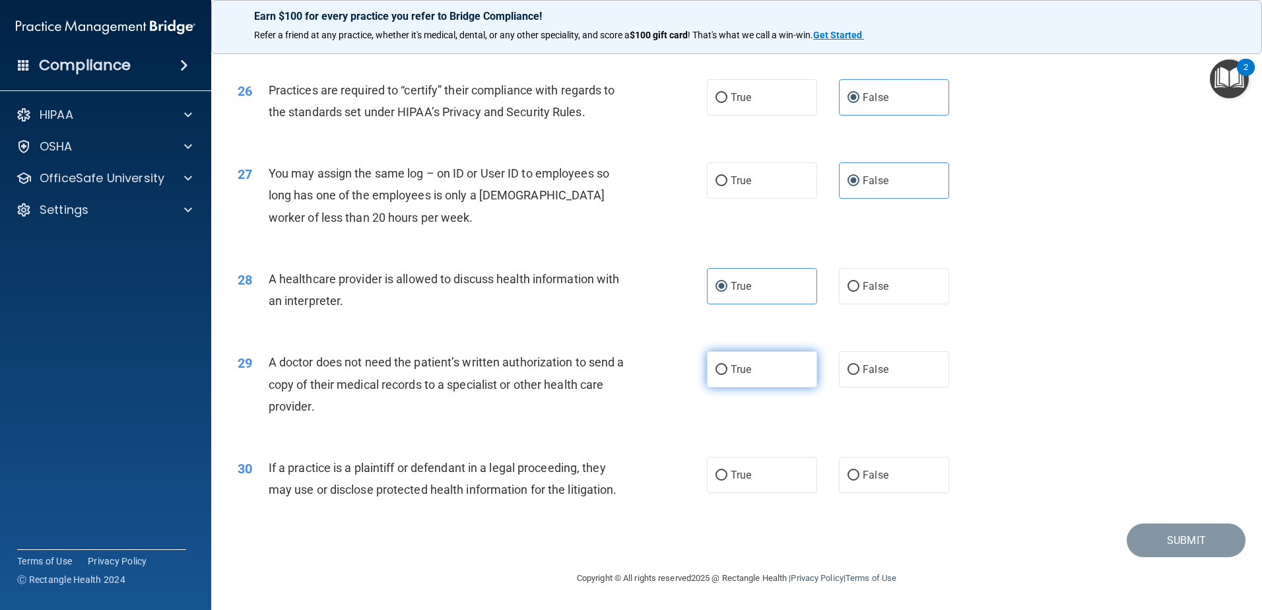
click at [757, 374] on label "True" at bounding box center [762, 369] width 110 height 36
click at [727, 374] on input "True" at bounding box center [722, 370] width 12 height 10
radio input "true"
click at [778, 466] on label "True" at bounding box center [762, 475] width 110 height 36
click at [727, 471] on input "True" at bounding box center [722, 476] width 12 height 10
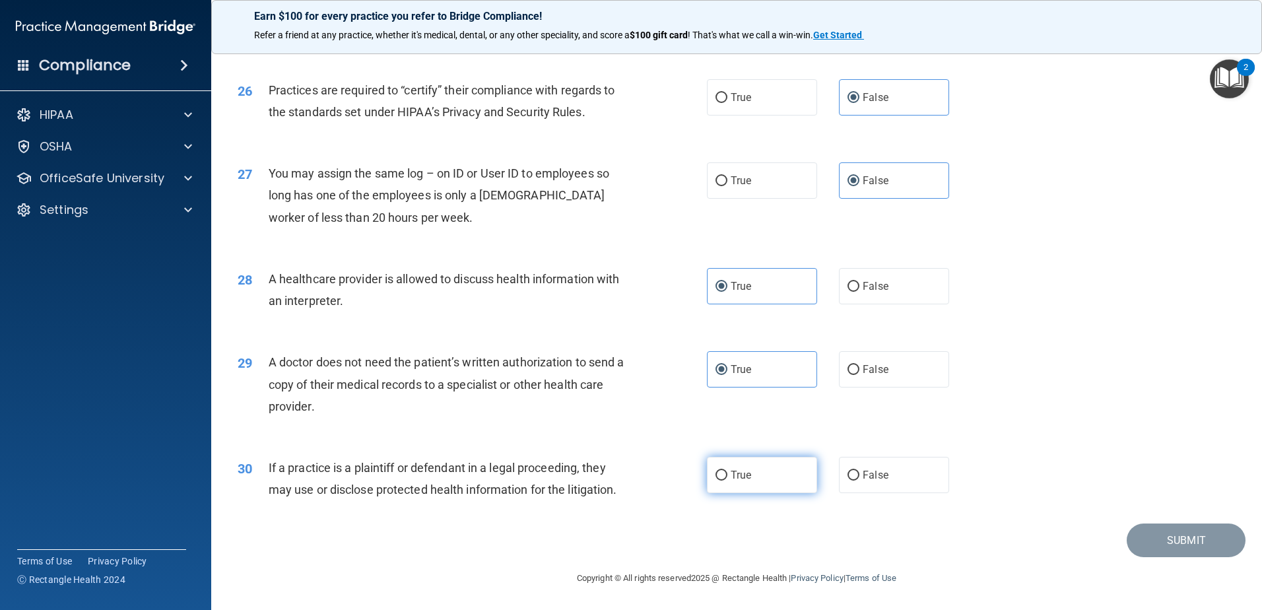
radio input "true"
click at [1167, 537] on button "Submit" at bounding box center [1186, 540] width 119 height 34
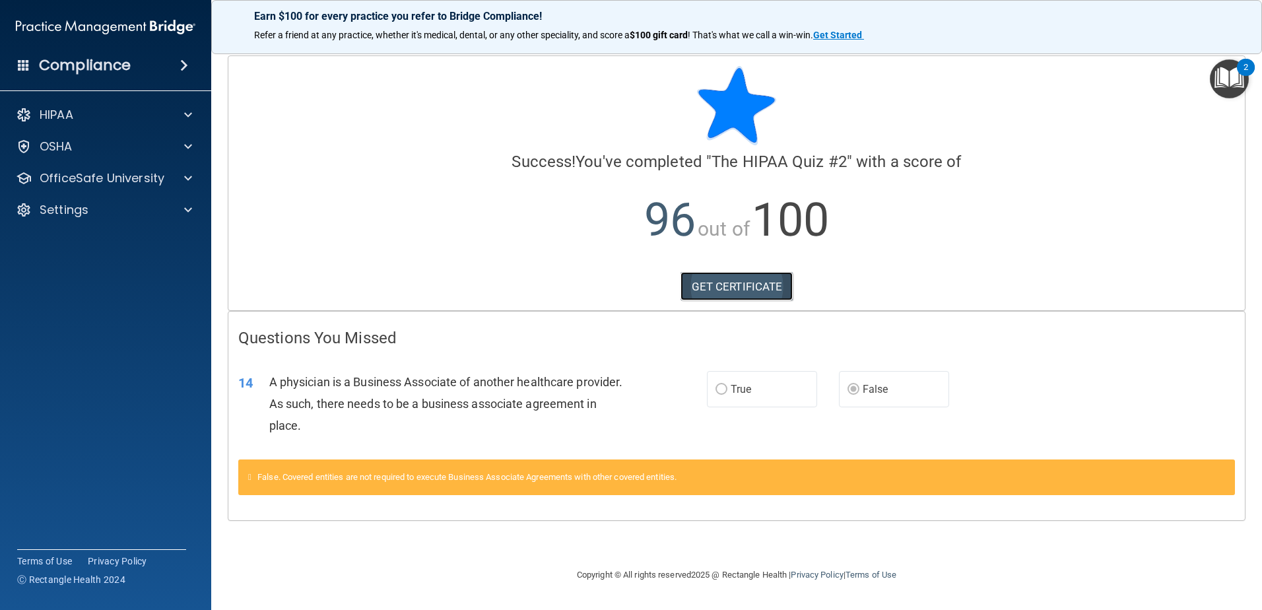
click at [750, 286] on link "GET CERTIFICATE" at bounding box center [737, 286] width 113 height 29
click at [124, 154] on div "OSHA" at bounding box center [88, 147] width 164 height 16
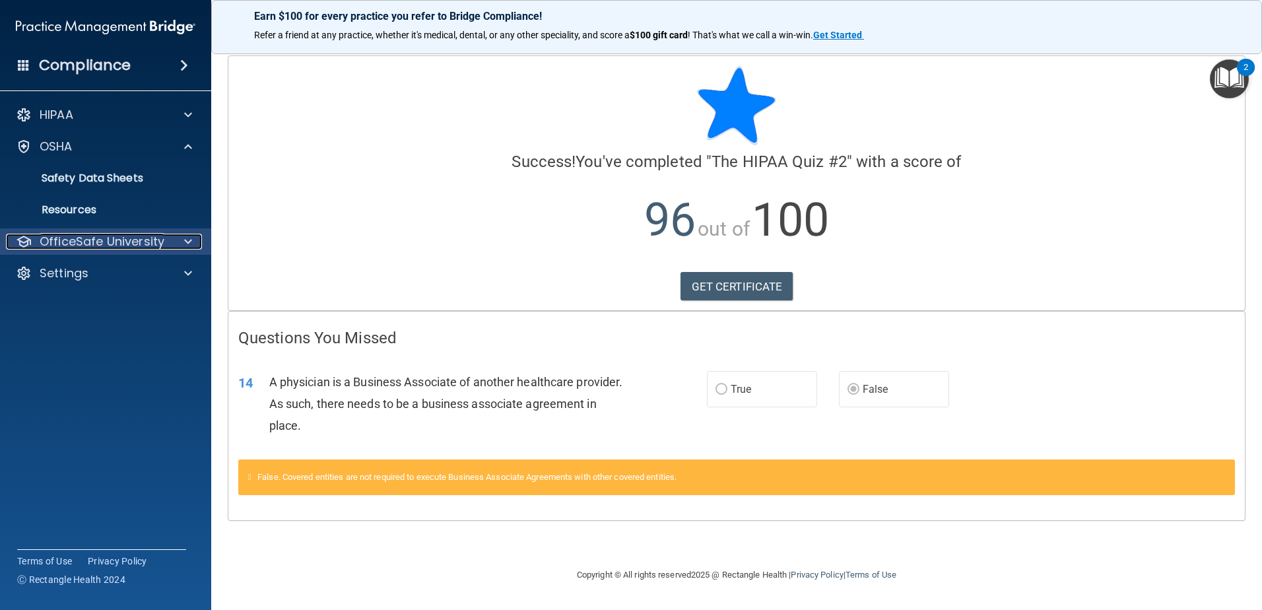
click at [102, 235] on p "OfficeSafe University" at bounding box center [102, 242] width 125 height 16
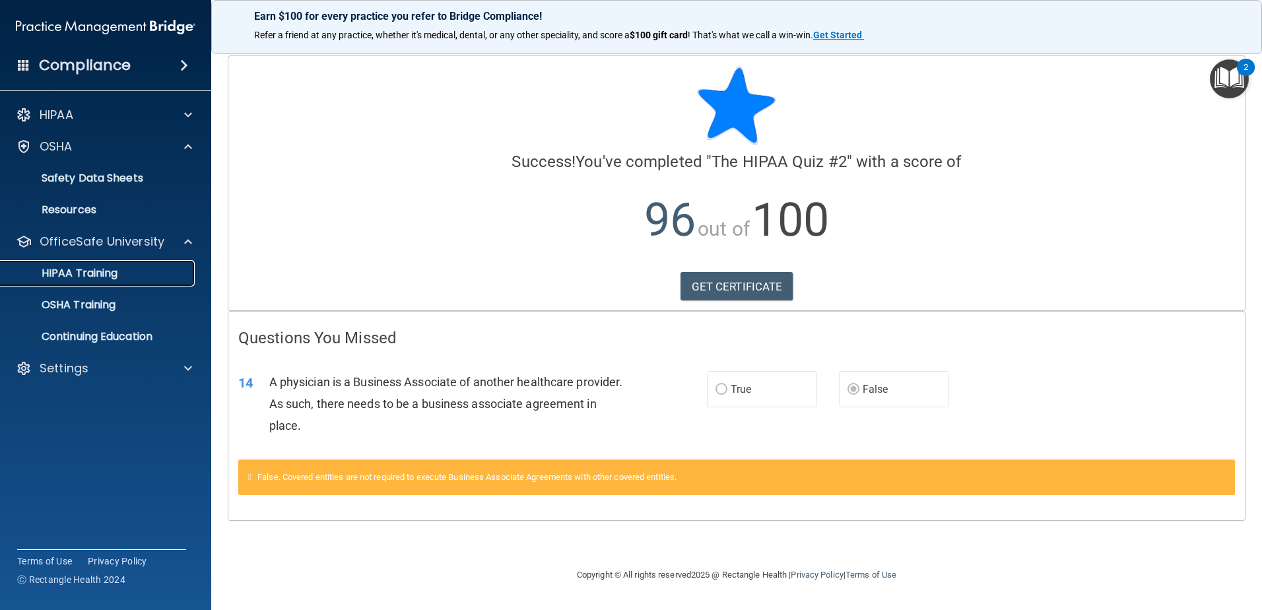
click at [91, 275] on p "HIPAA Training" at bounding box center [63, 273] width 109 height 13
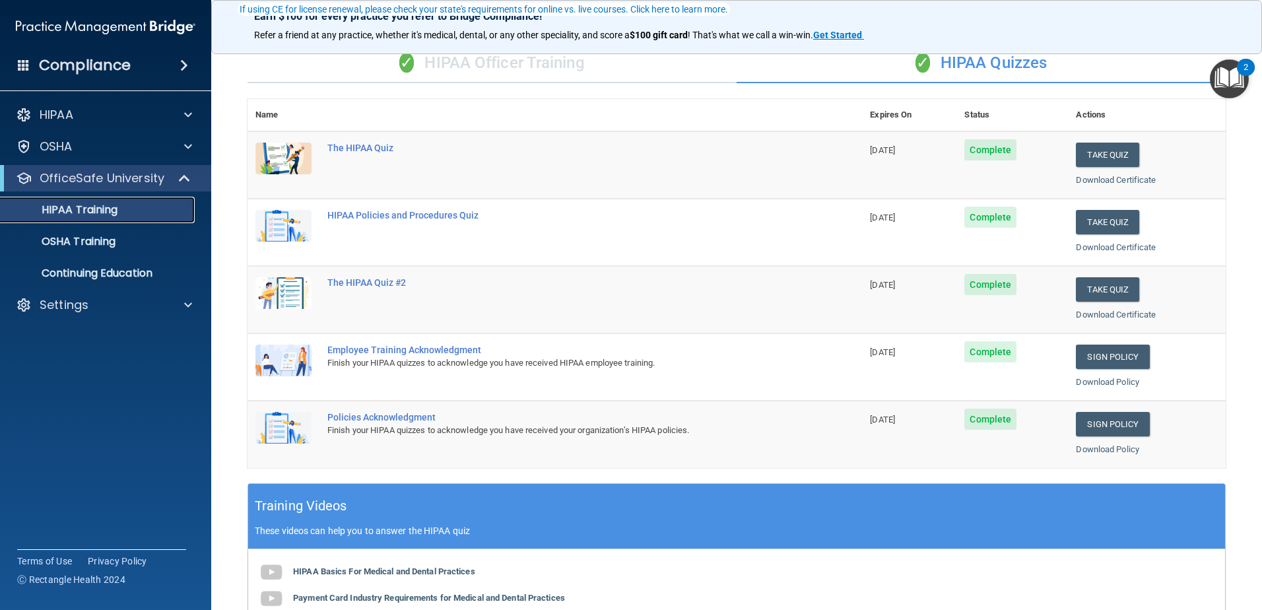
scroll to position [132, 0]
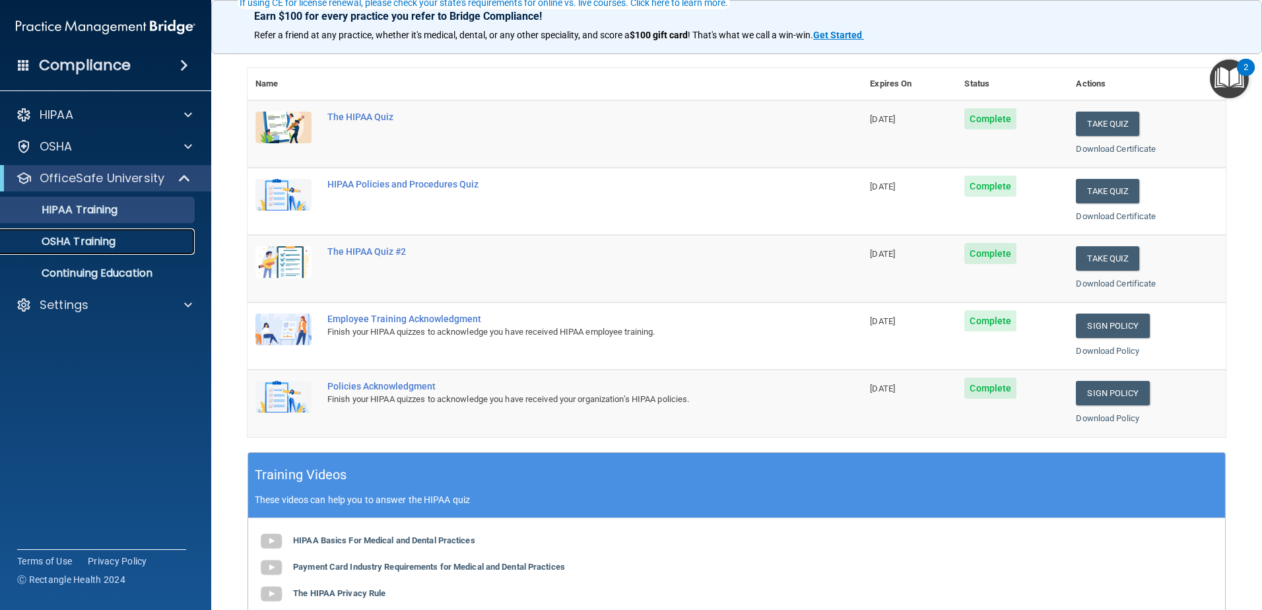
click at [90, 242] on p "OSHA Training" at bounding box center [62, 241] width 107 height 13
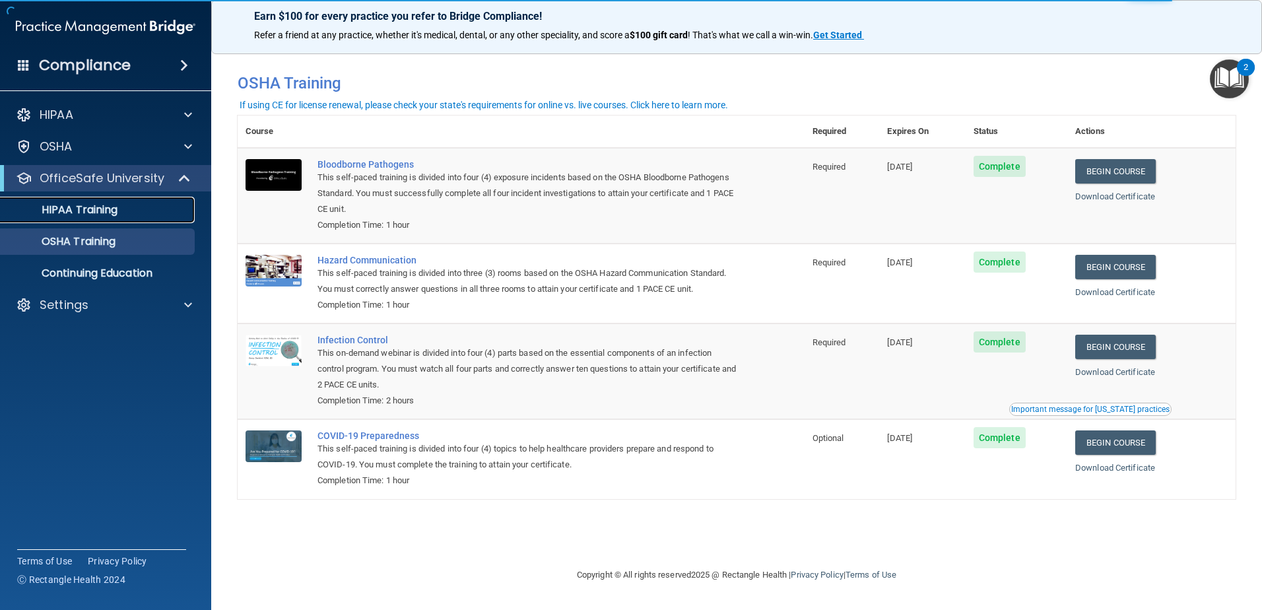
click at [69, 219] on link "HIPAA Training" at bounding box center [91, 210] width 208 height 26
